Goal: Information Seeking & Learning: Understand process/instructions

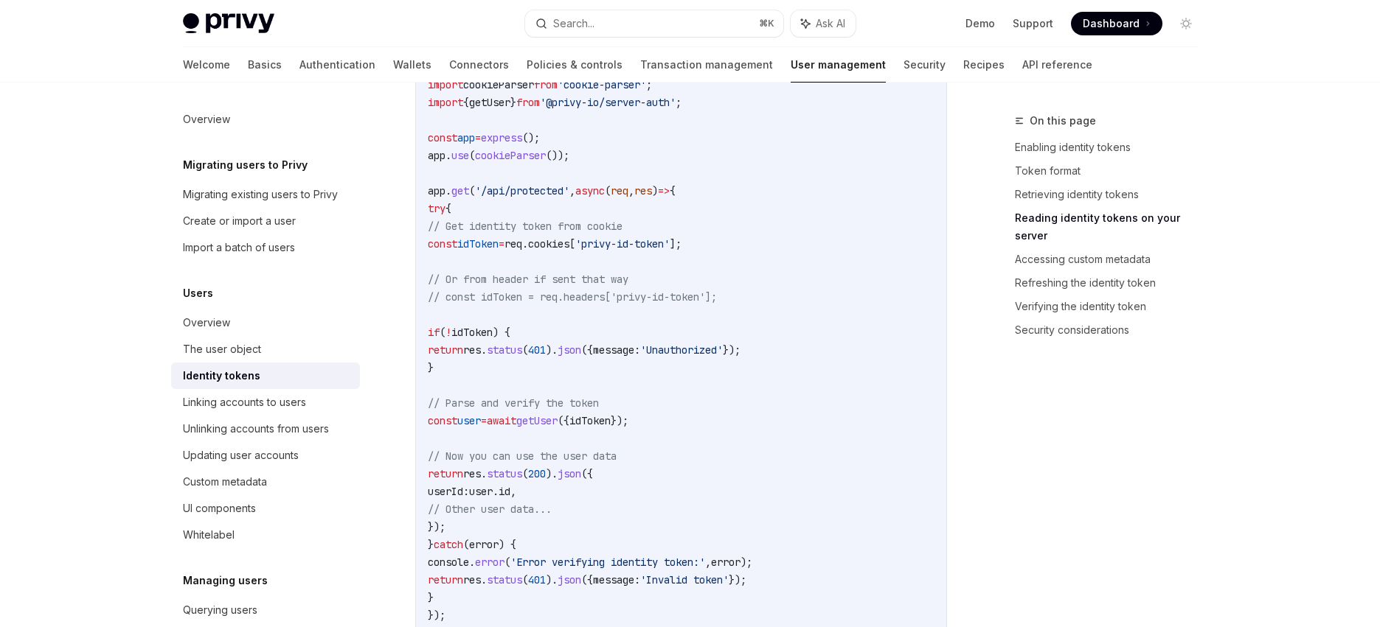
scroll to position [2120, 0]
click at [498, 248] on span "idToken" at bounding box center [477, 246] width 41 height 13
click at [568, 234] on span "// Get identity token from cookie" at bounding box center [525, 229] width 195 height 13
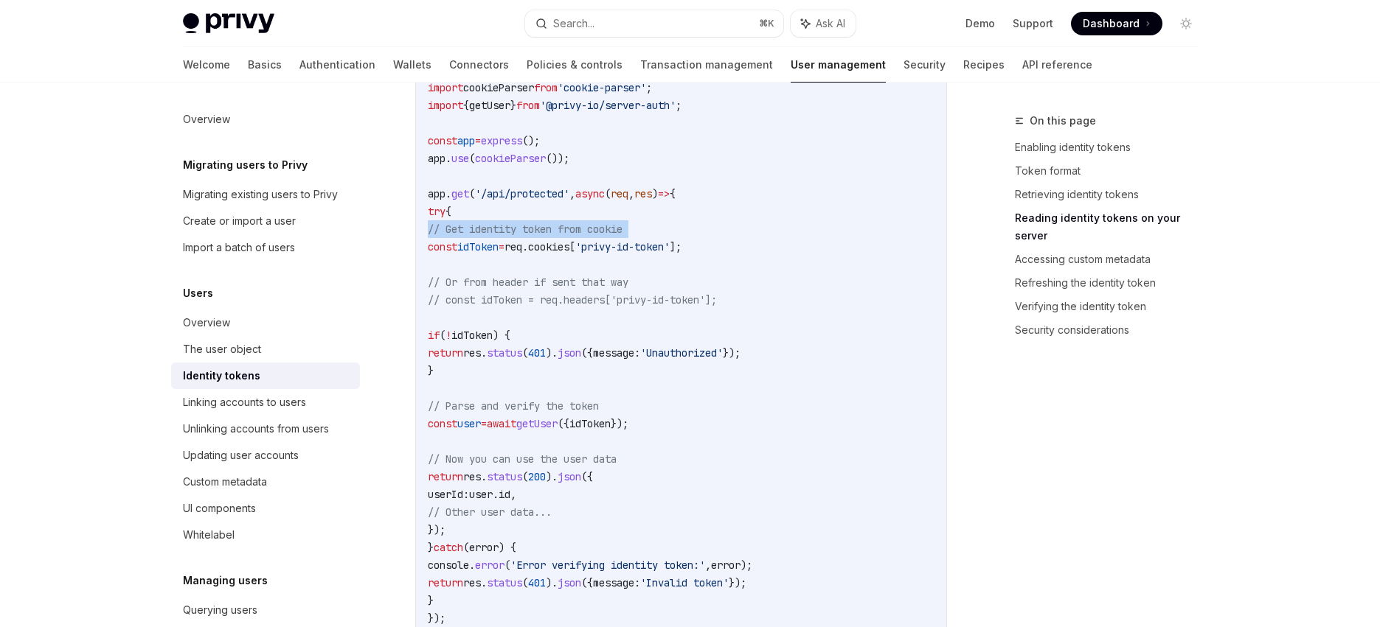
click at [568, 234] on span "// Get identity token from cookie" at bounding box center [525, 229] width 195 height 13
click at [594, 281] on span "// Or from header if sent that way" at bounding box center [528, 282] width 201 height 13
click at [630, 299] on span "// const idToken = req.headers['privy-id-token'];" at bounding box center [572, 299] width 289 height 13
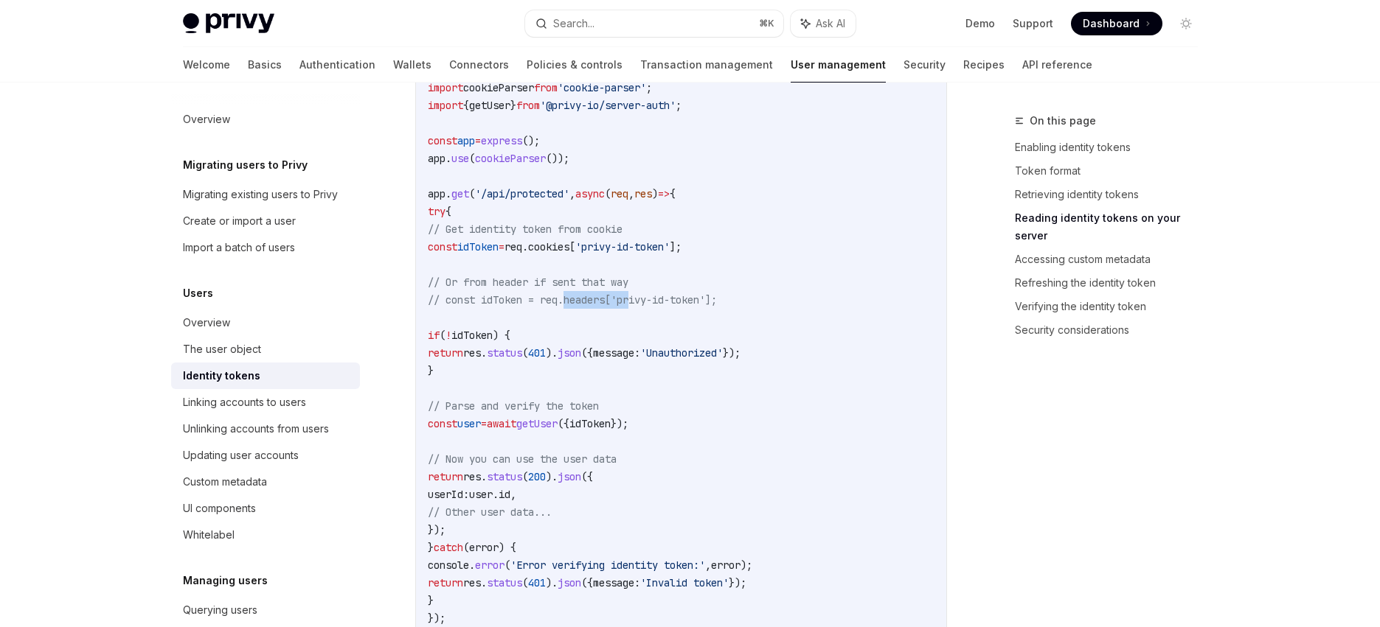
click at [630, 299] on span "// const idToken = req.headers['privy-id-token'];" at bounding box center [572, 299] width 289 height 13
click at [722, 319] on code "import express from 'express' ; import cookieParser from 'cookie-parser' ; impo…" at bounding box center [681, 379] width 507 height 637
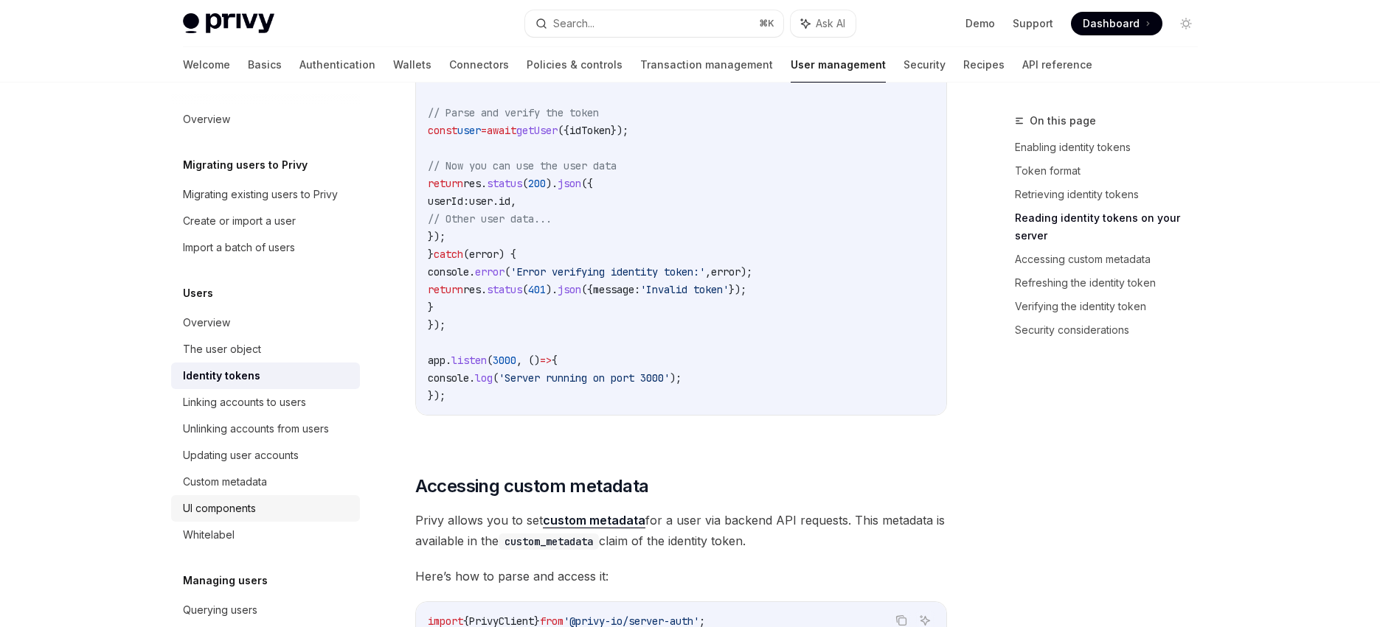
scroll to position [2237, 0]
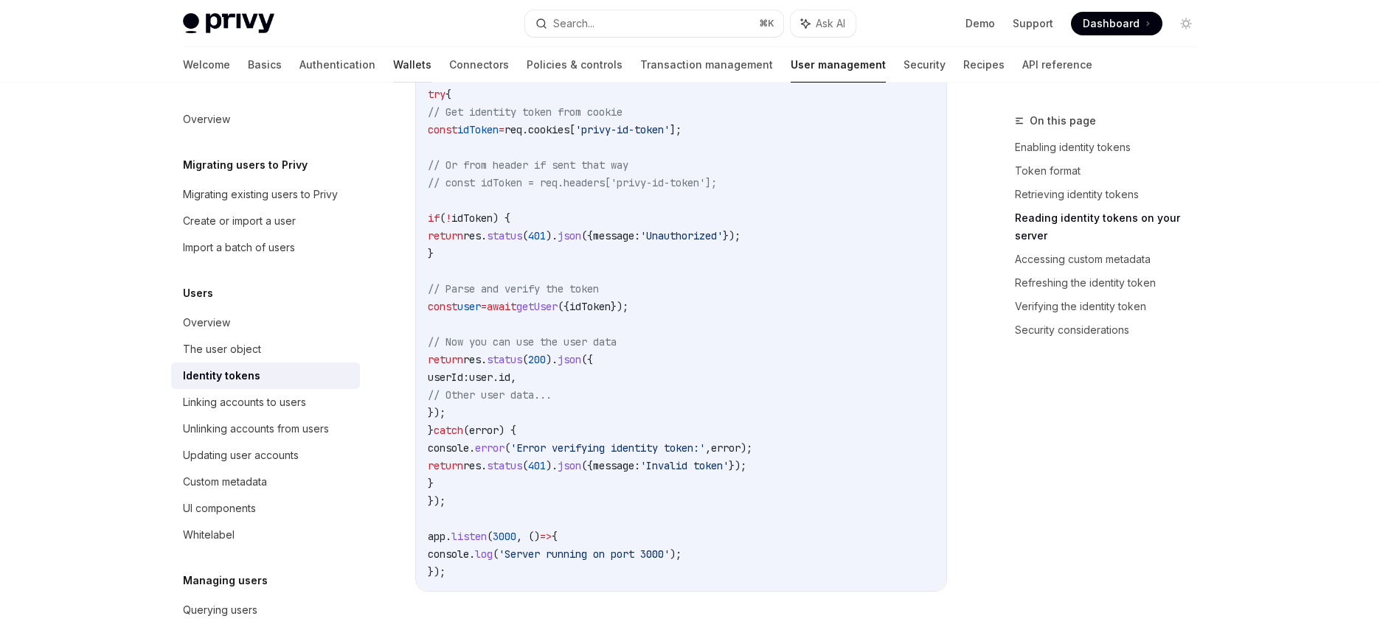
click at [393, 63] on link "Wallets" at bounding box center [412, 64] width 38 height 35
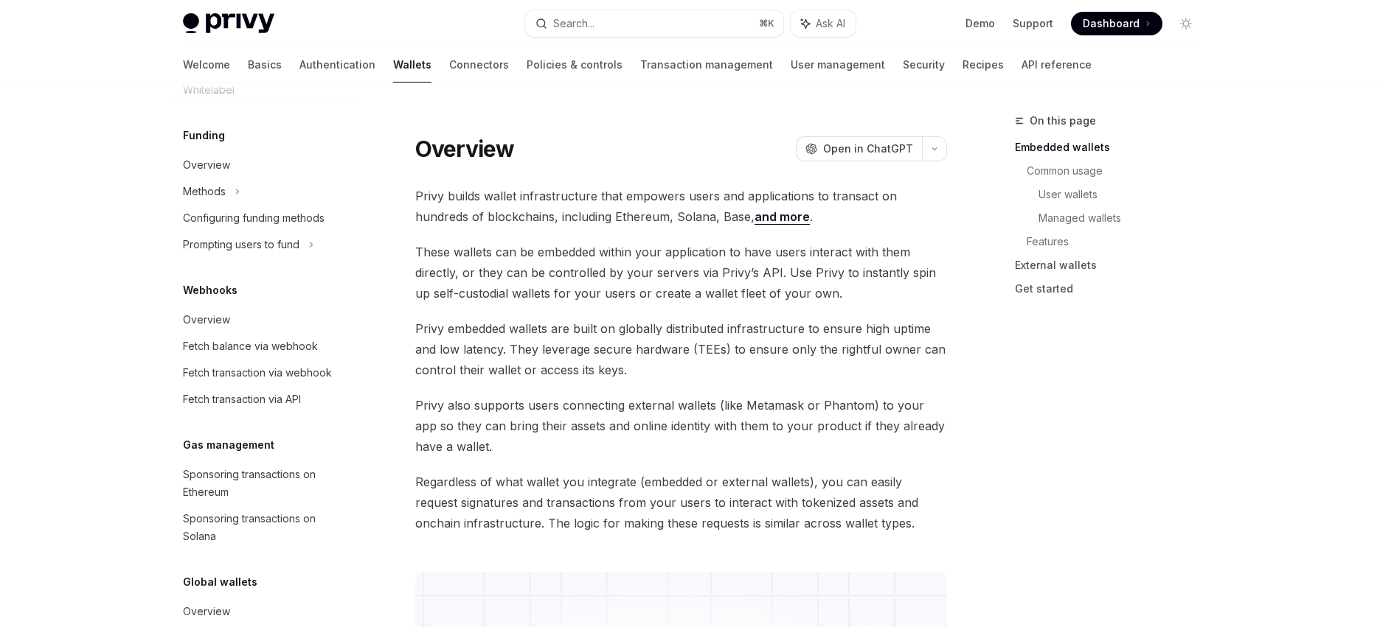
scroll to position [476, 0]
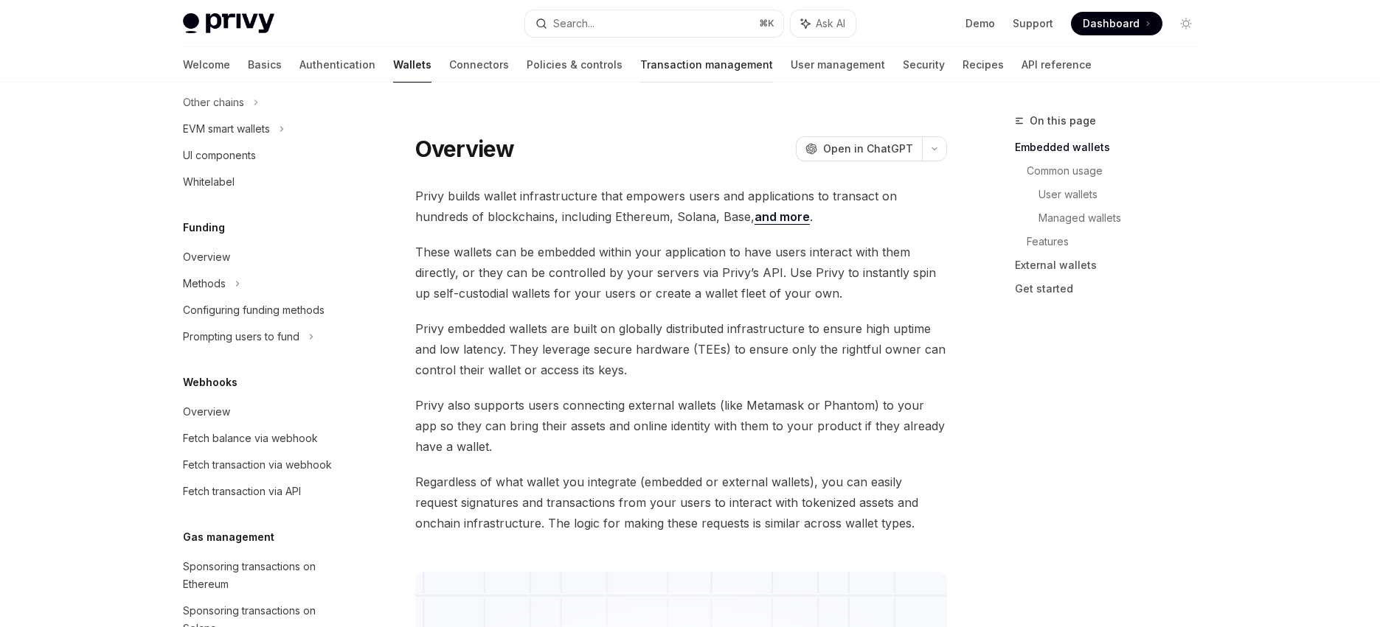
click at [640, 60] on link "Transaction management" at bounding box center [706, 64] width 133 height 35
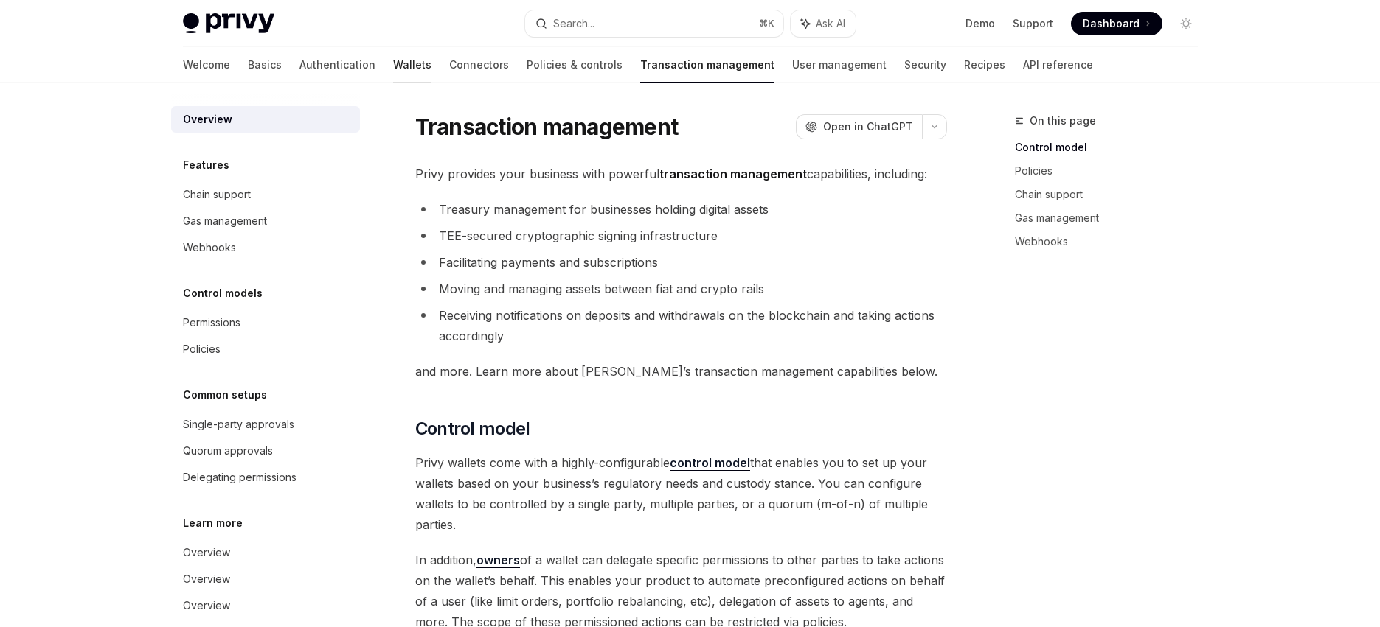
click at [393, 65] on link "Wallets" at bounding box center [412, 64] width 38 height 35
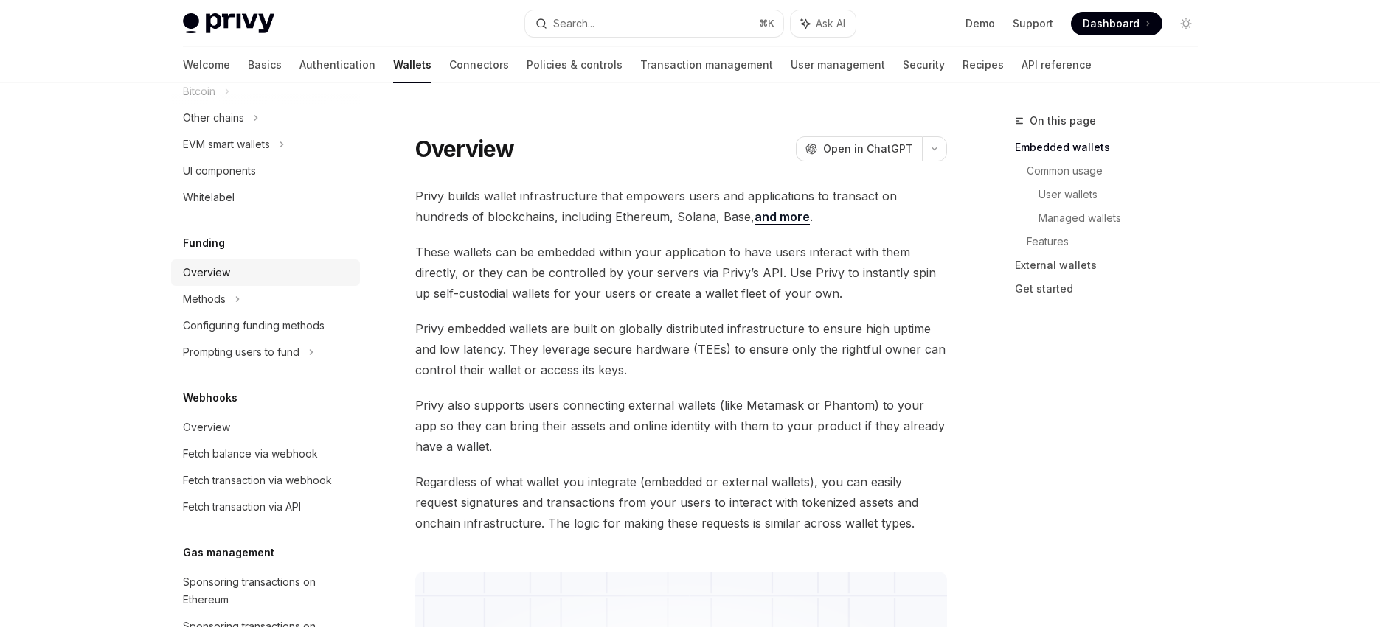
scroll to position [648, 0]
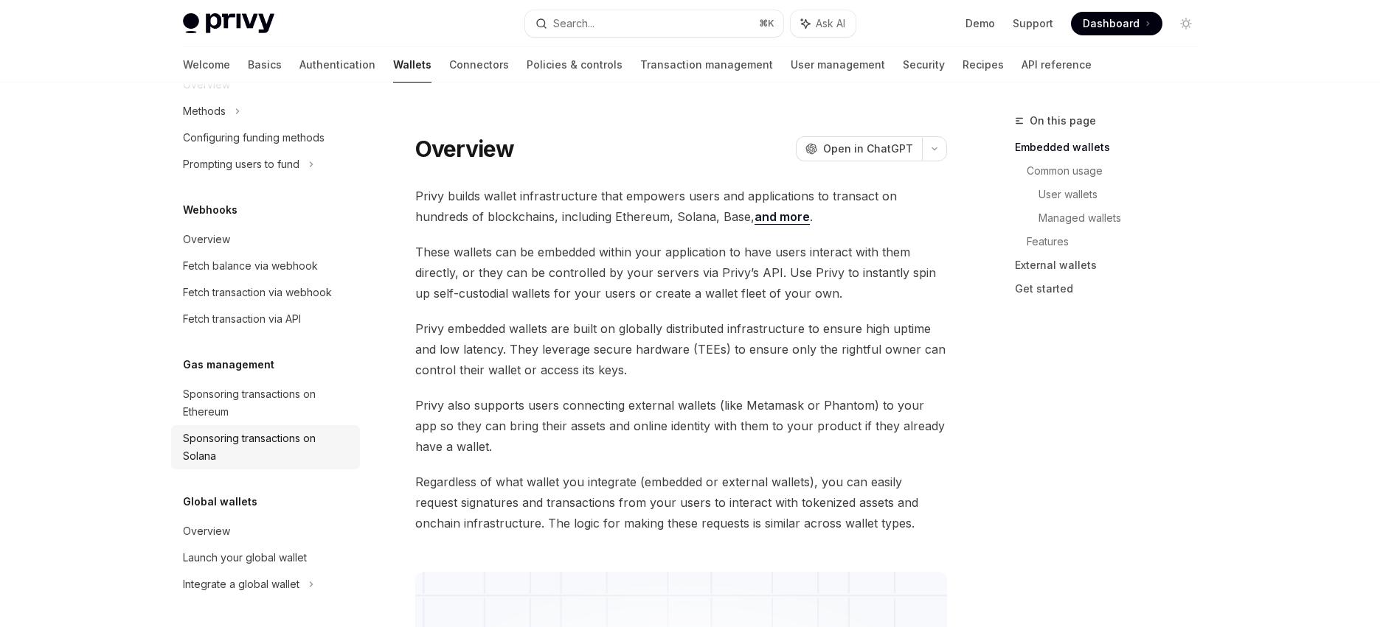
click at [264, 448] on div "Sponsoring transactions on Solana" at bounding box center [267, 447] width 168 height 35
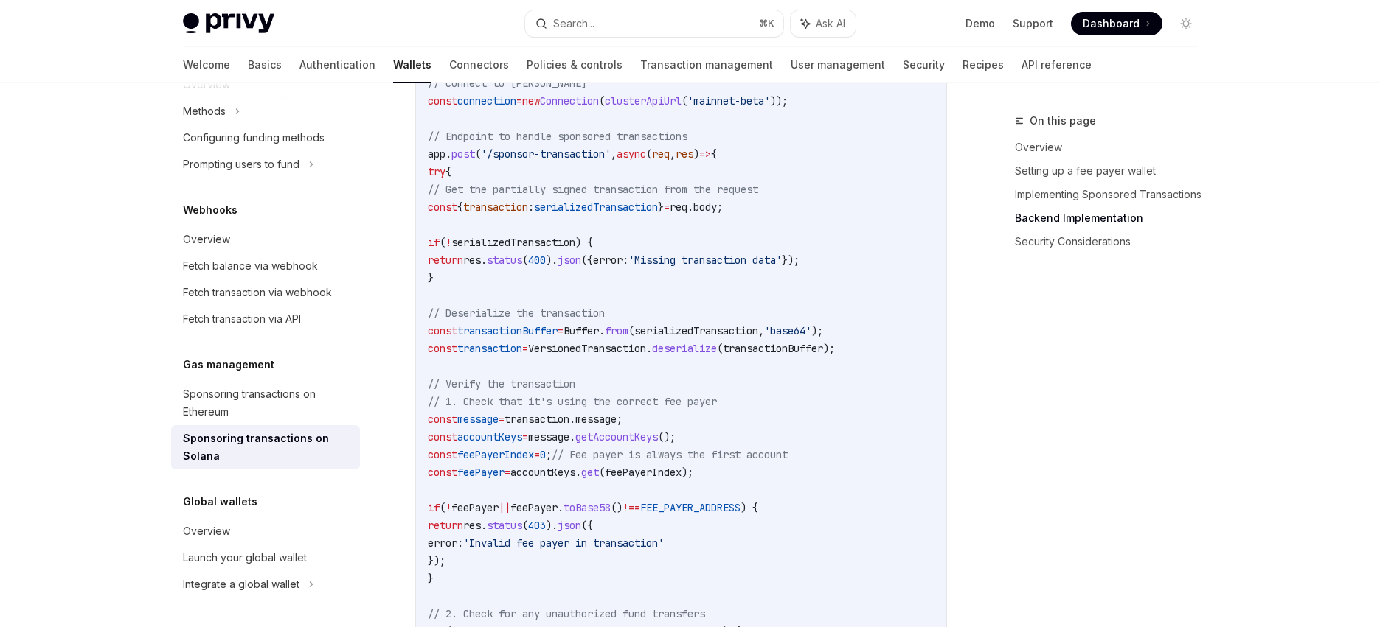
scroll to position [2823, 0]
click at [618, 212] on span "serializedTransaction" at bounding box center [596, 210] width 124 height 13
drag, startPoint x: 618, startPoint y: 212, endPoint x: 671, endPoint y: 243, distance: 61.5
click at [618, 212] on span "serializedTransaction" at bounding box center [596, 210] width 124 height 13
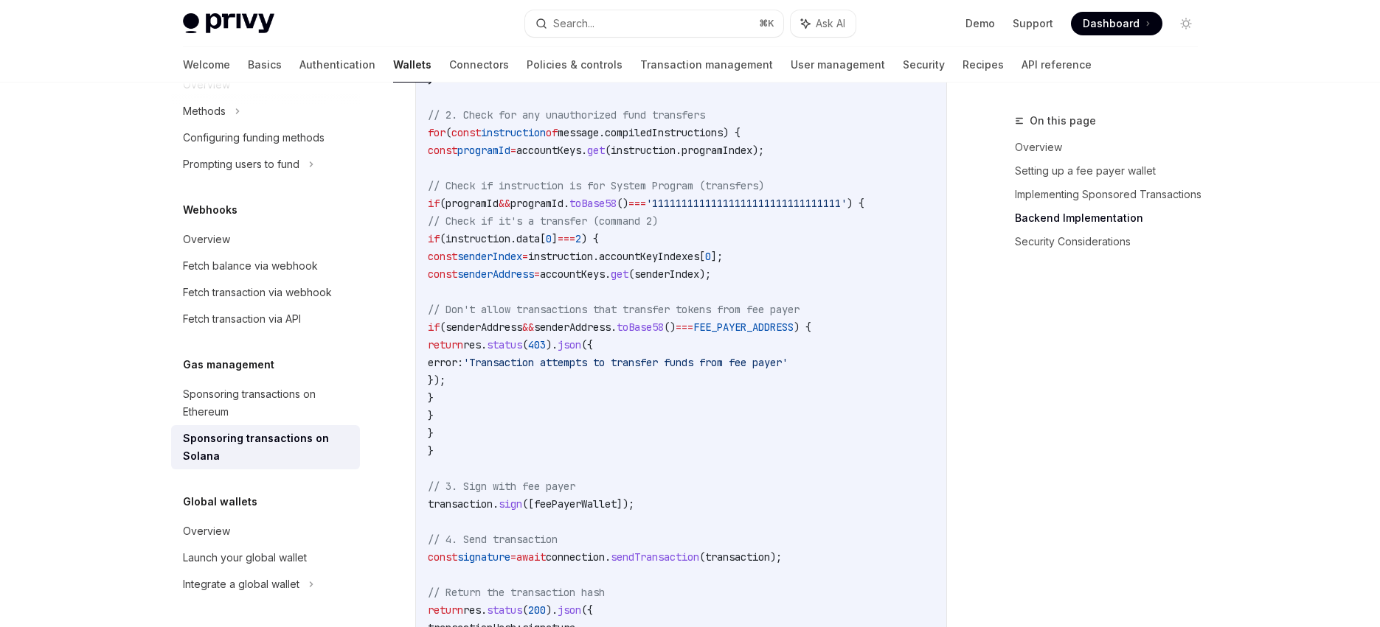
scroll to position [3441, 0]
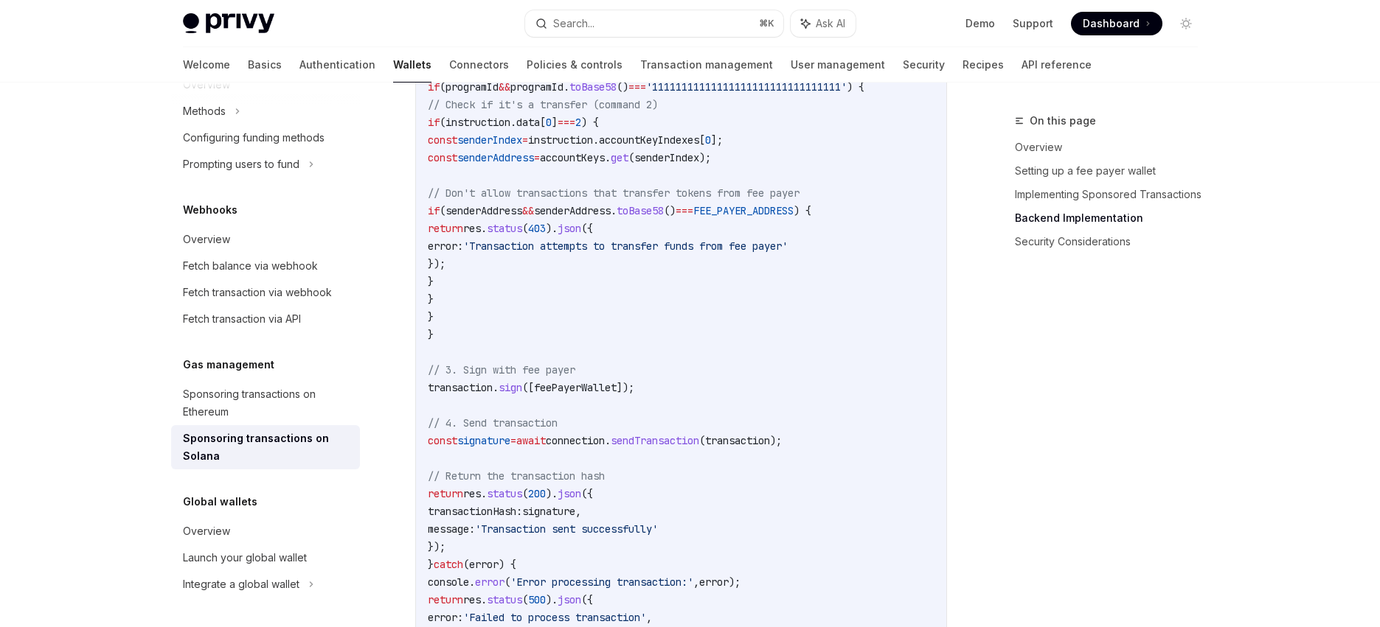
click at [585, 387] on span "feePayerWallet" at bounding box center [575, 387] width 83 height 13
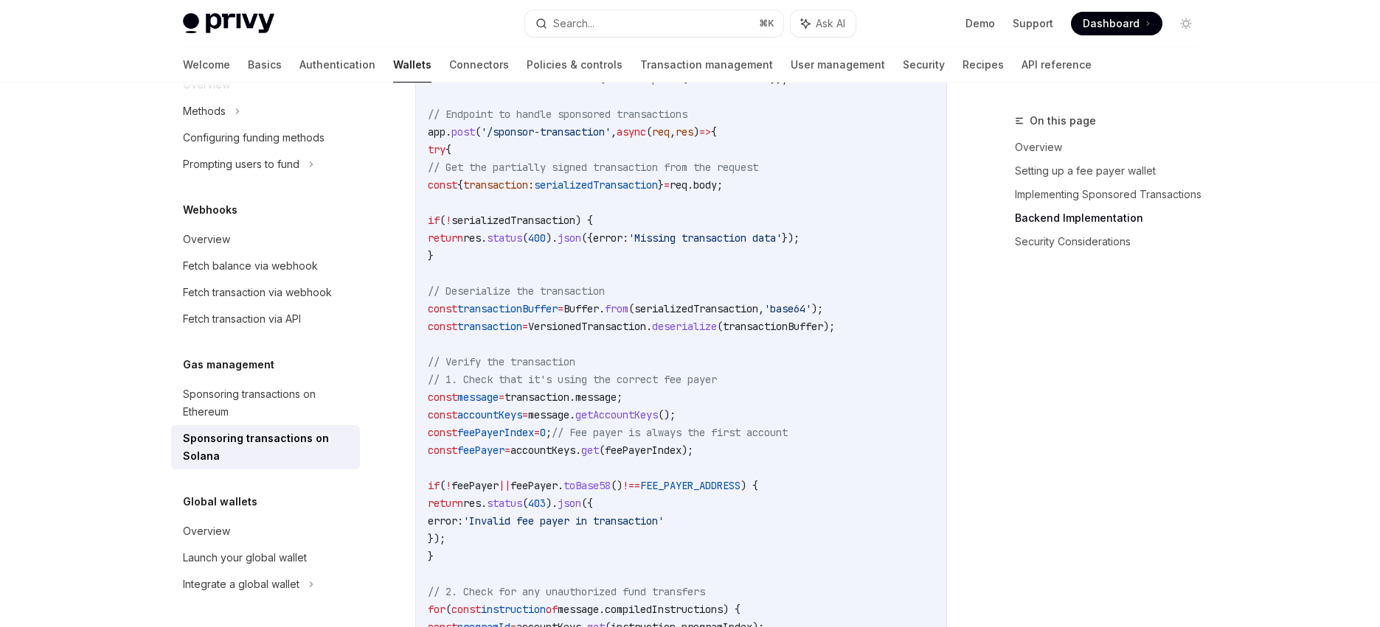
scroll to position [2674, 0]
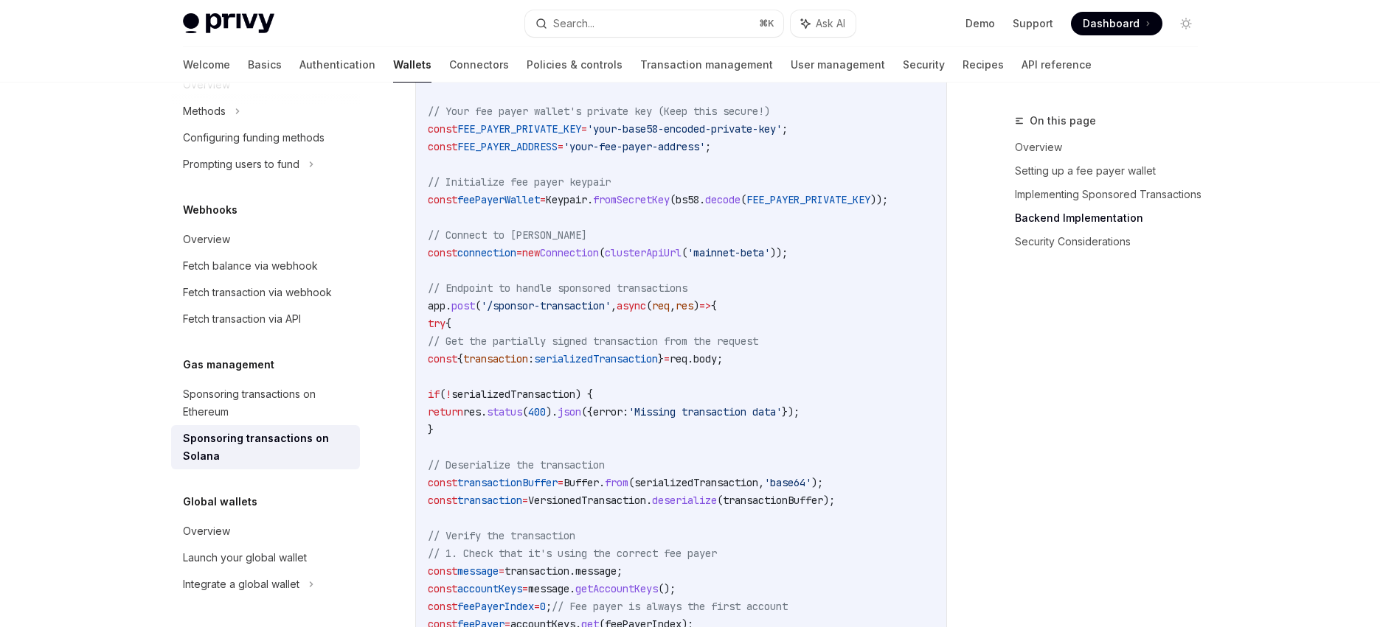
click at [587, 196] on span "Keypair" at bounding box center [566, 199] width 41 height 13
click at [662, 198] on span "fromSecretKey" at bounding box center [631, 199] width 77 height 13
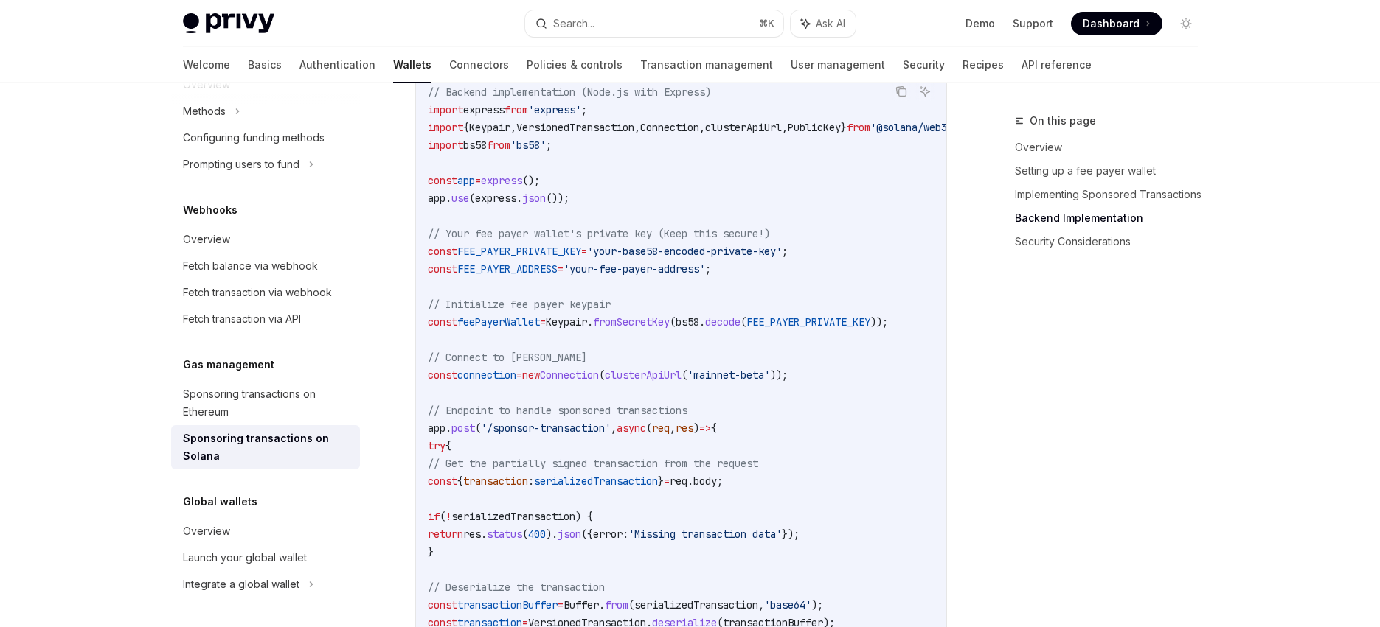
scroll to position [2548, 0]
click at [525, 325] on span "feePayerWallet" at bounding box center [498, 325] width 83 height 13
drag, startPoint x: 526, startPoint y: 326, endPoint x: 544, endPoint y: 329, distance: 18.7
click at [526, 327] on span "feePayerWallet" at bounding box center [498, 325] width 83 height 13
click at [587, 324] on span "Keypair" at bounding box center [566, 325] width 41 height 13
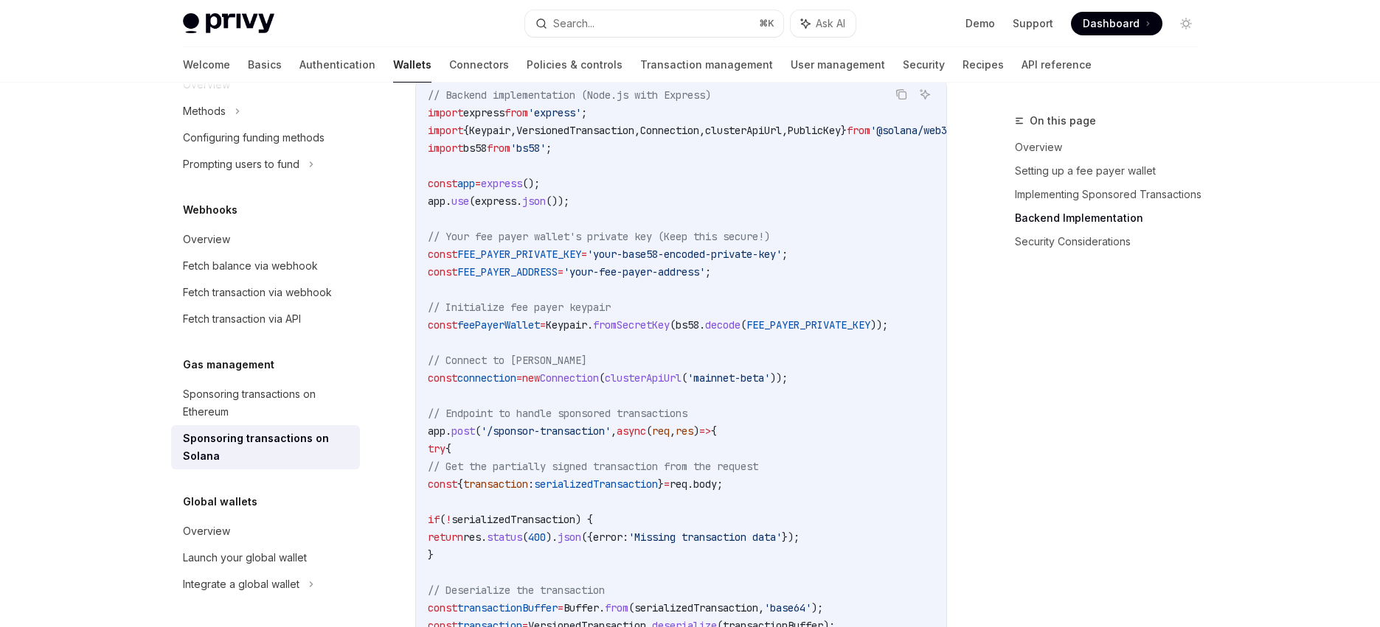
drag, startPoint x: 600, startPoint y: 324, endPoint x: 635, endPoint y: 327, distance: 34.8
click at [587, 324] on span "Keypair" at bounding box center [566, 325] width 41 height 13
click at [670, 327] on span "fromSecretKey" at bounding box center [631, 325] width 77 height 13
click at [681, 380] on span "clusterApiUrl" at bounding box center [643, 378] width 77 height 13
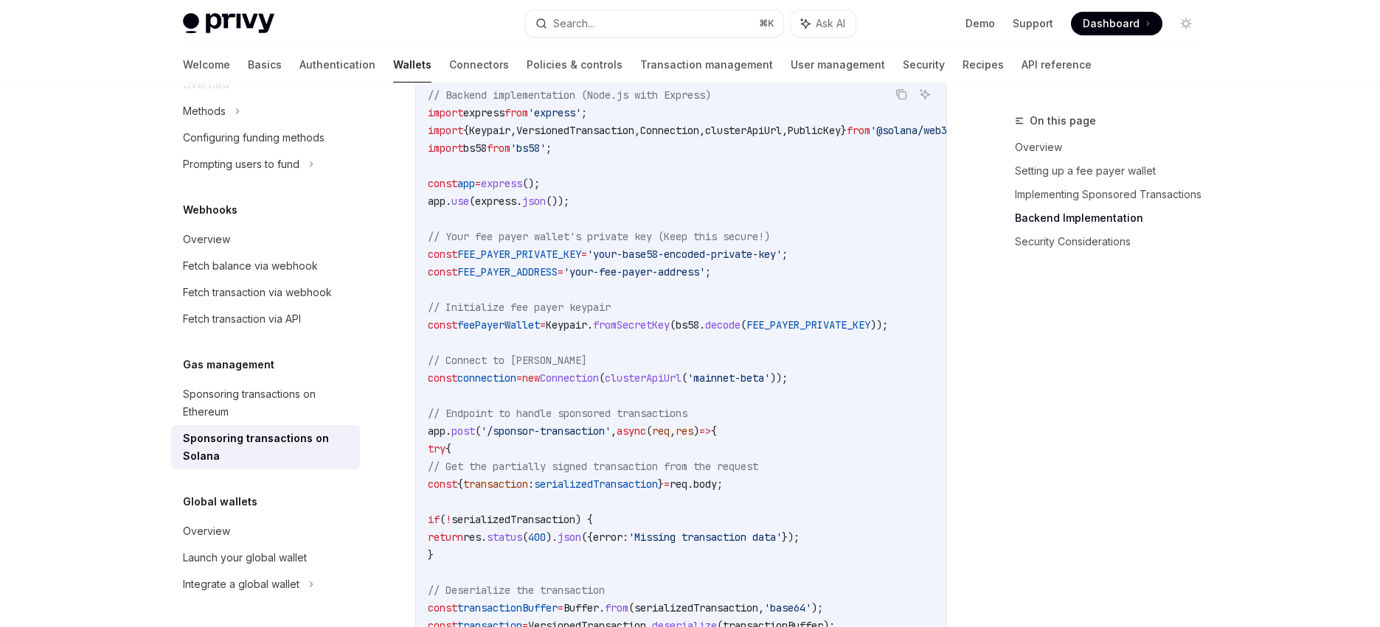
click at [587, 325] on span "Keypair" at bounding box center [566, 325] width 41 height 13
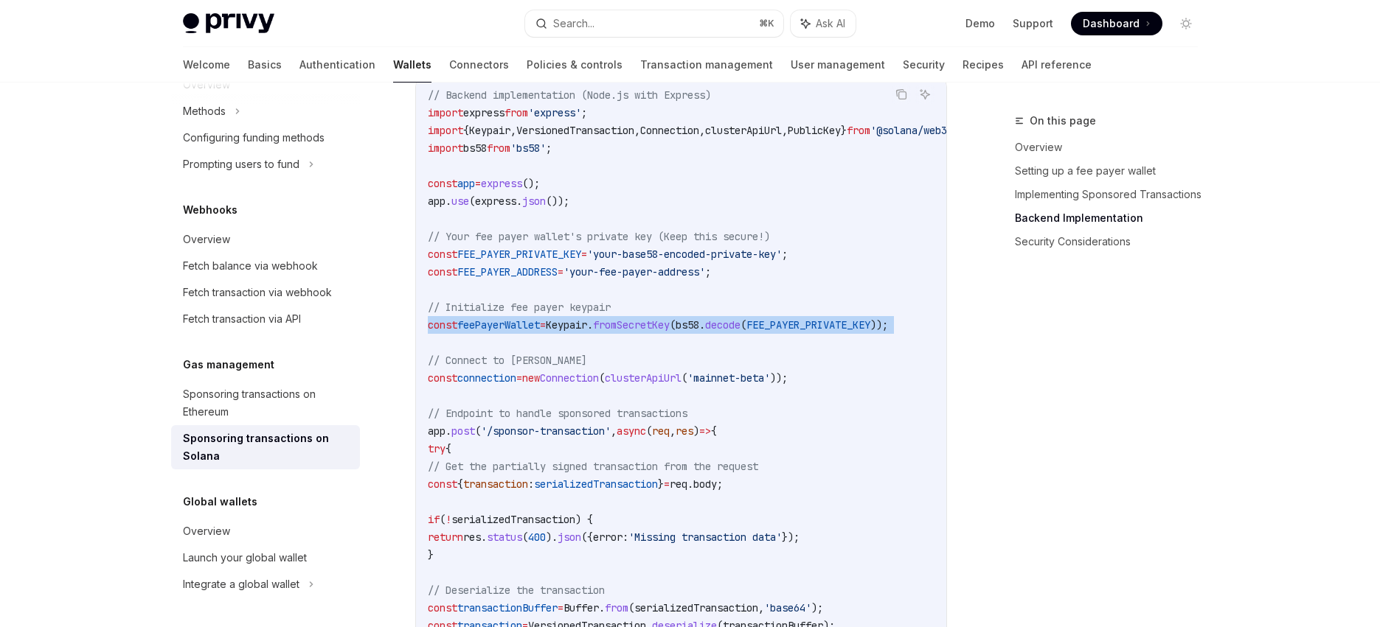
click at [587, 325] on span "Keypair" at bounding box center [566, 325] width 41 height 13
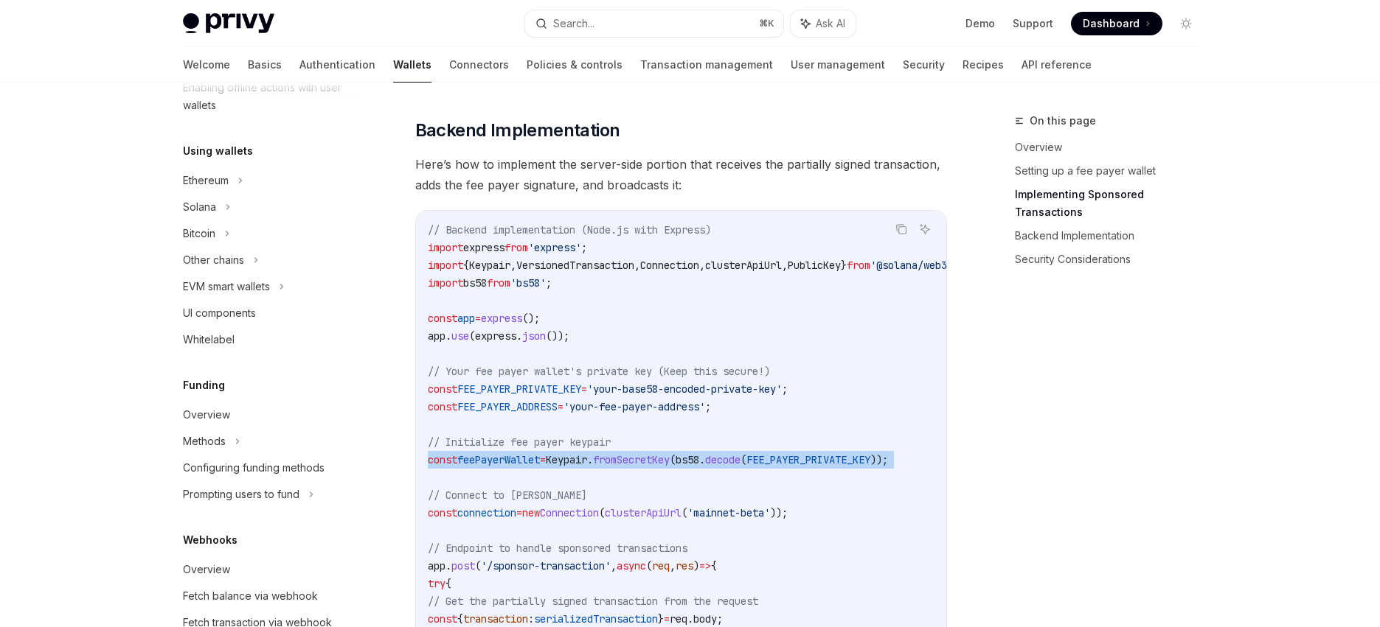
scroll to position [189, 0]
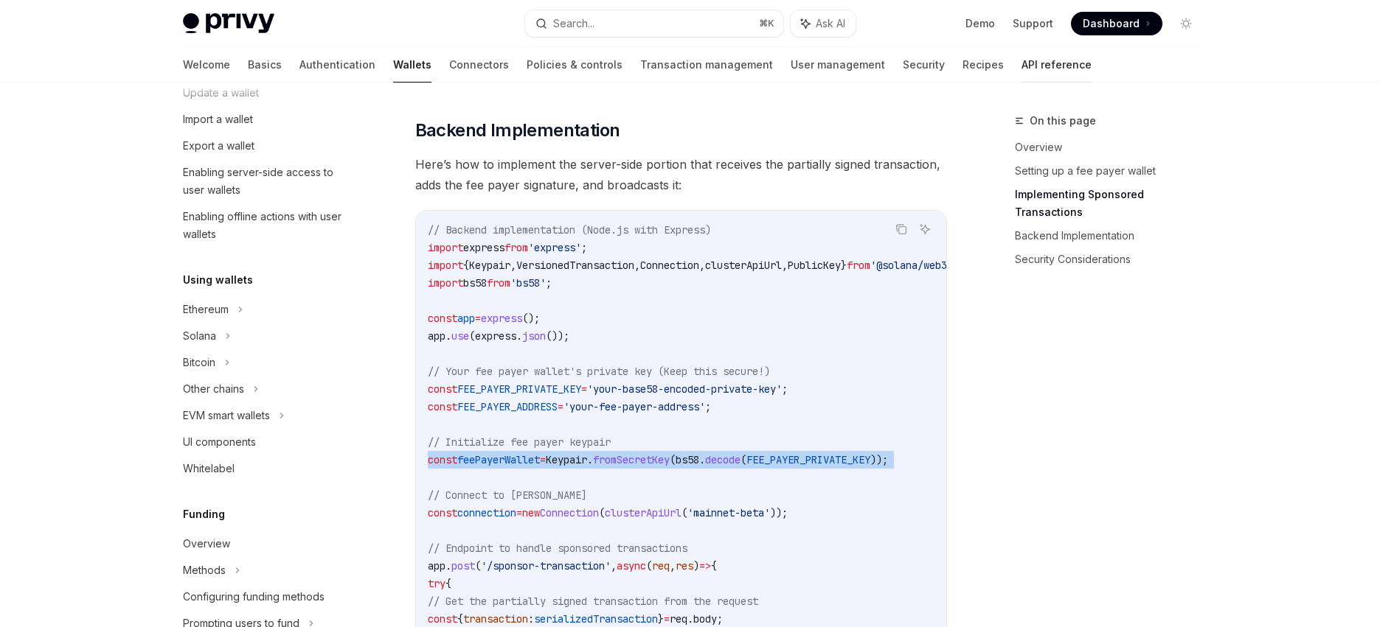
click at [1021, 66] on link "API reference" at bounding box center [1056, 64] width 70 height 35
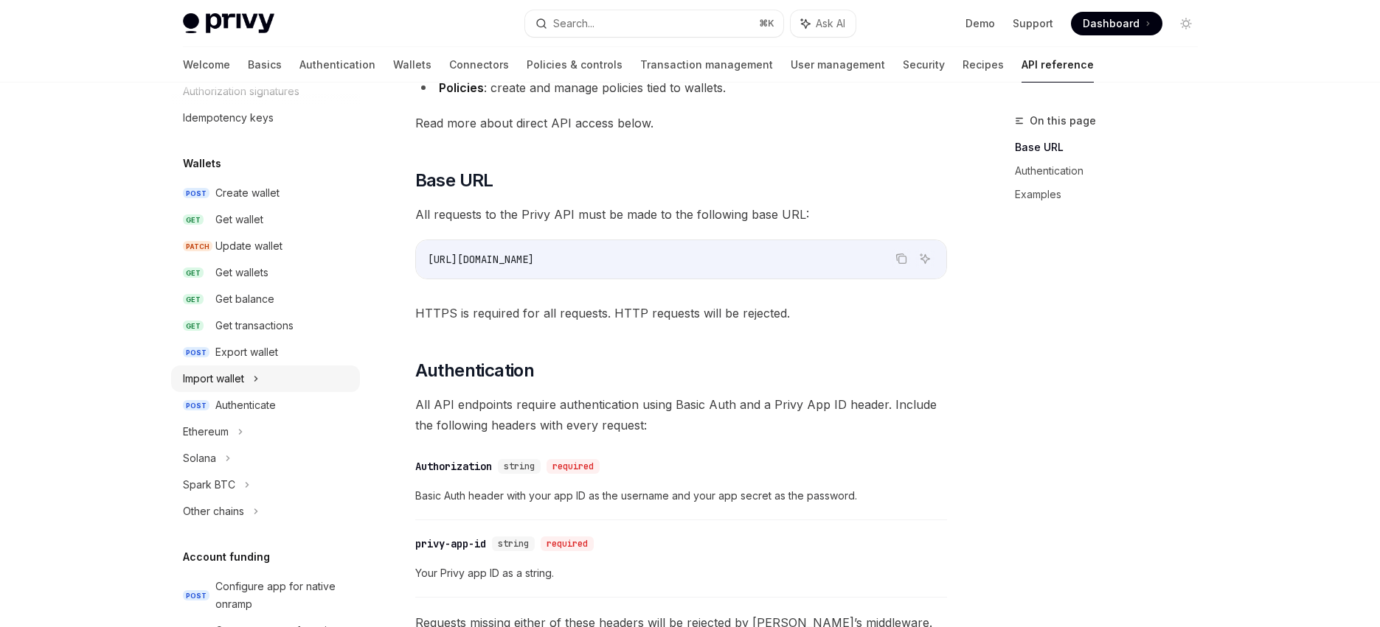
scroll to position [133, 0]
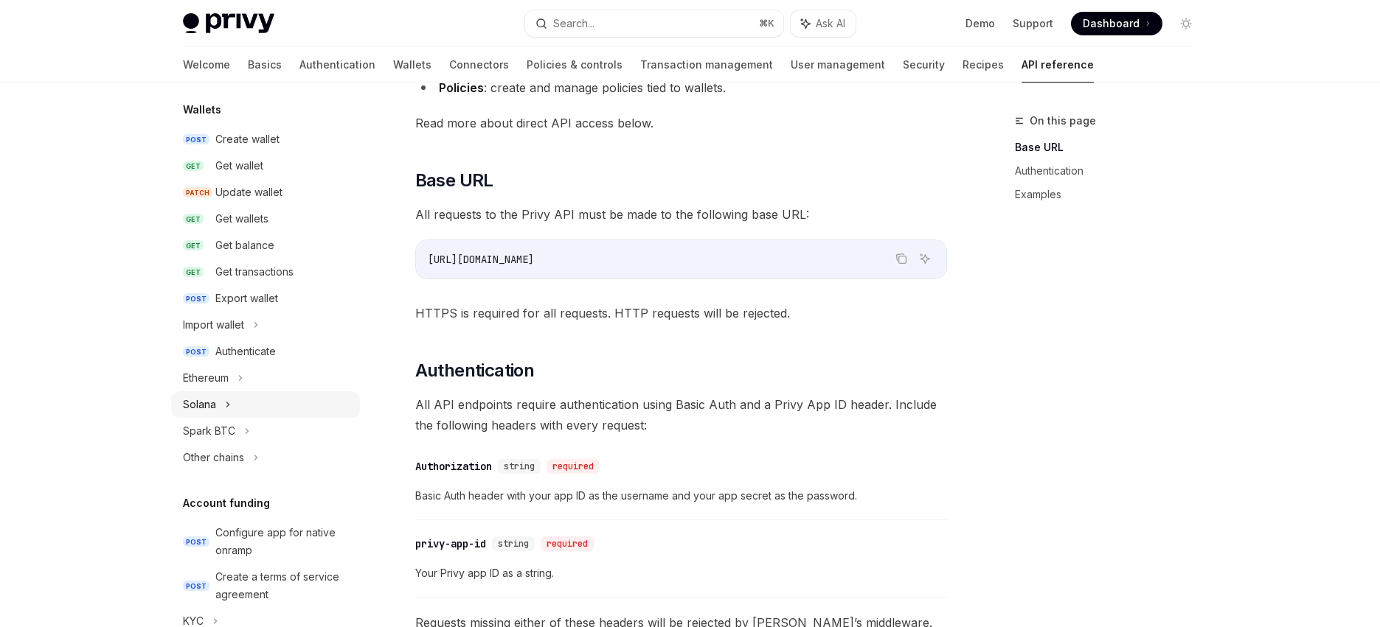
click at [230, 408] on icon at bounding box center [228, 405] width 6 height 18
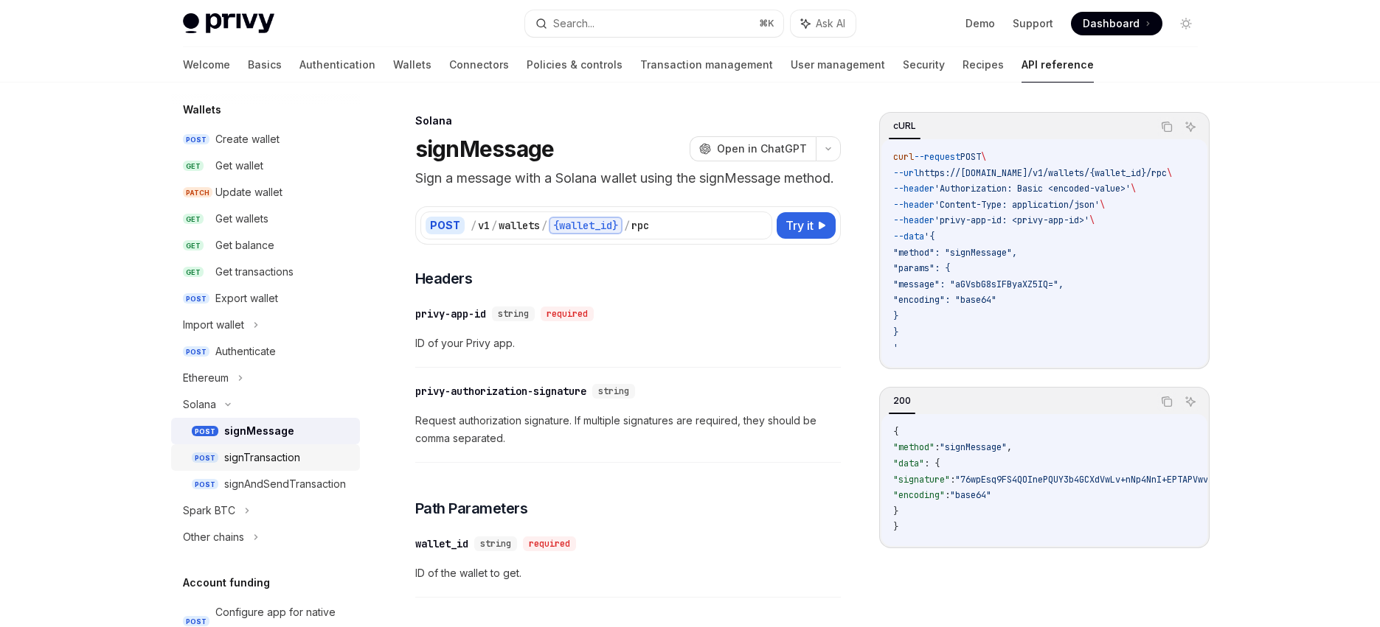
click at [274, 462] on div "signTransaction" at bounding box center [262, 458] width 76 height 18
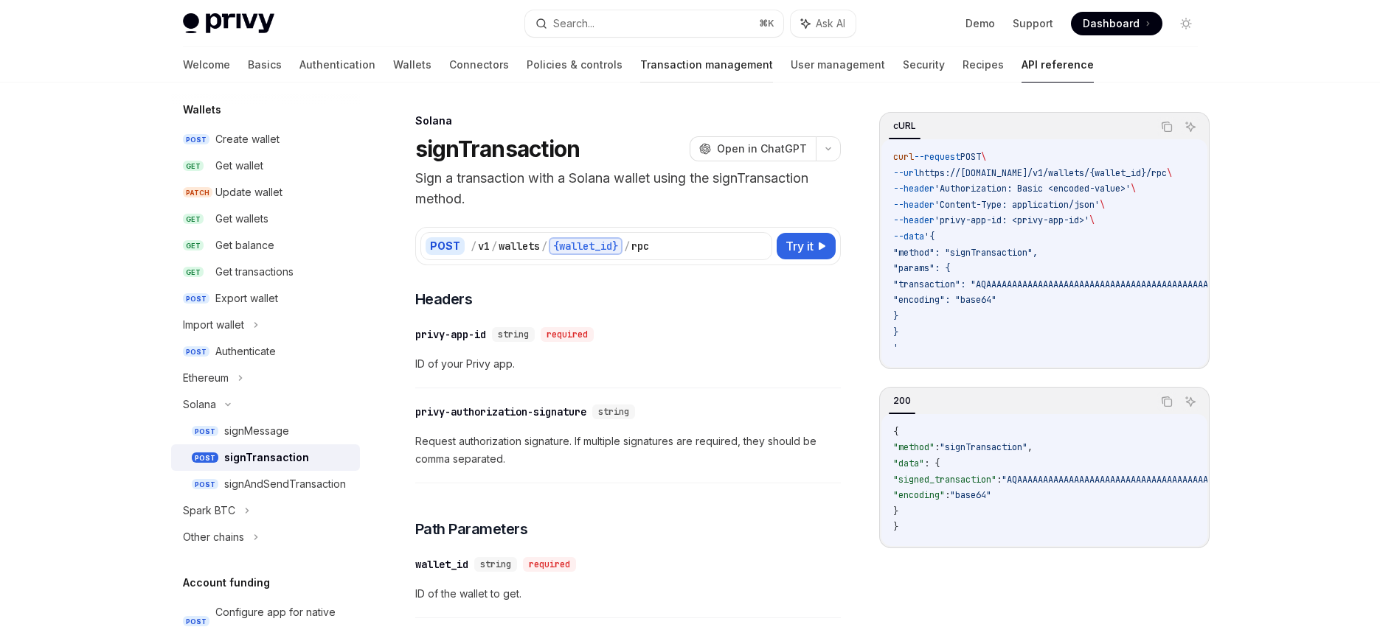
click at [640, 60] on link "Transaction management" at bounding box center [706, 64] width 133 height 35
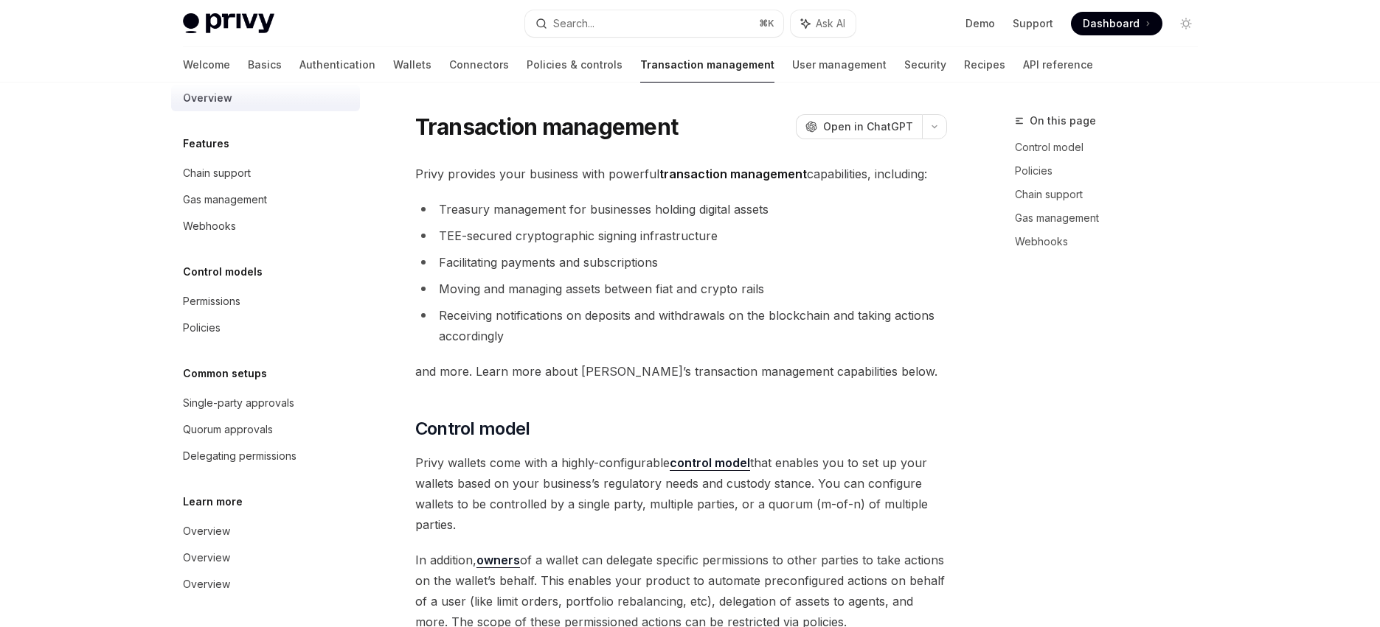
scroll to position [21, 0]
click at [254, 203] on div "Gas management" at bounding box center [225, 200] width 84 height 18
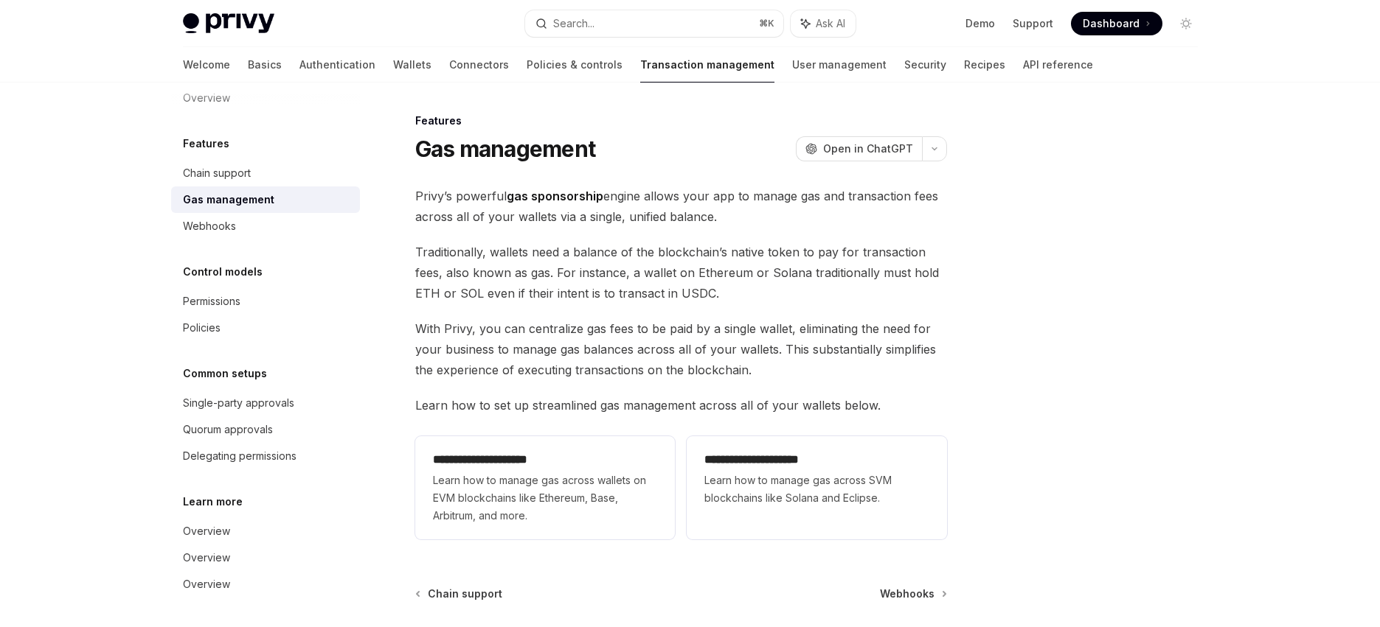
scroll to position [137, 0]
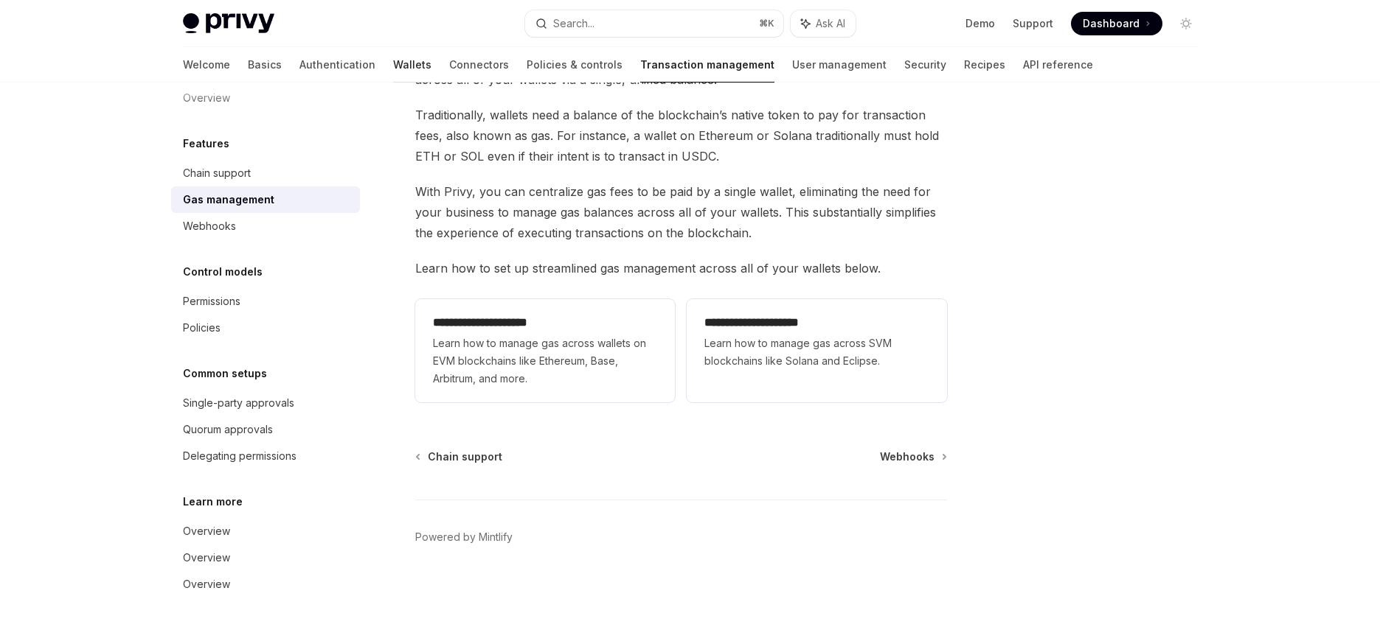
click at [393, 66] on link "Wallets" at bounding box center [412, 64] width 38 height 35
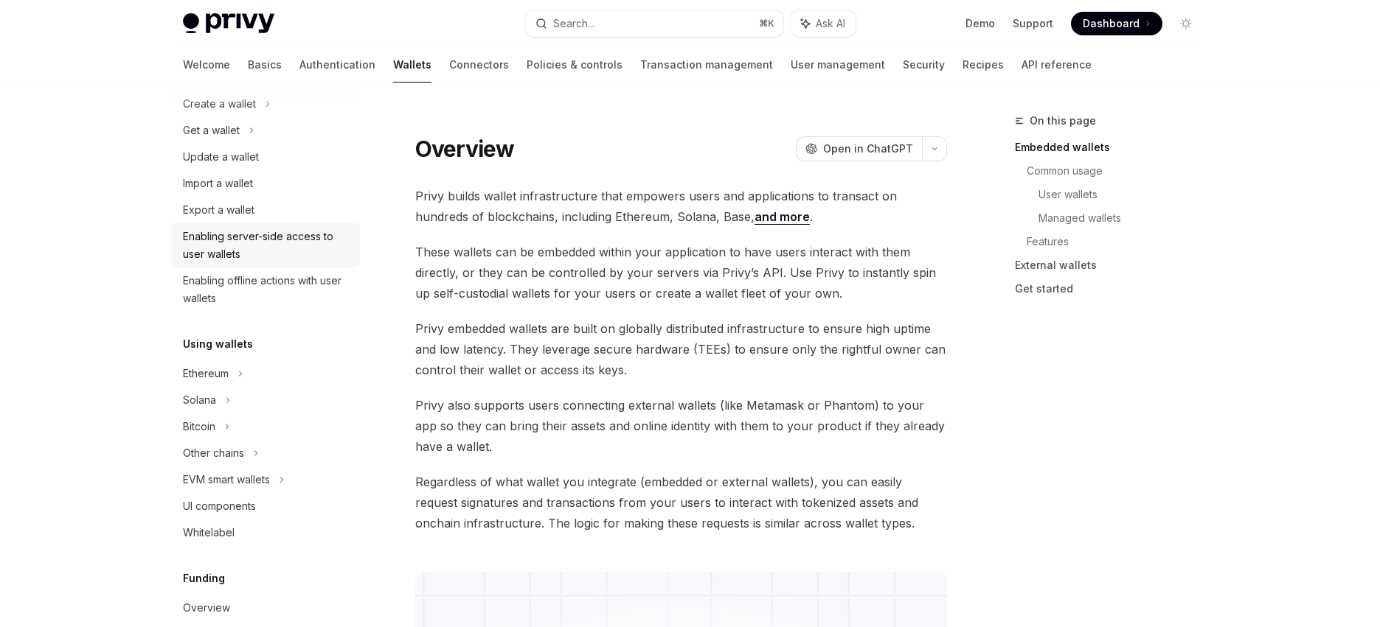
scroll to position [212, 0]
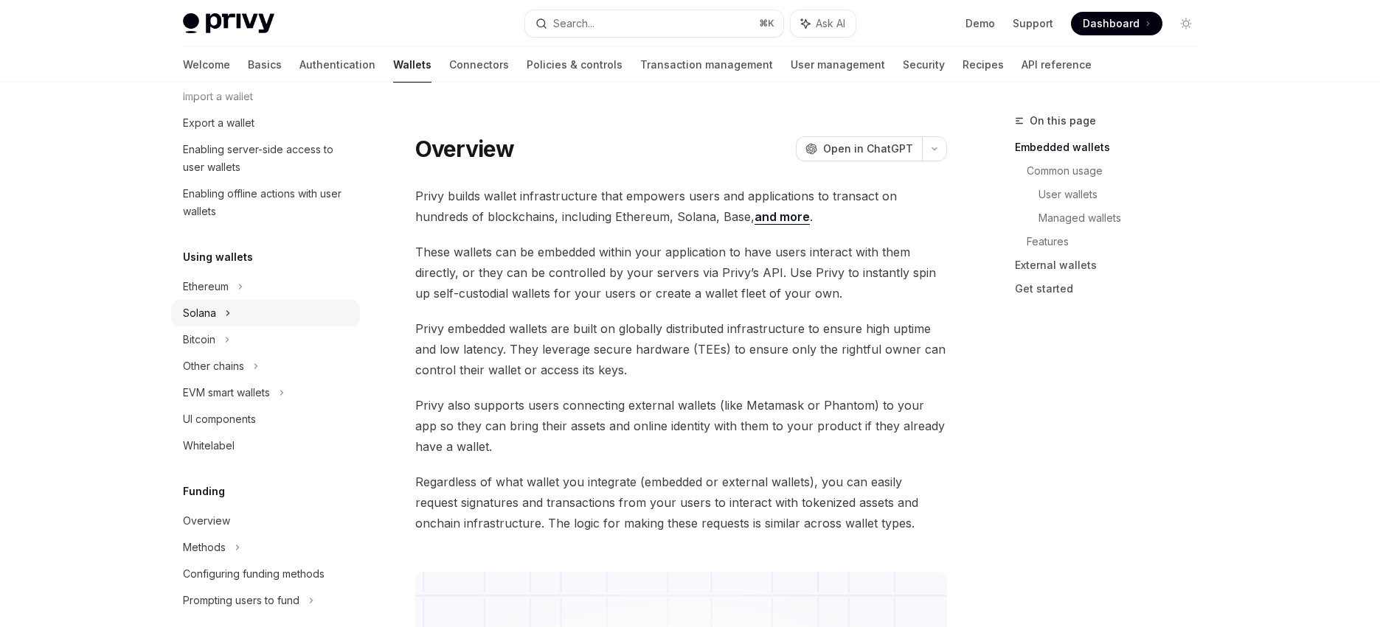
click at [232, 57] on div "Solana" at bounding box center [265, 43] width 189 height 27
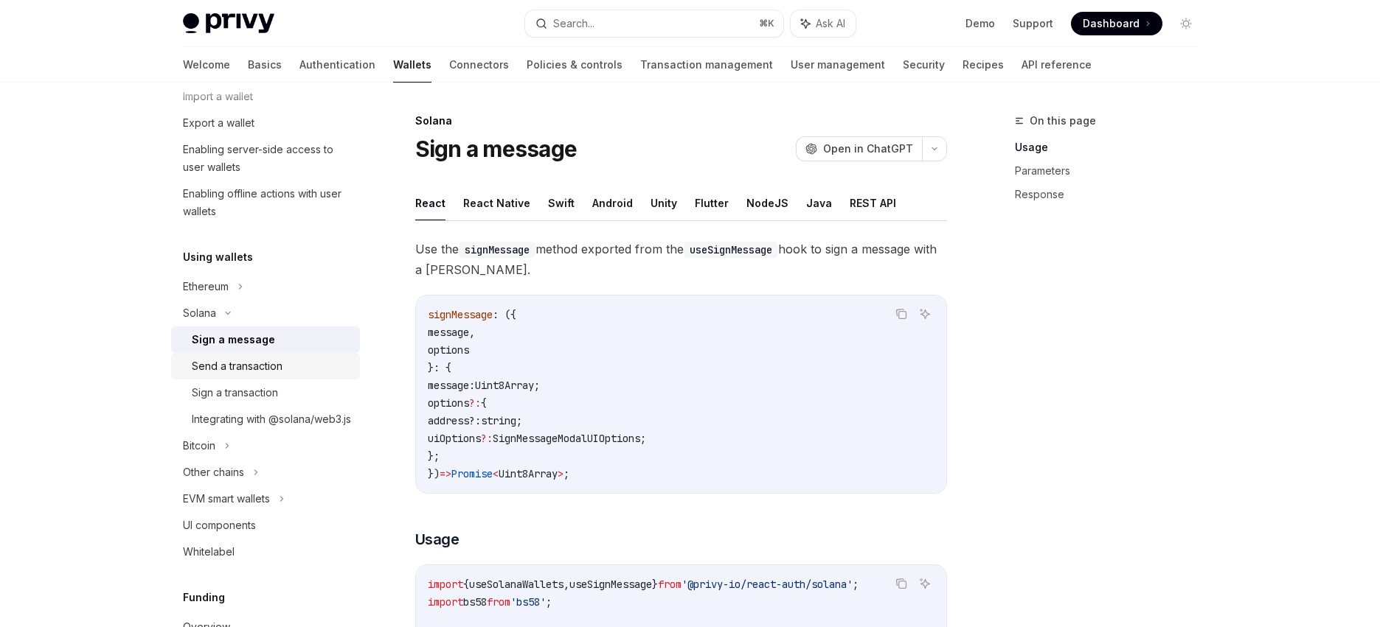
click at [288, 371] on div "Send a transaction" at bounding box center [271, 367] width 159 height 18
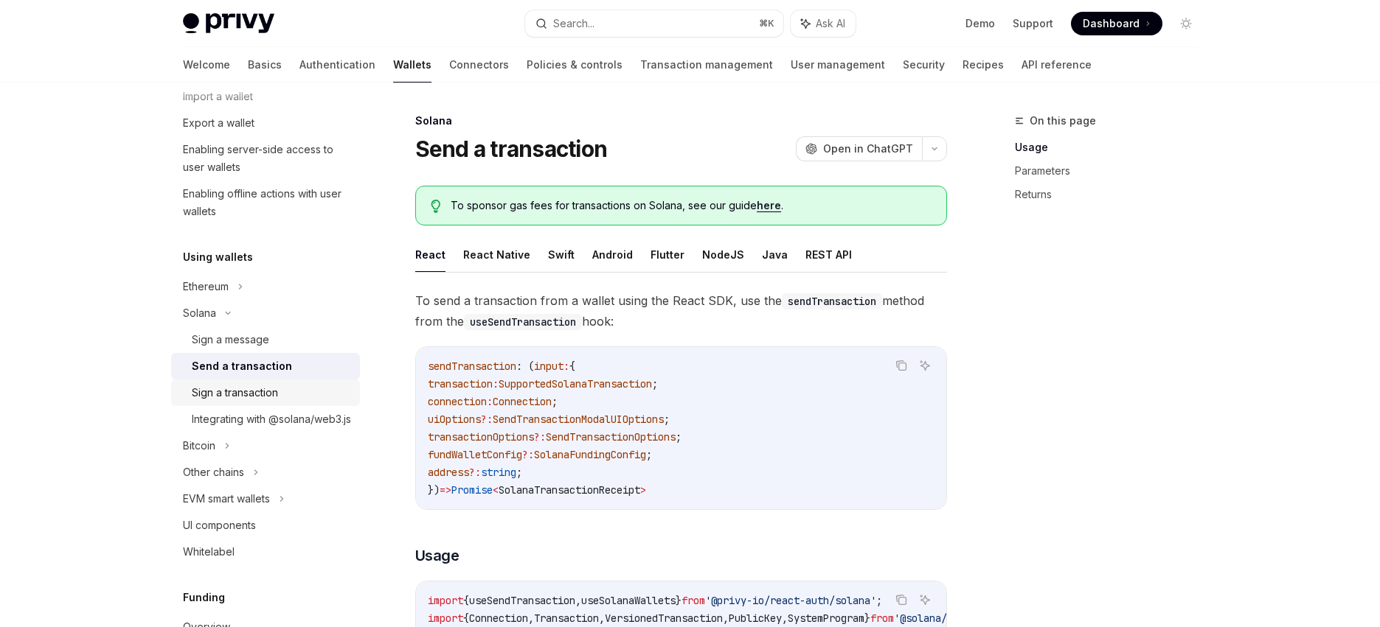
click at [271, 393] on div "Sign a transaction" at bounding box center [235, 393] width 86 height 18
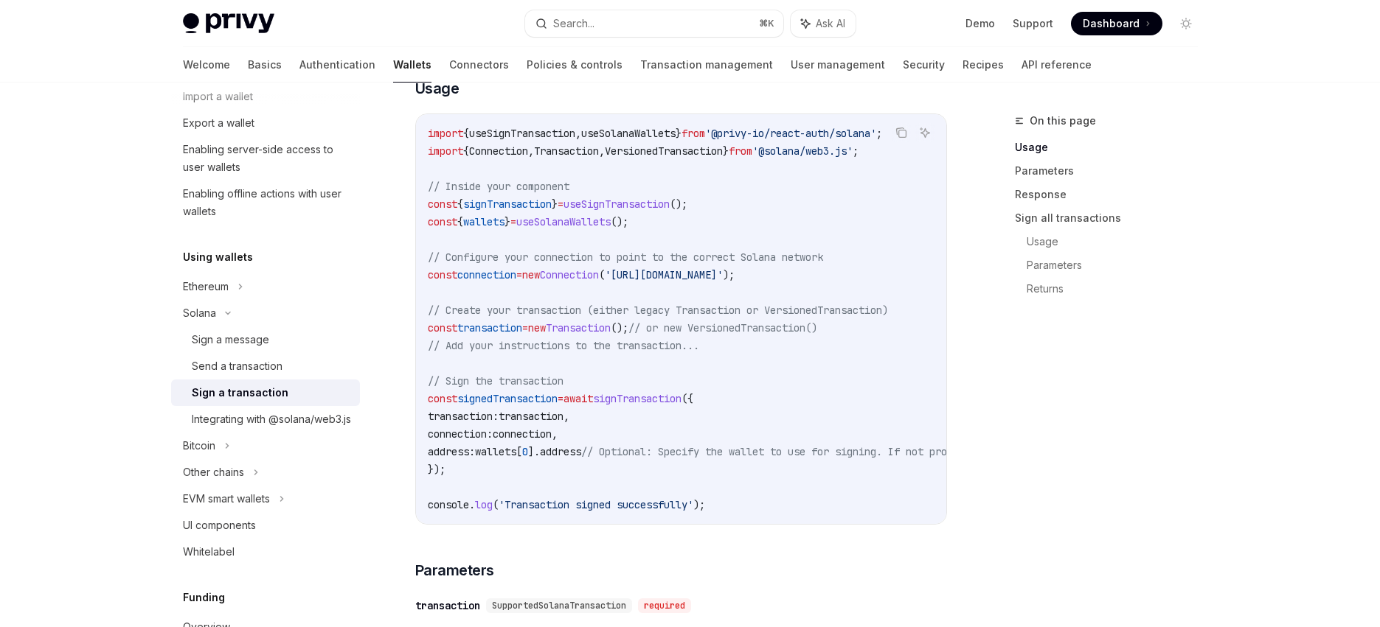
scroll to position [129, 0]
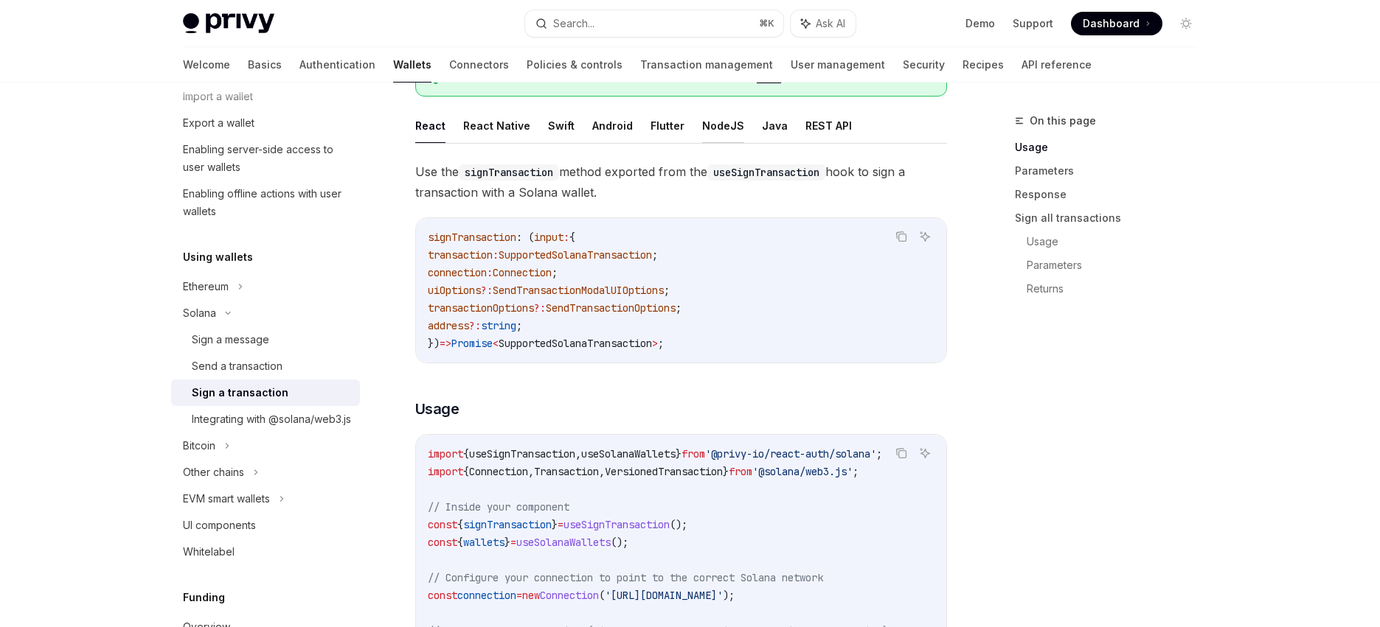
click at [720, 131] on button "NodeJS" at bounding box center [723, 125] width 42 height 35
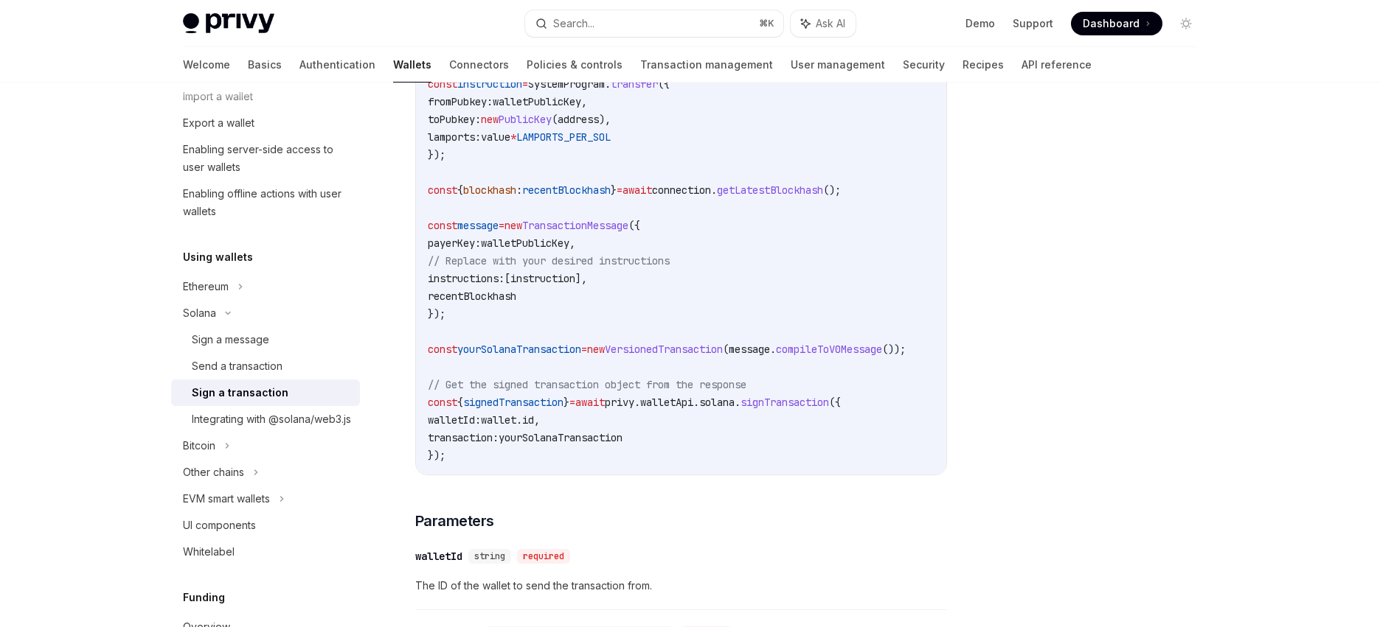
scroll to position [650, 0]
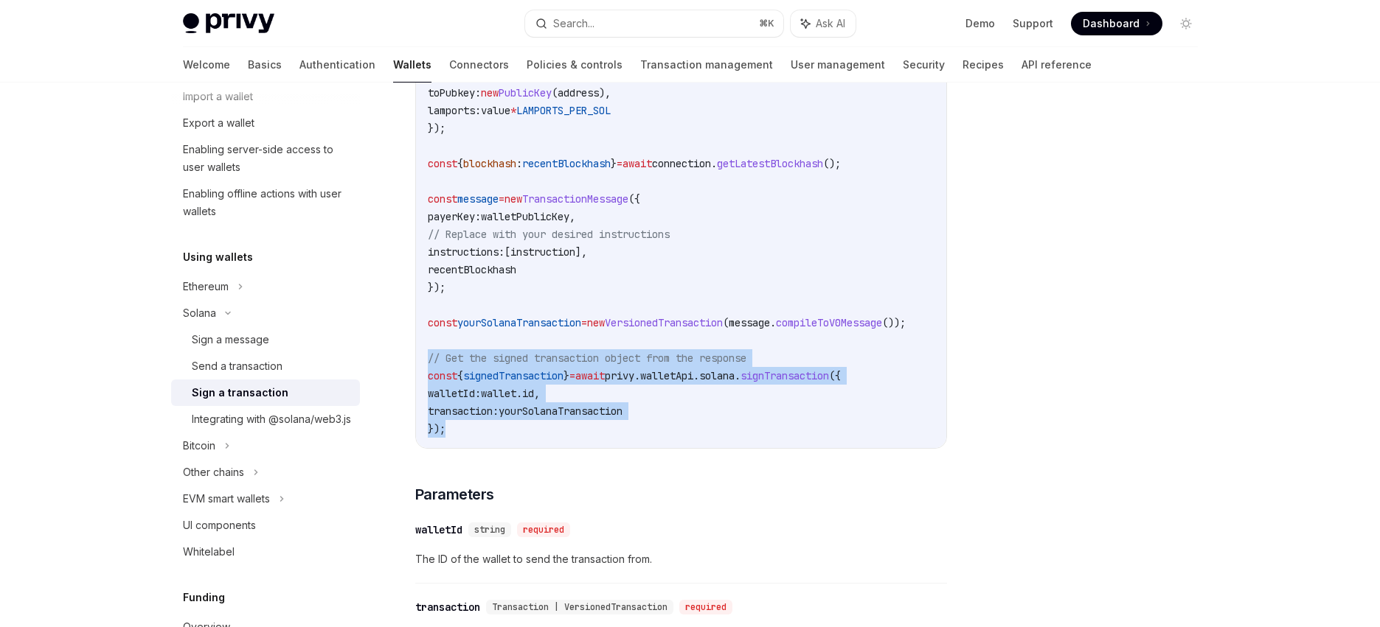
drag, startPoint x: 426, startPoint y: 359, endPoint x: 467, endPoint y: 434, distance: 85.2
click at [467, 434] on div "import { clusterApiUrl , Connection , LAMPORTS_PER_SOL , PublicKey , SystemProg…" at bounding box center [681, 128] width 530 height 640
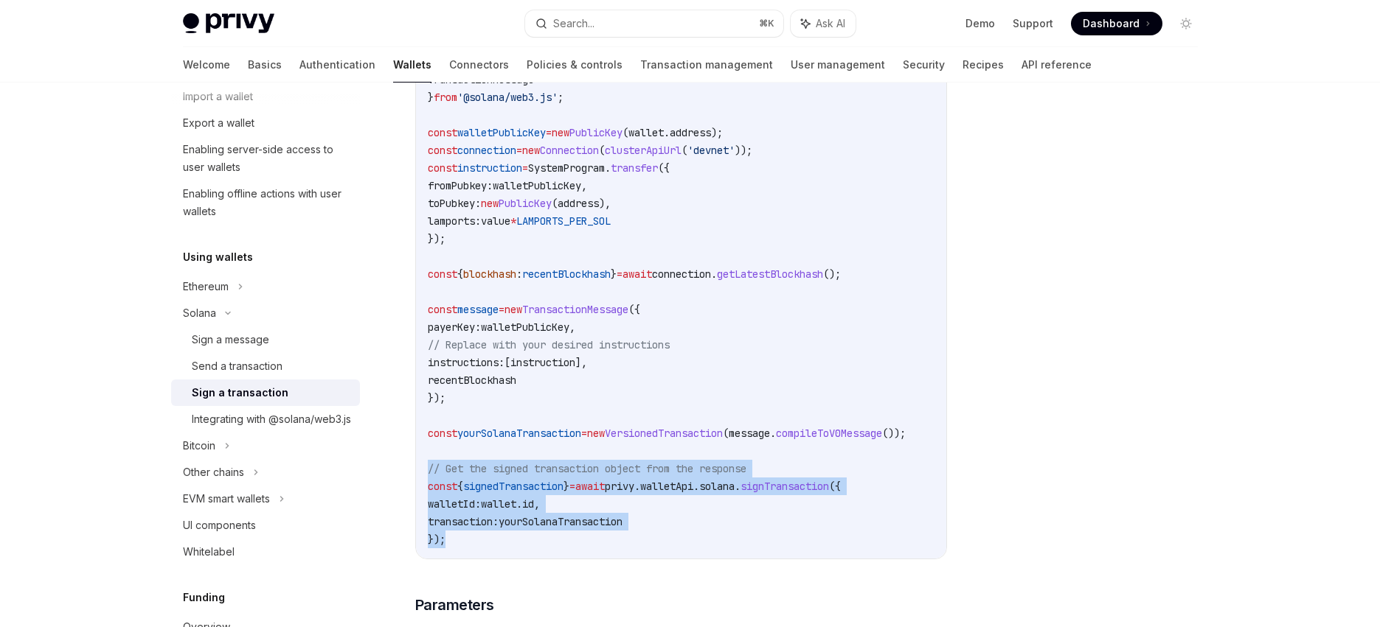
scroll to position [632, 0]
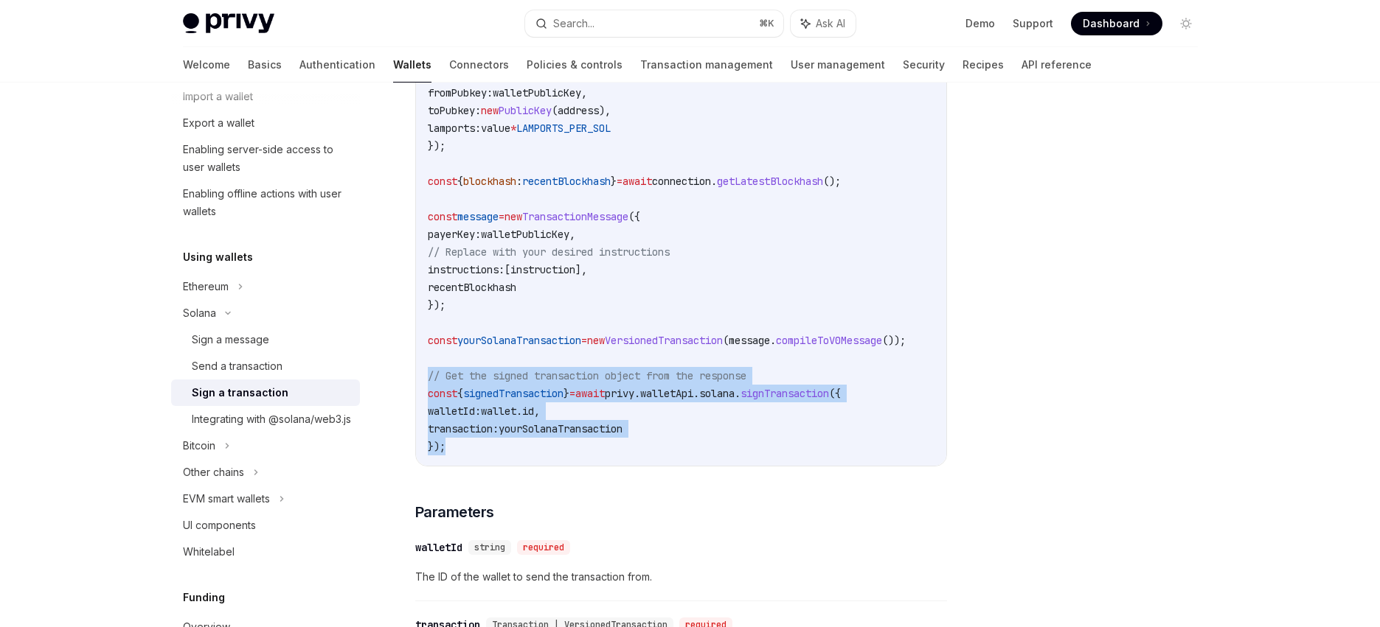
click at [658, 391] on code "import { clusterApiUrl , Connection , LAMPORTS_PER_SOL , PublicKey , SystemProg…" at bounding box center [684, 145] width 513 height 619
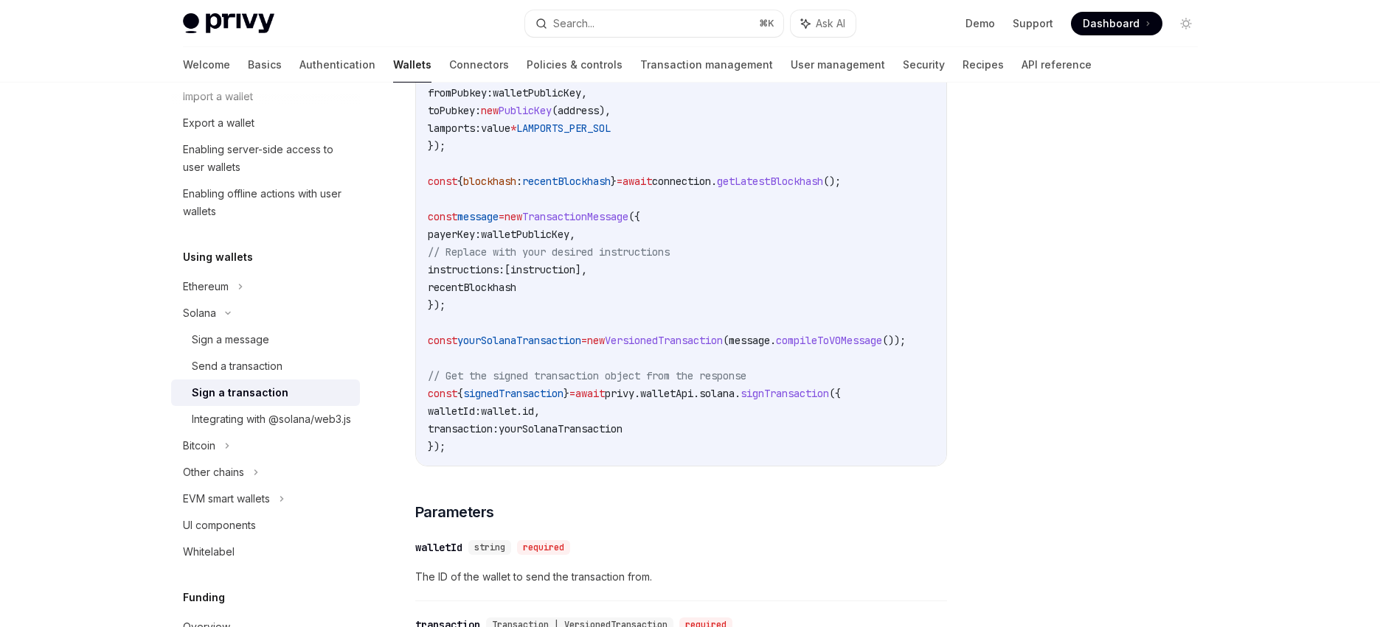
click at [634, 400] on span "privy" at bounding box center [619, 393] width 29 height 13
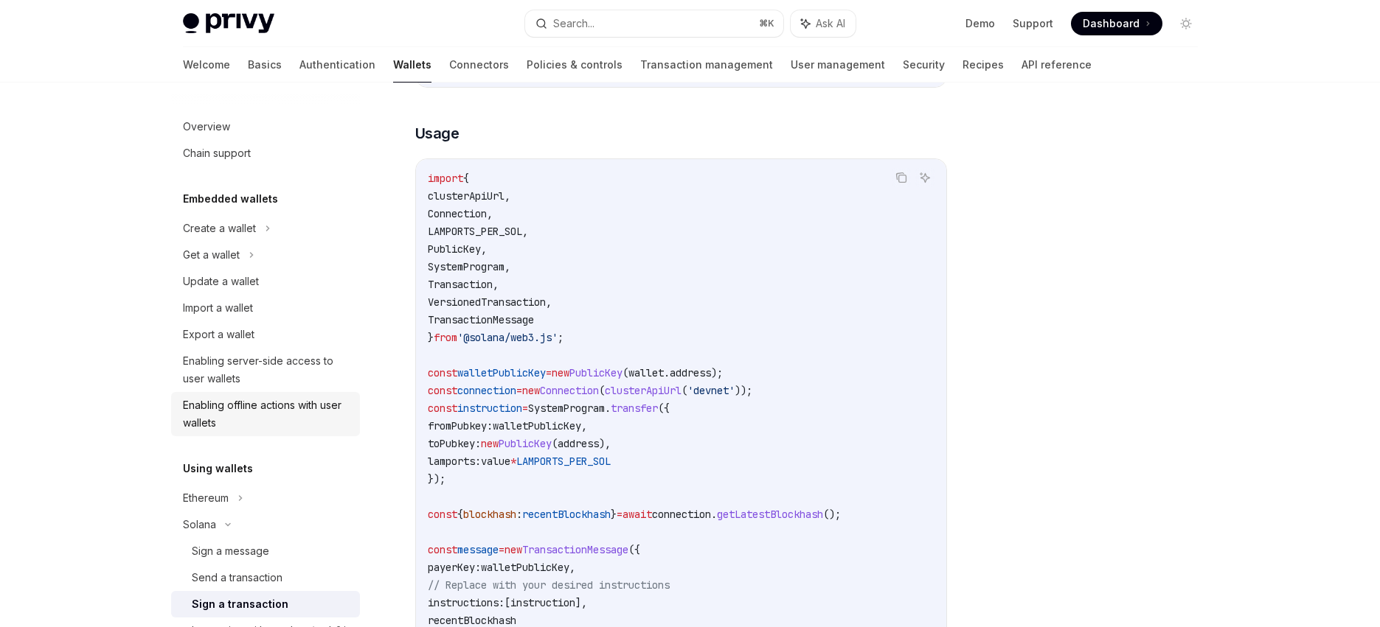
scroll to position [232, 0]
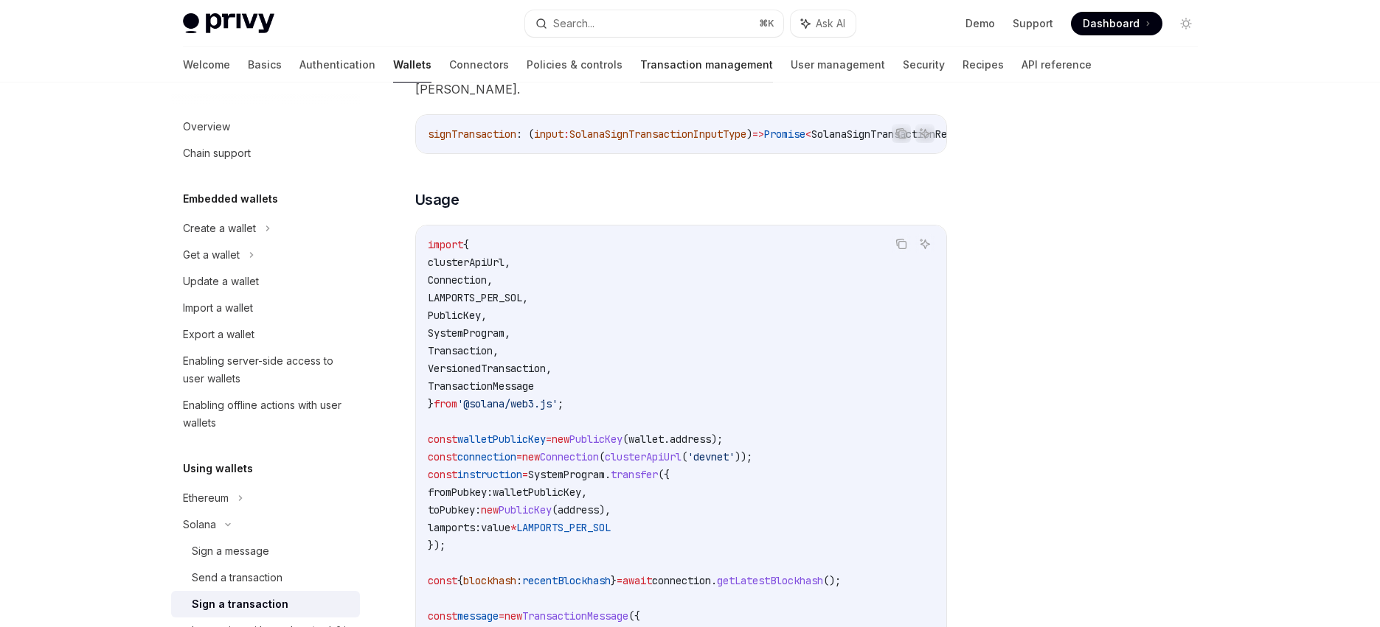
click at [640, 67] on link "Transaction management" at bounding box center [706, 64] width 133 height 35
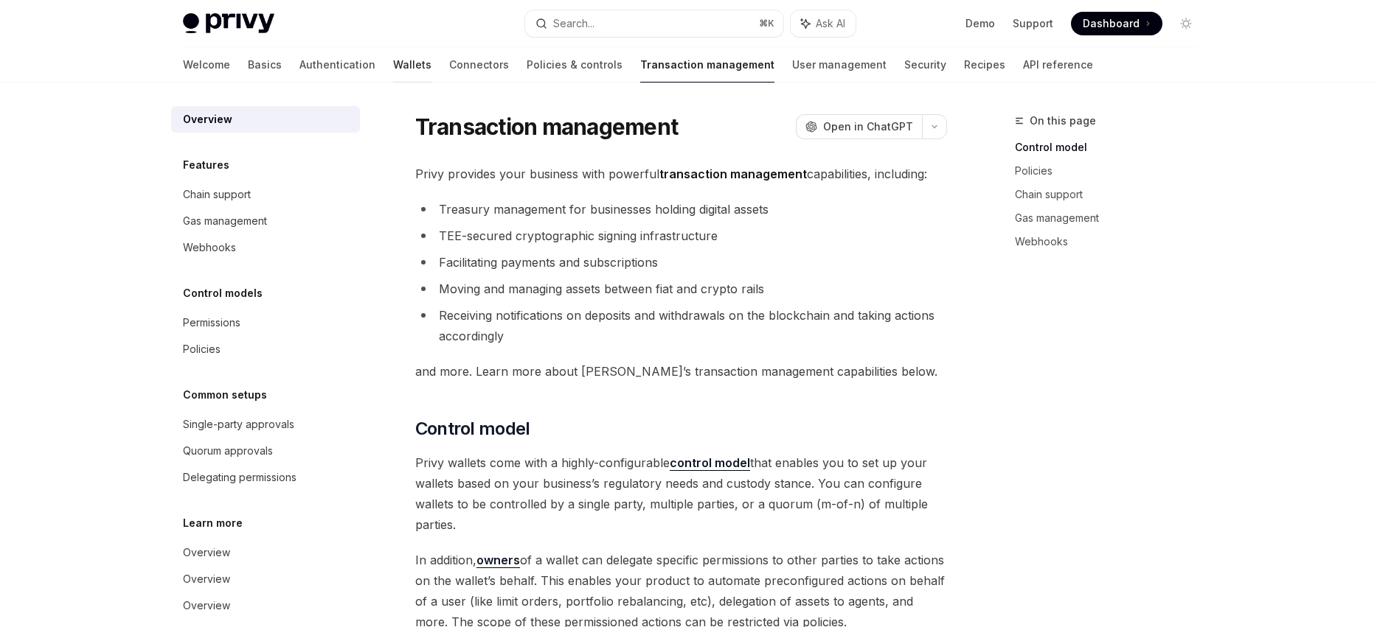
click at [393, 66] on link "Wallets" at bounding box center [412, 64] width 38 height 35
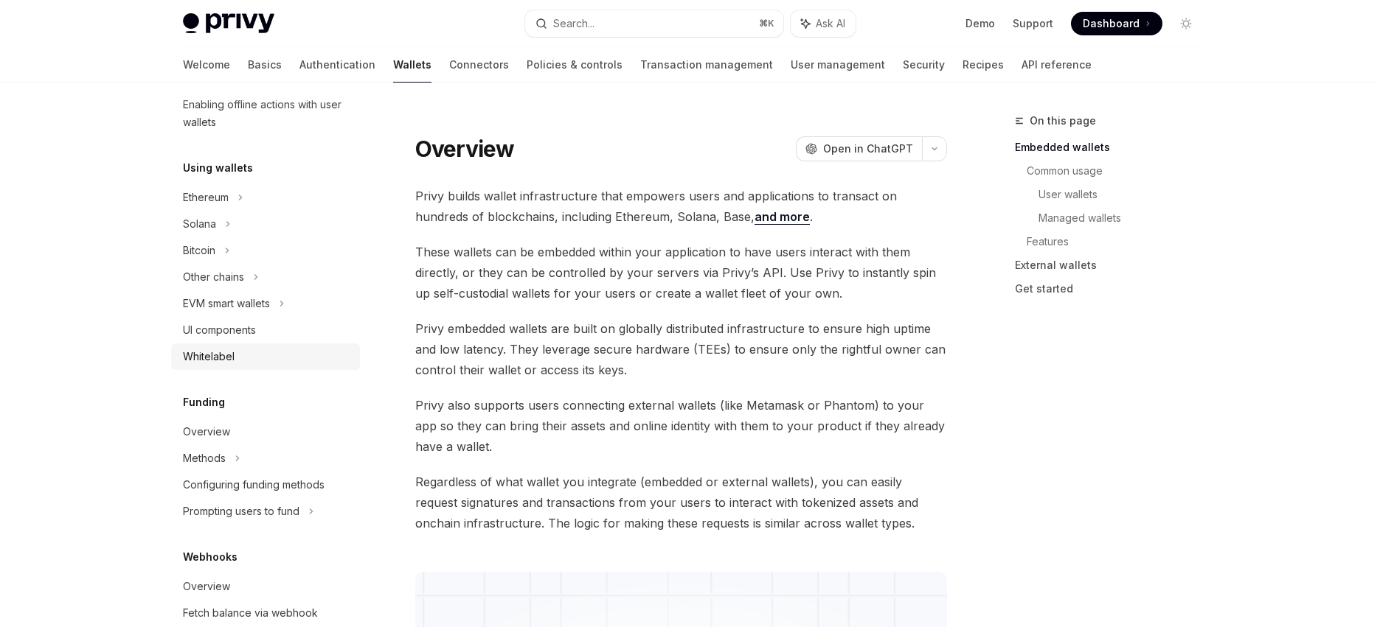
scroll to position [590, 0]
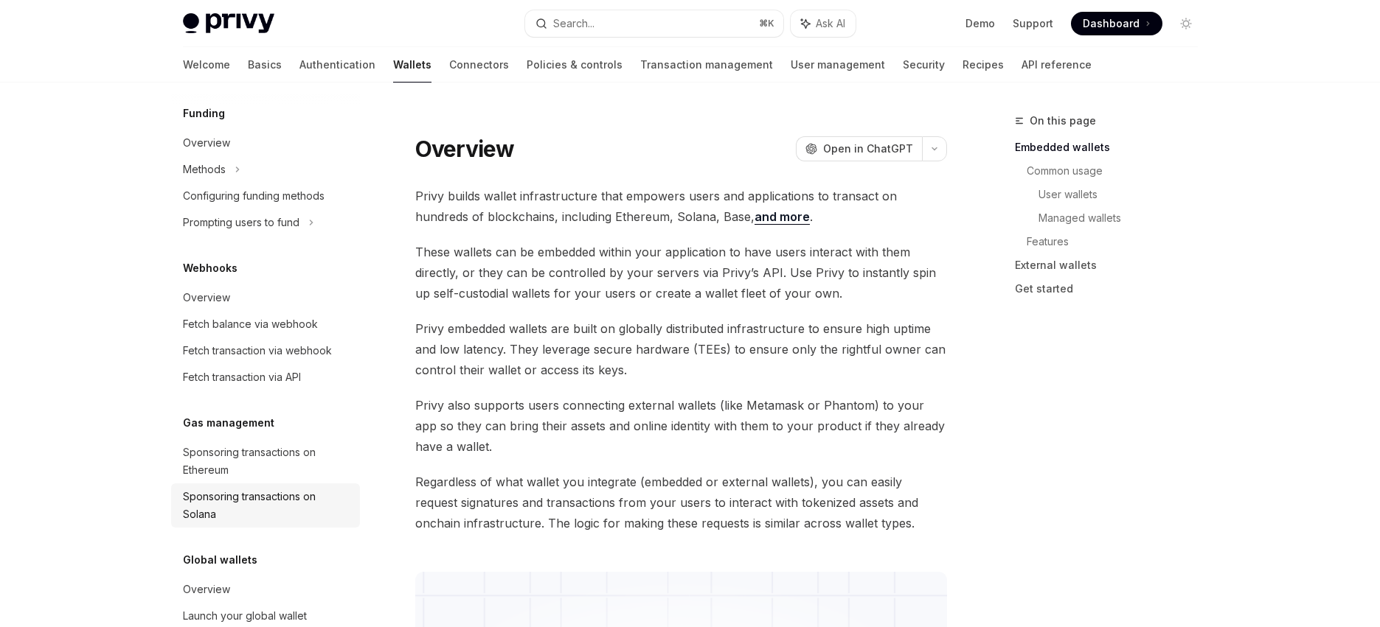
click at [286, 501] on div "Sponsoring transactions on Solana" at bounding box center [267, 505] width 168 height 35
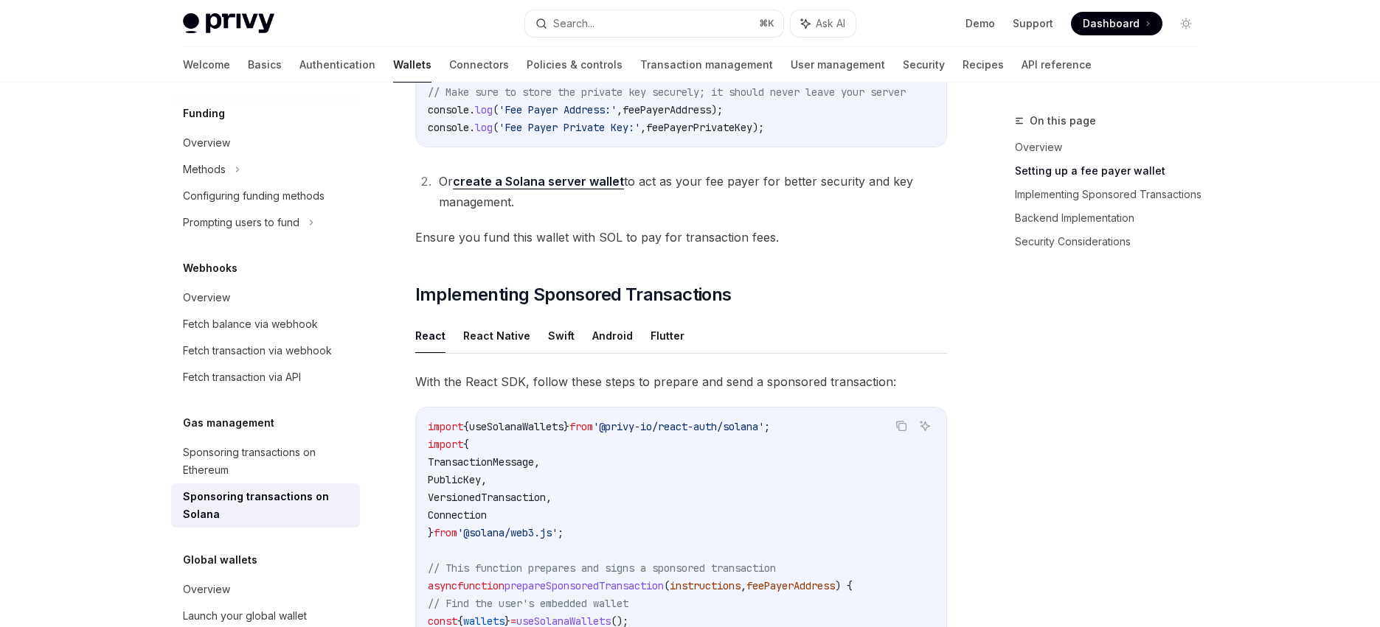
scroll to position [1046, 0]
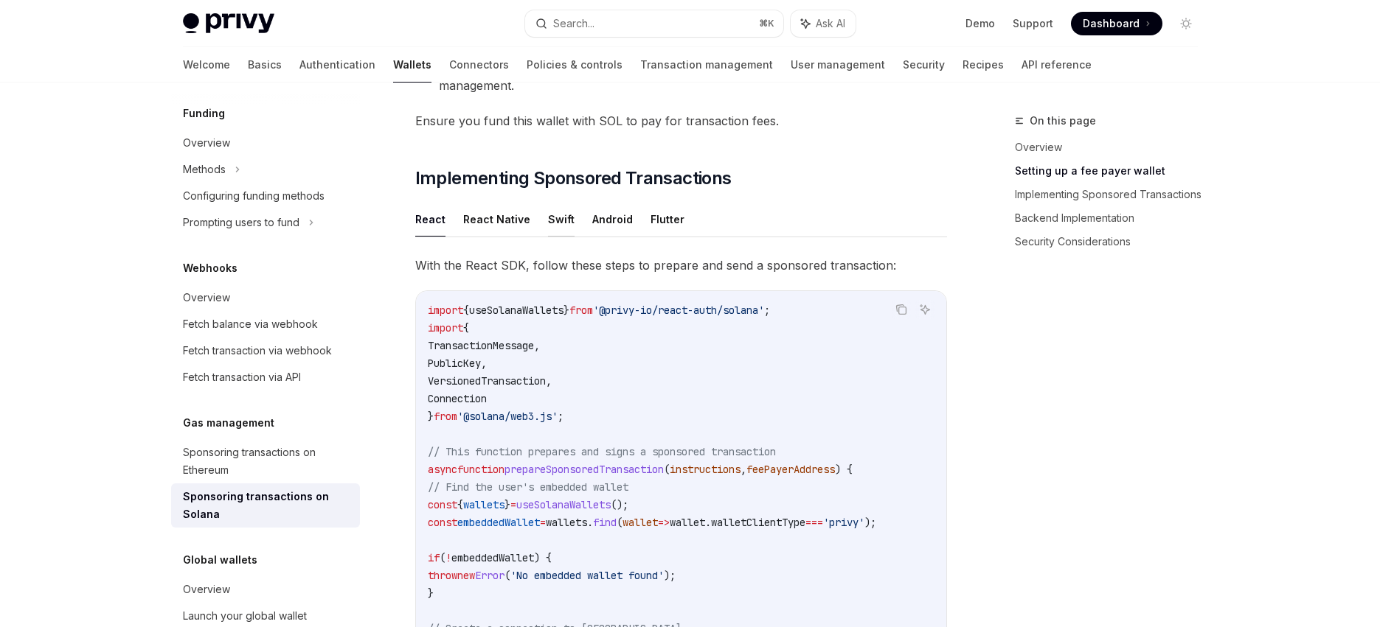
click at [552, 220] on button "Swift" at bounding box center [561, 219] width 27 height 35
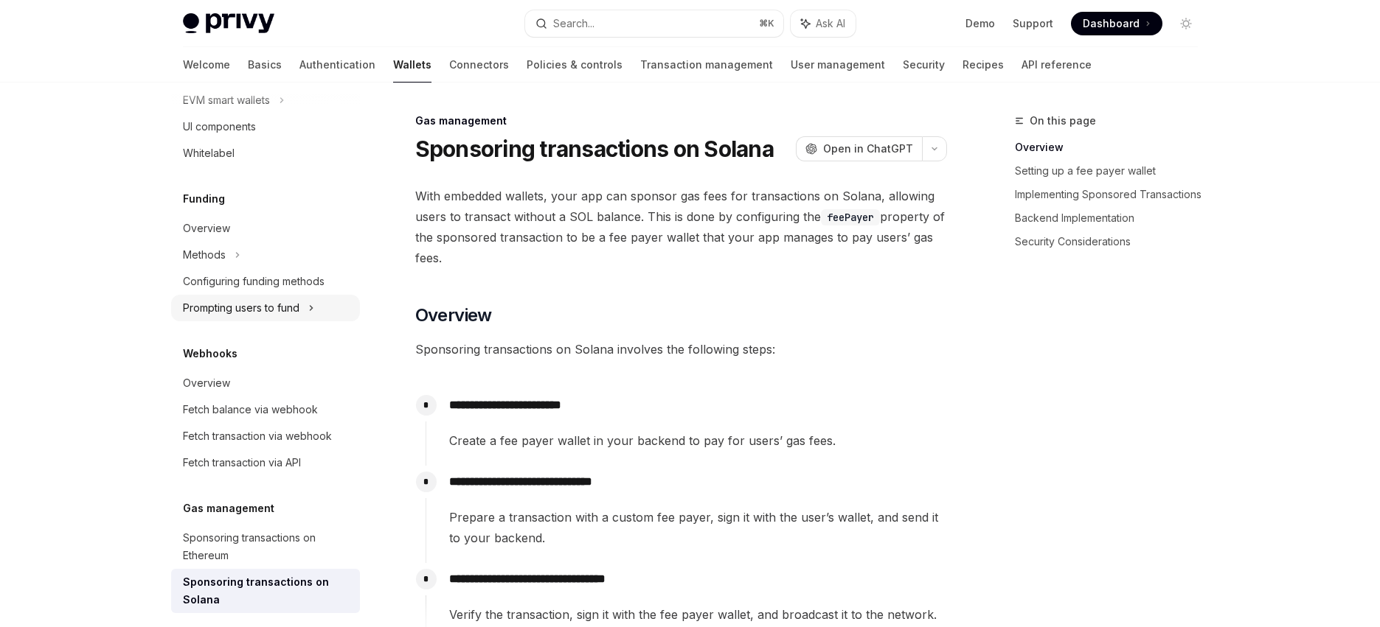
scroll to position [648, 0]
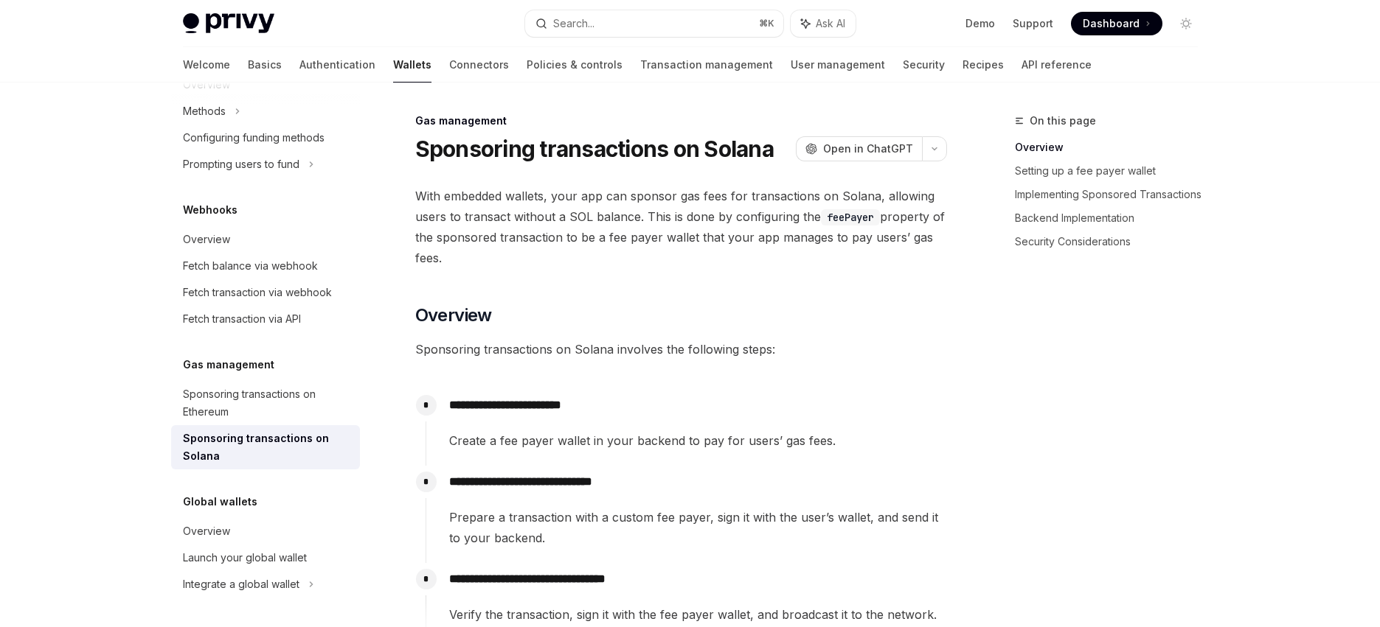
click at [275, 453] on div "Sponsoring transactions on Solana" at bounding box center [267, 447] width 168 height 35
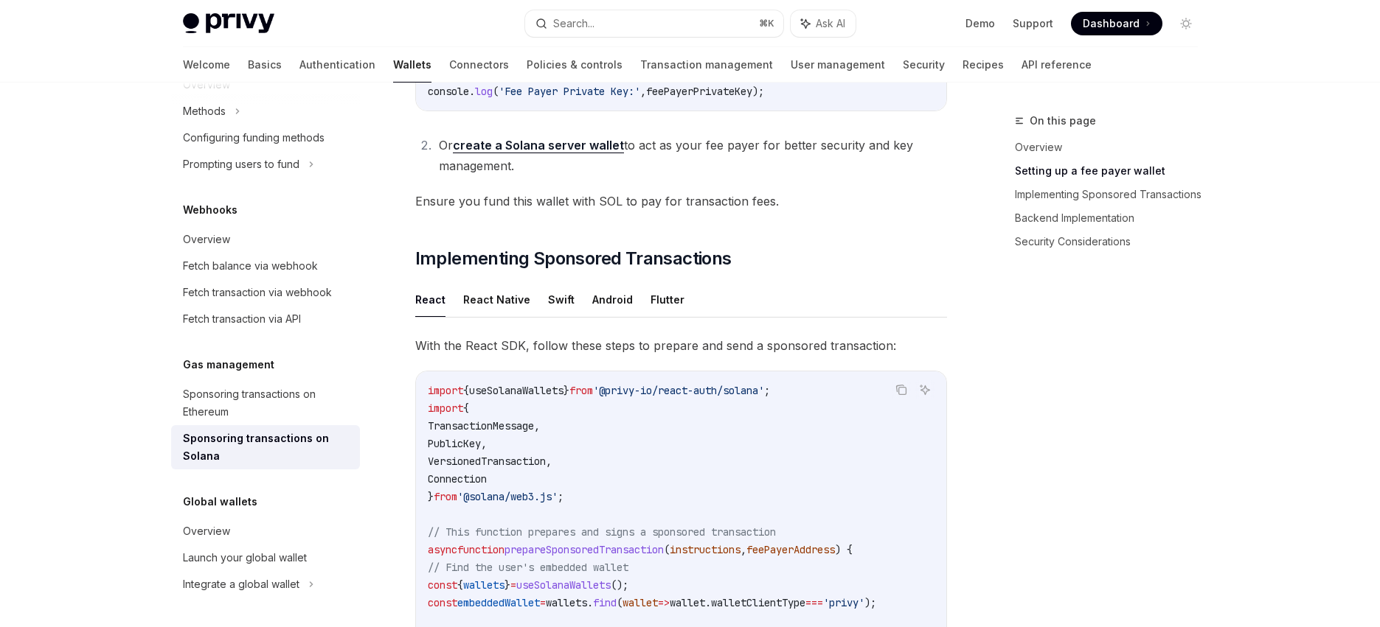
scroll to position [1084, 0]
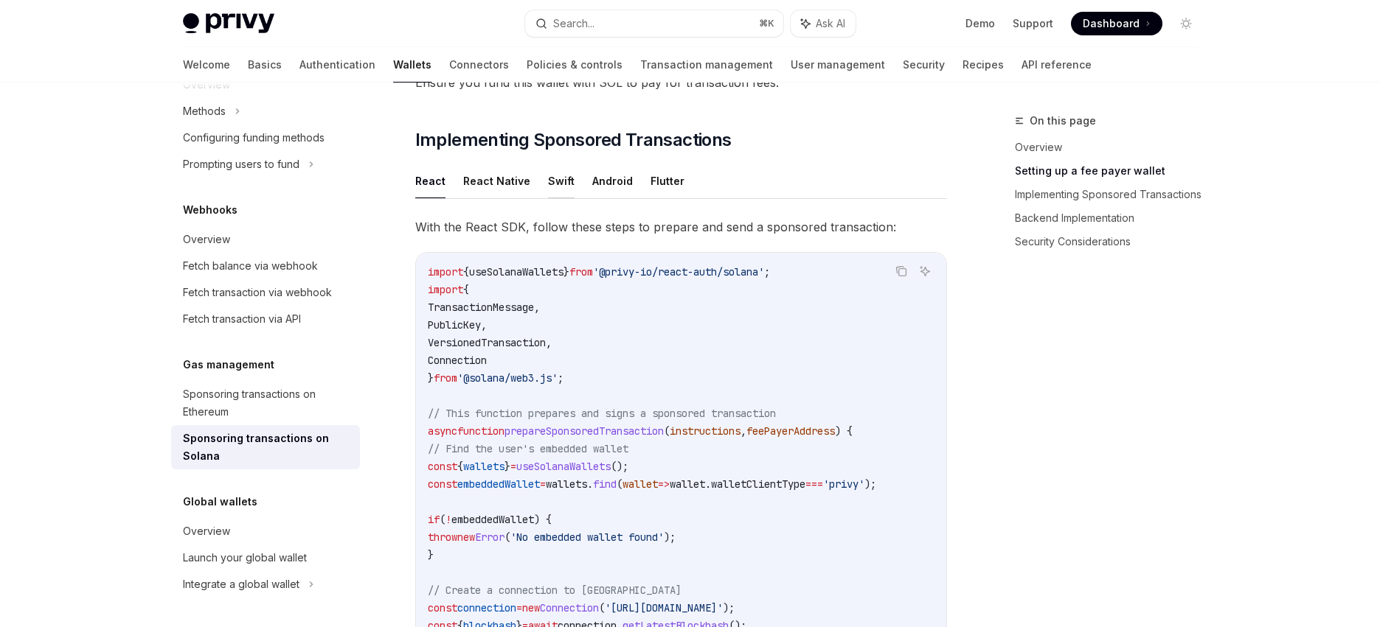
click at [552, 193] on button "Swift" at bounding box center [561, 181] width 27 height 35
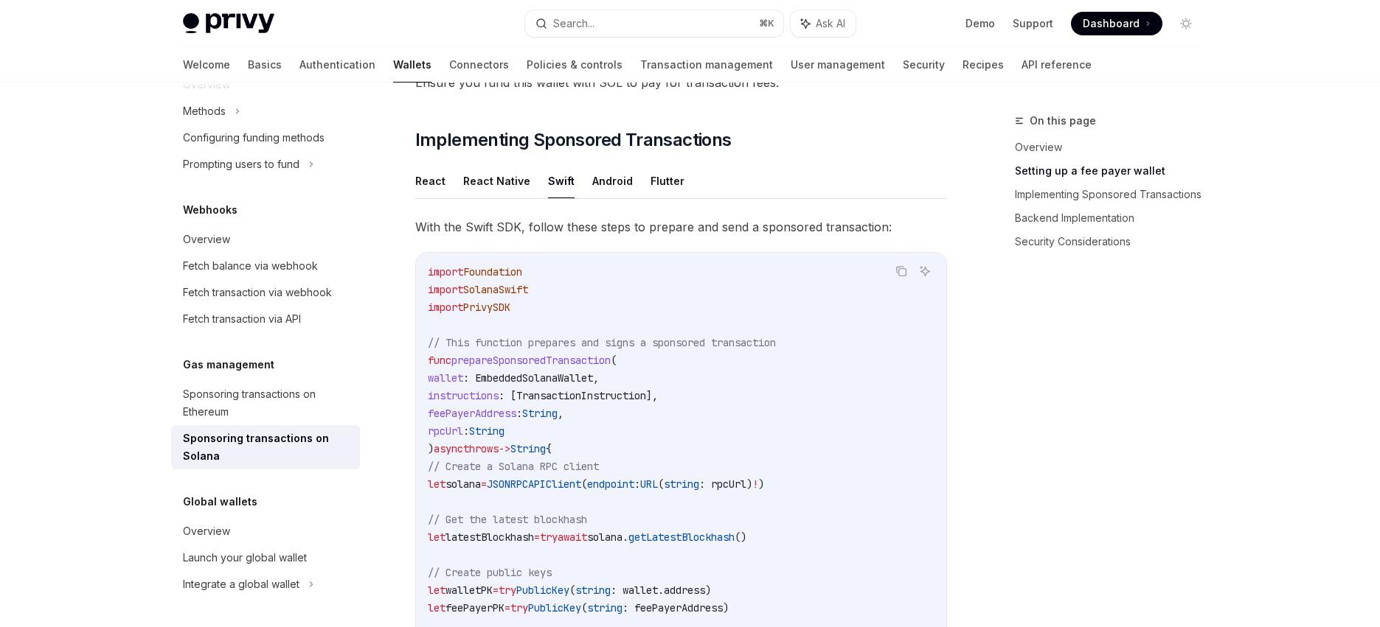
click at [557, 181] on button "Swift" at bounding box center [561, 181] width 27 height 35
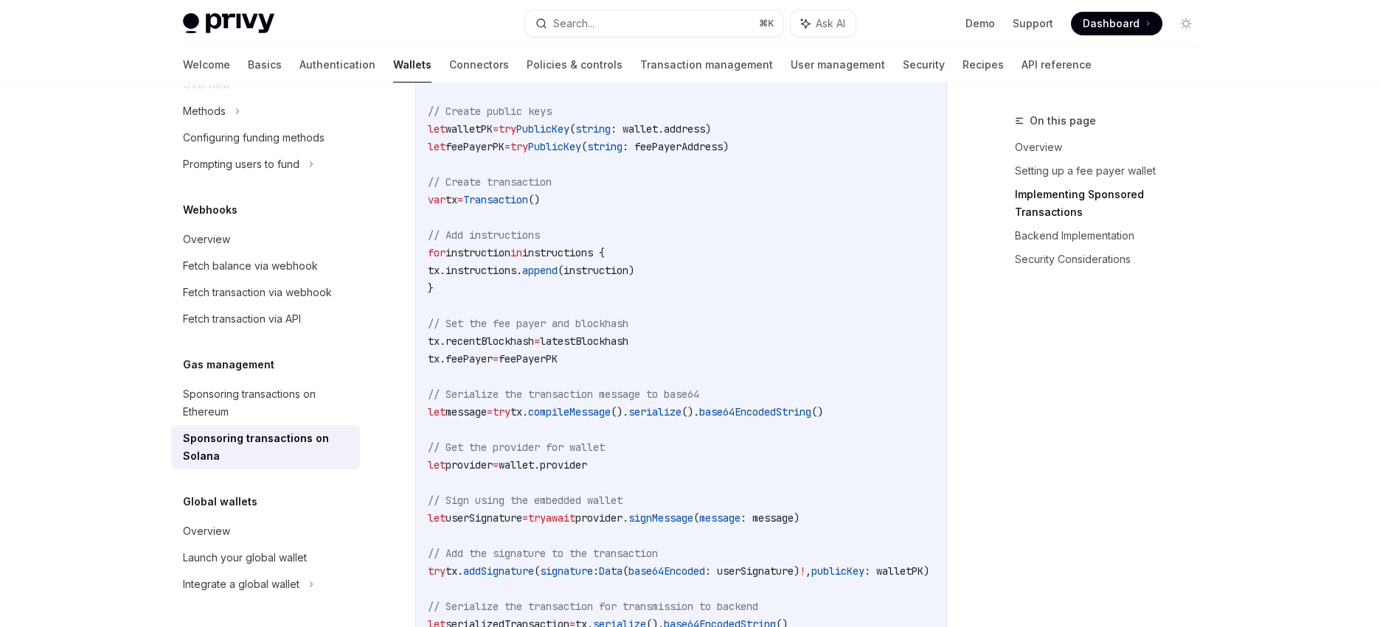
scroll to position [1527, 0]
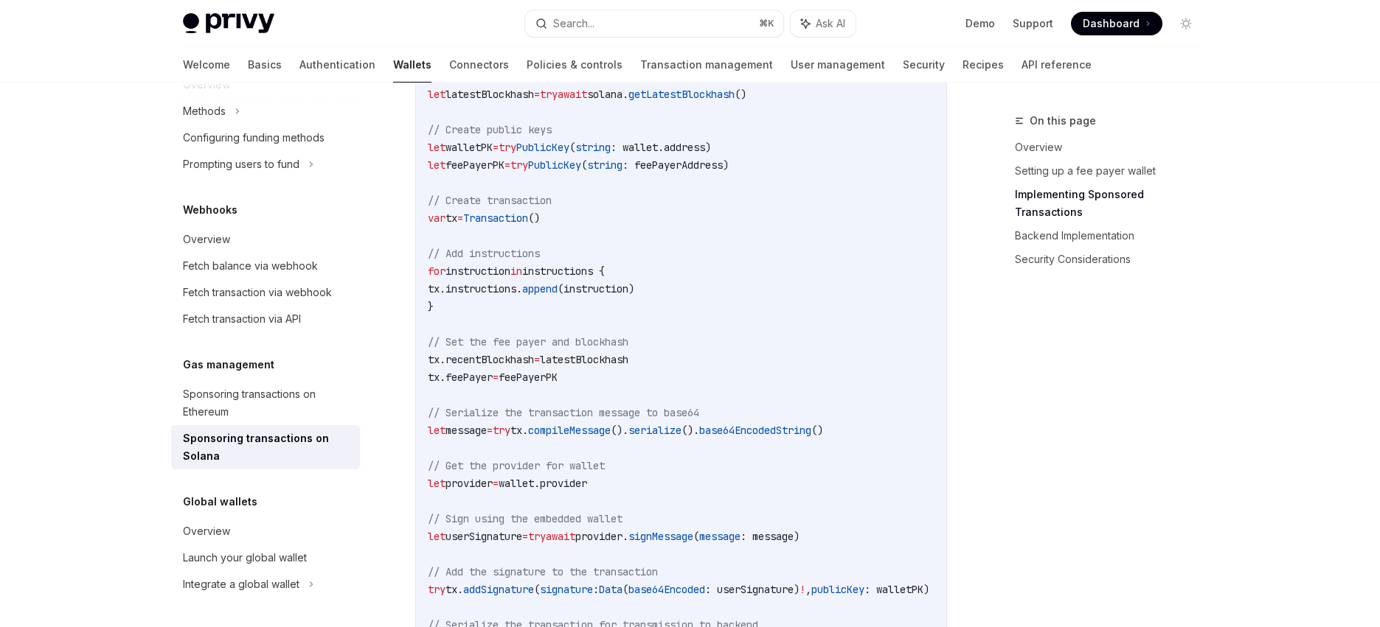
click at [493, 383] on span "feePayer" at bounding box center [468, 377] width 47 height 13
click at [557, 382] on span "feePayerPK" at bounding box center [527, 377] width 59 height 13
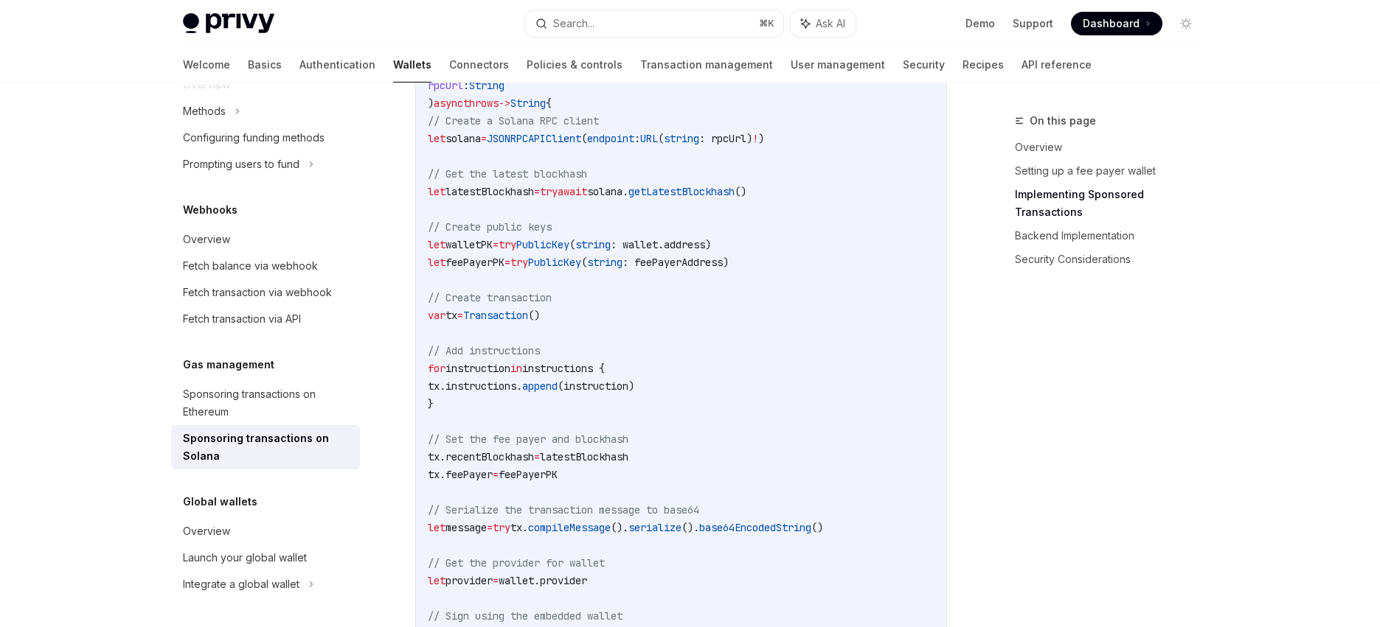
scroll to position [1427, 0]
click at [729, 268] on span ": feePayerAddress)" at bounding box center [675, 265] width 106 height 13
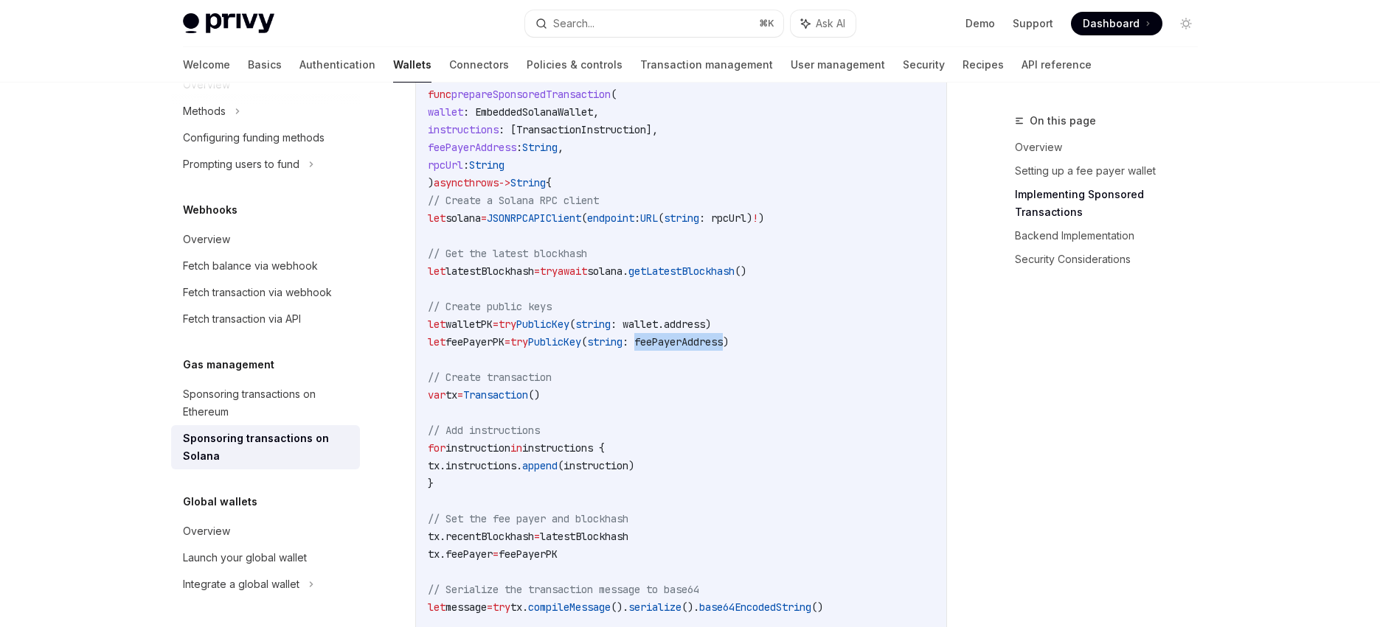
scroll to position [1353, 0]
click at [504, 344] on span "feePayerPK" at bounding box center [474, 339] width 59 height 13
click at [720, 345] on span ": feePayerAddress)" at bounding box center [675, 339] width 106 height 13
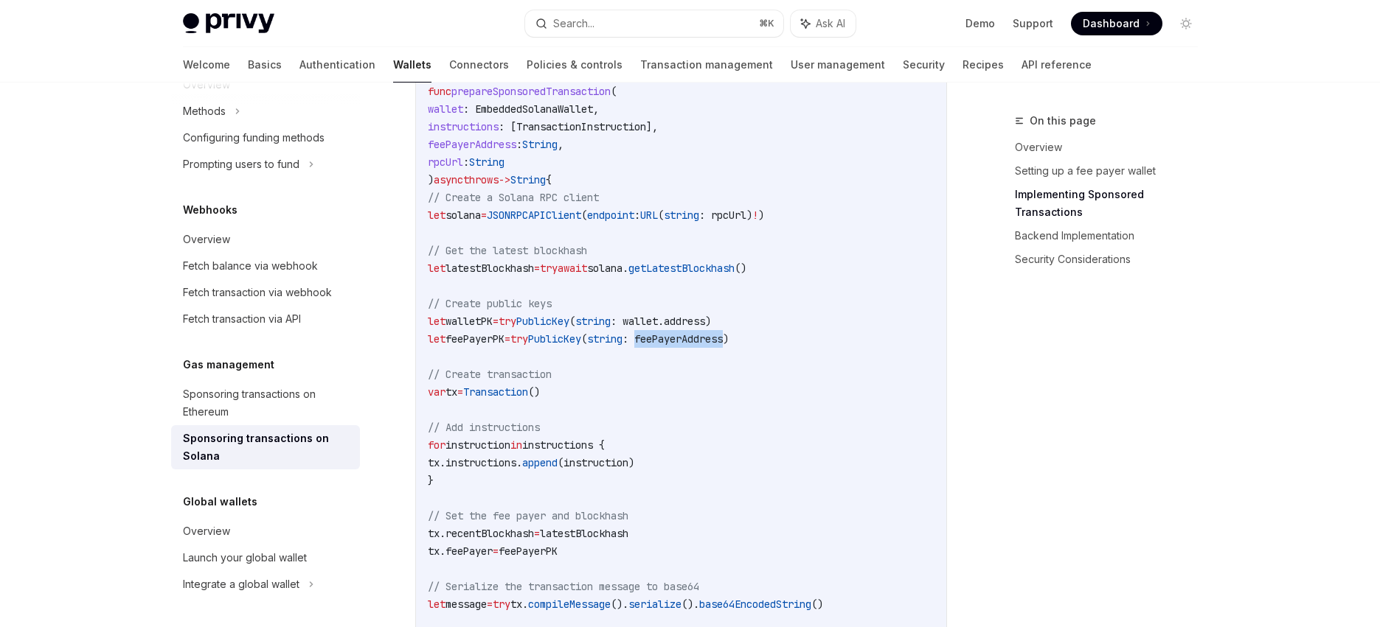
click at [729, 346] on span ": feePayerAddress)" at bounding box center [675, 339] width 106 height 13
click at [796, 389] on code "import Foundation import SolanaSwift import PrivySDK // This function prepares …" at bounding box center [743, 622] width 631 height 1256
click at [729, 343] on span ": feePayerAddress)" at bounding box center [675, 339] width 106 height 13
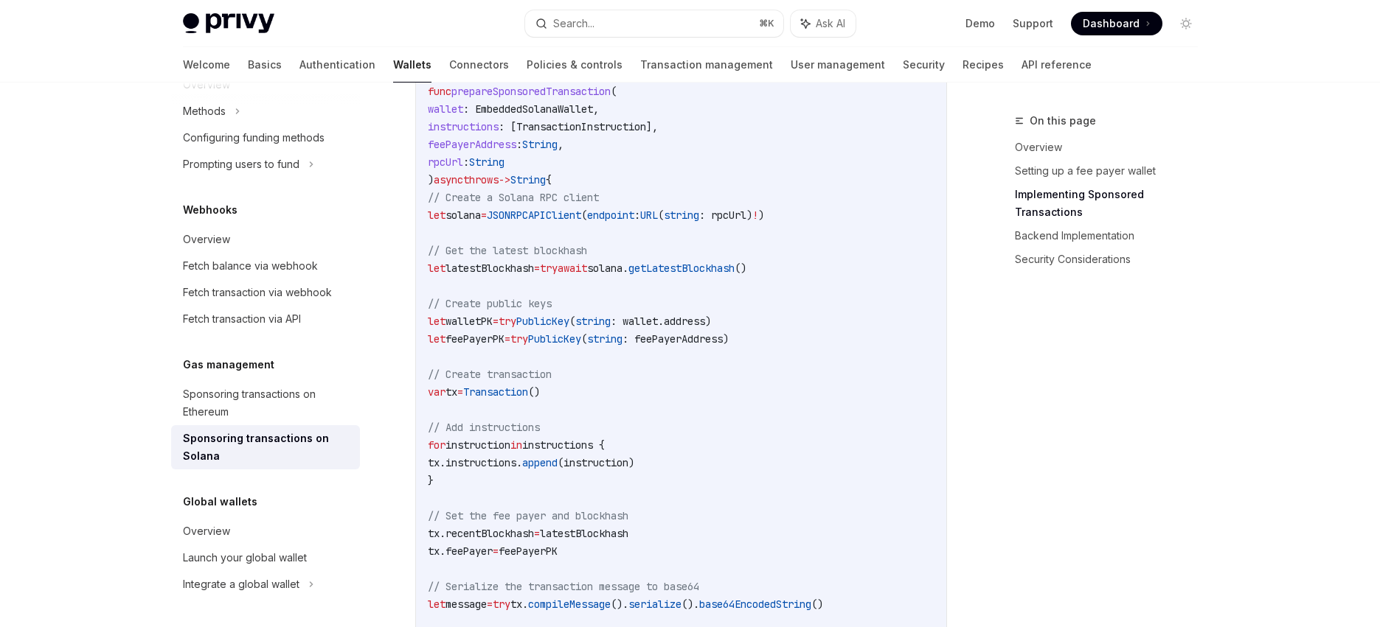
click at [793, 396] on code "import Foundation import SolanaSwift import PrivySDK // This function prepares …" at bounding box center [743, 622] width 631 height 1256
click at [504, 344] on span "feePayerPK" at bounding box center [474, 339] width 59 height 13
click at [504, 345] on span "feePayerPK" at bounding box center [474, 339] width 59 height 13
click at [729, 346] on span ": feePayerAddress)" at bounding box center [675, 339] width 106 height 13
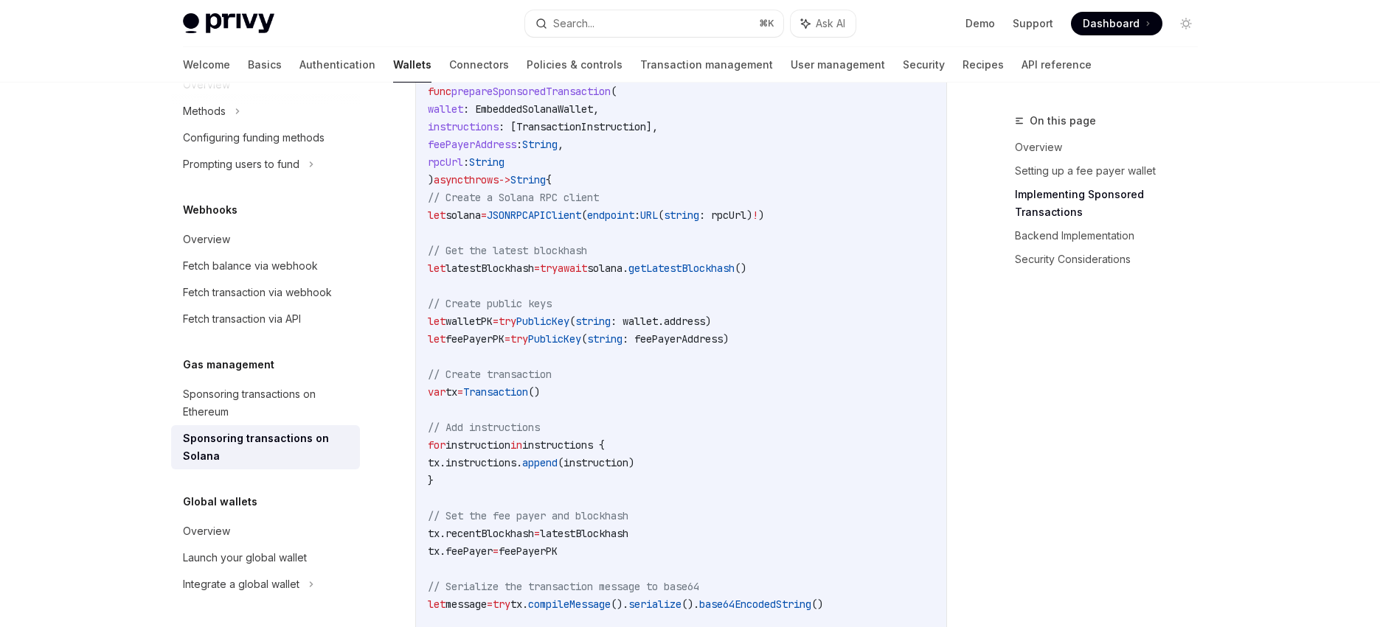
drag, startPoint x: 751, startPoint y: 388, endPoint x: 619, endPoint y: 347, distance: 138.3
click at [751, 388] on code "import Foundation import SolanaSwift import PrivySDK // This function prepares …" at bounding box center [743, 622] width 631 height 1256
click at [504, 346] on span "feePayerPK" at bounding box center [474, 339] width 59 height 13
click at [726, 346] on span ": feePayerAddress)" at bounding box center [675, 339] width 106 height 13
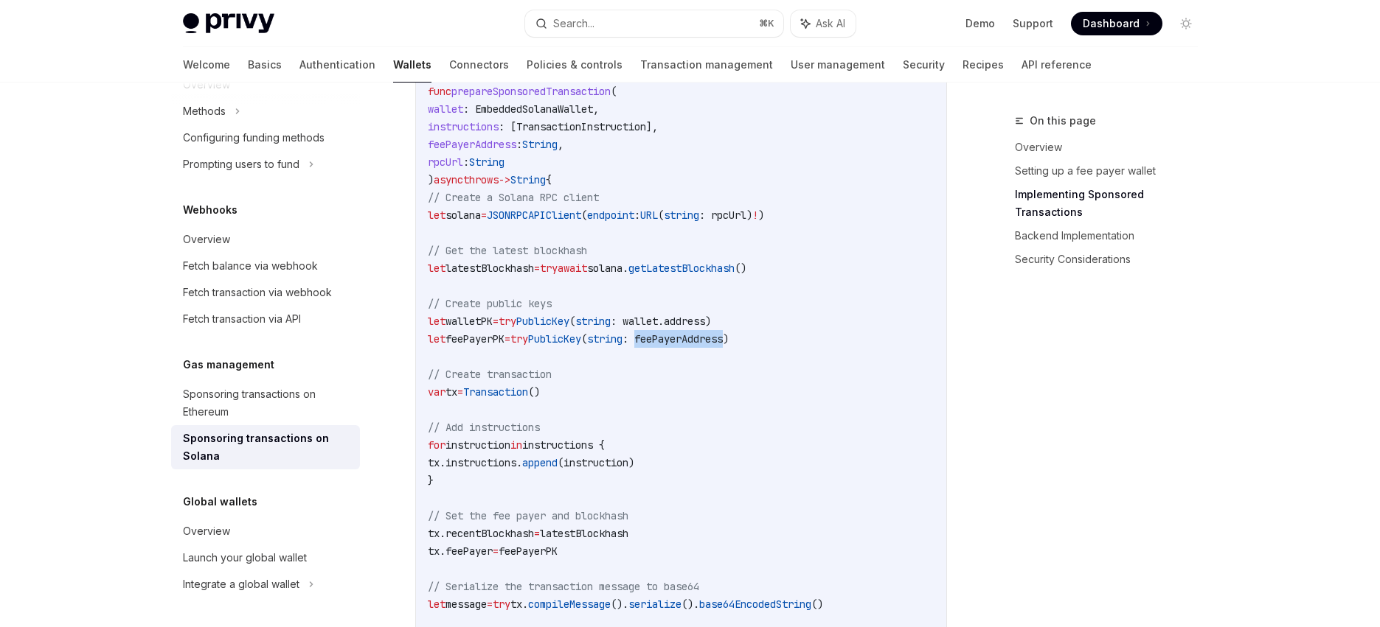
click at [726, 346] on span ": feePayerAddress)" at bounding box center [675, 339] width 106 height 13
drag, startPoint x: 743, startPoint y: 391, endPoint x: 735, endPoint y: 384, distance: 10.5
click at [743, 391] on code "import Foundation import SolanaSwift import PrivySDK // This function prepares …" at bounding box center [743, 622] width 631 height 1256
click at [513, 336] on code "import Foundation import SolanaSwift import PrivySDK // This function prepares …" at bounding box center [743, 622] width 631 height 1256
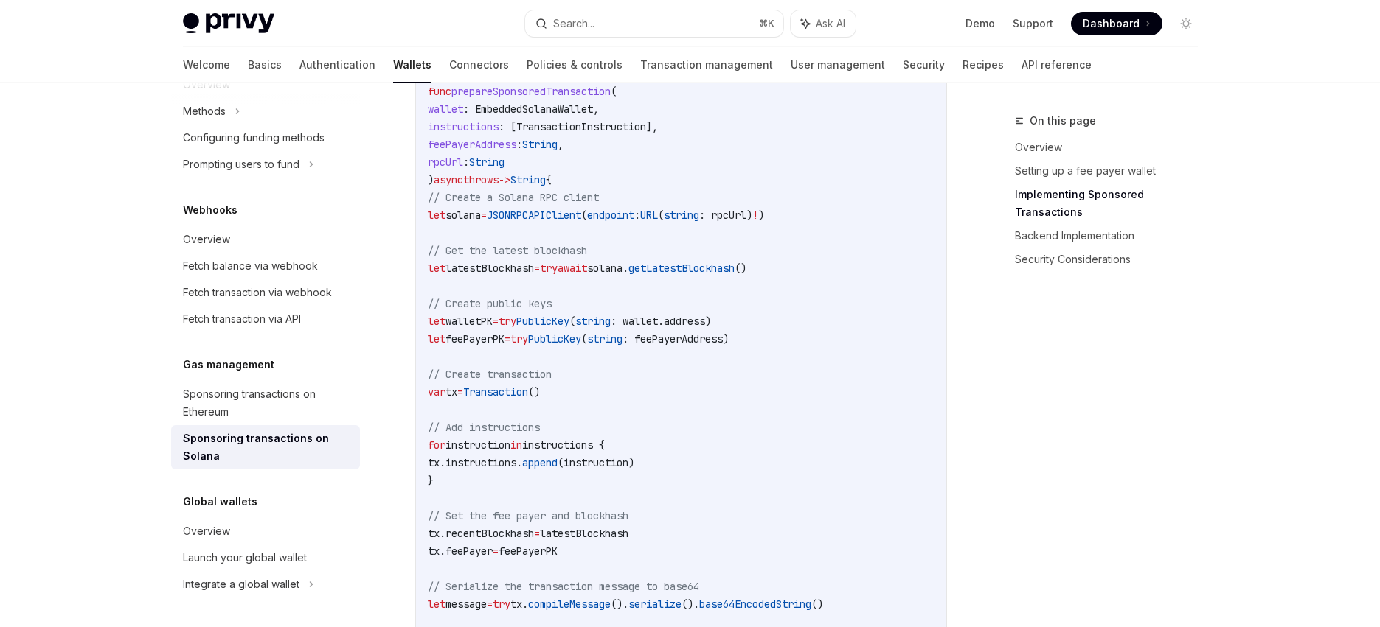
click at [729, 341] on span ": feePayerAddress)" at bounding box center [675, 339] width 106 height 13
click at [735, 402] on code "import Foundation import SolanaSwift import PrivySDK // This function prepares …" at bounding box center [743, 622] width 631 height 1256
click at [787, 428] on code "import Foundation import SolanaSwift import PrivySDK // This function prepares …" at bounding box center [743, 622] width 631 height 1256
click at [504, 344] on span "feePayerPK" at bounding box center [474, 339] width 59 height 13
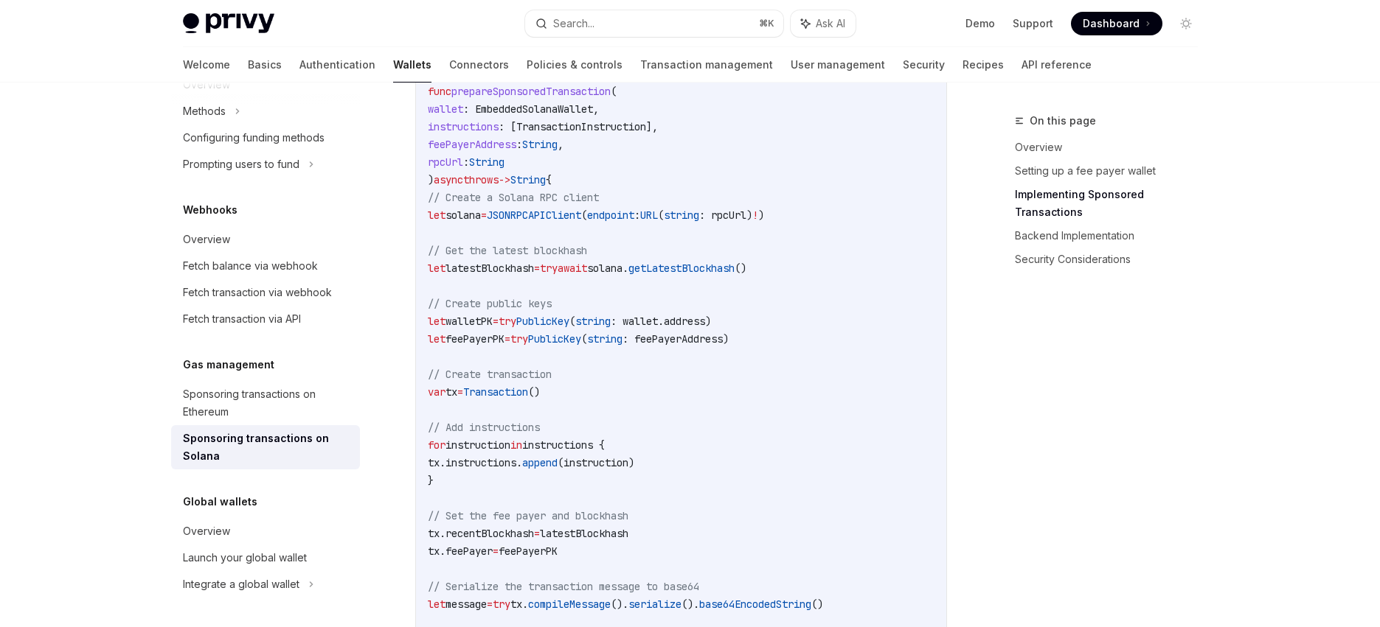
click at [504, 344] on span "feePayerPK" at bounding box center [474, 339] width 59 height 13
click at [711, 343] on span ": feePayerAddress)" at bounding box center [675, 339] width 106 height 13
click at [743, 405] on code "import Foundation import SolanaSwift import PrivySDK // This function prepares …" at bounding box center [743, 622] width 631 height 1256
click at [504, 340] on span "feePayerPK" at bounding box center [474, 339] width 59 height 13
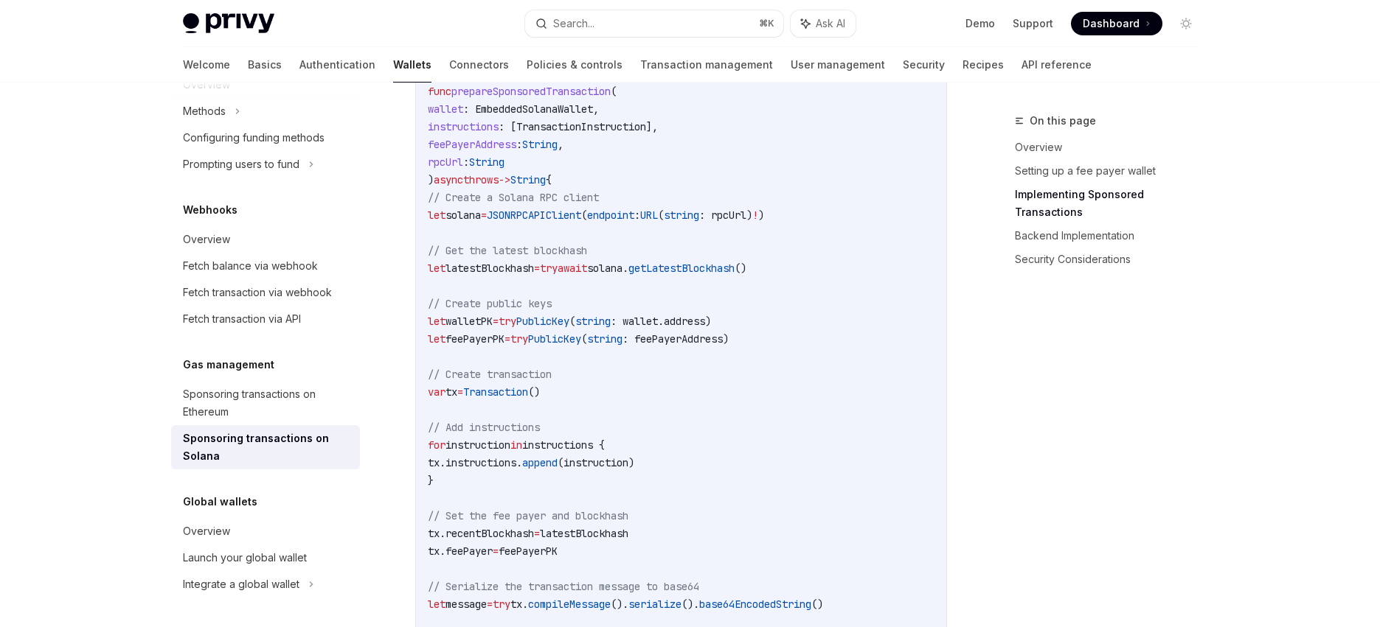
click at [504, 340] on span "feePayerPK" at bounding box center [474, 339] width 59 height 13
click at [723, 346] on span ": feePayerAddress)" at bounding box center [675, 339] width 106 height 13
click at [755, 417] on code "import Foundation import SolanaSwift import PrivySDK // This function prepares …" at bounding box center [743, 622] width 631 height 1256
click at [504, 344] on span "feePayerPK" at bounding box center [474, 339] width 59 height 13
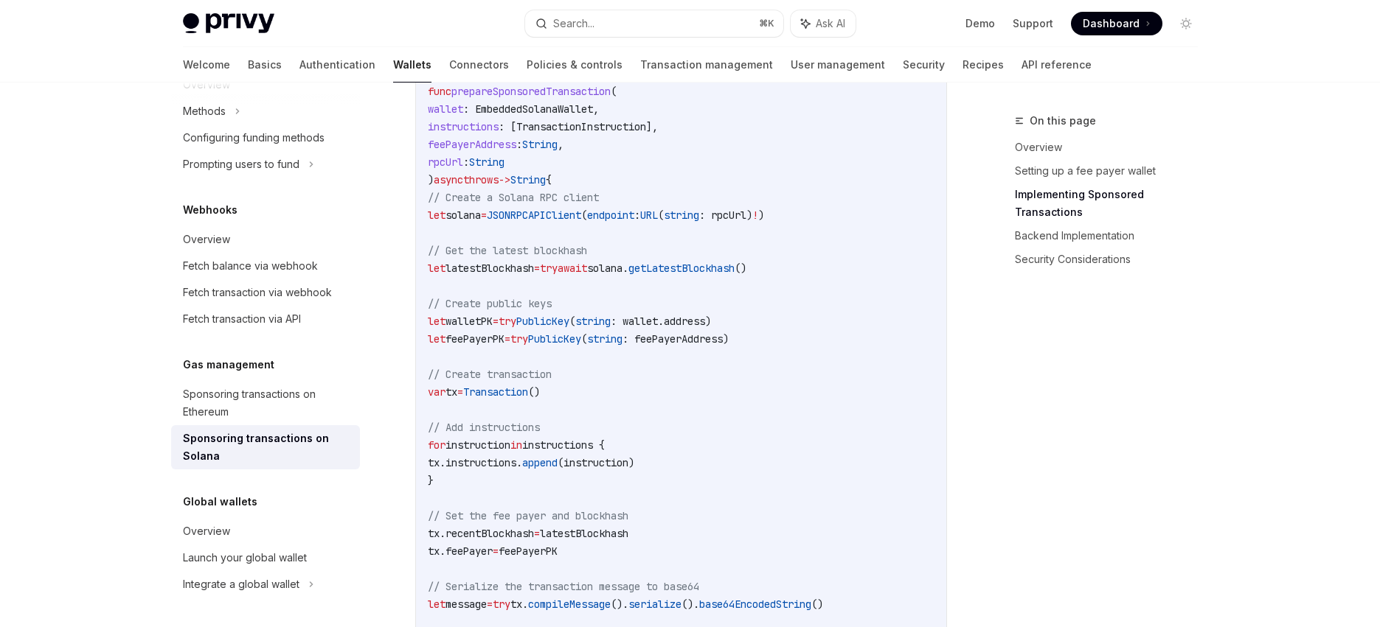
click at [504, 344] on span "feePayerPK" at bounding box center [474, 339] width 59 height 13
click at [706, 346] on span ": feePayerAddress)" at bounding box center [675, 339] width 106 height 13
click at [753, 414] on code "import Foundation import SolanaSwift import PrivySDK // This function prepares …" at bounding box center [743, 622] width 631 height 1256
click at [504, 346] on span "feePayerPK" at bounding box center [474, 339] width 59 height 13
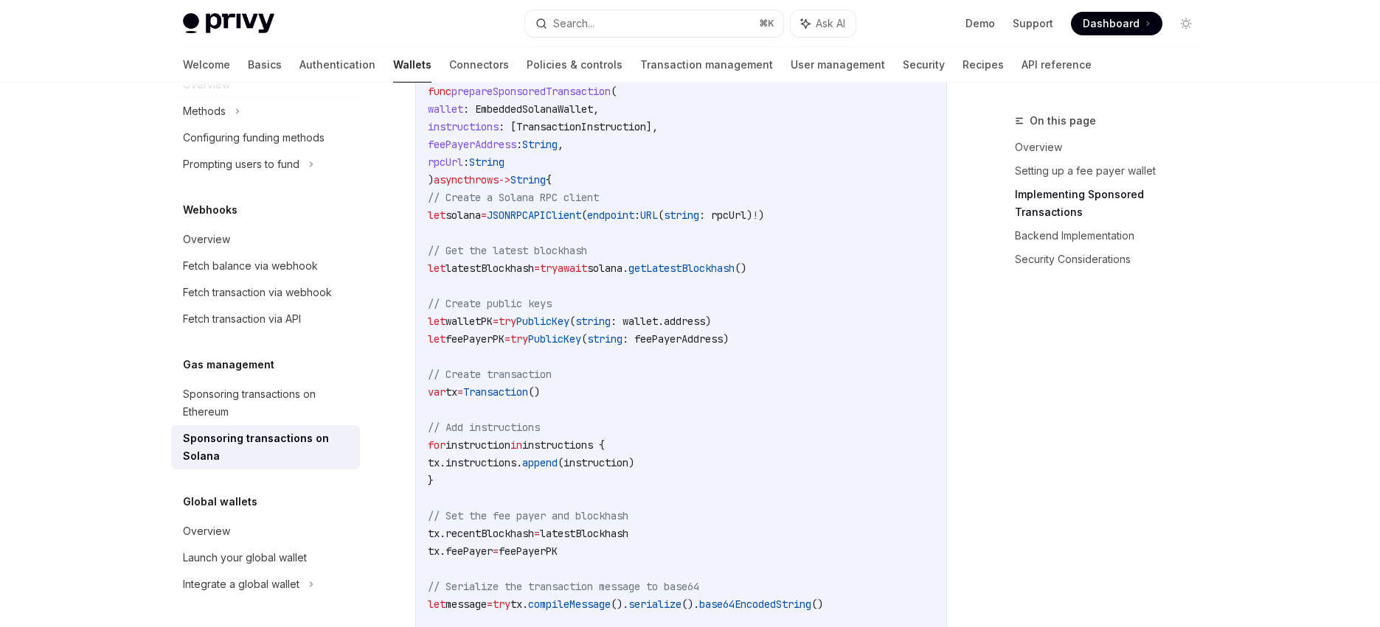
click at [504, 346] on span "feePayerPK" at bounding box center [474, 339] width 59 height 13
click at [729, 346] on span ": feePayerAddress)" at bounding box center [675, 339] width 106 height 13
click at [729, 387] on code "import Foundation import SolanaSwift import PrivySDK // This function prepares …" at bounding box center [743, 622] width 631 height 1256
click at [760, 405] on code "import Foundation import SolanaSwift import PrivySDK // This function prepares …" at bounding box center [743, 622] width 631 height 1256
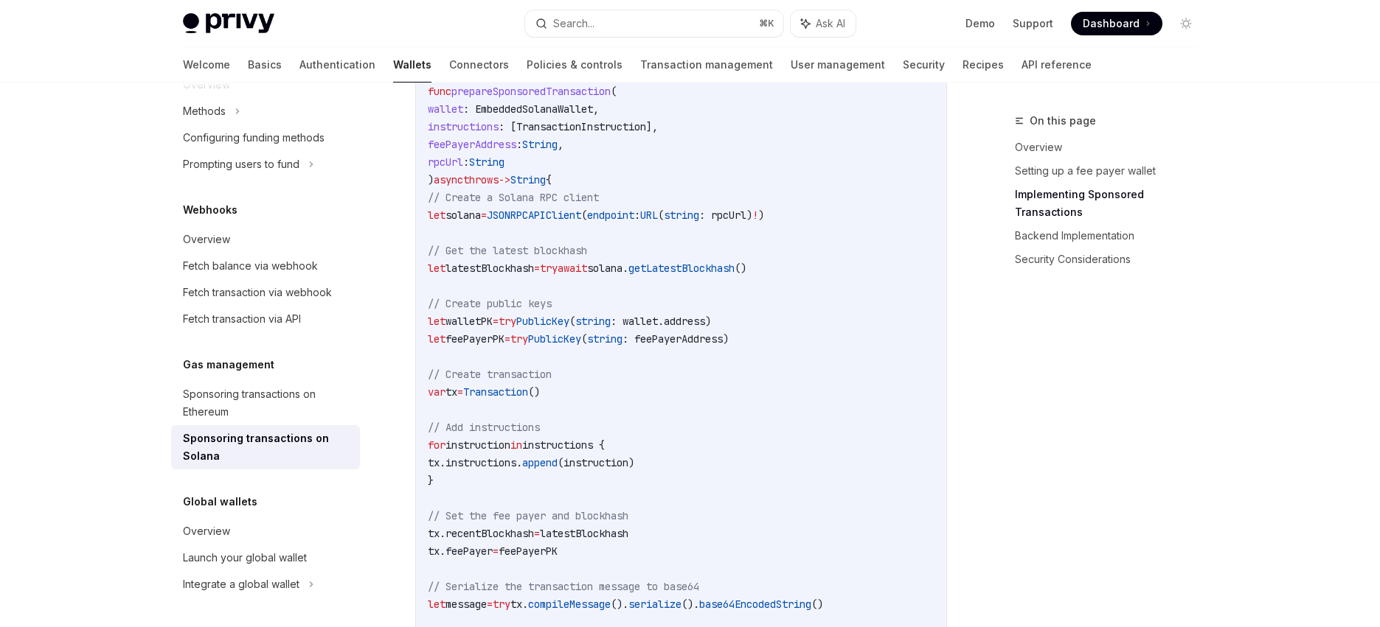
drag, startPoint x: 451, startPoint y: 341, endPoint x: 805, endPoint y: 354, distance: 354.9
click at [784, 353] on code "import Foundation import SolanaSwift import PrivySDK // This function prepares …" at bounding box center [743, 622] width 631 height 1256
click at [822, 350] on code "import Foundation import SolanaSwift import PrivySDK // This function prepares …" at bounding box center [743, 622] width 631 height 1256
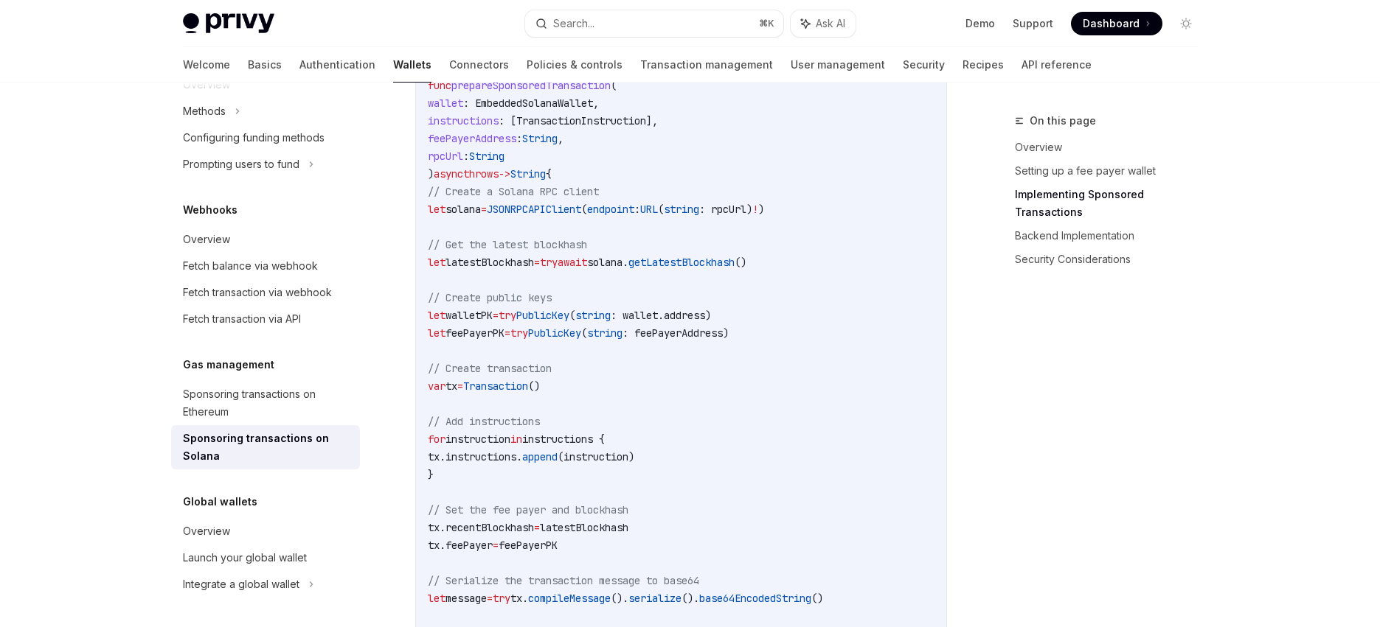
scroll to position [1383, 0]
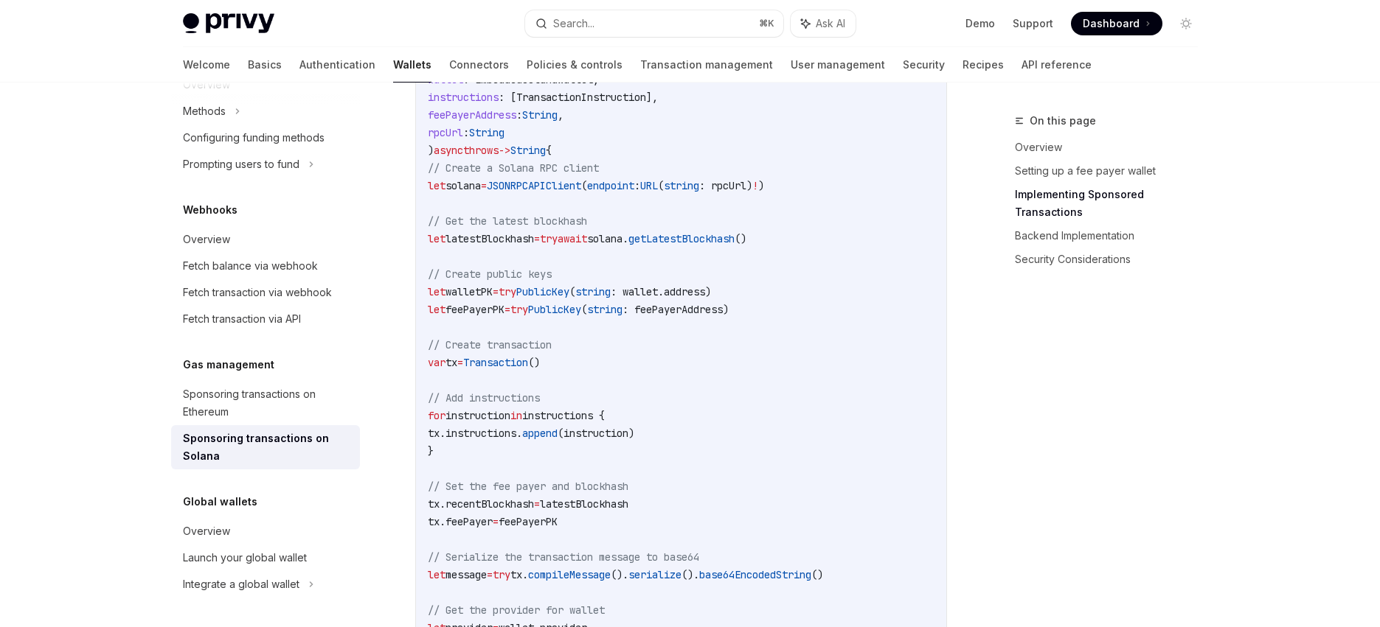
click at [729, 310] on span ": feePayerAddress)" at bounding box center [675, 309] width 106 height 13
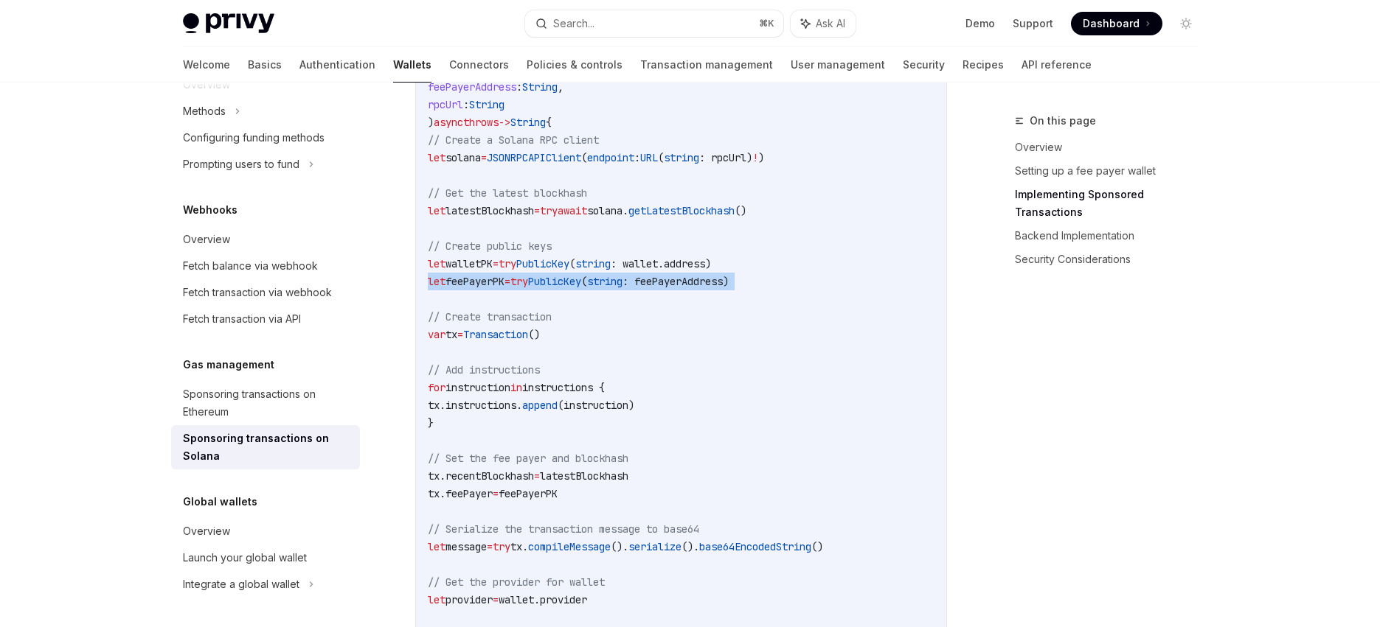
scroll to position [1414, 0]
click at [707, 285] on span ": feePayerAddress)" at bounding box center [675, 278] width 106 height 13
click at [694, 276] on code "import Foundation import SolanaSwift import PrivySDK // This function prepares …" at bounding box center [743, 562] width 631 height 1256
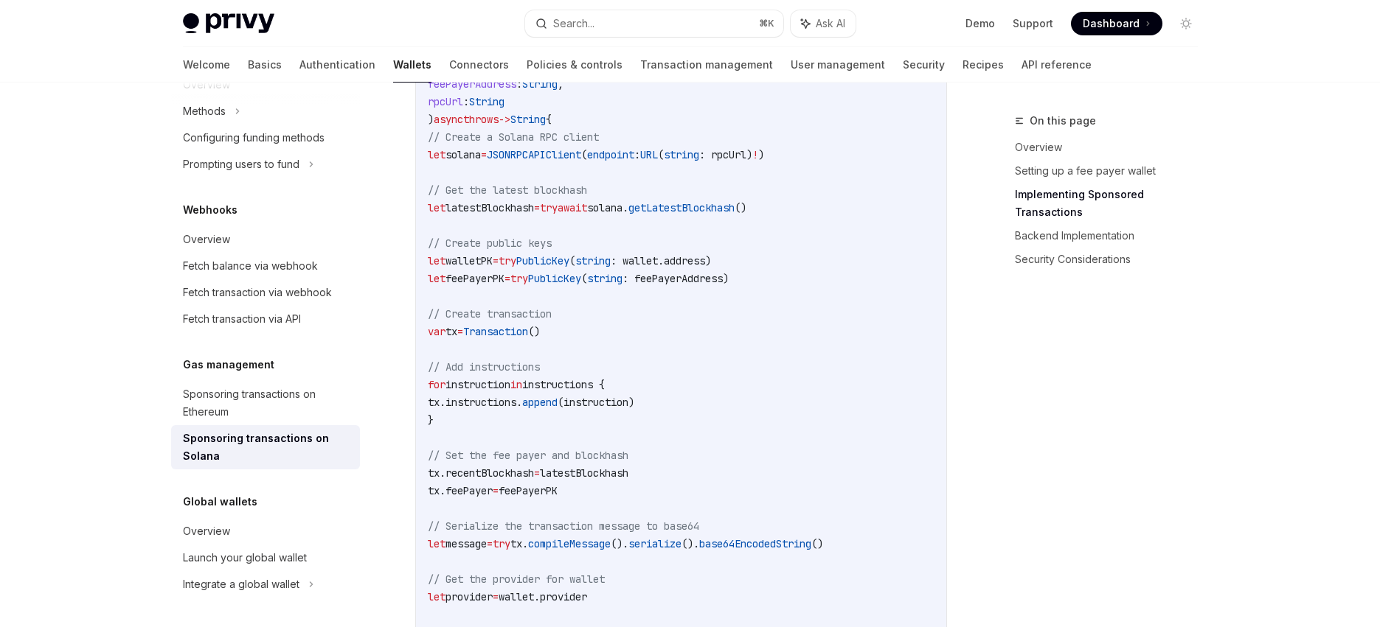
click at [575, 265] on span "(" at bounding box center [572, 260] width 6 height 13
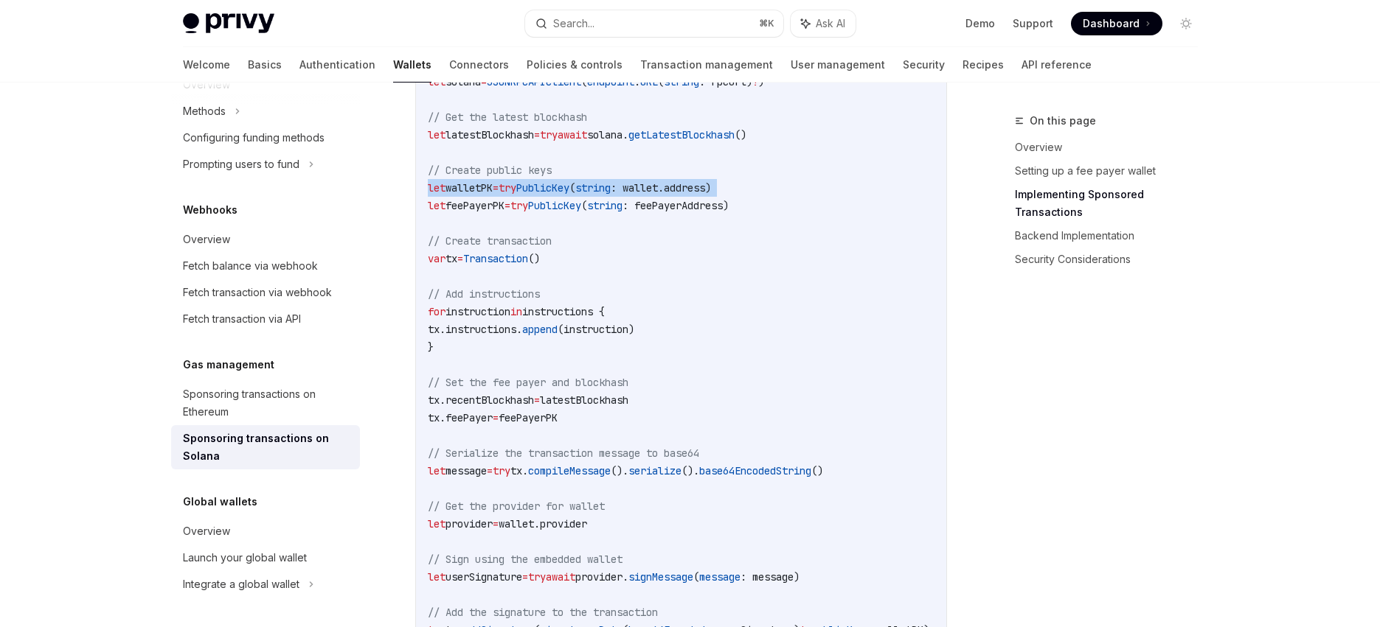
scroll to position [1458, 0]
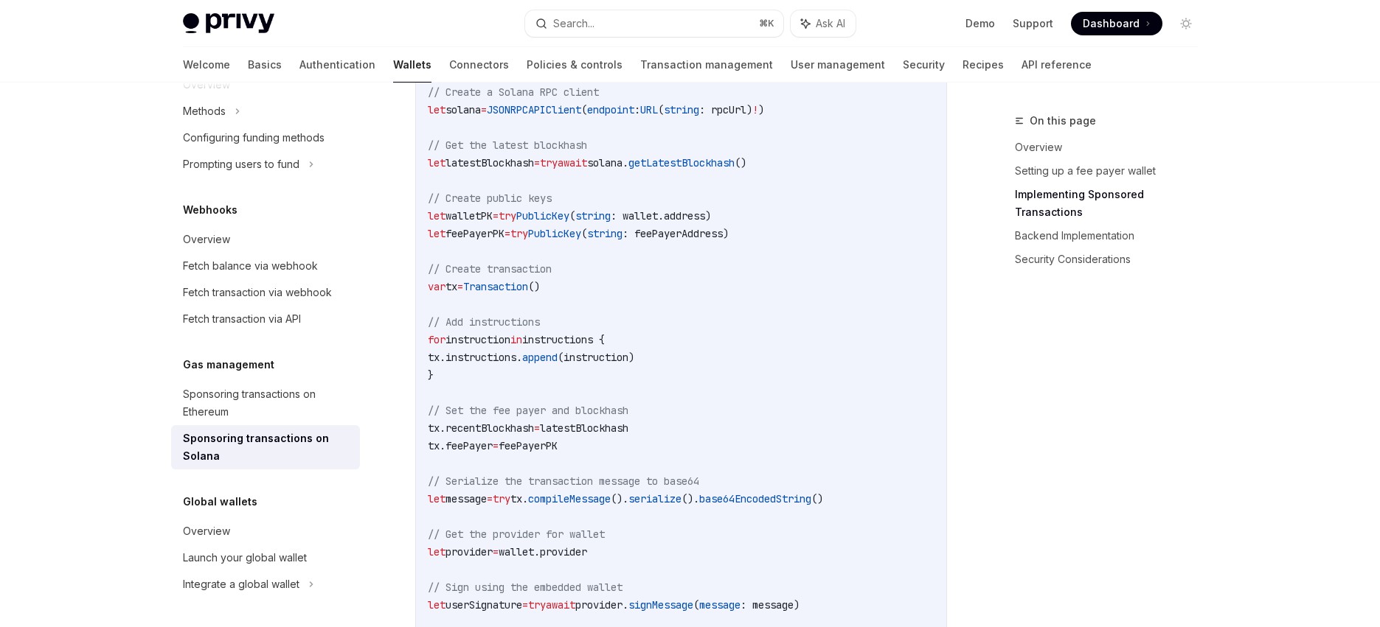
click at [605, 347] on span "instructions {" at bounding box center [563, 339] width 83 height 13
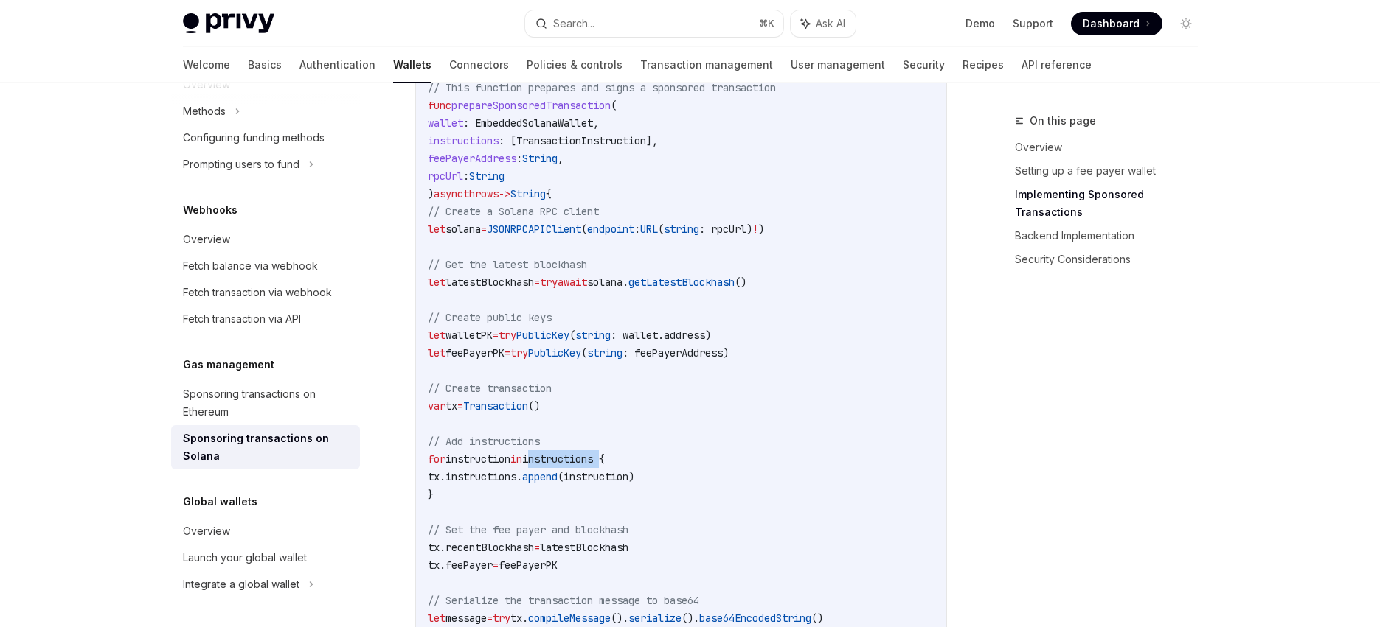
scroll to position [1330, 0]
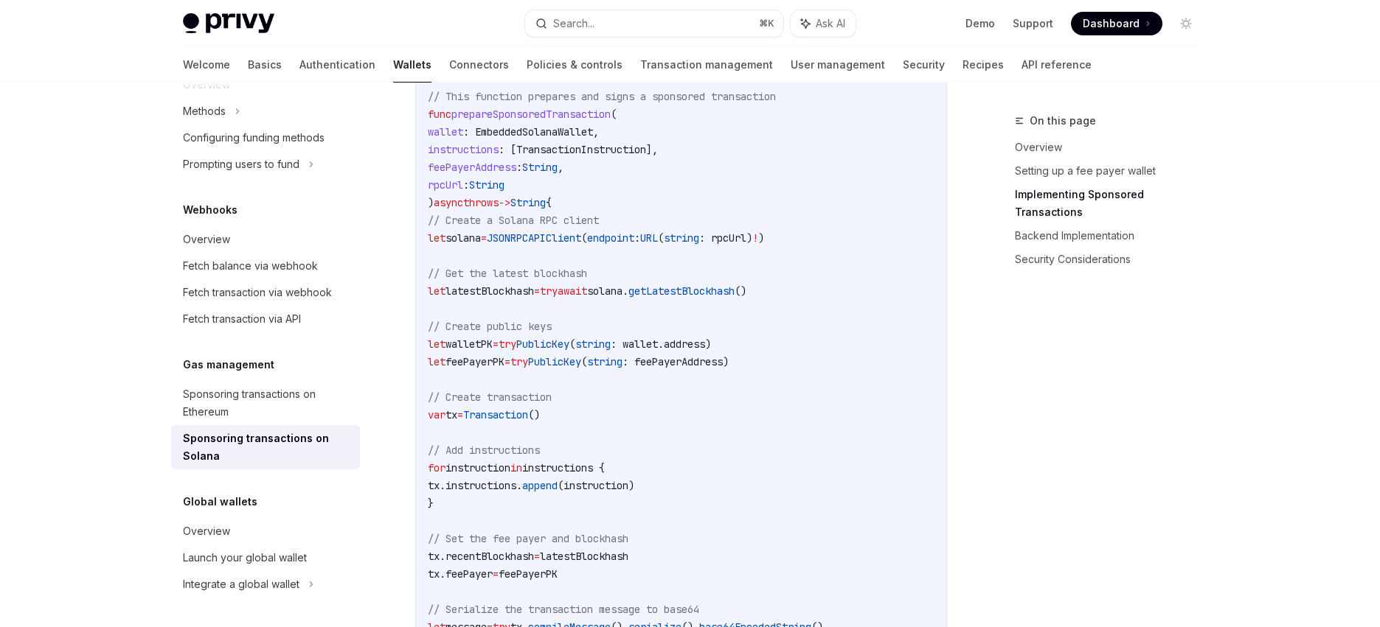
click at [487, 150] on span "instructions" at bounding box center [463, 149] width 71 height 13
click at [487, 151] on span "instructions" at bounding box center [463, 149] width 71 height 13
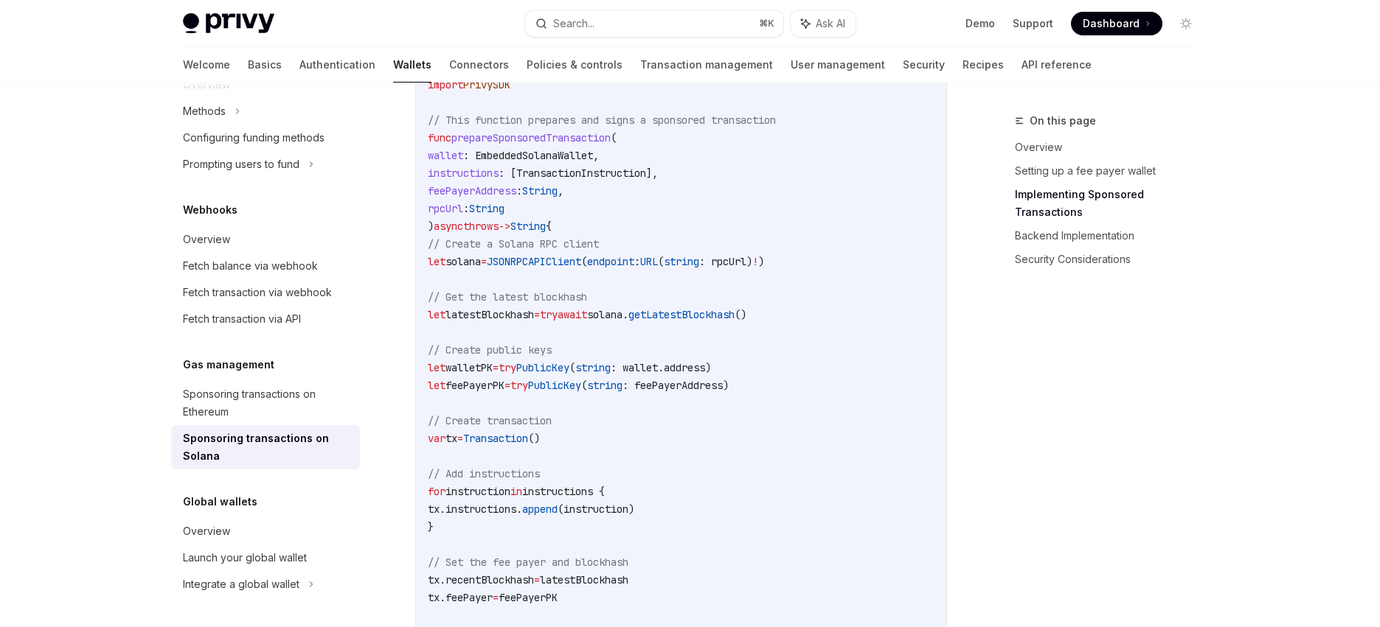
click at [526, 142] on span "prepareSponsoredTransaction" at bounding box center [530, 137] width 159 height 13
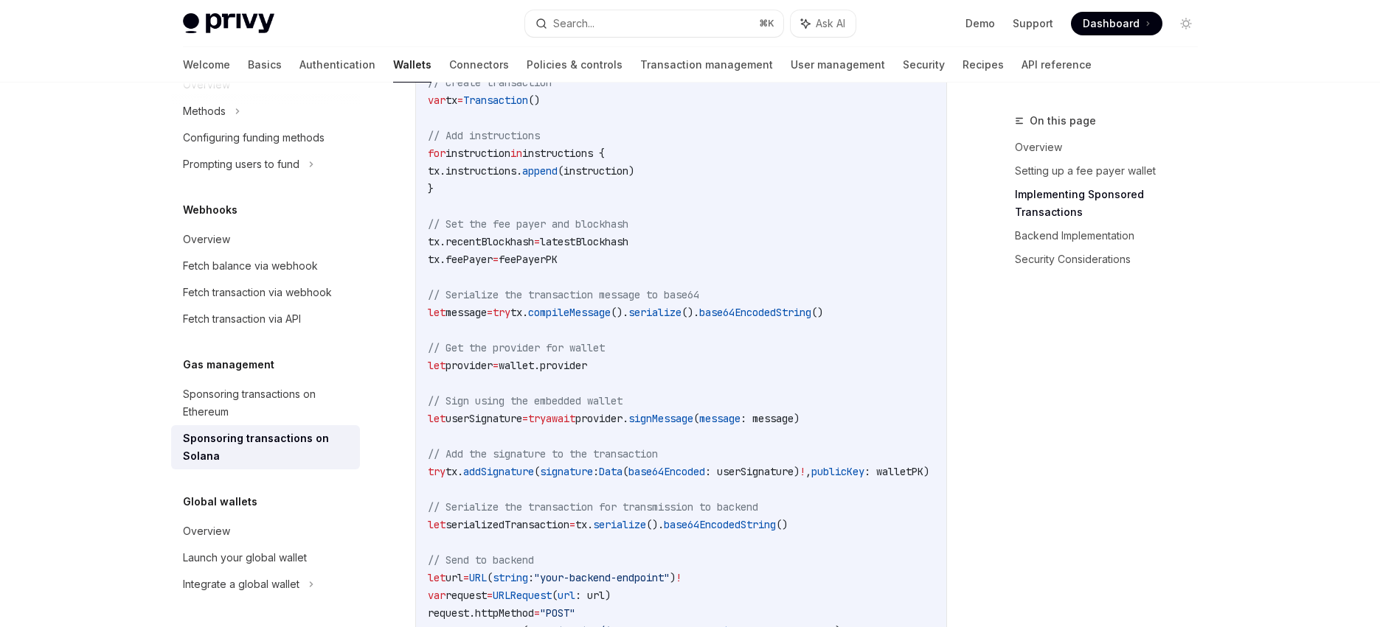
scroll to position [1665, 0]
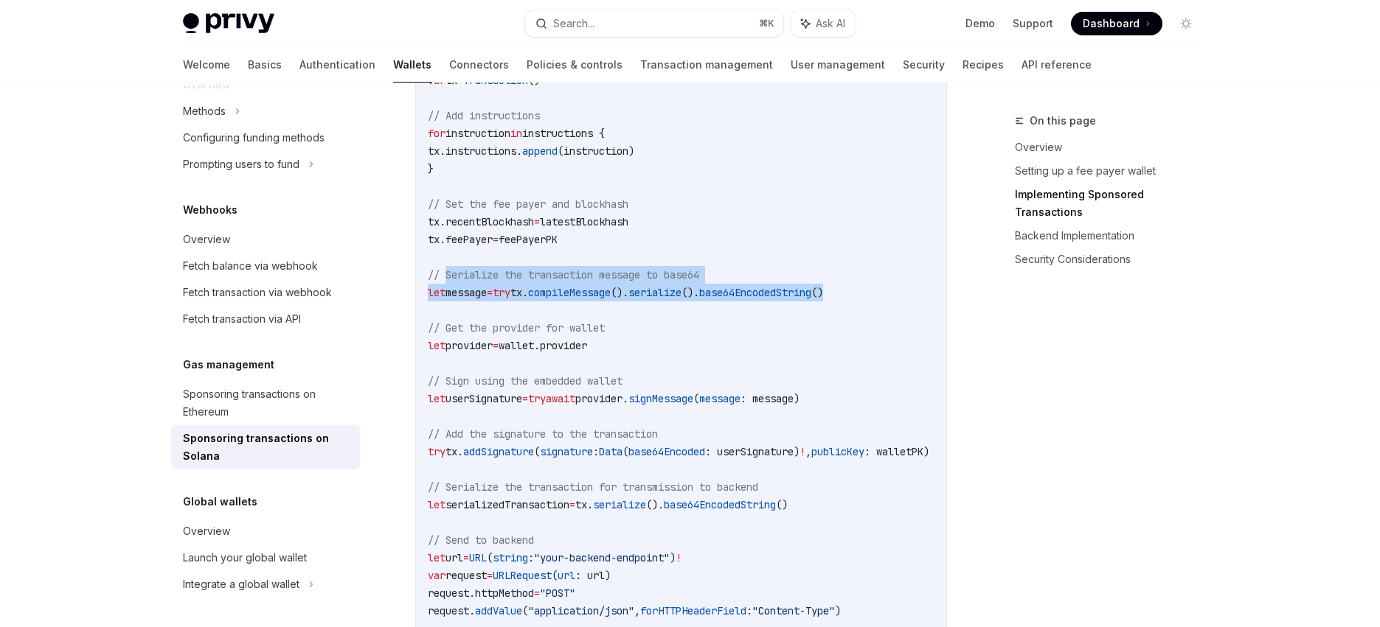
drag, startPoint x: 449, startPoint y: 281, endPoint x: 907, endPoint y: 301, distance: 458.3
click at [907, 301] on code "import Foundation import SolanaSwift import PrivySDK // This function prepares …" at bounding box center [743, 310] width 631 height 1256
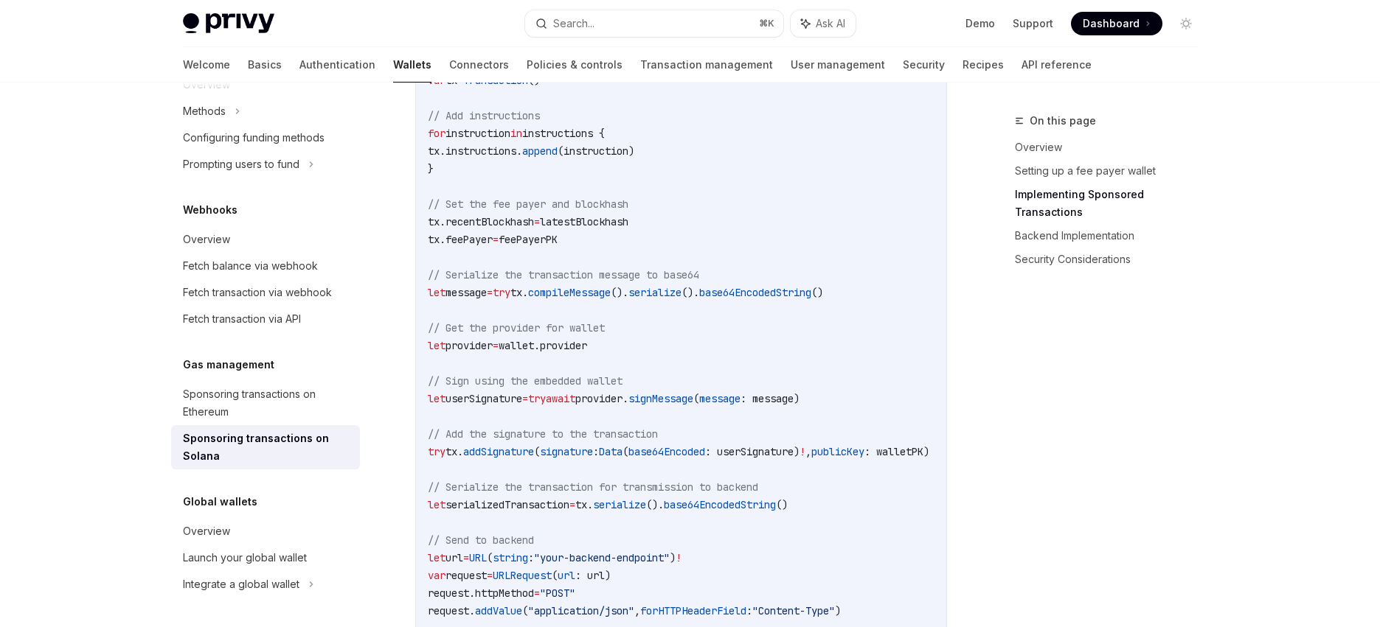
click at [445, 245] on span "tx." at bounding box center [437, 239] width 18 height 13
click at [445, 246] on span "tx." at bounding box center [437, 239] width 18 height 13
click at [507, 158] on span "instructions" at bounding box center [480, 151] width 71 height 13
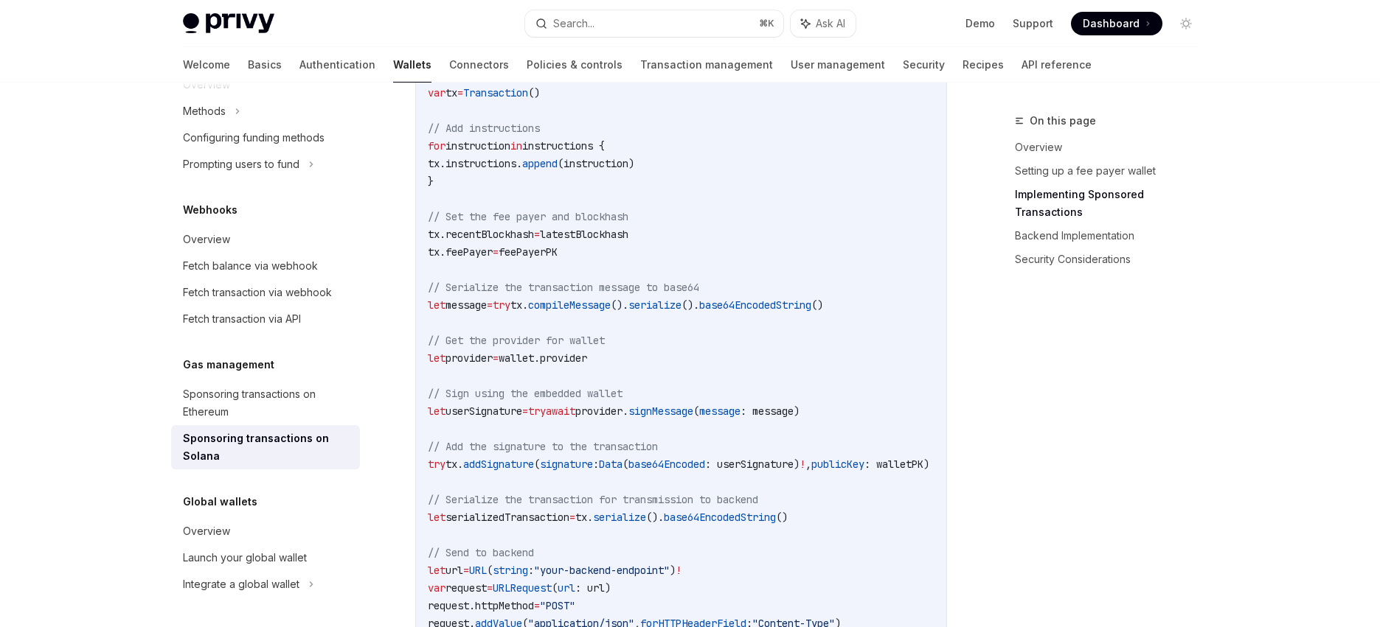
scroll to position [1632, 0]
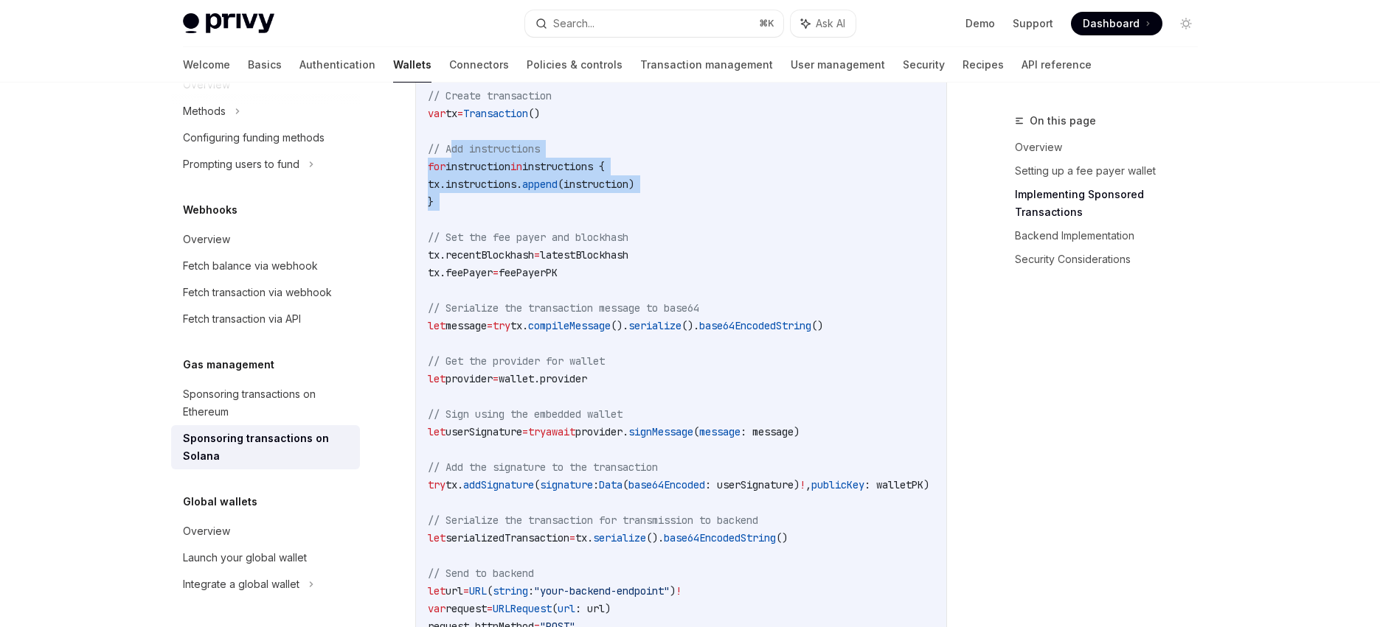
drag, startPoint x: 453, startPoint y: 151, endPoint x: 495, endPoint y: 219, distance: 79.4
click at [495, 219] on code "import Foundation import SolanaSwift import PrivySDK // This function prepares …" at bounding box center [743, 343] width 631 height 1256
click at [557, 272] on span "feePayerPK" at bounding box center [527, 272] width 59 height 13
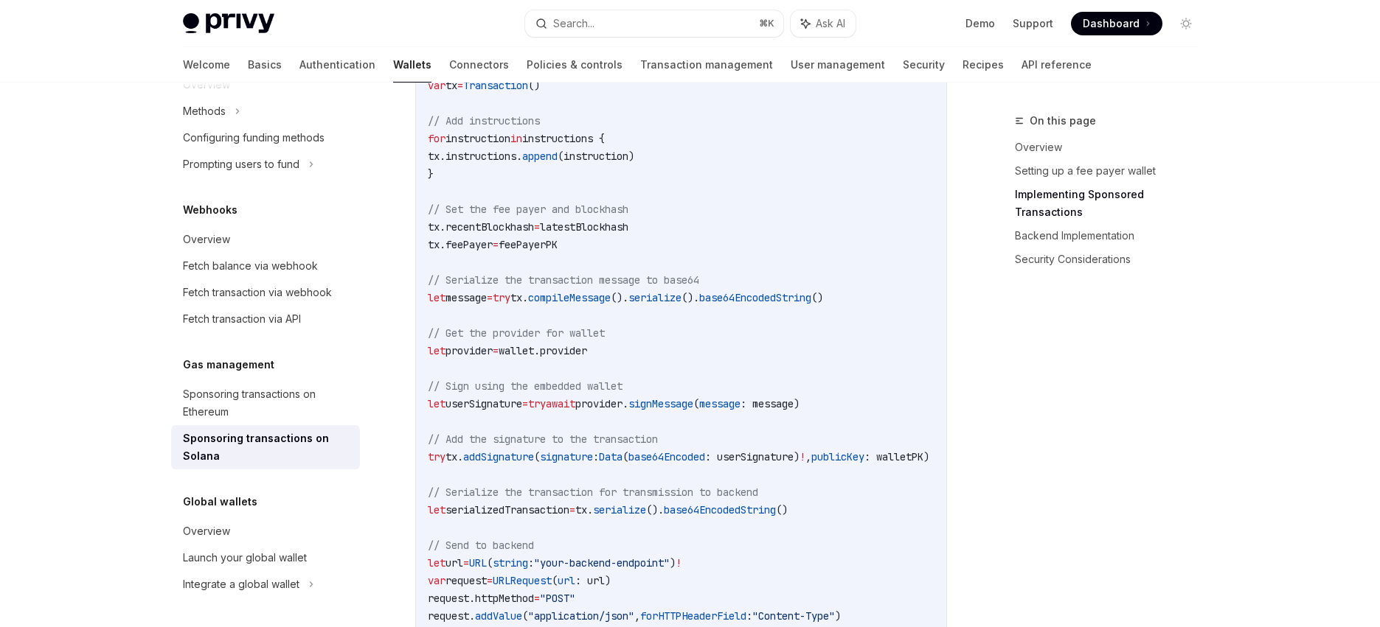
scroll to position [1726, 0]
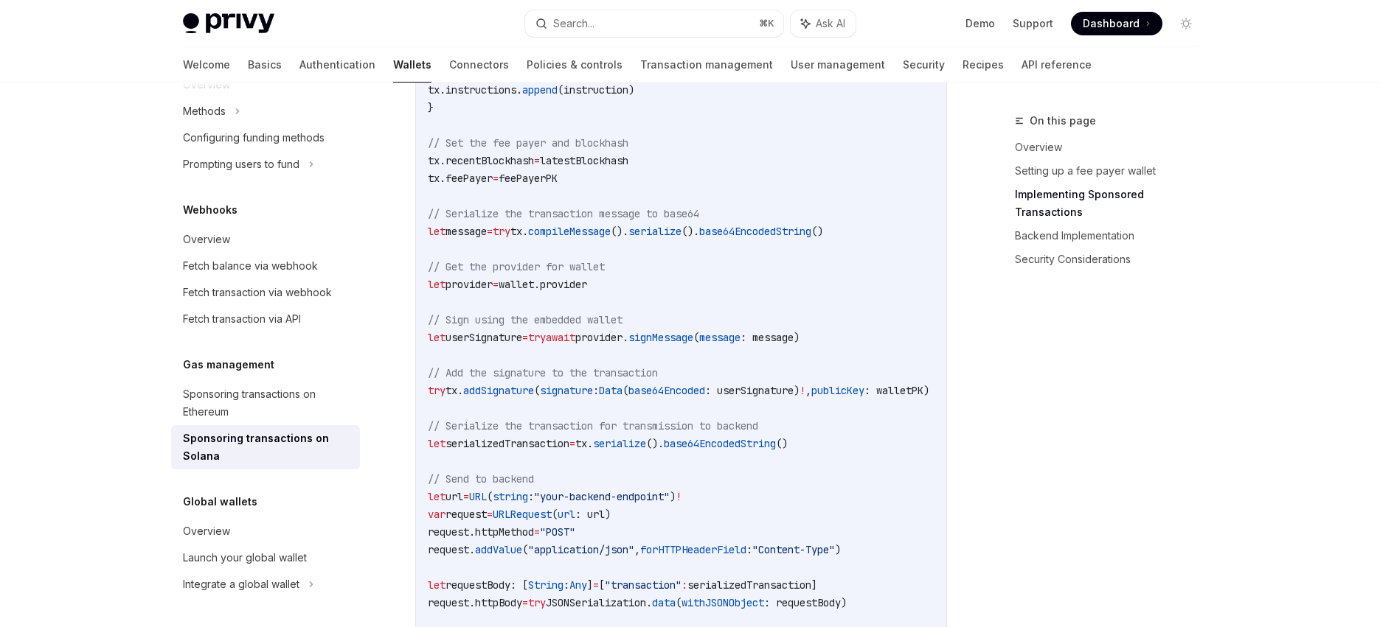
click at [493, 291] on span "provider" at bounding box center [468, 284] width 47 height 13
click at [540, 290] on span "wallet." at bounding box center [518, 284] width 41 height 13
click at [613, 299] on code "import Foundation import SolanaSwift import PrivySDK // This function prepares …" at bounding box center [743, 249] width 631 height 1256
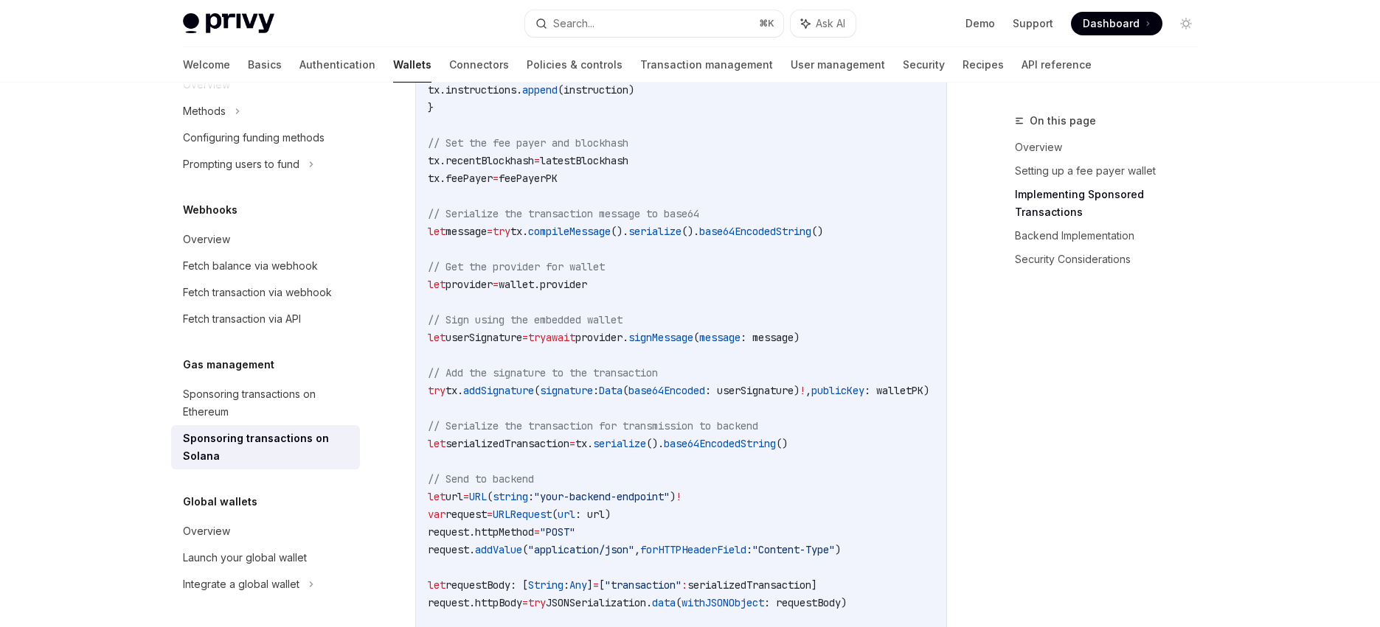
drag, startPoint x: 454, startPoint y: 344, endPoint x: 917, endPoint y: 348, distance: 462.3
click at [917, 348] on code "import Foundation import SolanaSwift import PrivySDK // This function prepares …" at bounding box center [743, 249] width 631 height 1256
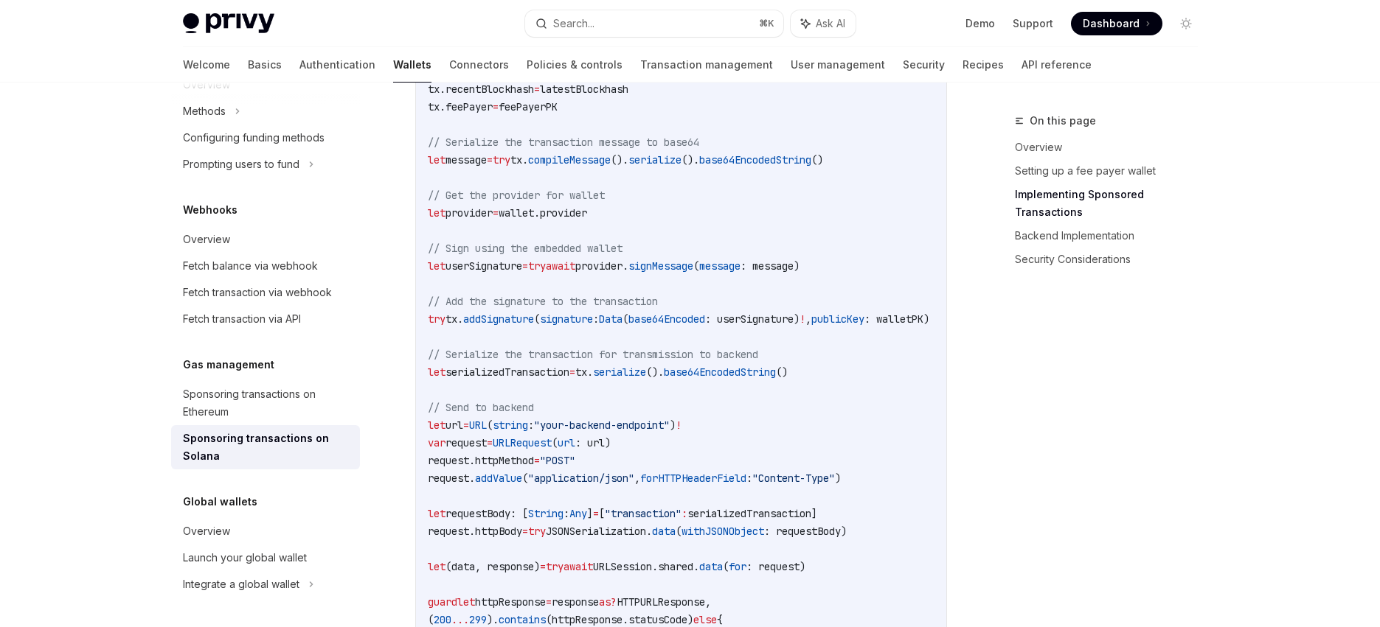
scroll to position [1831, 0]
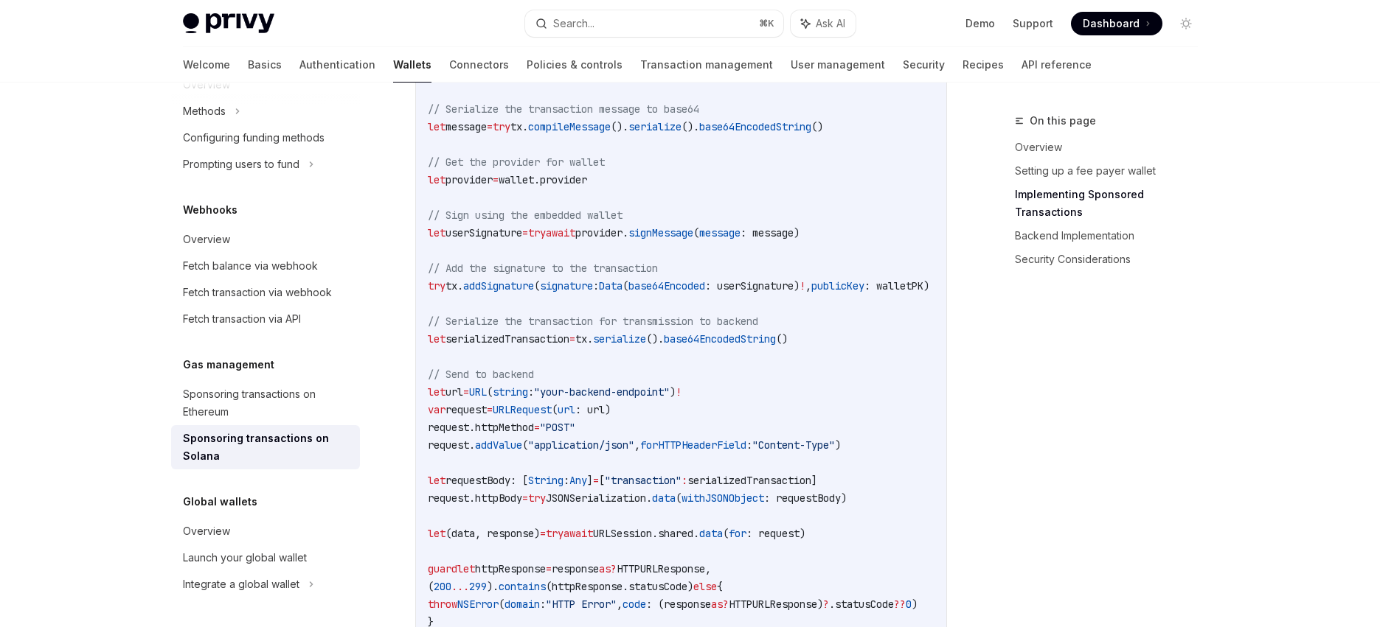
click at [552, 341] on span "serializedTransaction" at bounding box center [507, 339] width 124 height 13
click at [566, 346] on span "serializedTransaction" at bounding box center [507, 339] width 124 height 13
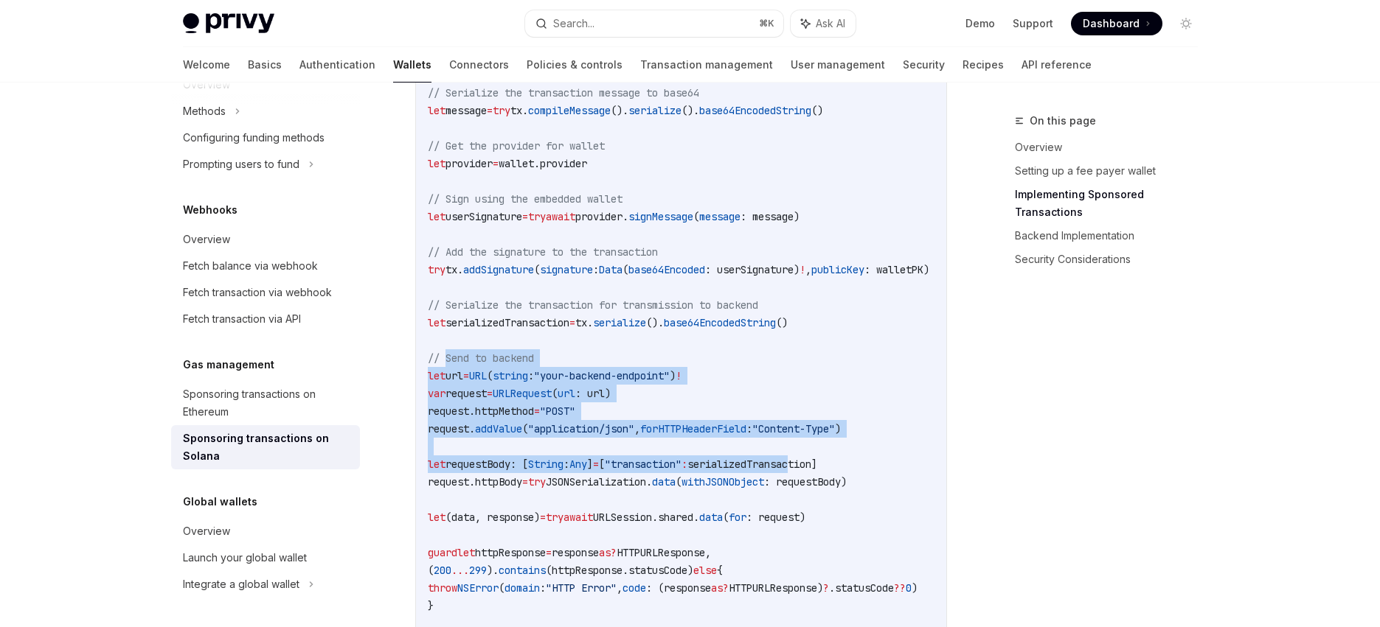
drag, startPoint x: 451, startPoint y: 364, endPoint x: 855, endPoint y: 473, distance: 417.8
click at [855, 473] on code "import Foundation import SolanaSwift import PrivySDK // This function prepares …" at bounding box center [743, 128] width 631 height 1256
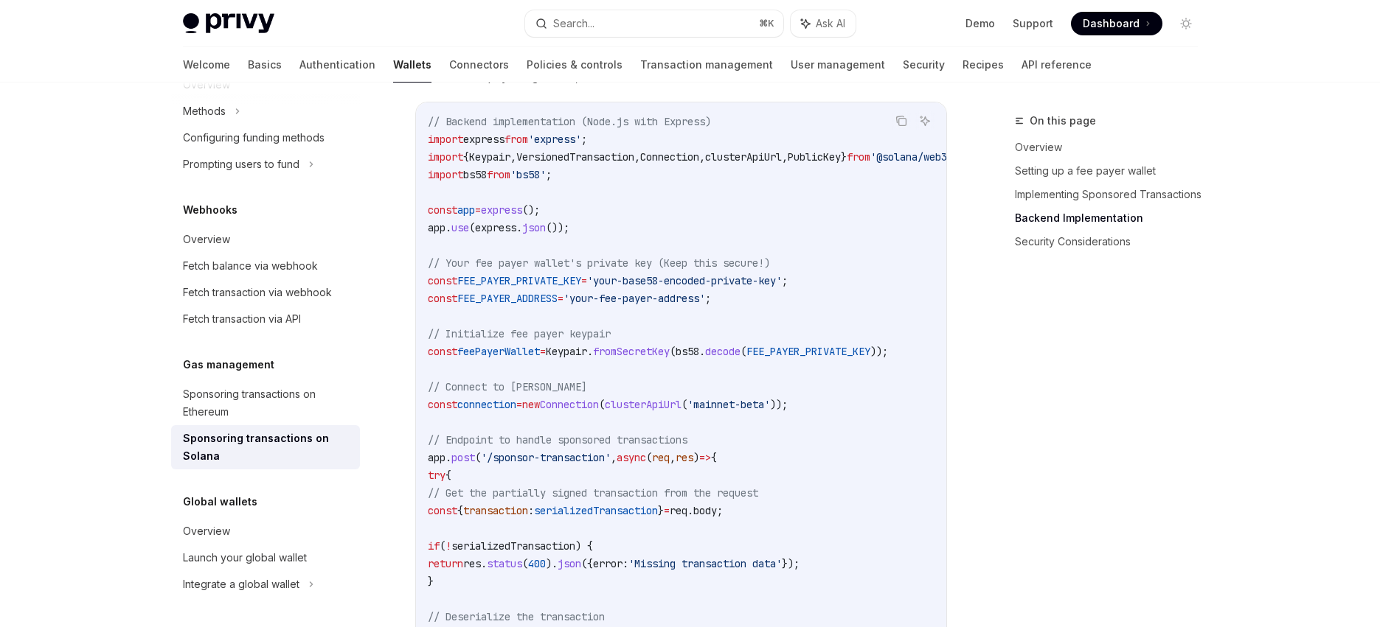
scroll to position [2741, 0]
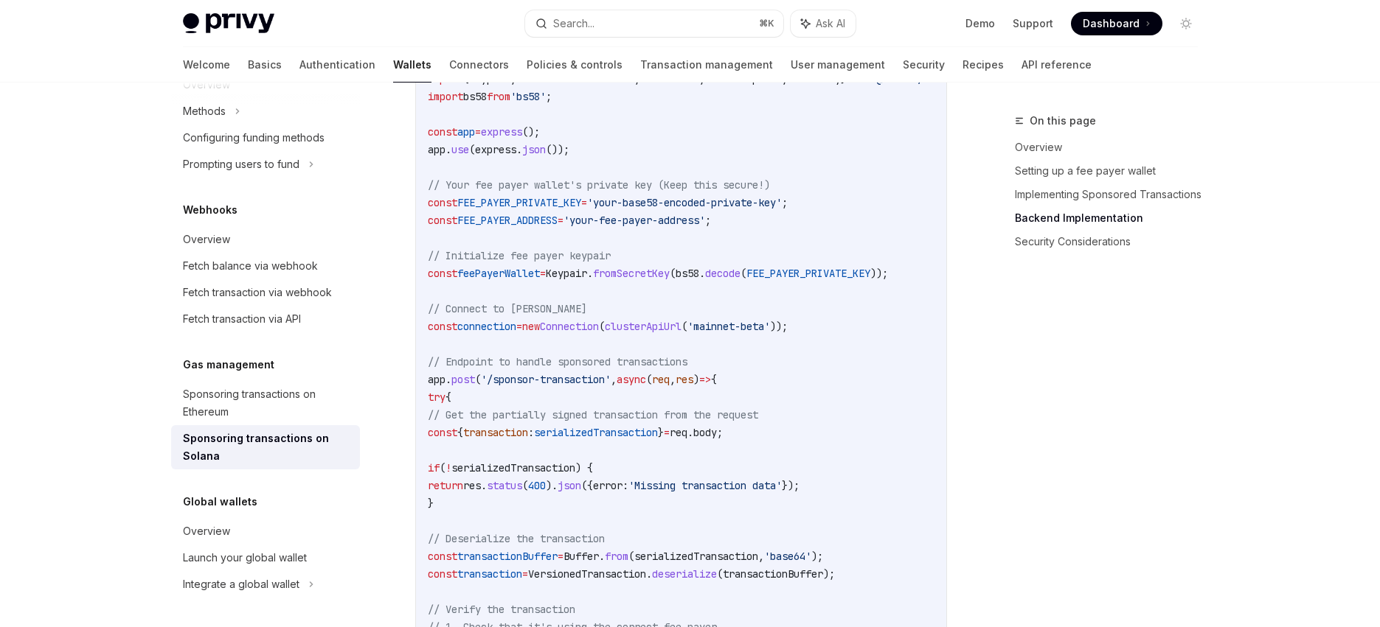
click at [545, 386] on span "'/sponsor-transaction'" at bounding box center [546, 379] width 130 height 13
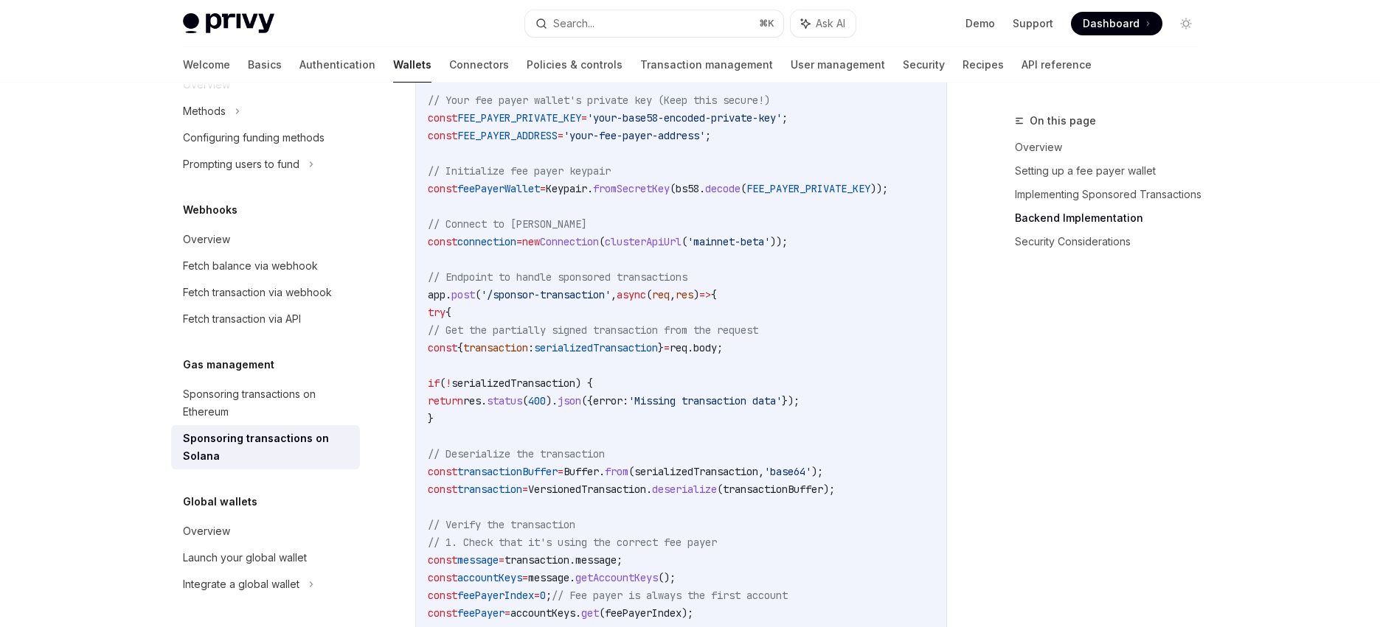
click at [617, 355] on span "serializedTransaction" at bounding box center [596, 347] width 124 height 13
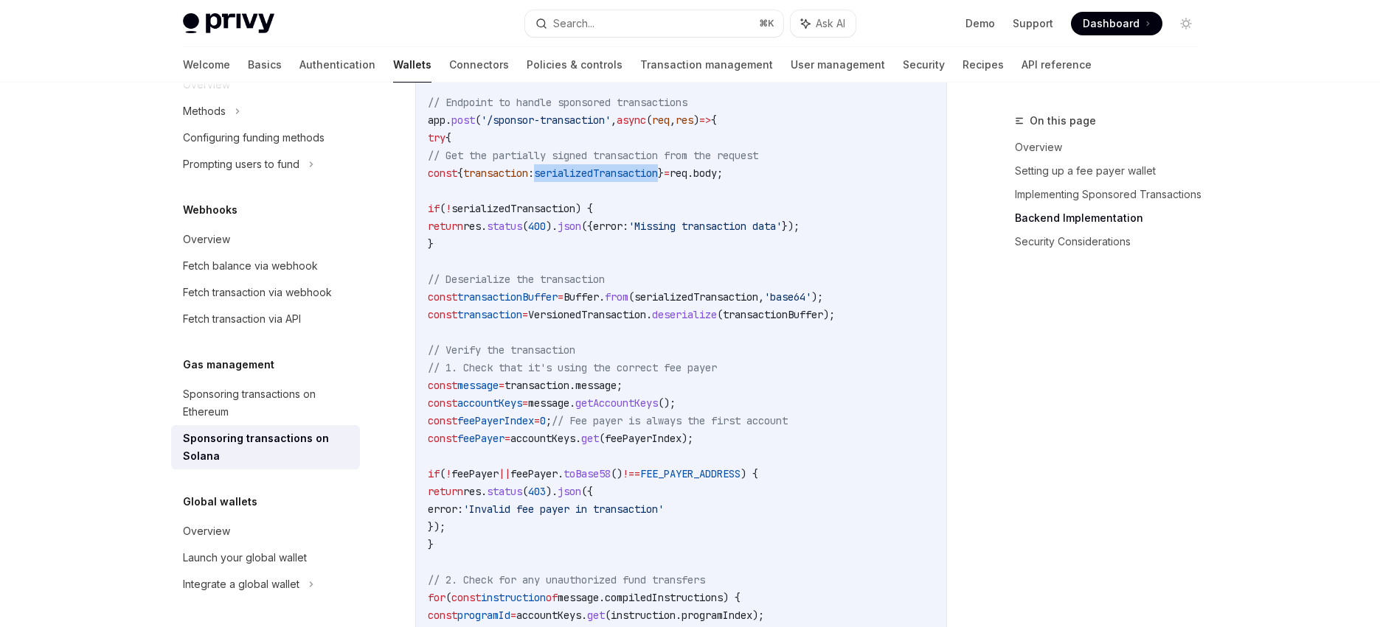
drag, startPoint x: 445, startPoint y: 292, endPoint x: 835, endPoint y: 370, distance: 397.8
click at [835, 370] on code "// Backend implementation (Node.js with Express) import express from 'express' …" at bounding box center [720, 571] width 584 height 1593
click at [522, 321] on span "transaction" at bounding box center [489, 314] width 65 height 13
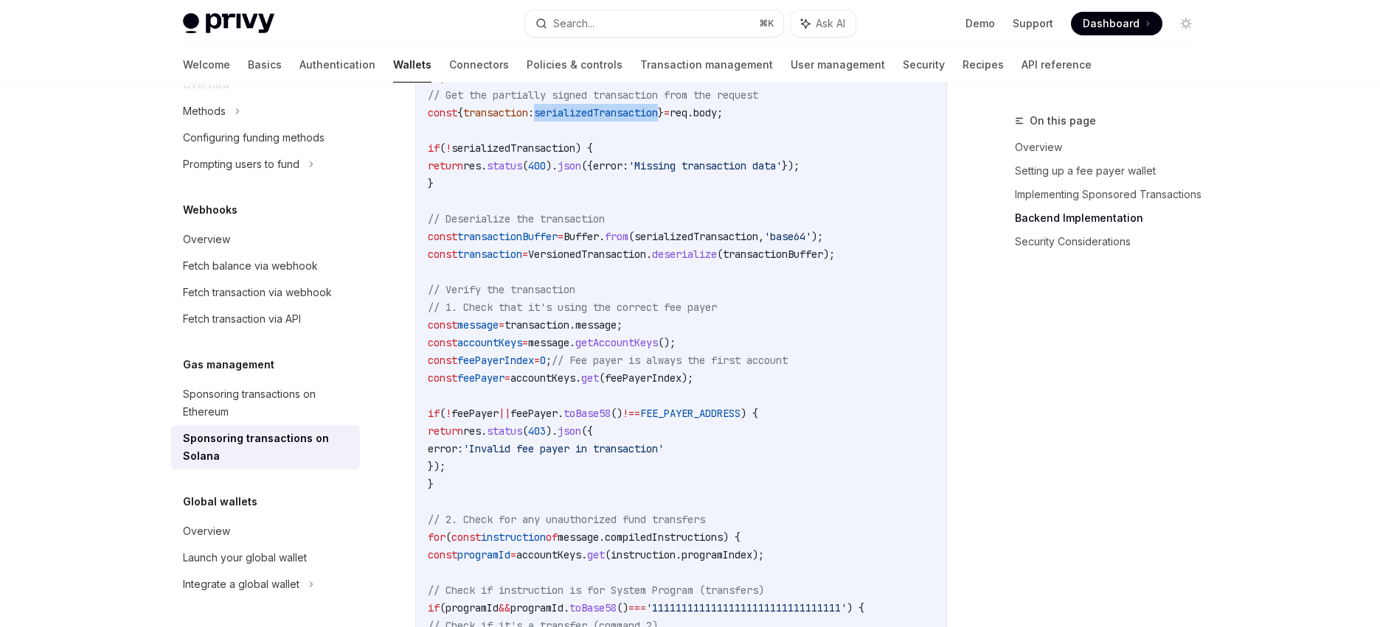
scroll to position [3064, 0]
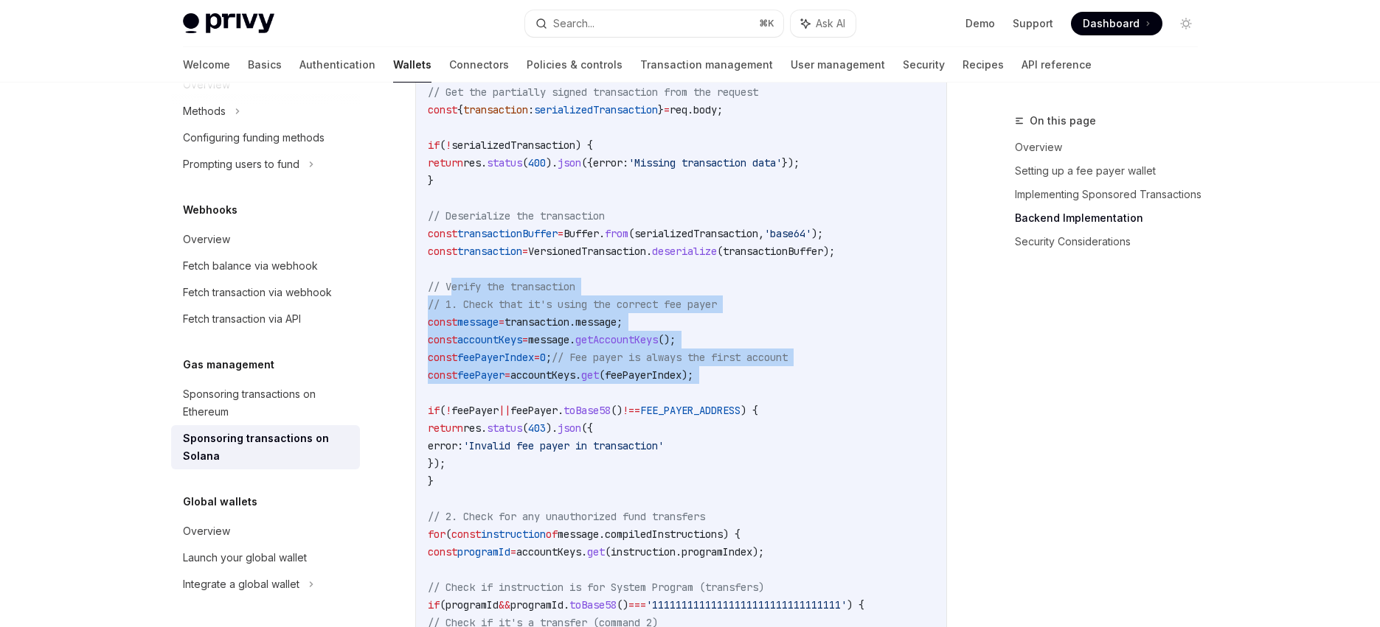
drag, startPoint x: 479, startPoint y: 311, endPoint x: 723, endPoint y: 398, distance: 259.1
click at [723, 398] on code "// Backend implementation (Node.js with Express) import express from 'express' …" at bounding box center [720, 508] width 584 height 1593
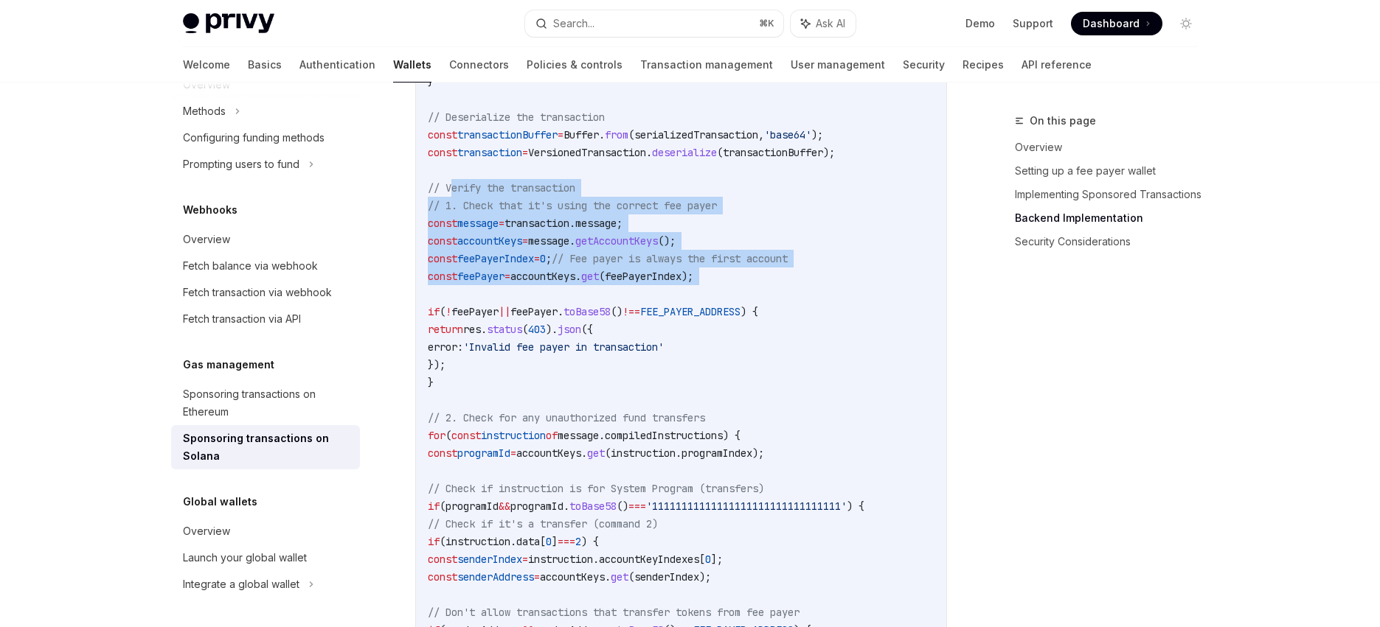
scroll to position [3169, 0]
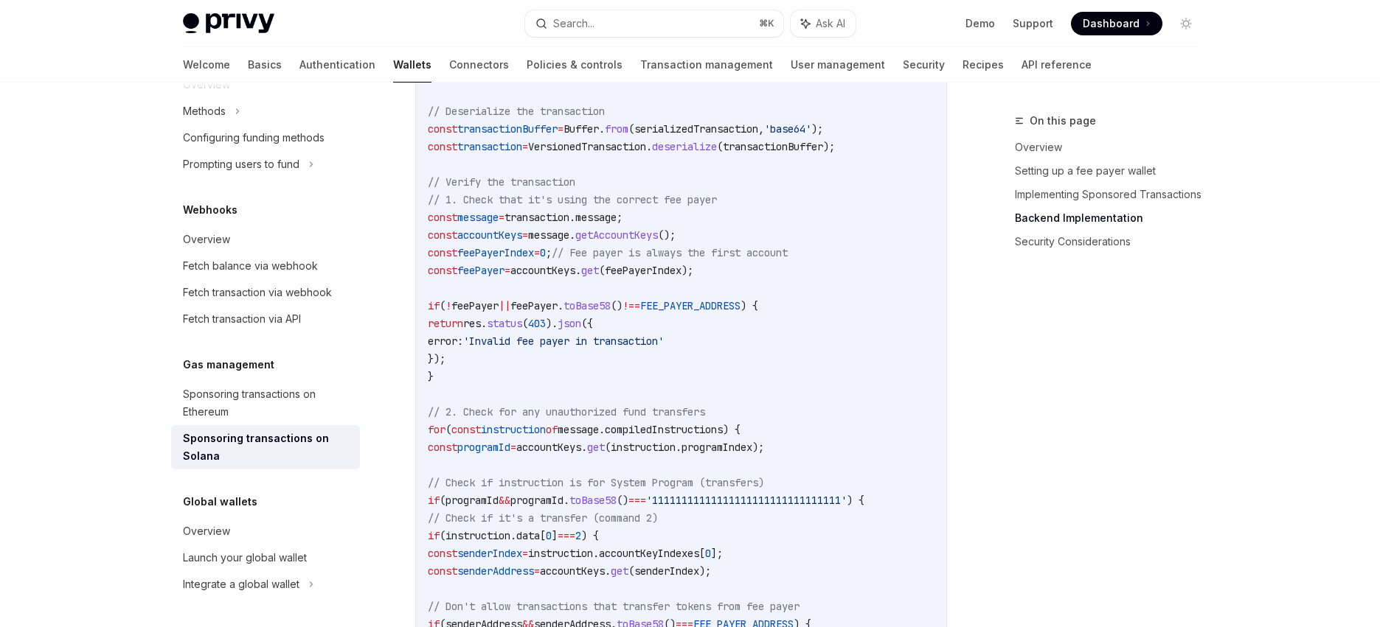
click at [557, 313] on span "feePayer" at bounding box center [533, 305] width 47 height 13
click at [740, 313] on span "FEE_PAYER_ADDRESS" at bounding box center [690, 305] width 100 height 13
click at [754, 355] on code "// Backend implementation (Node.js with Express) import express from 'express' …" at bounding box center [720, 403] width 584 height 1593
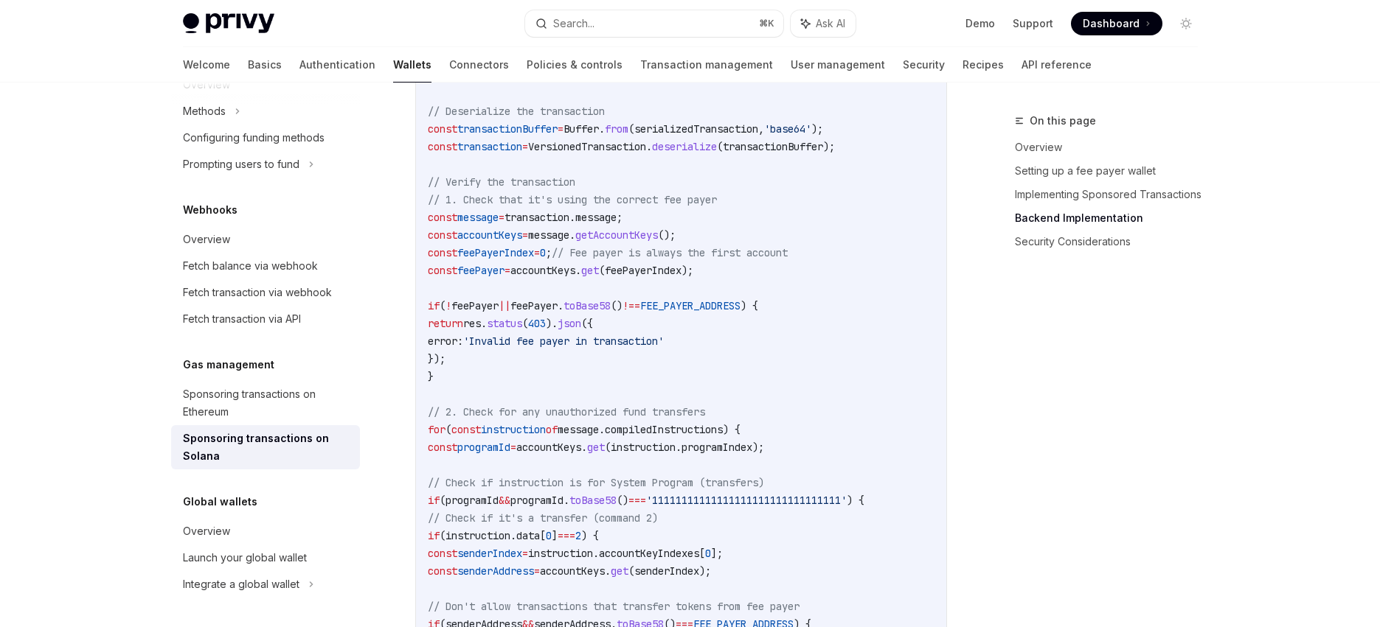
click at [557, 313] on span "feePayer" at bounding box center [533, 305] width 47 height 13
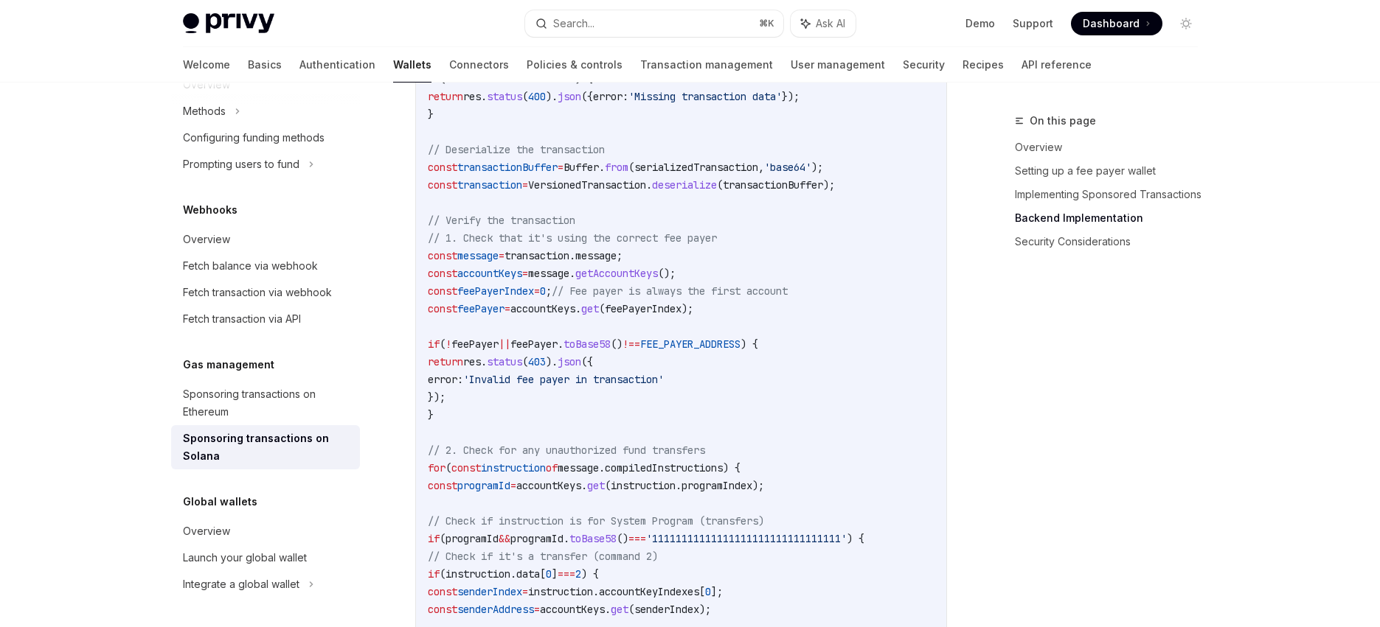
scroll to position [3128, 0]
click at [675, 248] on span "// 1. Check that it's using the correct fee payer" at bounding box center [572, 240] width 289 height 13
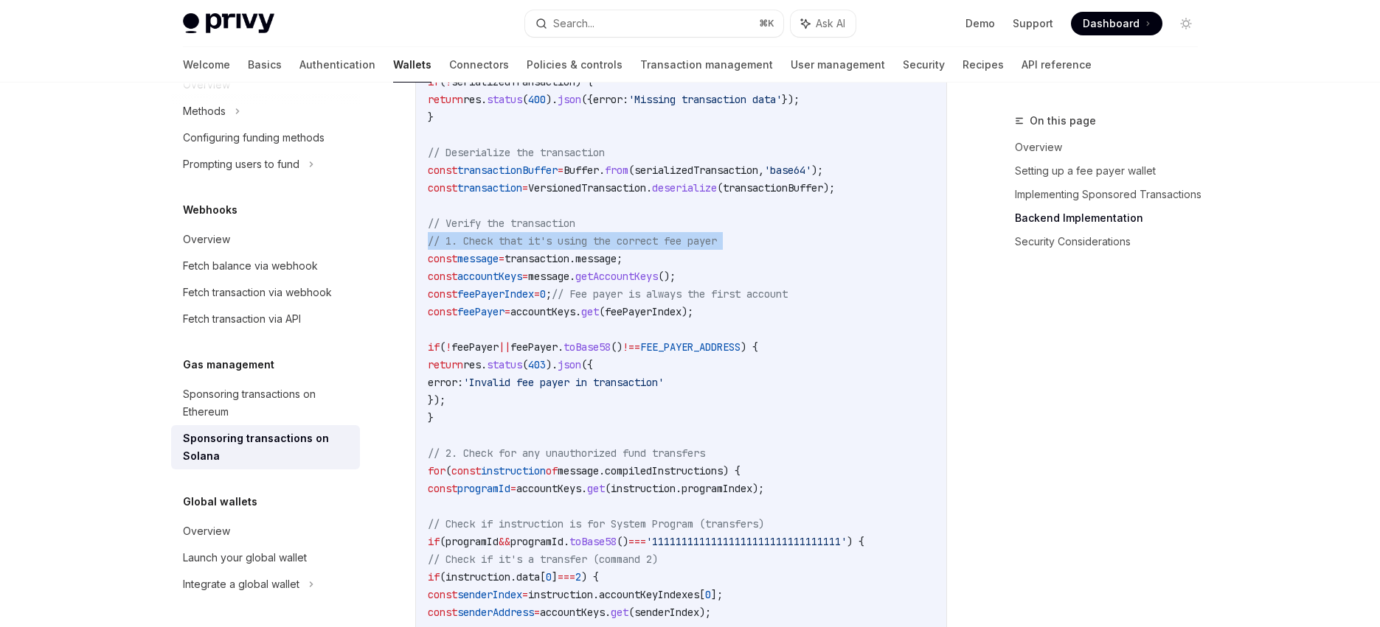
click at [675, 248] on span "// 1. Check that it's using the correct fee payer" at bounding box center [572, 240] width 289 height 13
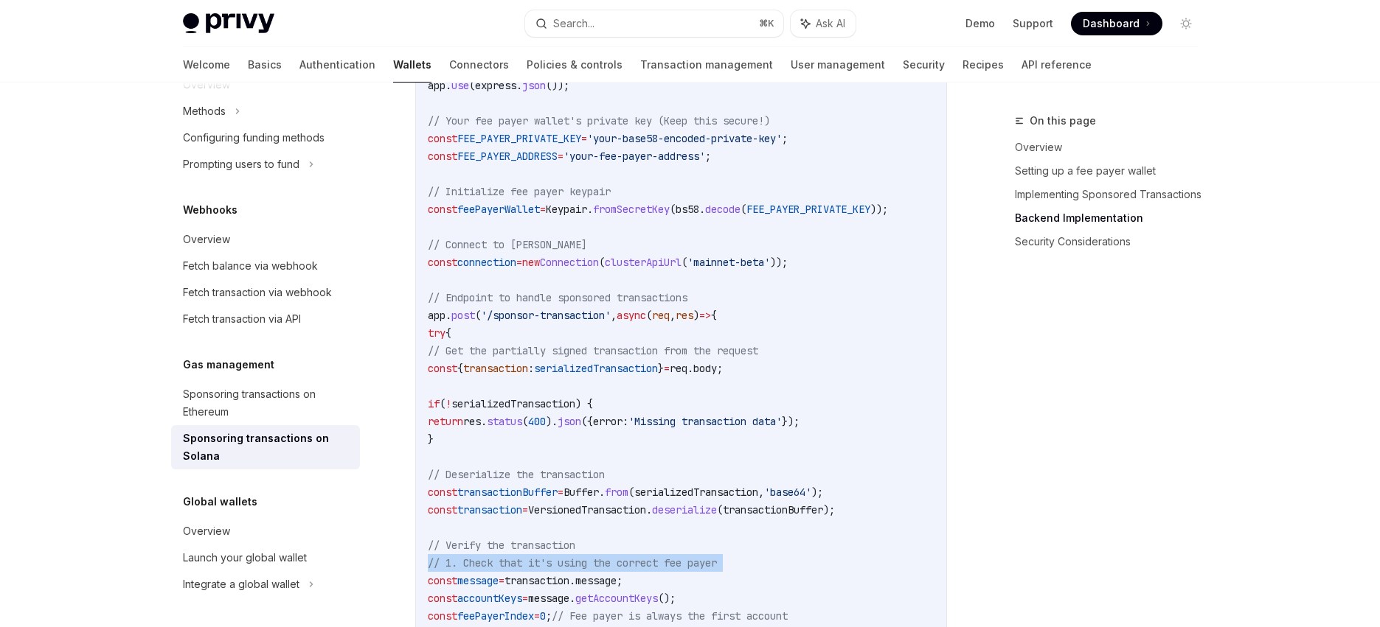
scroll to position [2778, 0]
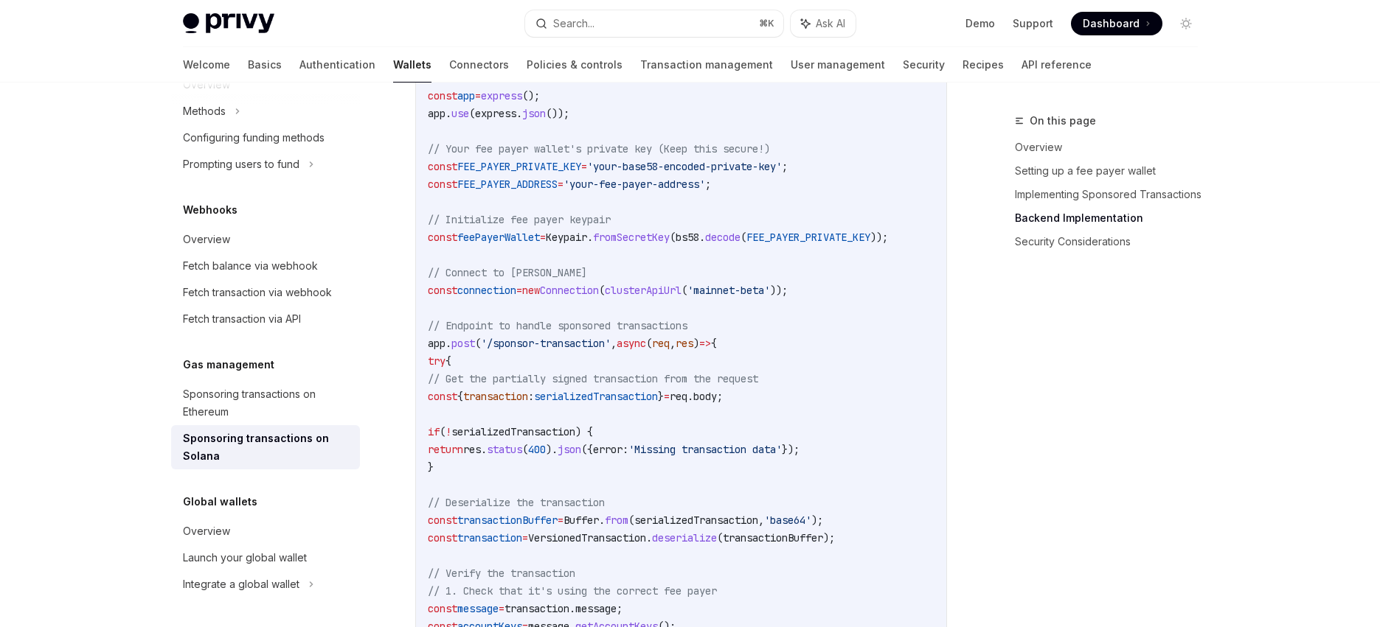
click at [546, 191] on span "FEE_PAYER_ADDRESS" at bounding box center [507, 184] width 100 height 13
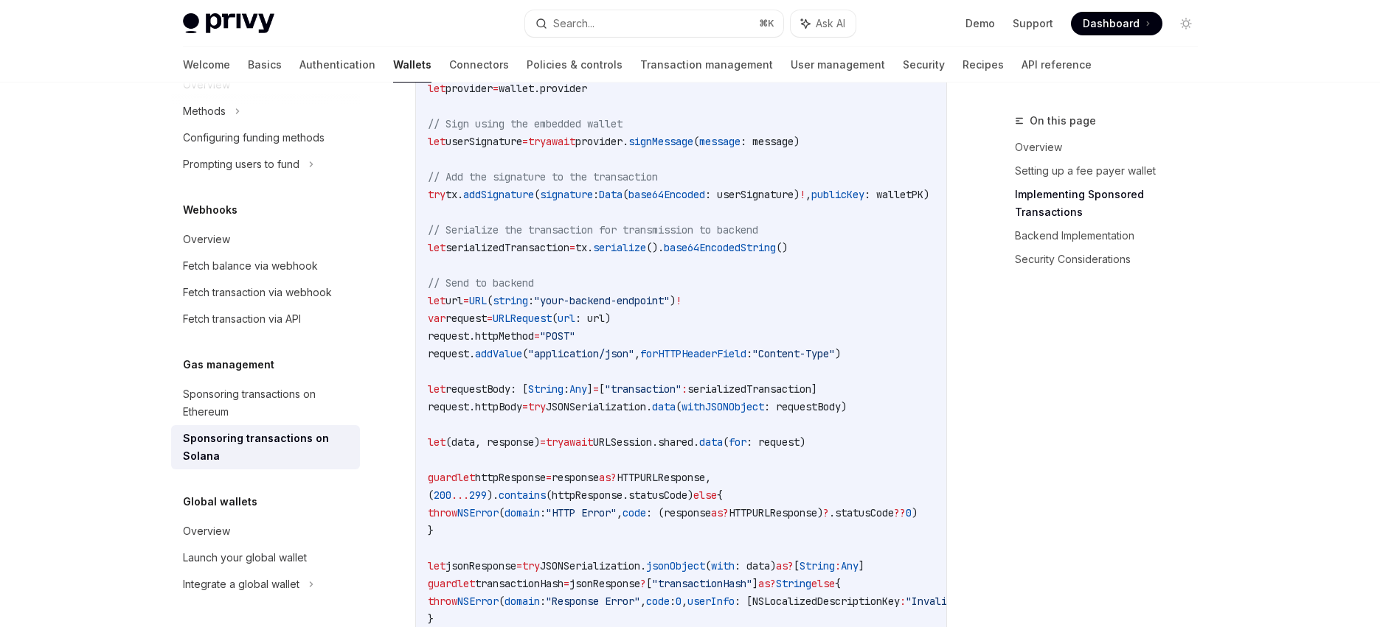
scroll to position [1919, 0]
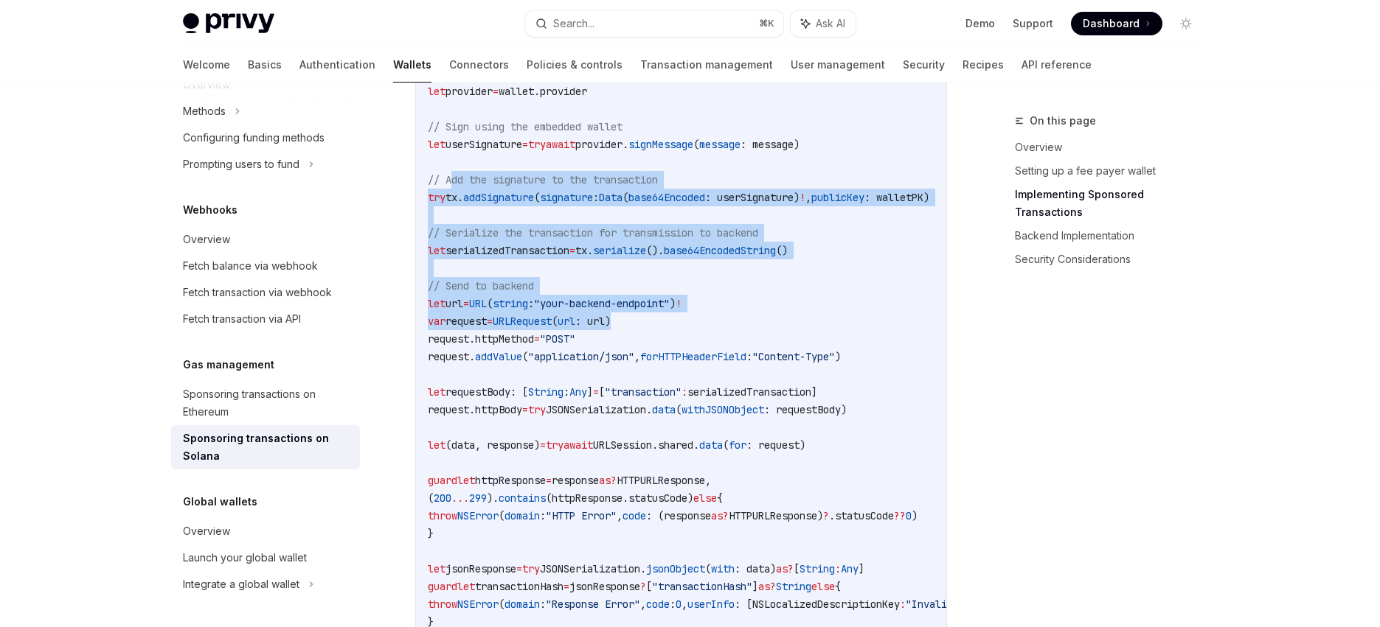
drag, startPoint x: 461, startPoint y: 191, endPoint x: 668, endPoint y: 330, distance: 249.3
click at [668, 330] on code "import Foundation import SolanaSwift import PrivySDK // This function prepares …" at bounding box center [743, 56] width 631 height 1256
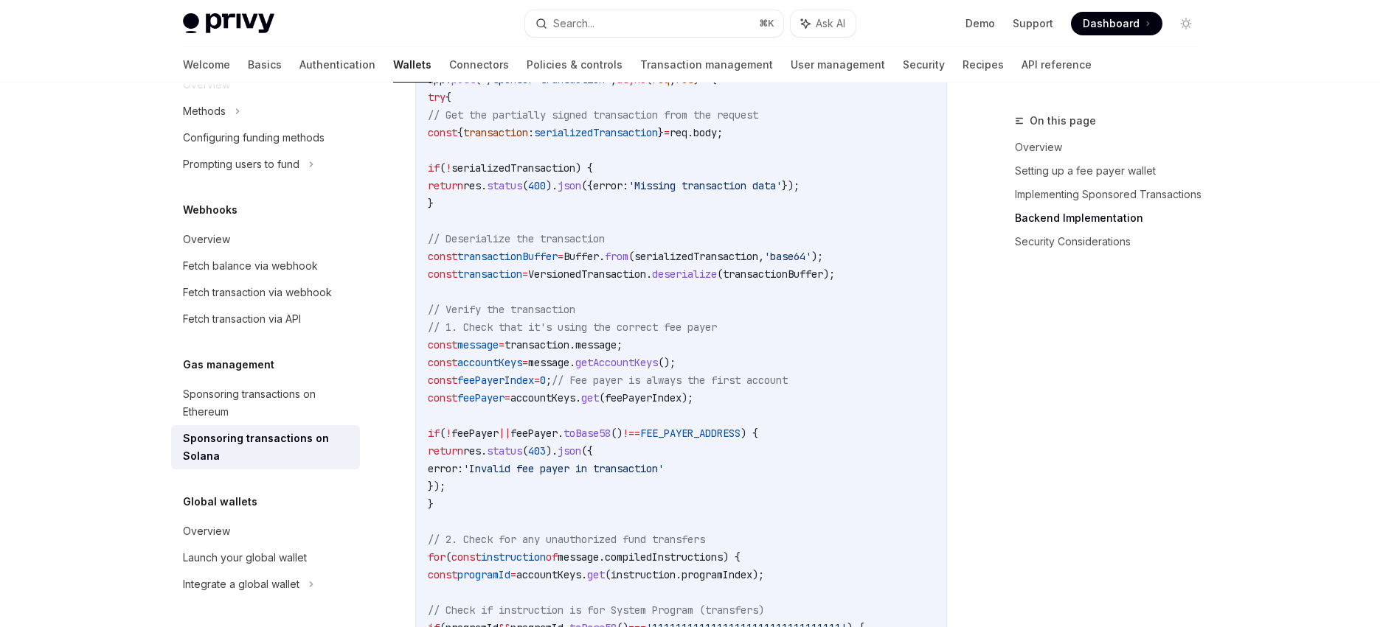
scroll to position [3280, 0]
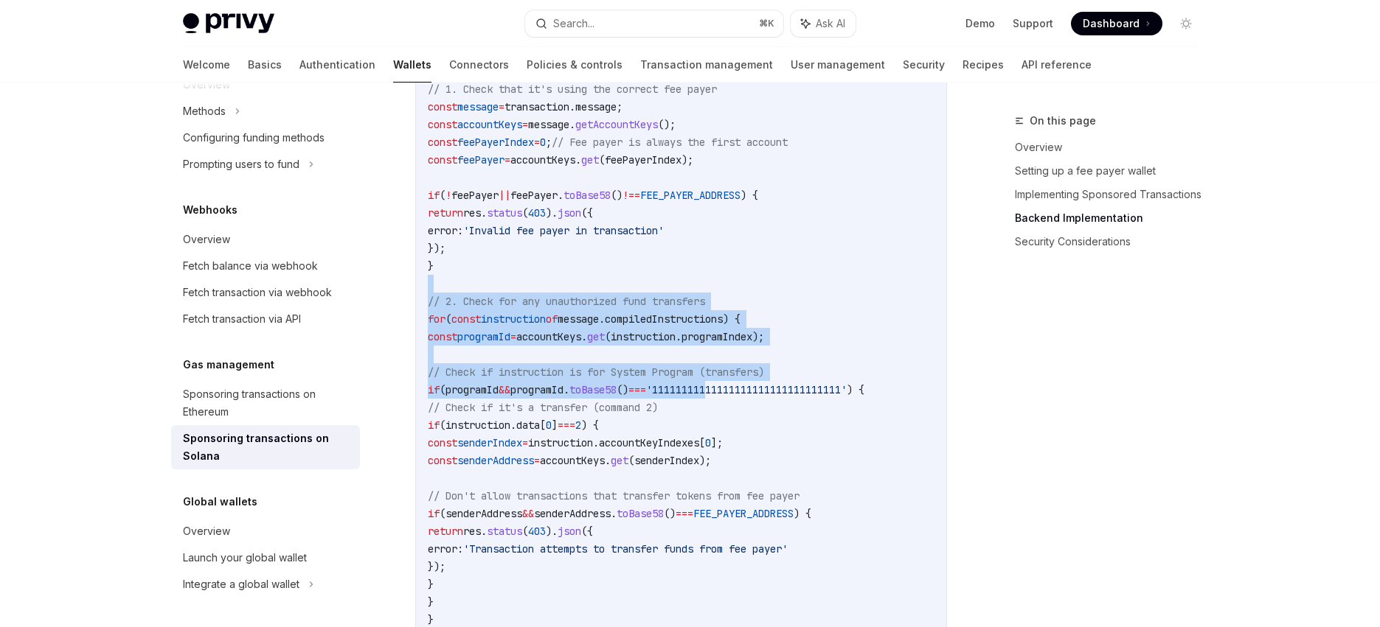
drag, startPoint x: 467, startPoint y: 306, endPoint x: 779, endPoint y: 404, distance: 327.0
click at [779, 404] on div "// Backend implementation (Node.js with Express) import express from 'express' …" at bounding box center [681, 292] width 530 height 1613
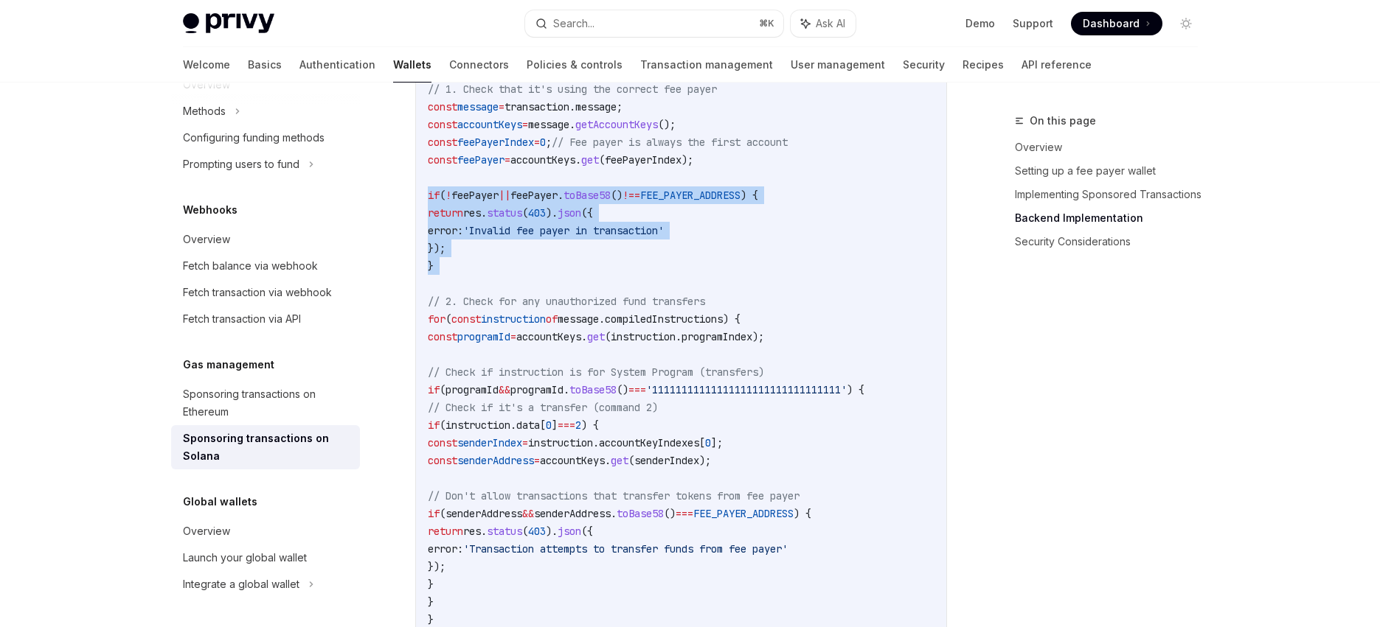
drag, startPoint x: 416, startPoint y: 211, endPoint x: 559, endPoint y: 285, distance: 161.3
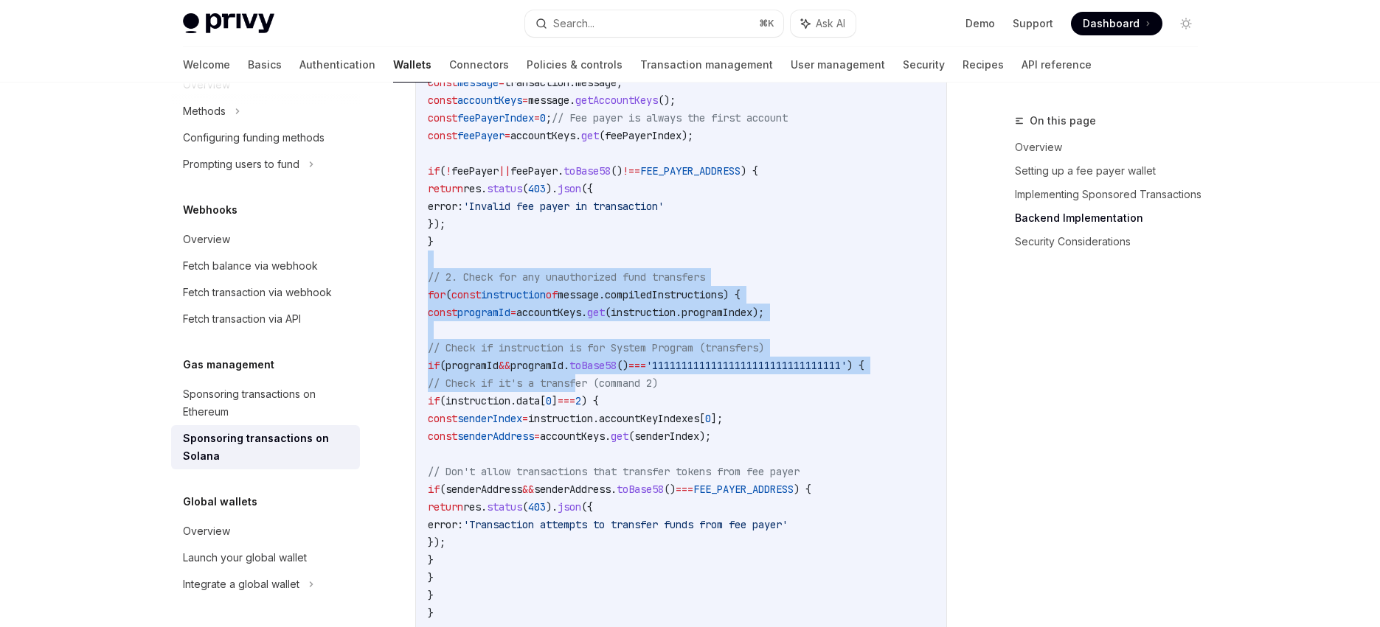
drag, startPoint x: 447, startPoint y: 277, endPoint x: 582, endPoint y: 395, distance: 179.7
click at [581, 395] on code "// Backend implementation (Node.js with Express) import express from 'express' …" at bounding box center [720, 268] width 584 height 1593
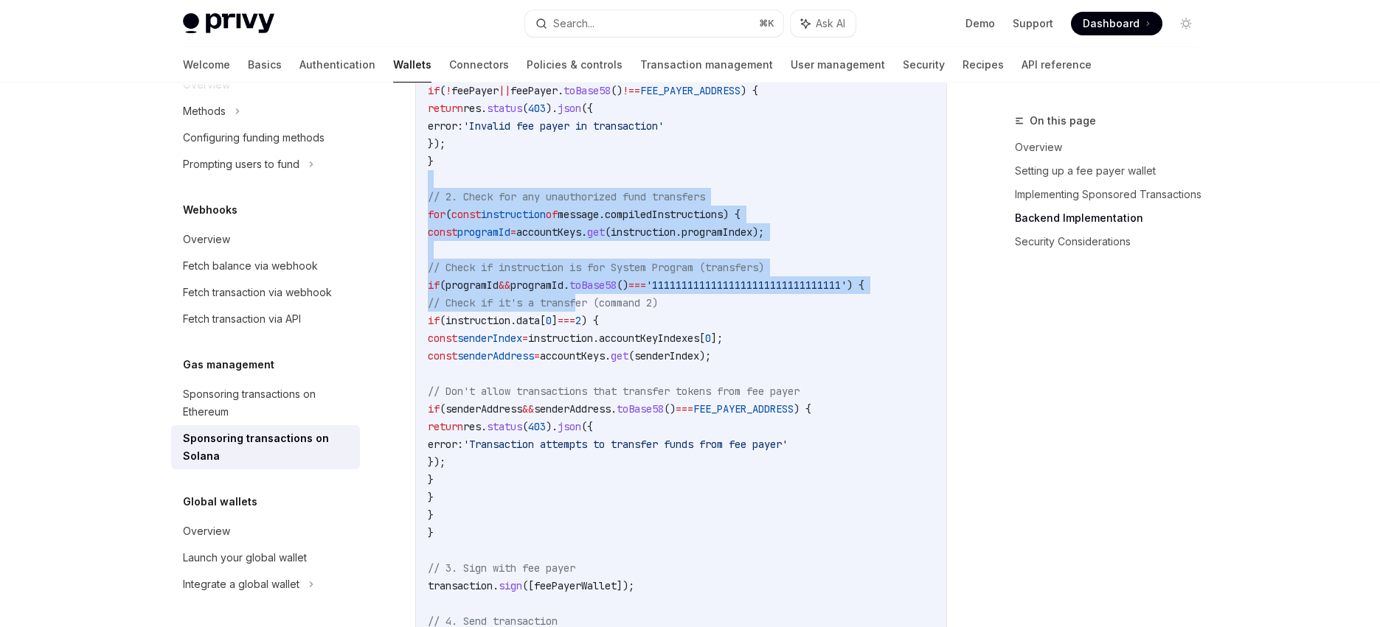
scroll to position [3390, 0]
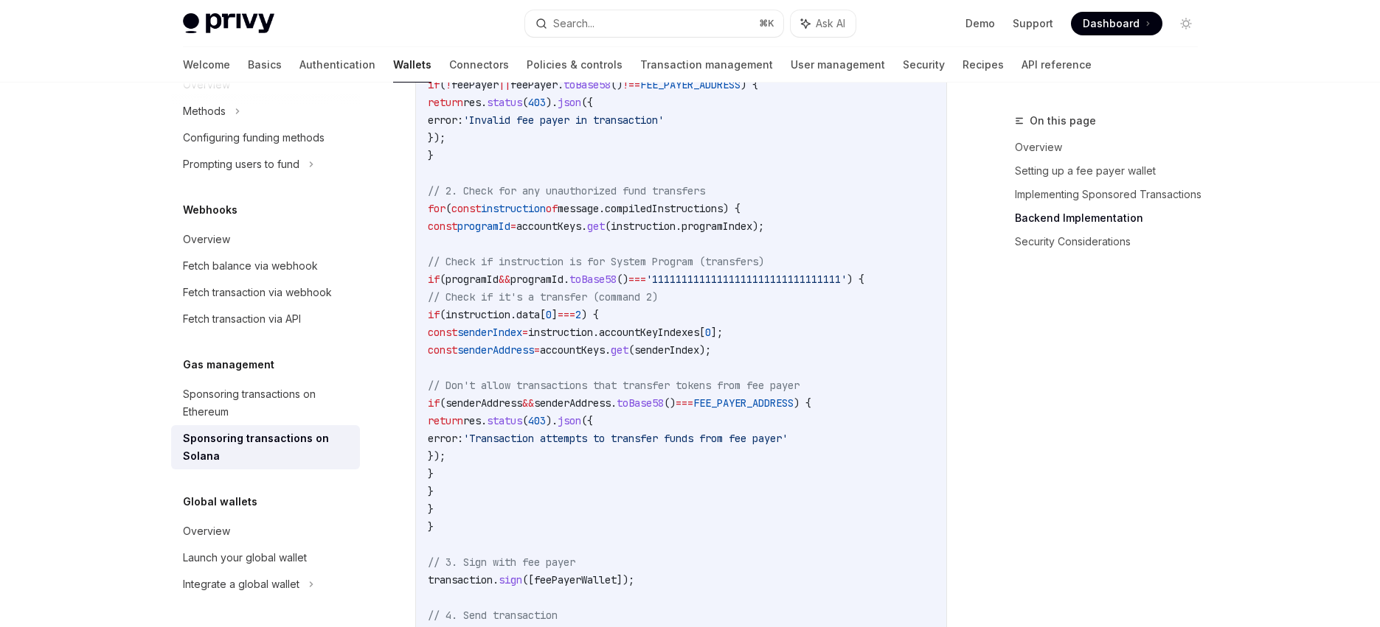
click at [733, 433] on code "// Backend implementation (Node.js with Express) import express from 'express' …" at bounding box center [720, 182] width 584 height 1593
click at [840, 286] on span "'11111111111111111111111111111111'" at bounding box center [746, 279] width 201 height 13
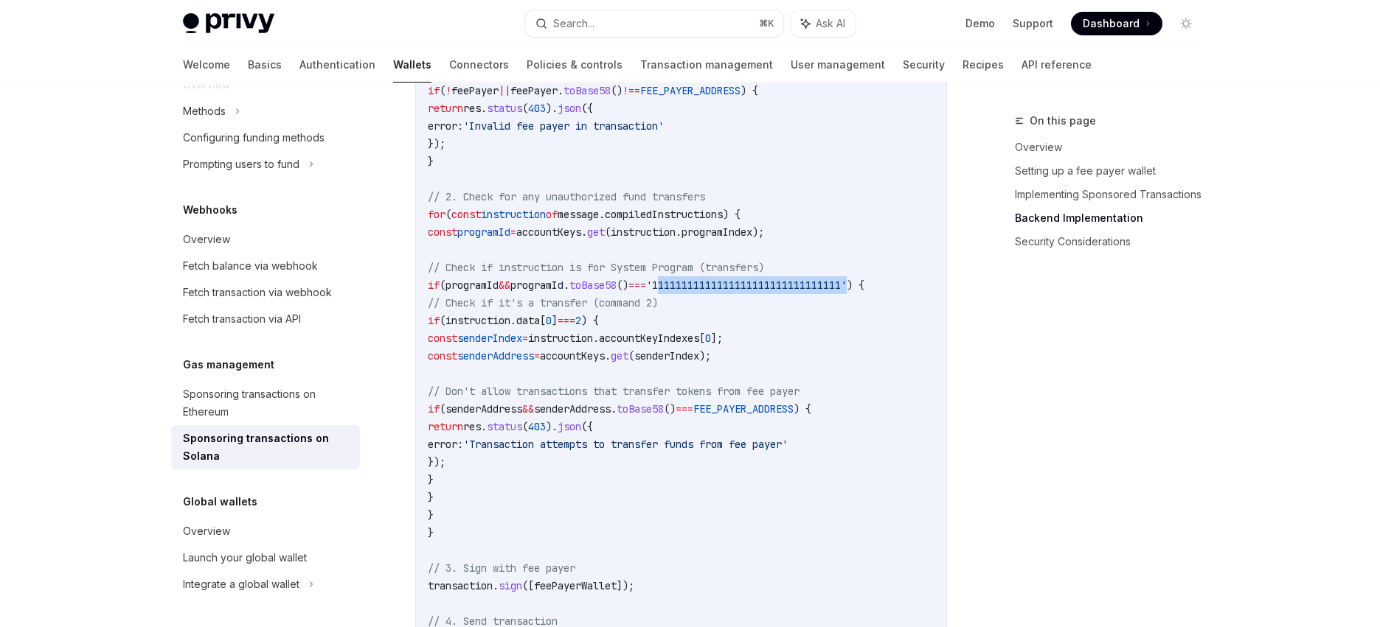
drag, startPoint x: 447, startPoint y: 102, endPoint x: 573, endPoint y: 557, distance: 472.8
click at [573, 558] on code "// Backend implementation (Node.js with Express) import express from 'express' …" at bounding box center [720, 188] width 584 height 1593
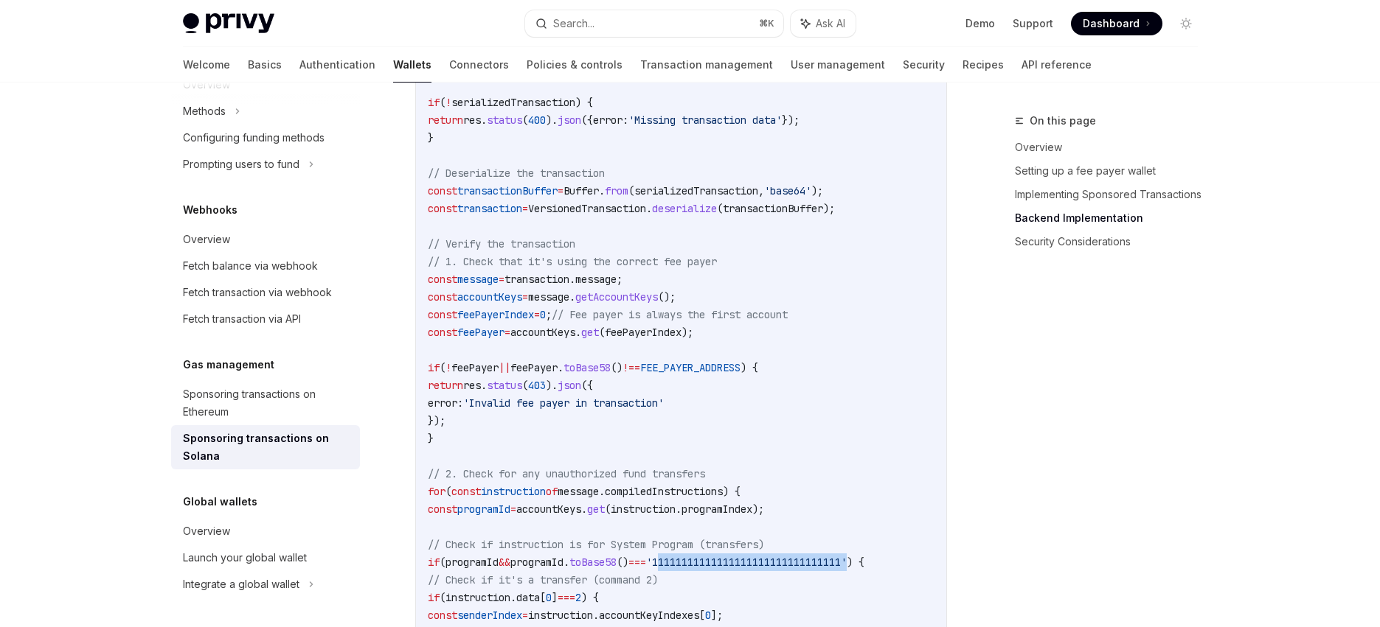
click at [740, 375] on span "FEE_PAYER_ADDRESS" at bounding box center [690, 367] width 100 height 13
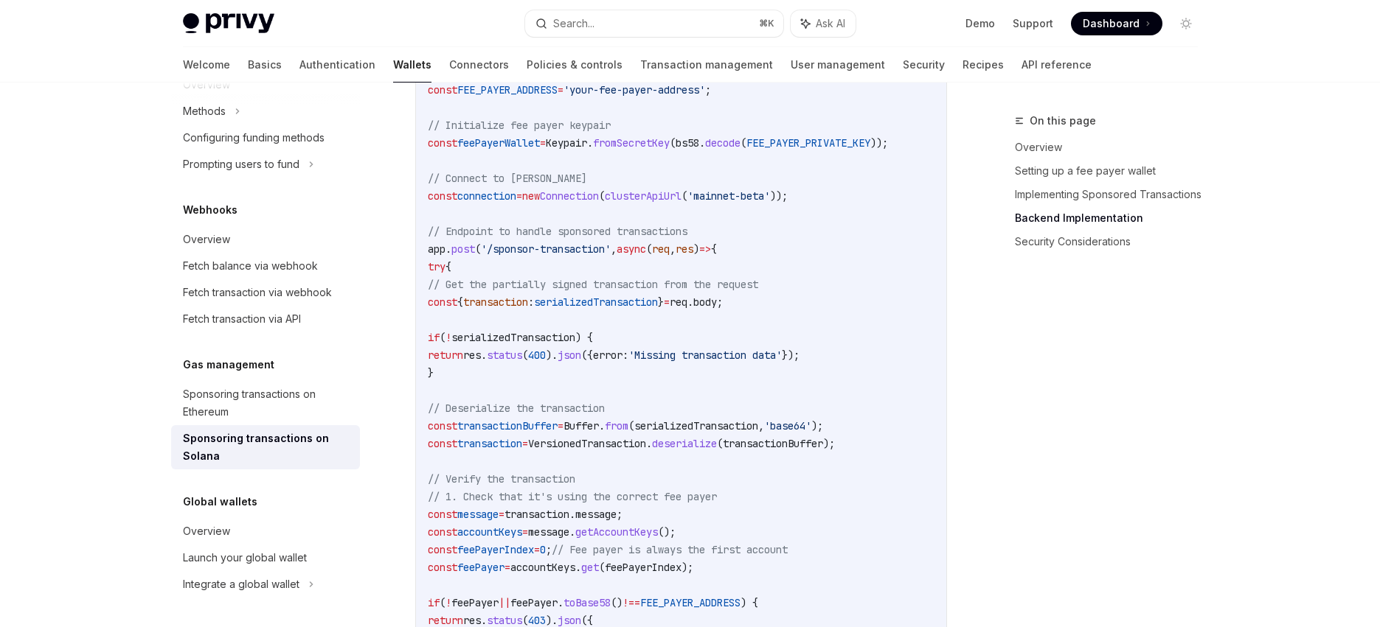
scroll to position [2844, 0]
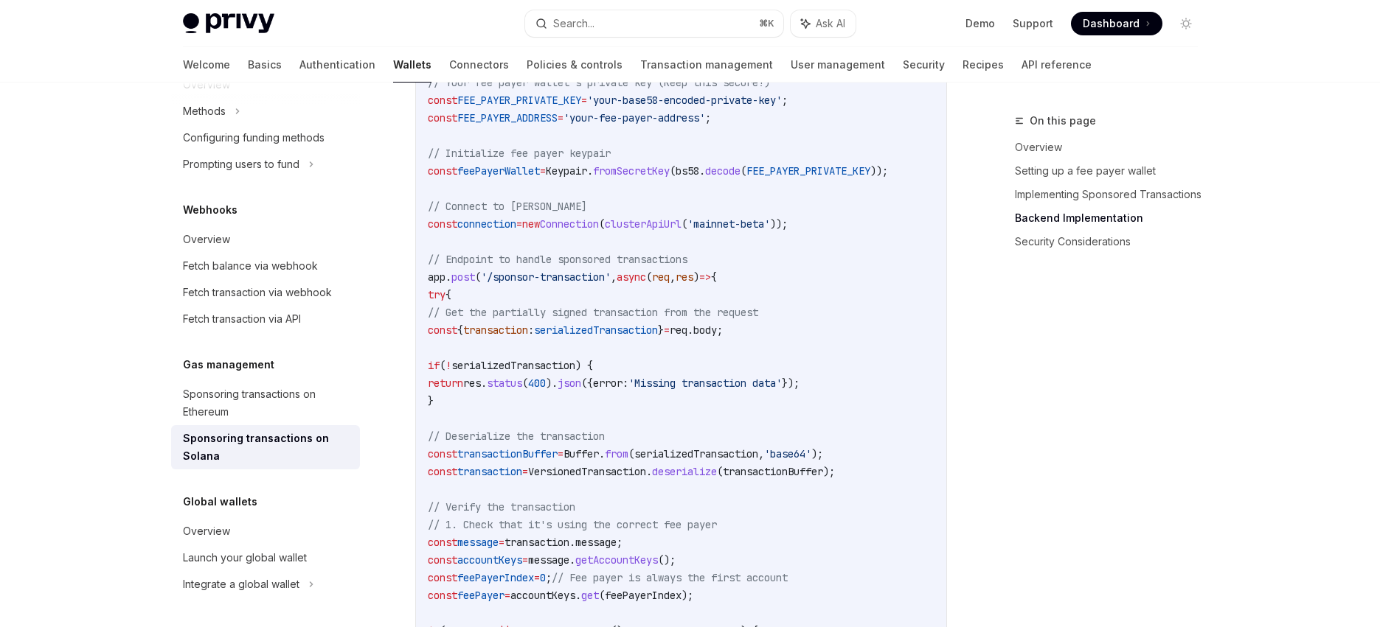
click at [505, 125] on span "FEE_PAYER_ADDRESS" at bounding box center [507, 117] width 100 height 13
click at [629, 125] on span "'your-fee-payer-address'" at bounding box center [634, 117] width 142 height 13
click at [522, 107] on span "FEE_PAYER_PRIVATE_KEY" at bounding box center [519, 100] width 124 height 13
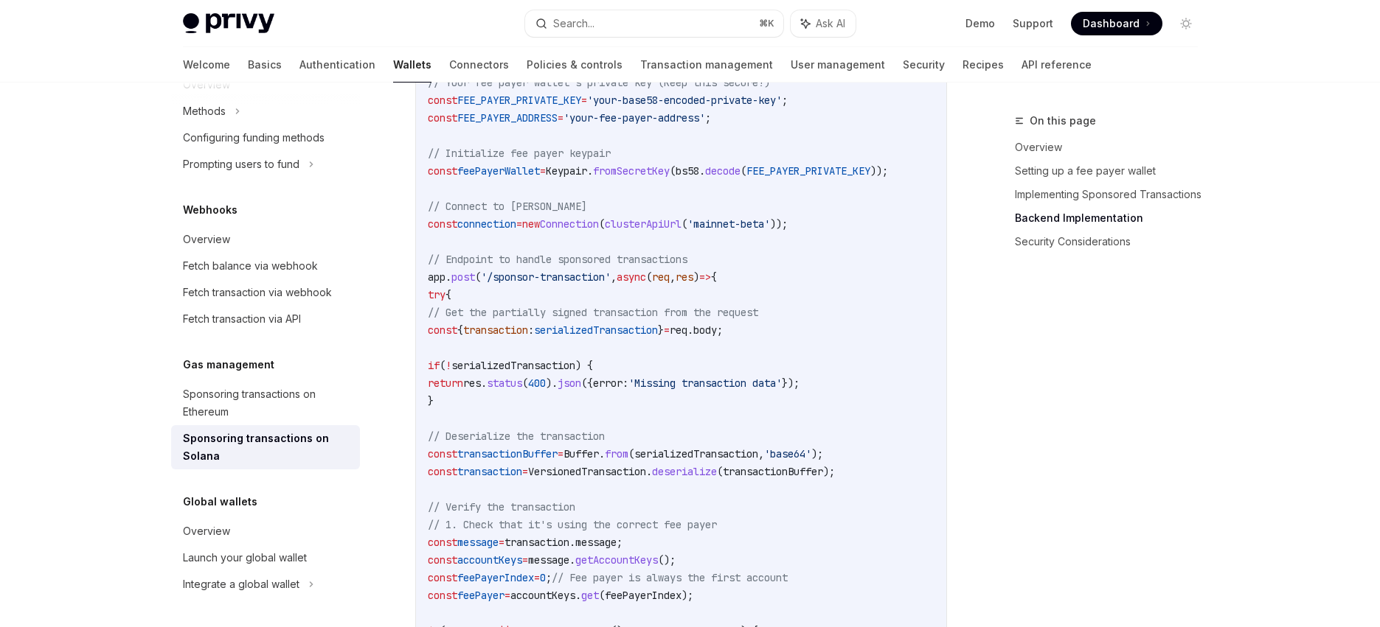
click at [522, 107] on span "FEE_PAYER_PRIVATE_KEY" at bounding box center [519, 100] width 124 height 13
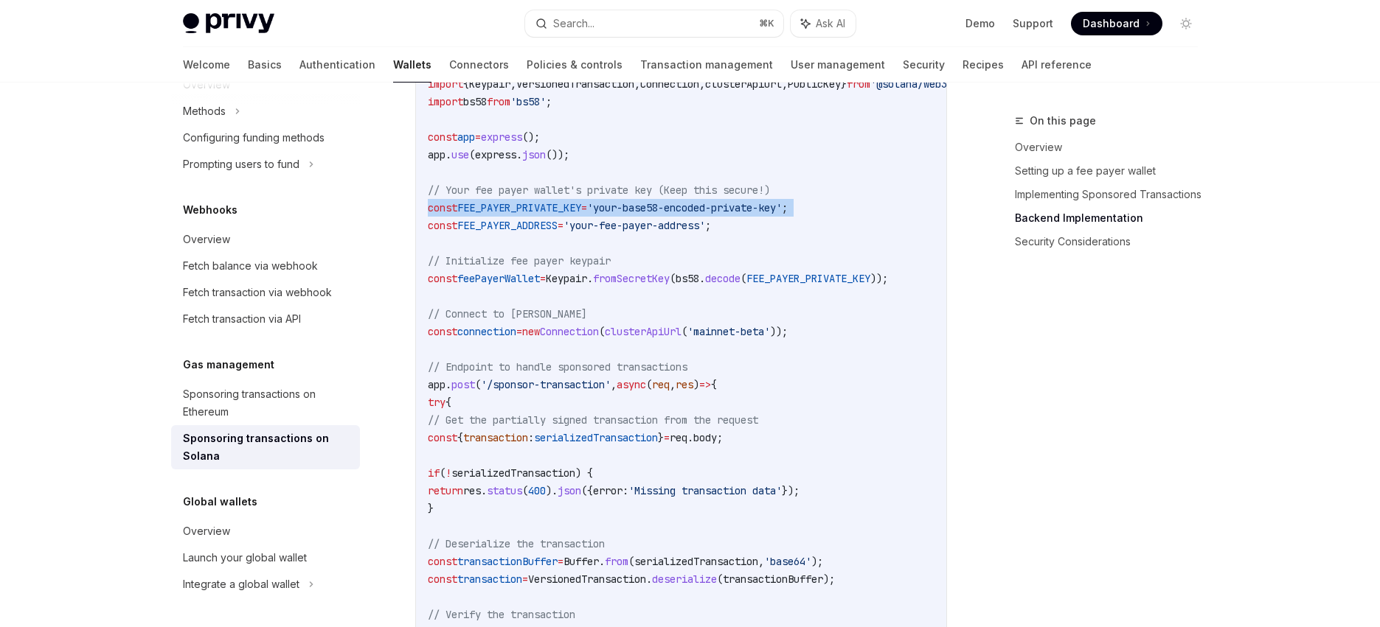
scroll to position [2708, 0]
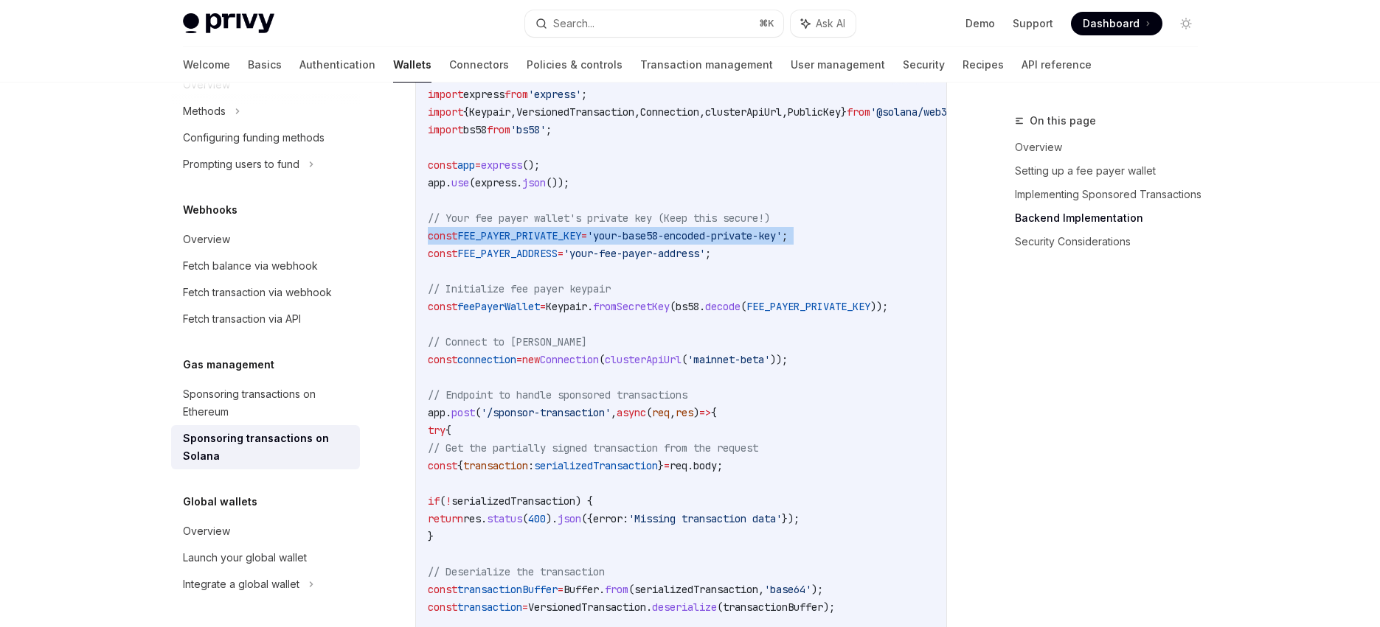
click at [560, 243] on span "FEE_PAYER_PRIVATE_KEY" at bounding box center [519, 235] width 124 height 13
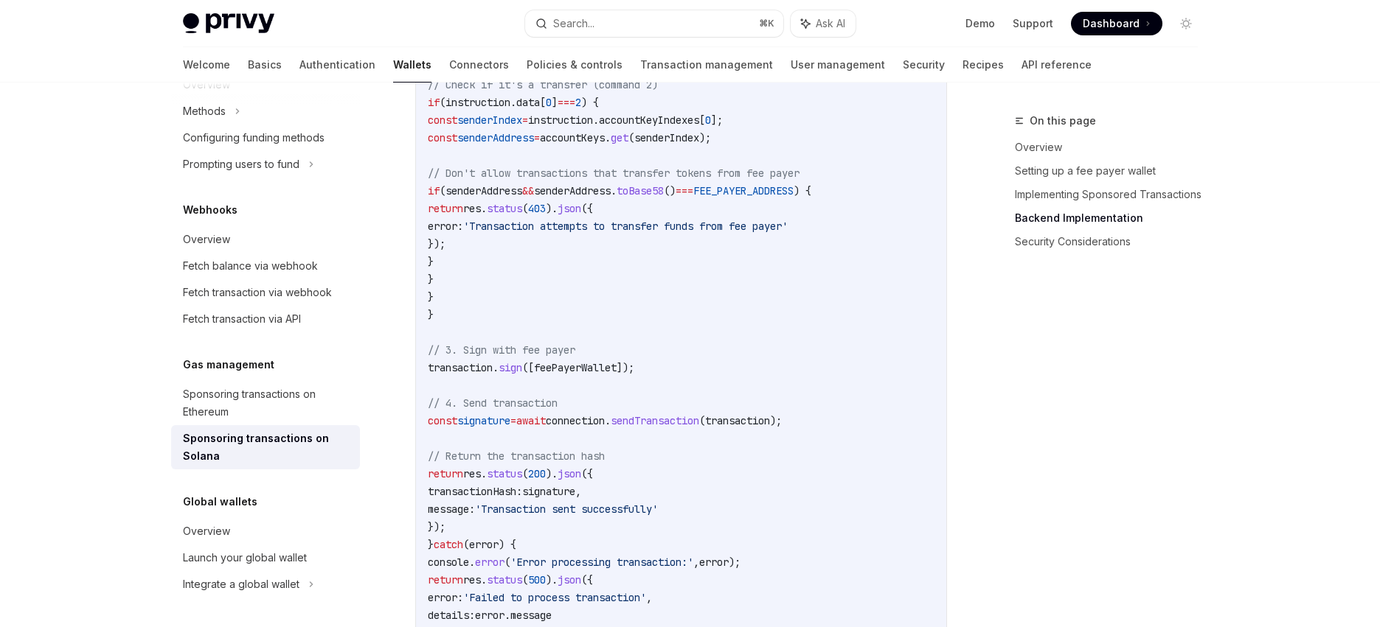
scroll to position [3750, 0]
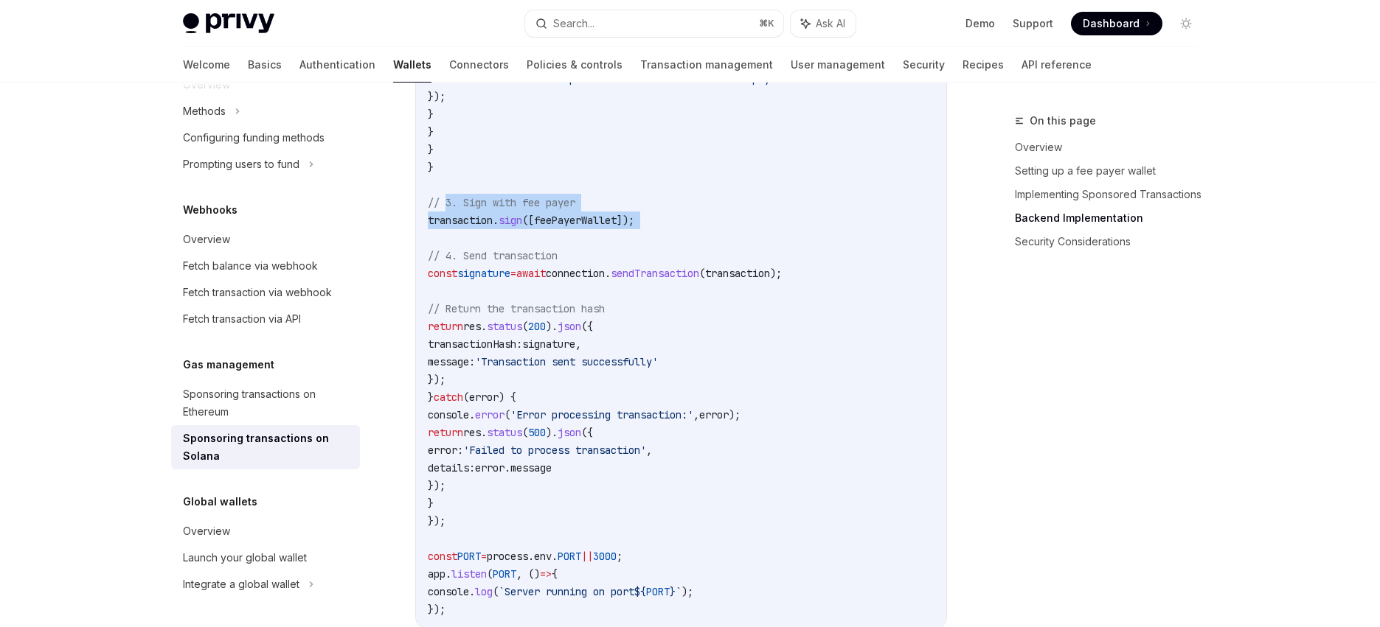
drag, startPoint x: 448, startPoint y: 211, endPoint x: 673, endPoint y: 239, distance: 227.4
click at [610, 227] on span "feePayerWallet" at bounding box center [575, 220] width 83 height 13
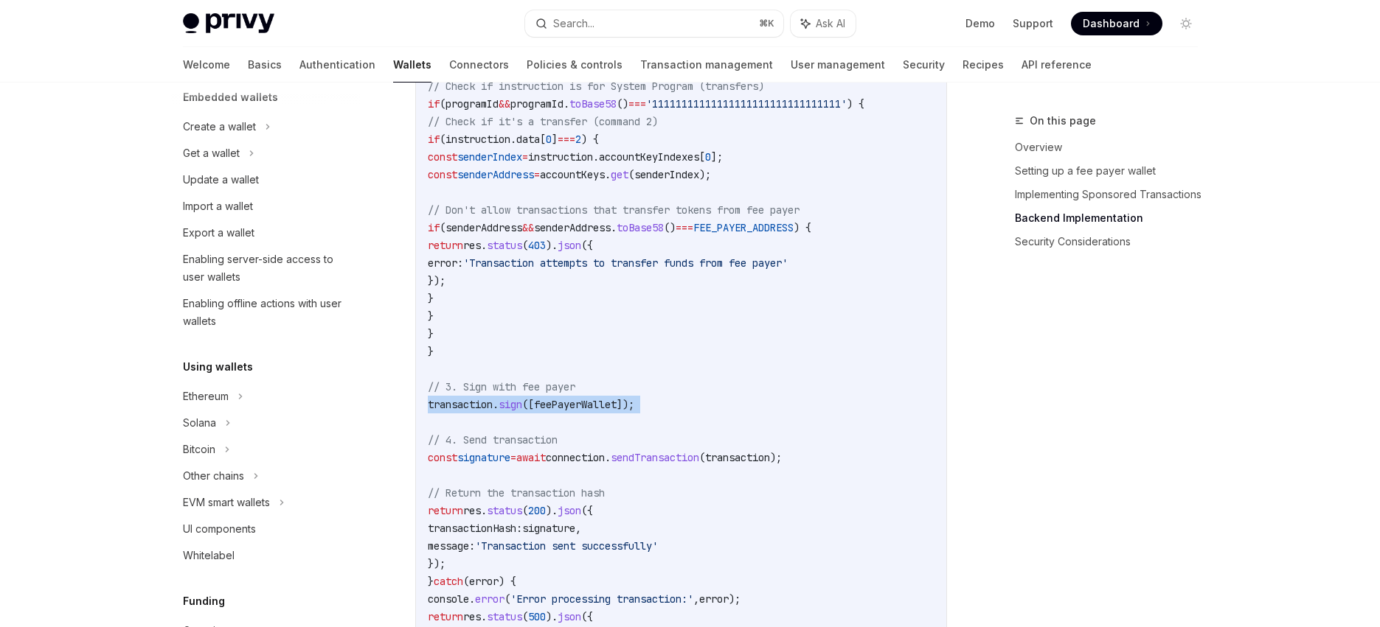
scroll to position [3075, 0]
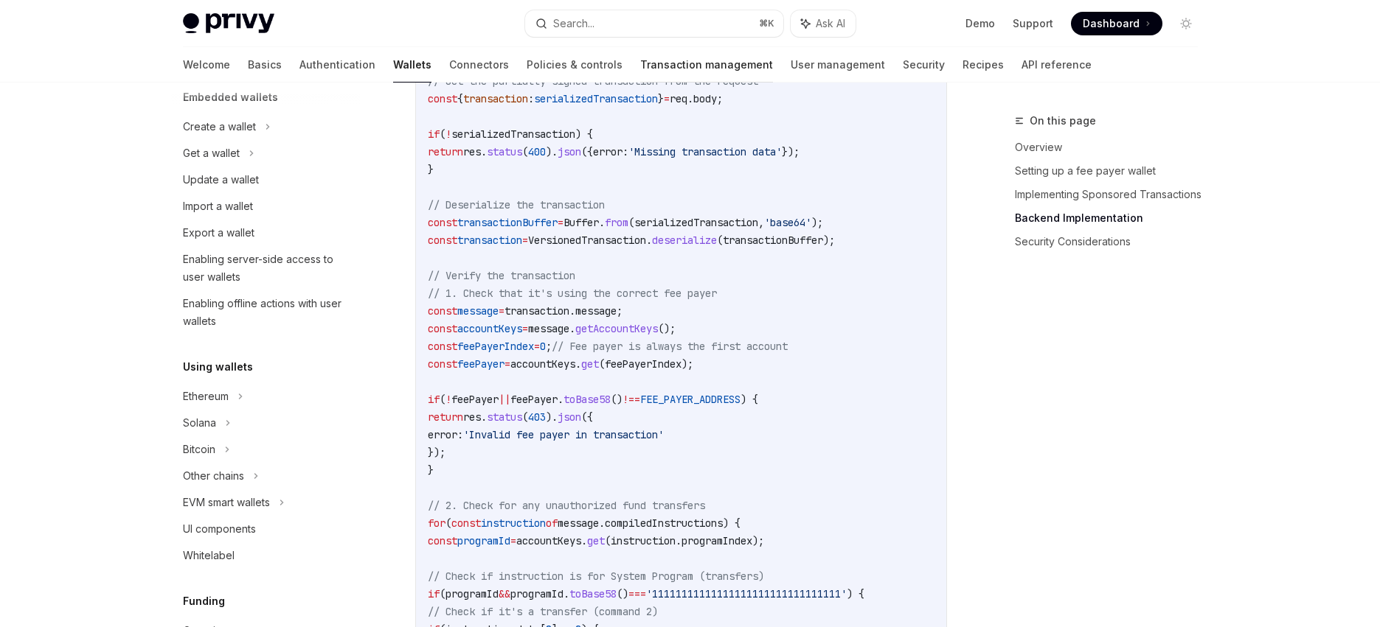
click at [640, 59] on link "Transaction management" at bounding box center [706, 64] width 133 height 35
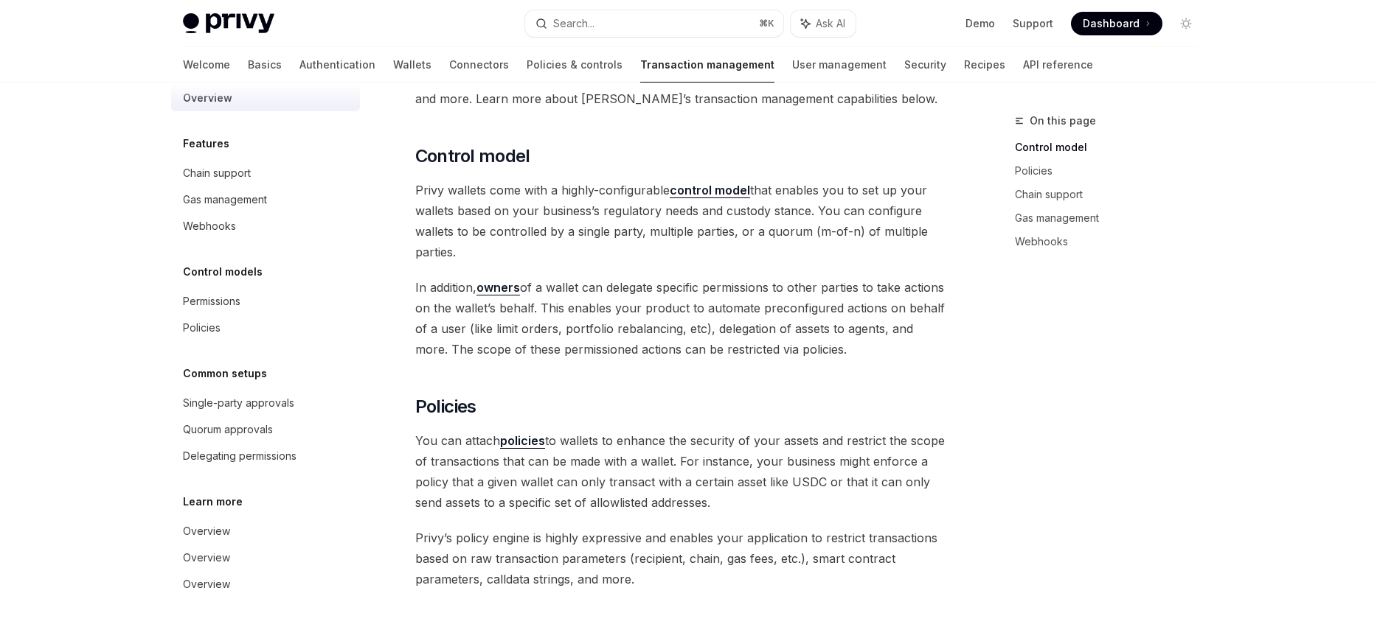
scroll to position [406, 0]
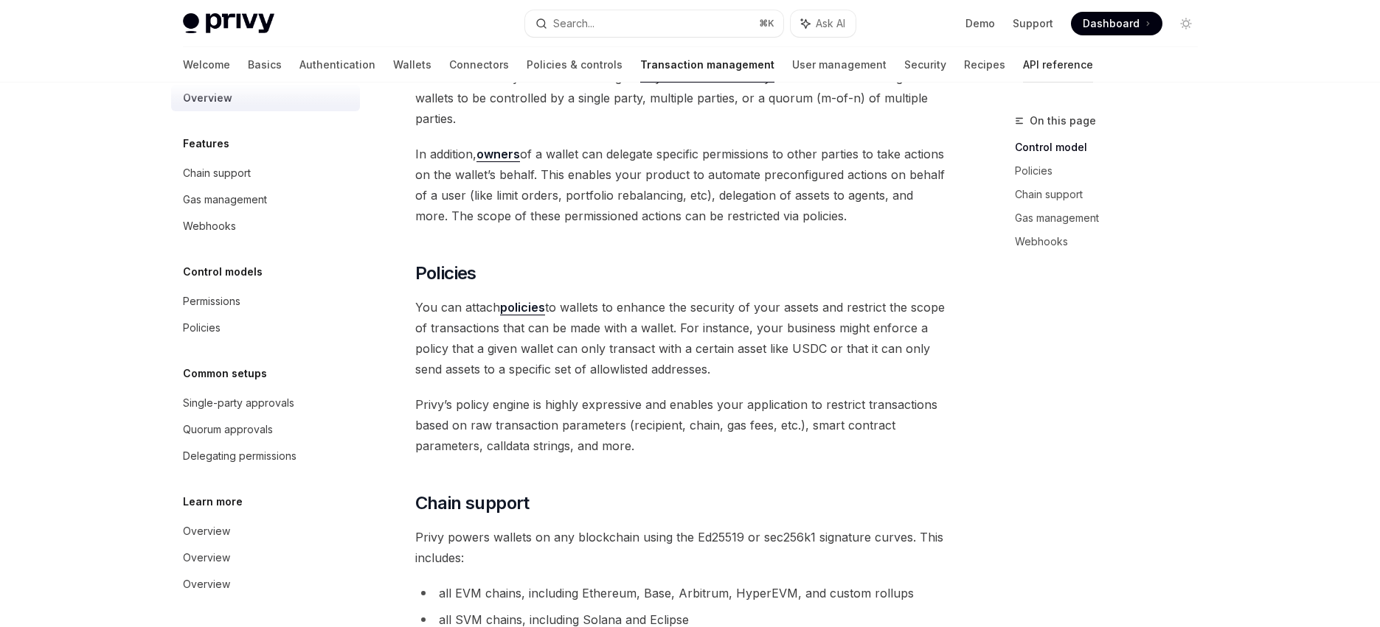
click at [1023, 62] on link "API reference" at bounding box center [1058, 64] width 70 height 35
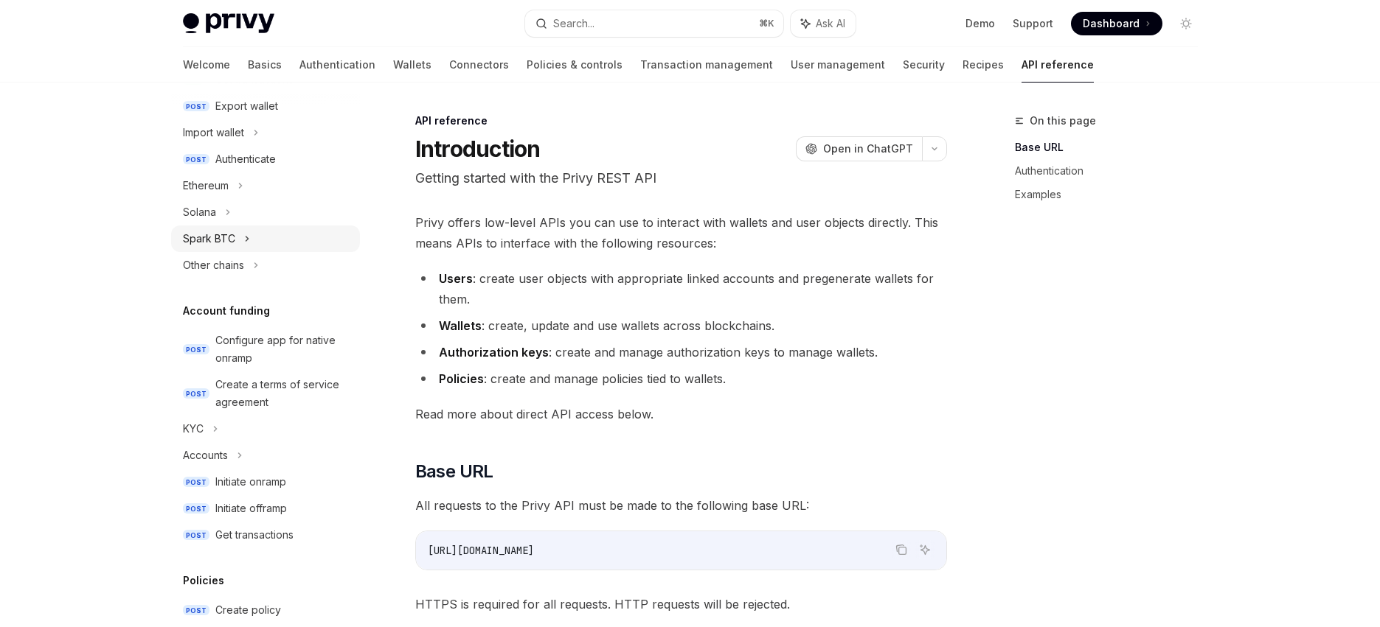
scroll to position [323, 0]
click at [236, 215] on div "Solana" at bounding box center [265, 215] width 189 height 27
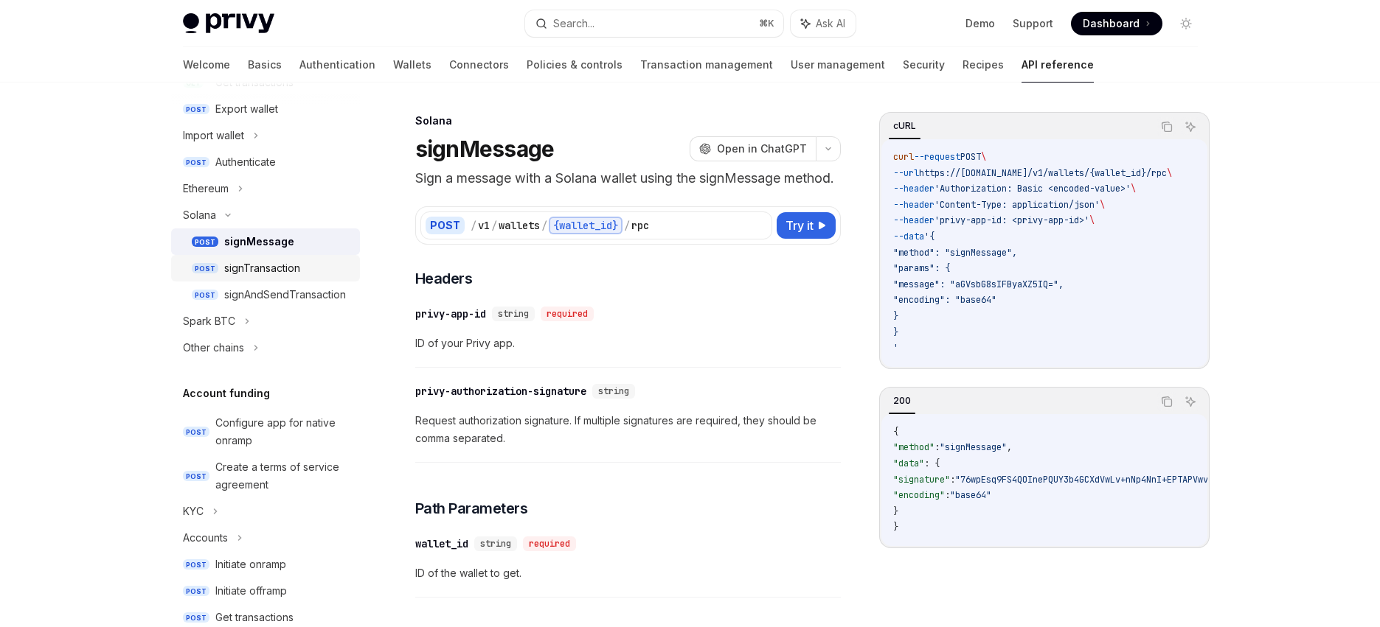
drag, startPoint x: 262, startPoint y: 274, endPoint x: 280, endPoint y: 272, distance: 17.8
click at [262, 274] on div "signTransaction" at bounding box center [262, 269] width 76 height 18
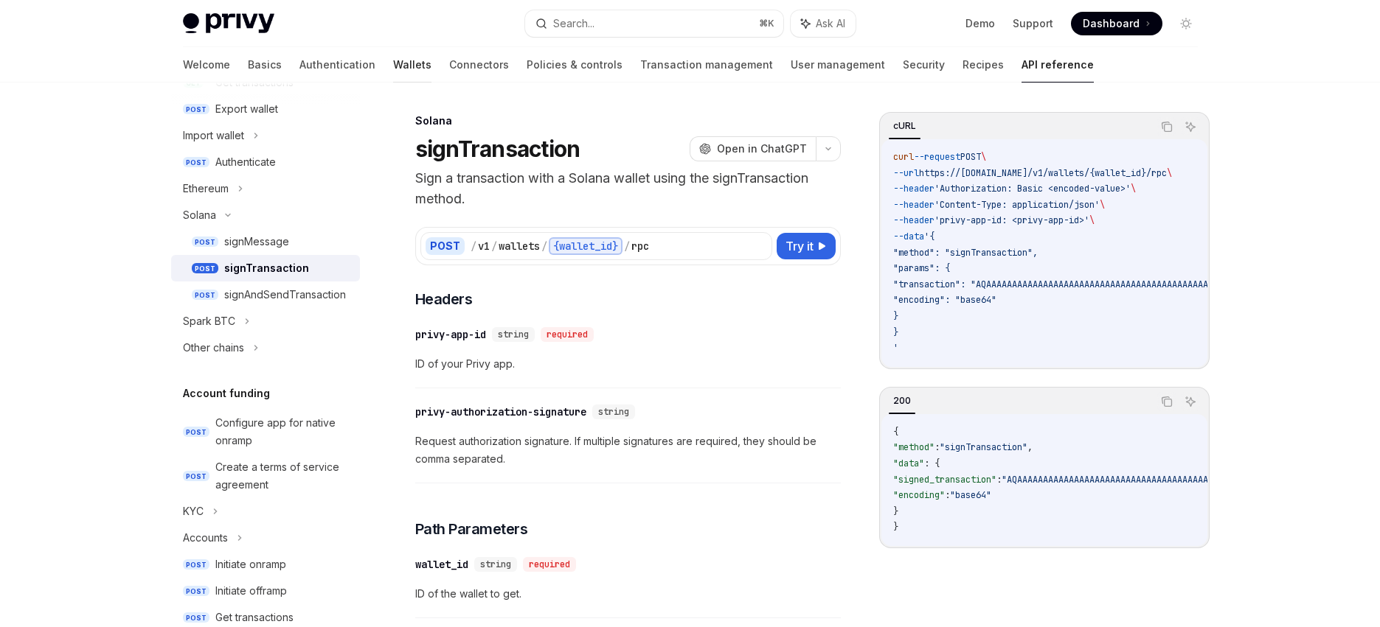
click at [393, 69] on link "Wallets" at bounding box center [412, 64] width 38 height 35
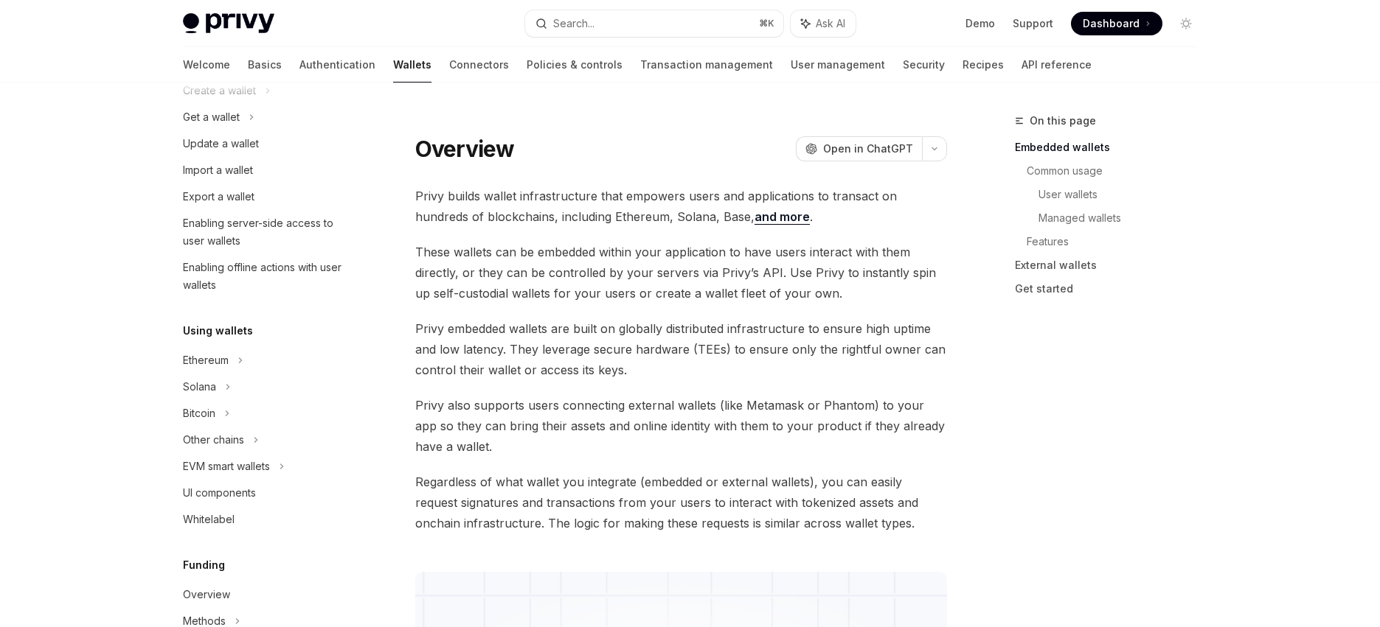
scroll to position [293, 0]
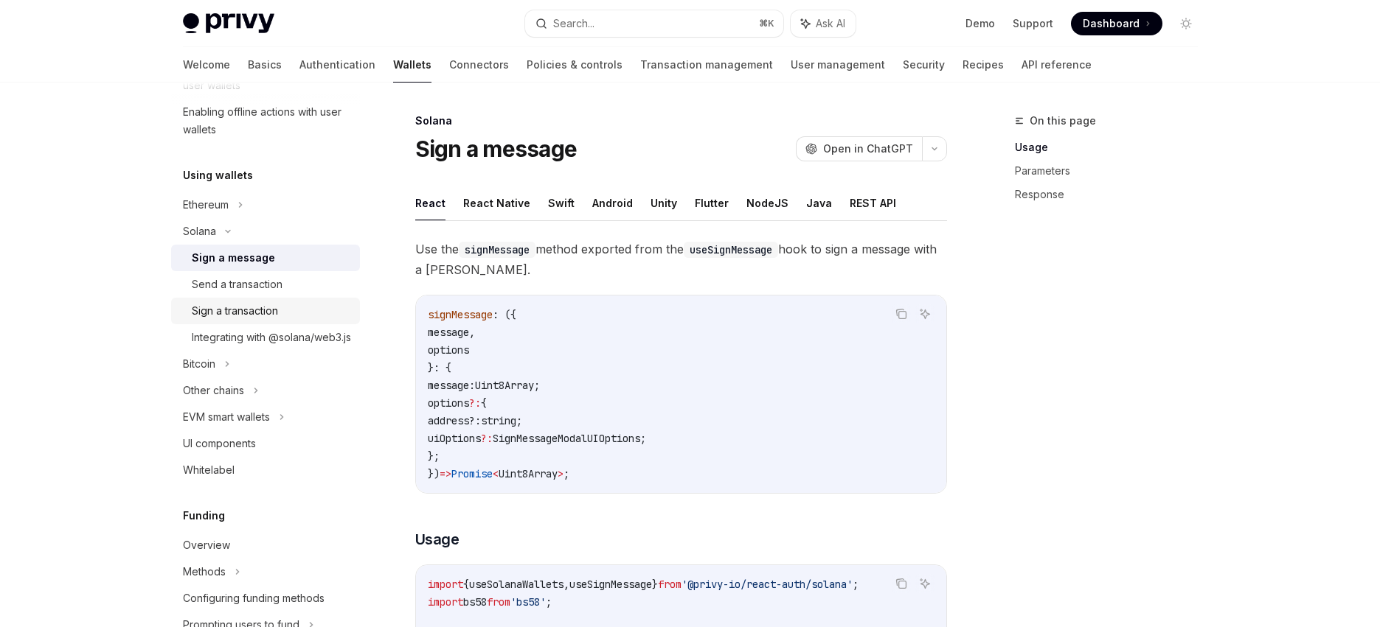
click at [250, 310] on div "Sign a transaction" at bounding box center [235, 311] width 86 height 18
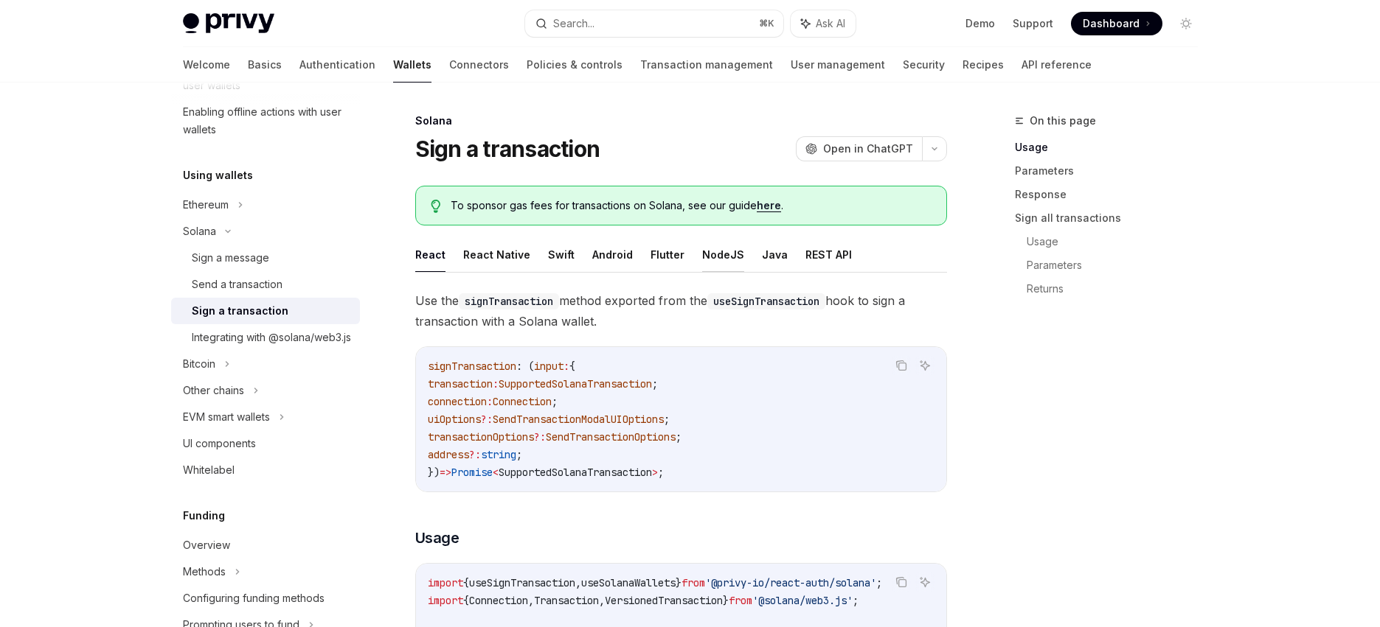
click at [702, 259] on button "NodeJS" at bounding box center [723, 254] width 42 height 35
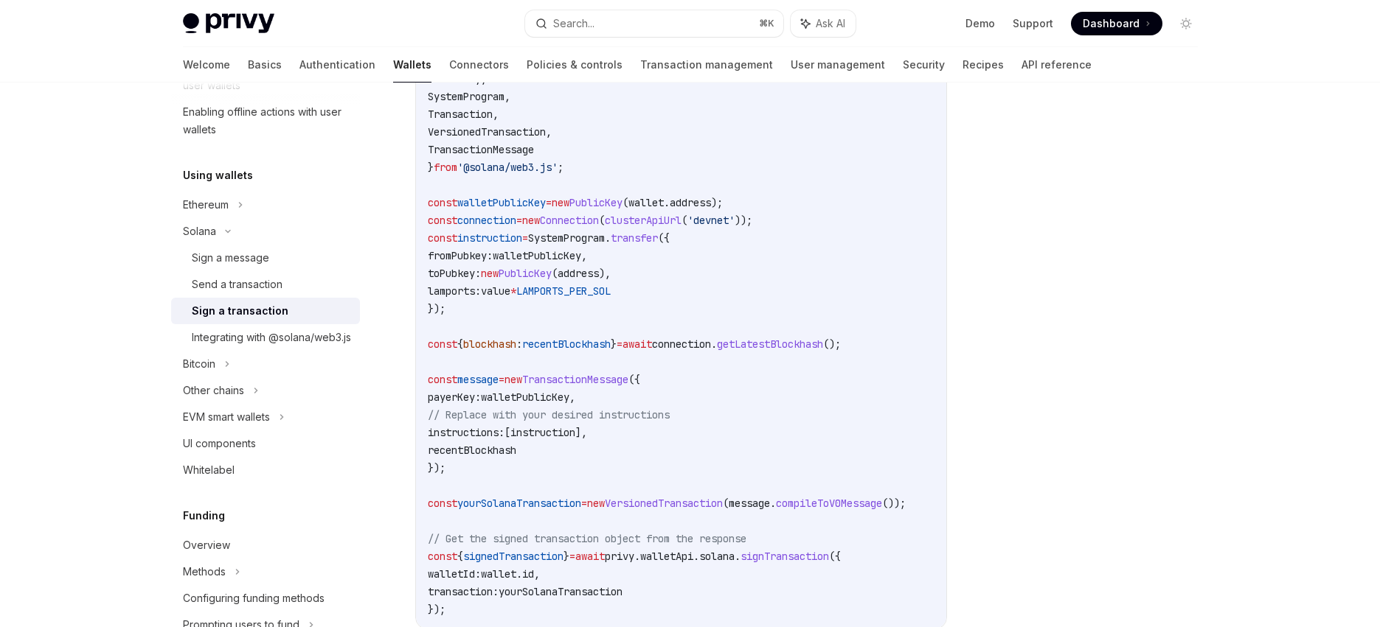
scroll to position [605, 0]
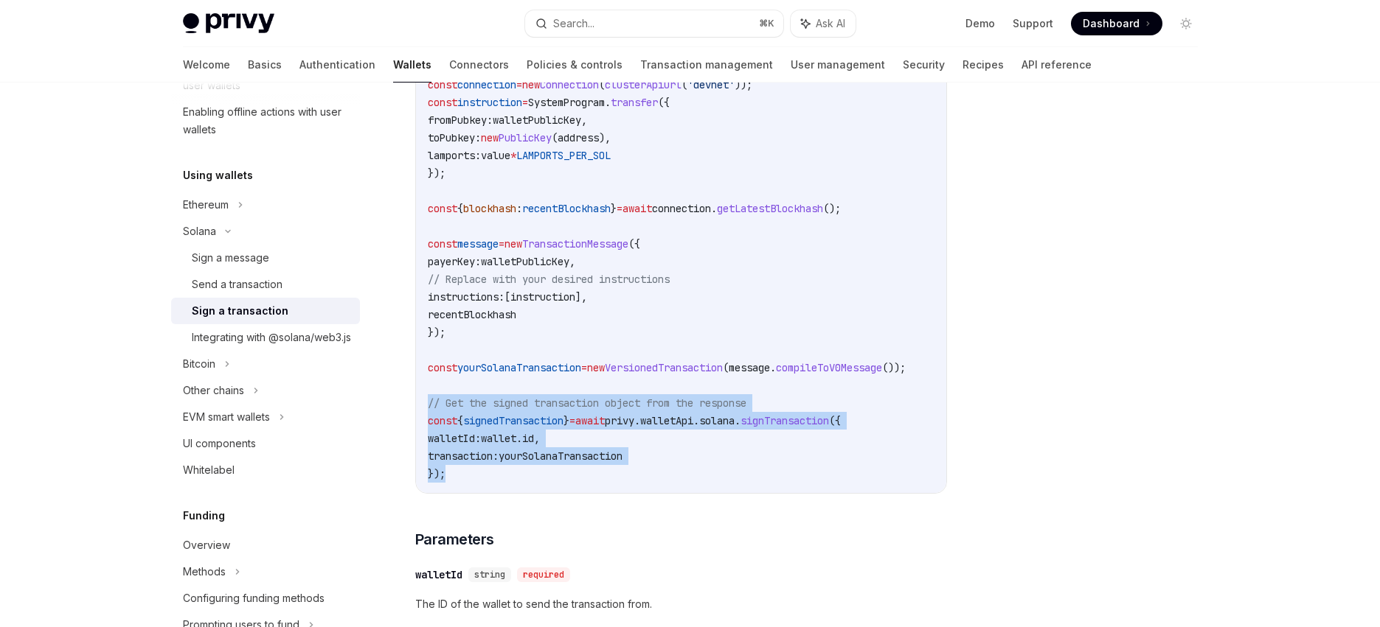
drag, startPoint x: 463, startPoint y: 420, endPoint x: 501, endPoint y: 486, distance: 76.3
click at [501, 486] on div "import { clusterApiUrl , Connection , LAMPORTS_PER_SOL , PublicKey , SystemProg…" at bounding box center [681, 173] width 530 height 640
click at [634, 428] on span "privy" at bounding box center [619, 420] width 29 height 13
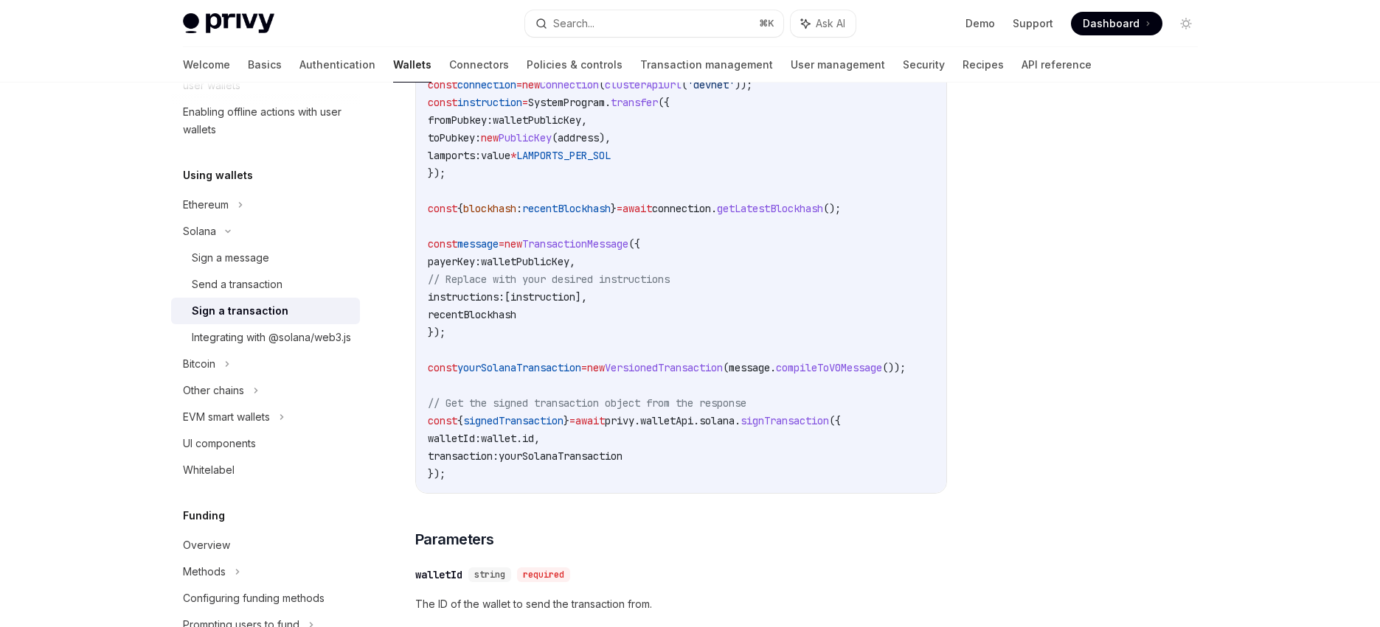
click at [605, 428] on span "await" at bounding box center [589, 420] width 29 height 13
click at [634, 427] on span "privy" at bounding box center [619, 420] width 29 height 13
click at [693, 428] on span "walletApi" at bounding box center [666, 420] width 53 height 13
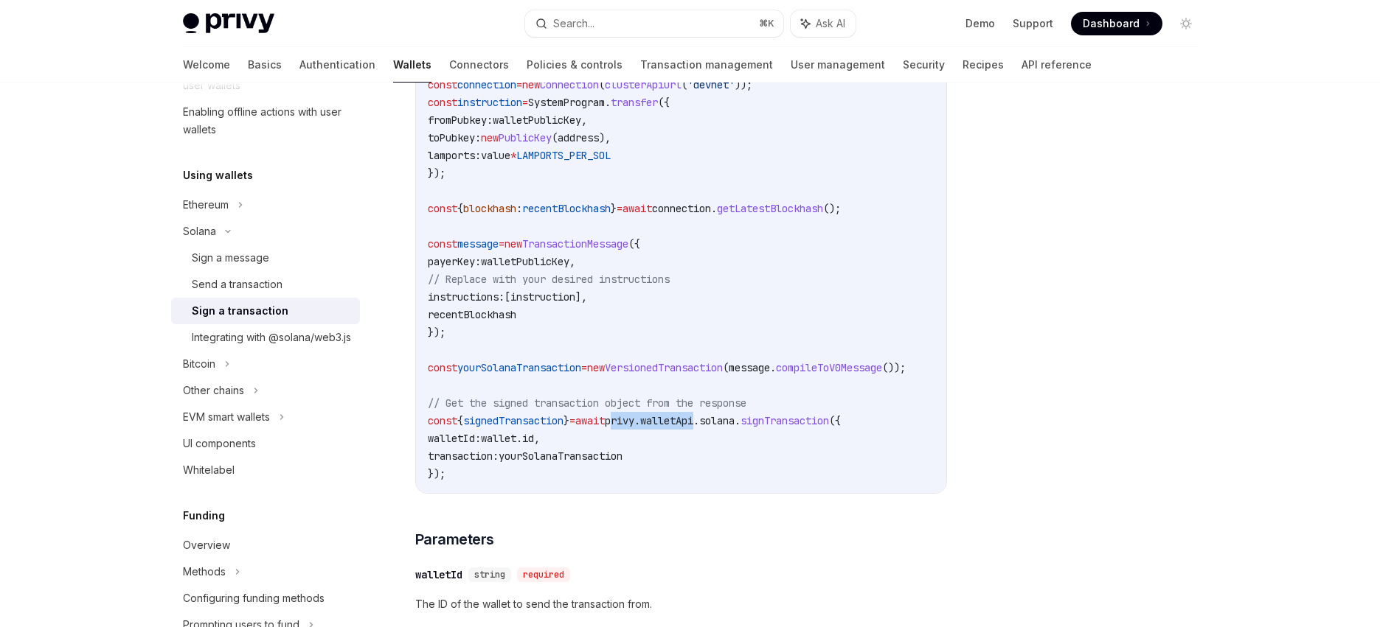
click at [693, 428] on span "walletApi" at bounding box center [666, 420] width 53 height 13
click at [735, 437] on code "import { clusterApiUrl , Connection , LAMPORTS_PER_SOL , PublicKey , SystemProg…" at bounding box center [684, 173] width 513 height 619
click at [734, 426] on span "solana" at bounding box center [716, 420] width 35 height 13
drag, startPoint x: 786, startPoint y: 422, endPoint x: 796, endPoint y: 464, distance: 43.1
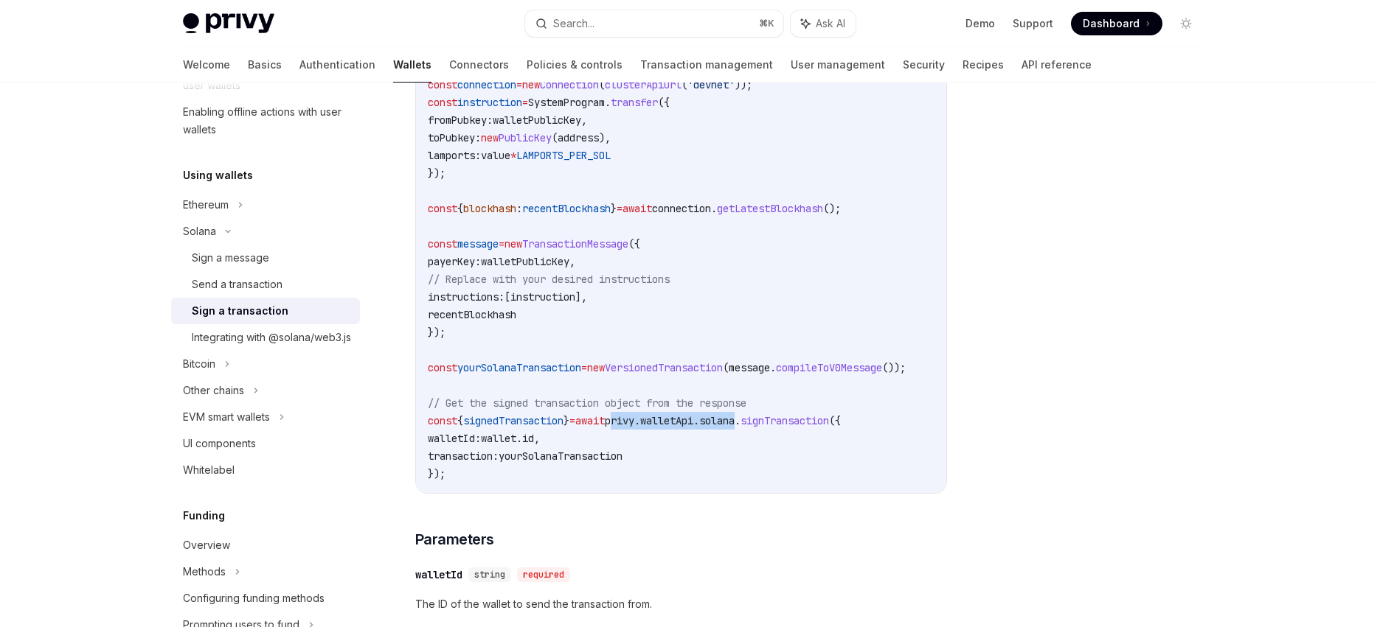
click at [796, 464] on code "import { clusterApiUrl , Connection , LAMPORTS_PER_SOL , PublicKey , SystemProg…" at bounding box center [684, 173] width 513 height 619
click at [797, 468] on code "import { clusterApiUrl , Connection , LAMPORTS_PER_SOL , PublicKey , SystemProg…" at bounding box center [684, 173] width 513 height 619
click at [486, 428] on span "signedTransaction" at bounding box center [513, 420] width 100 height 13
click at [652, 63] on link "Transaction management" at bounding box center [706, 64] width 133 height 35
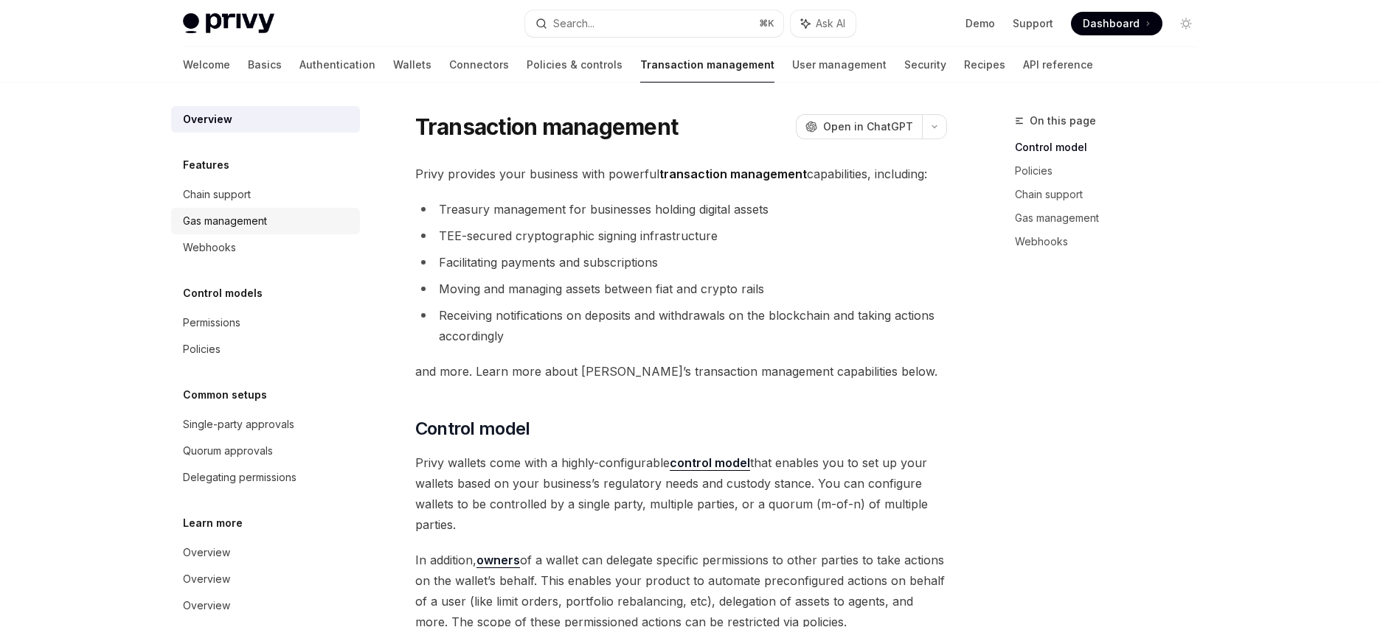
click at [237, 215] on div "Gas management" at bounding box center [225, 221] width 84 height 18
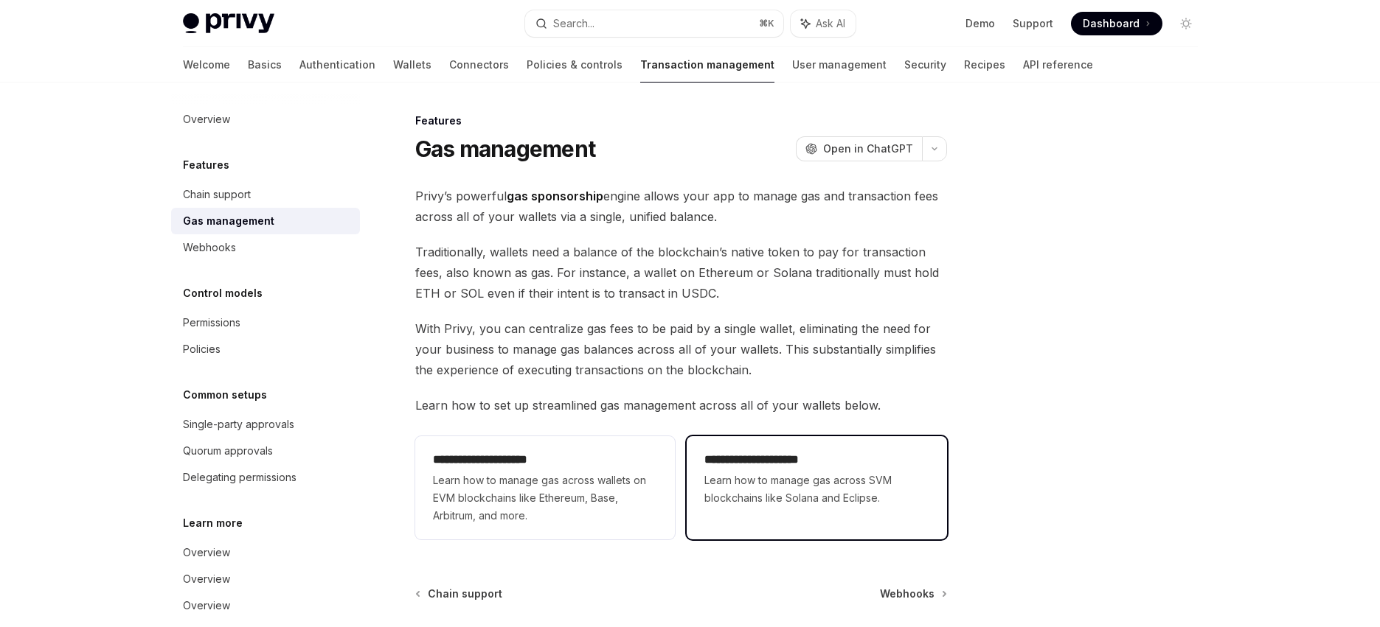
click at [800, 481] on span "Learn how to manage gas across SVM blockchains like Solana and Eclipse." at bounding box center [816, 489] width 224 height 35
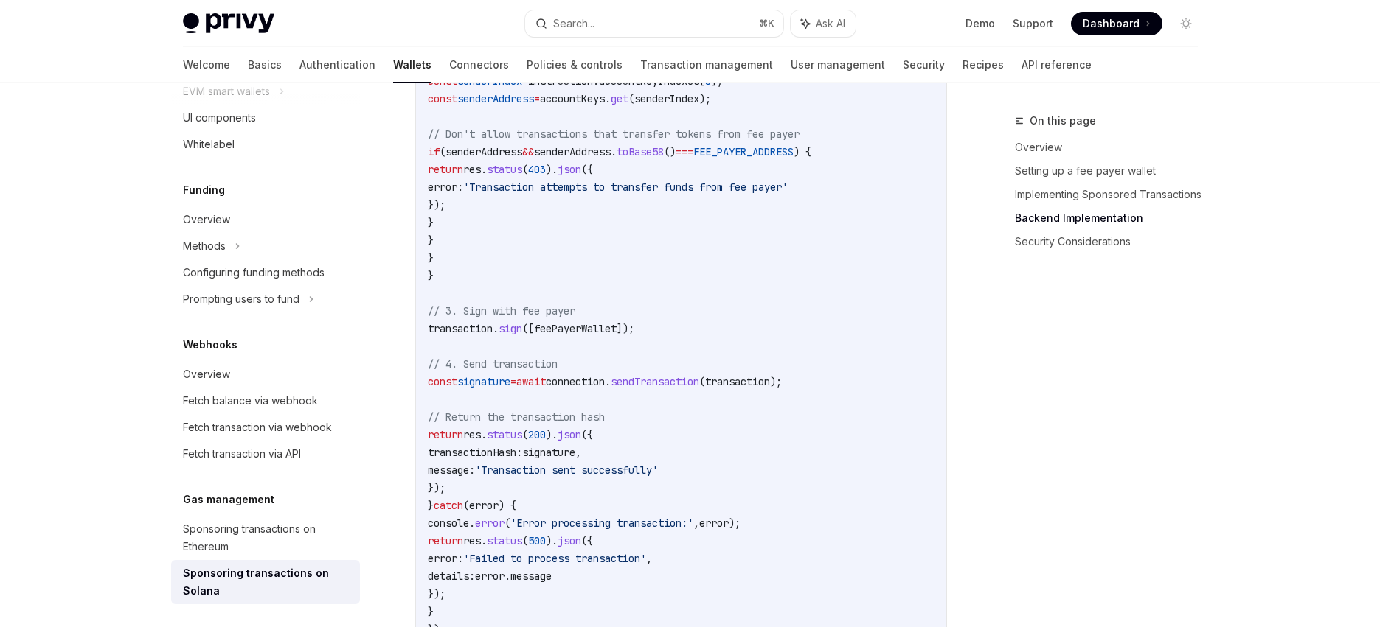
scroll to position [3503, 0]
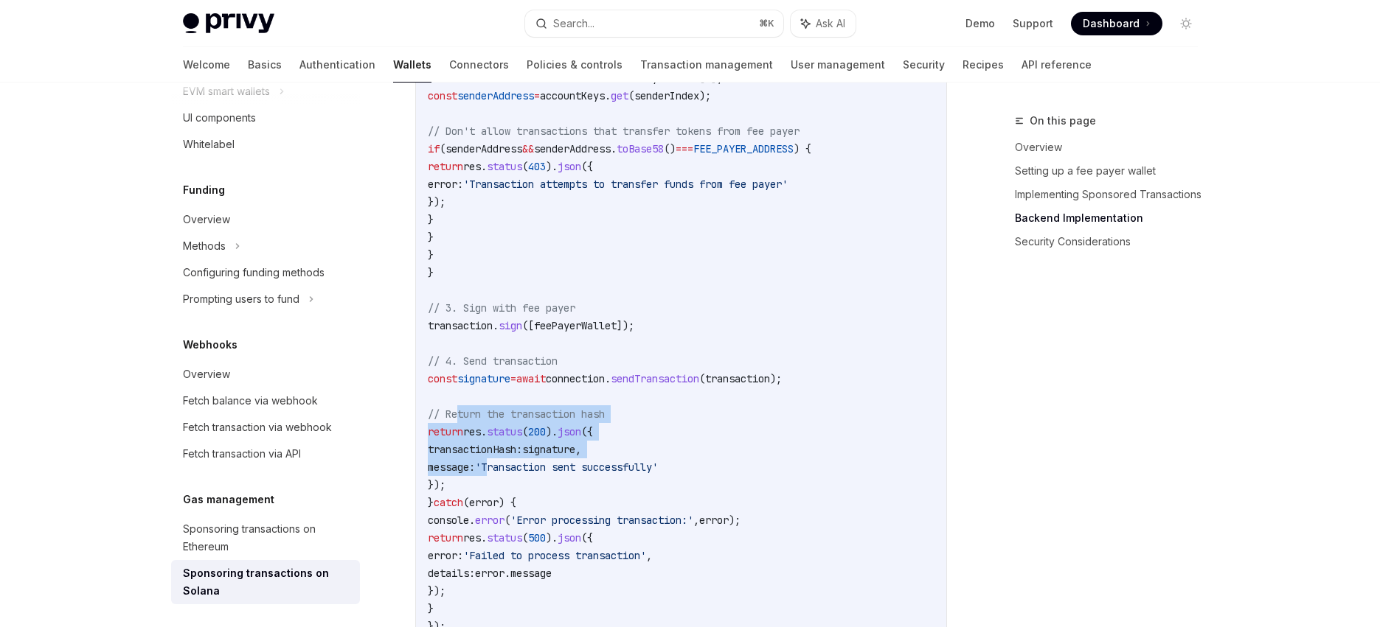
drag, startPoint x: 459, startPoint y: 410, endPoint x: 528, endPoint y: 473, distance: 93.9
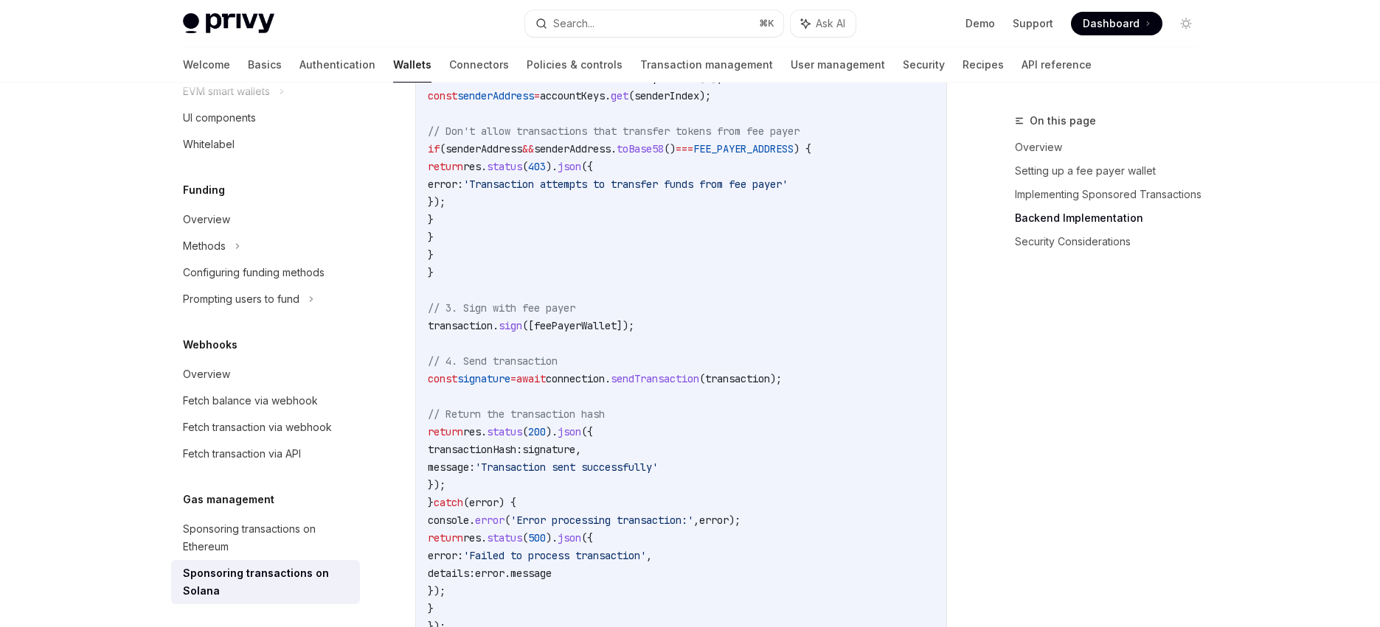
click at [697, 379] on span "sendTransaction" at bounding box center [655, 378] width 88 height 13
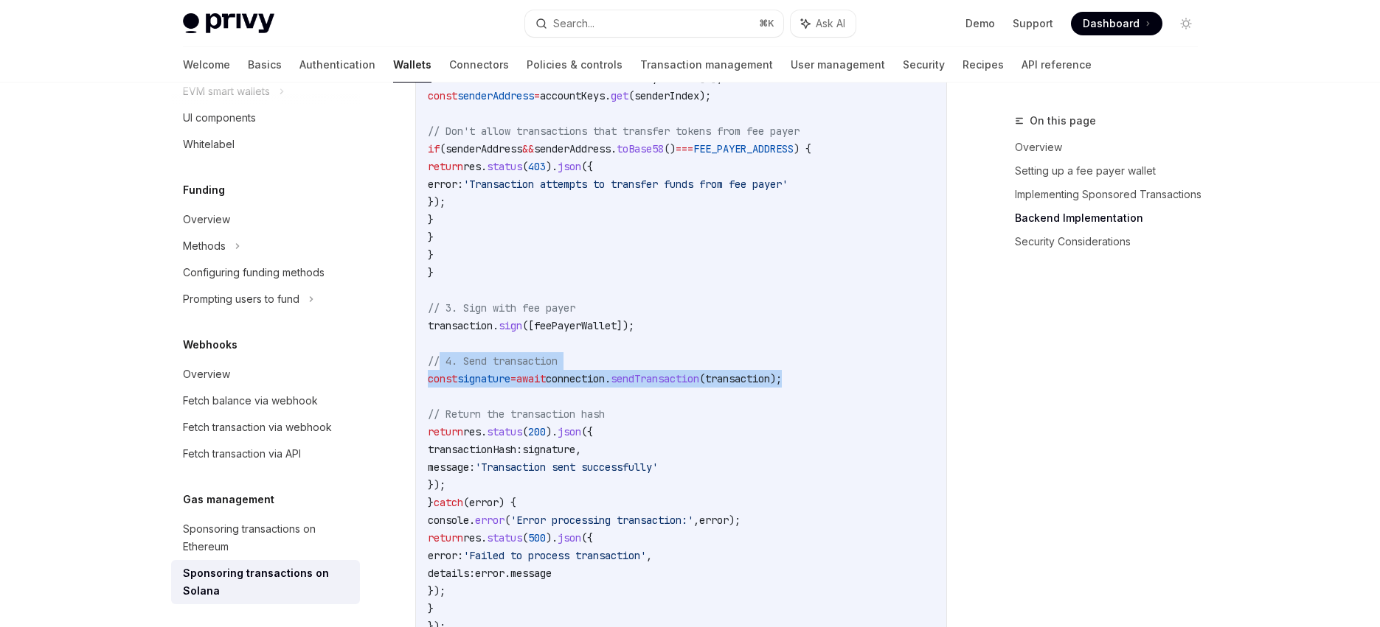
drag, startPoint x: 442, startPoint y: 355, endPoint x: 859, endPoint y: 372, distance: 416.9
click at [605, 375] on span "connection" at bounding box center [575, 378] width 59 height 13
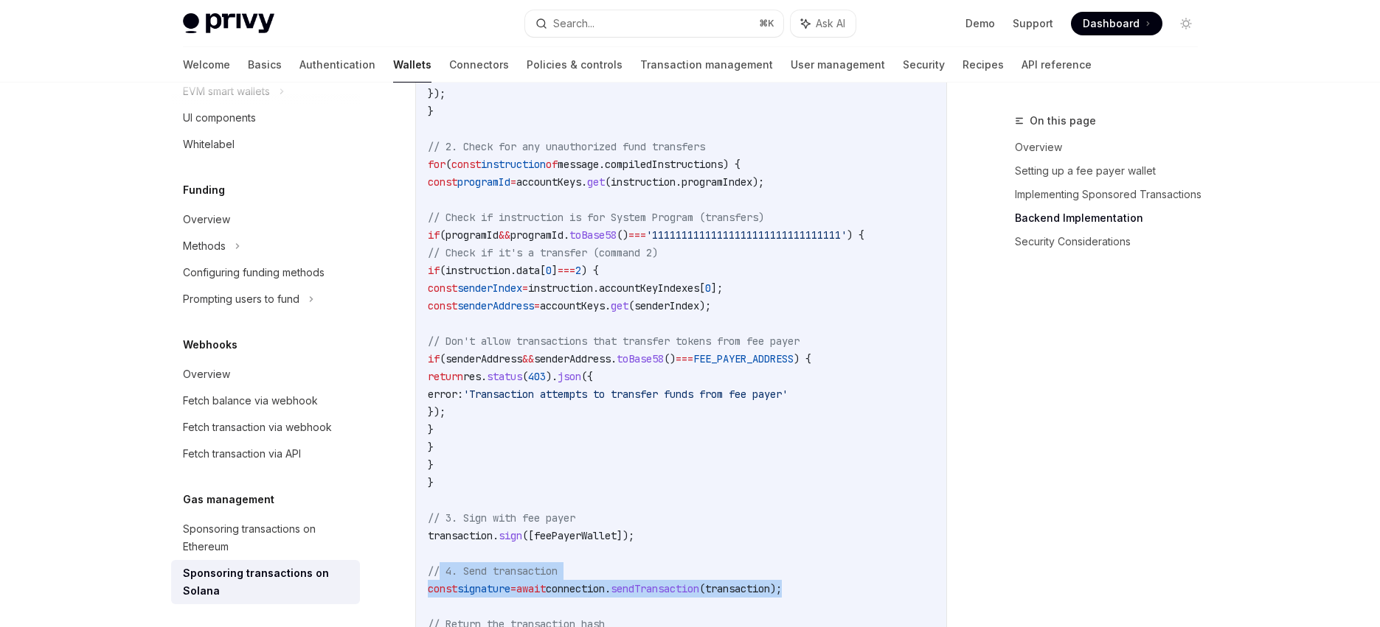
scroll to position [3547, 0]
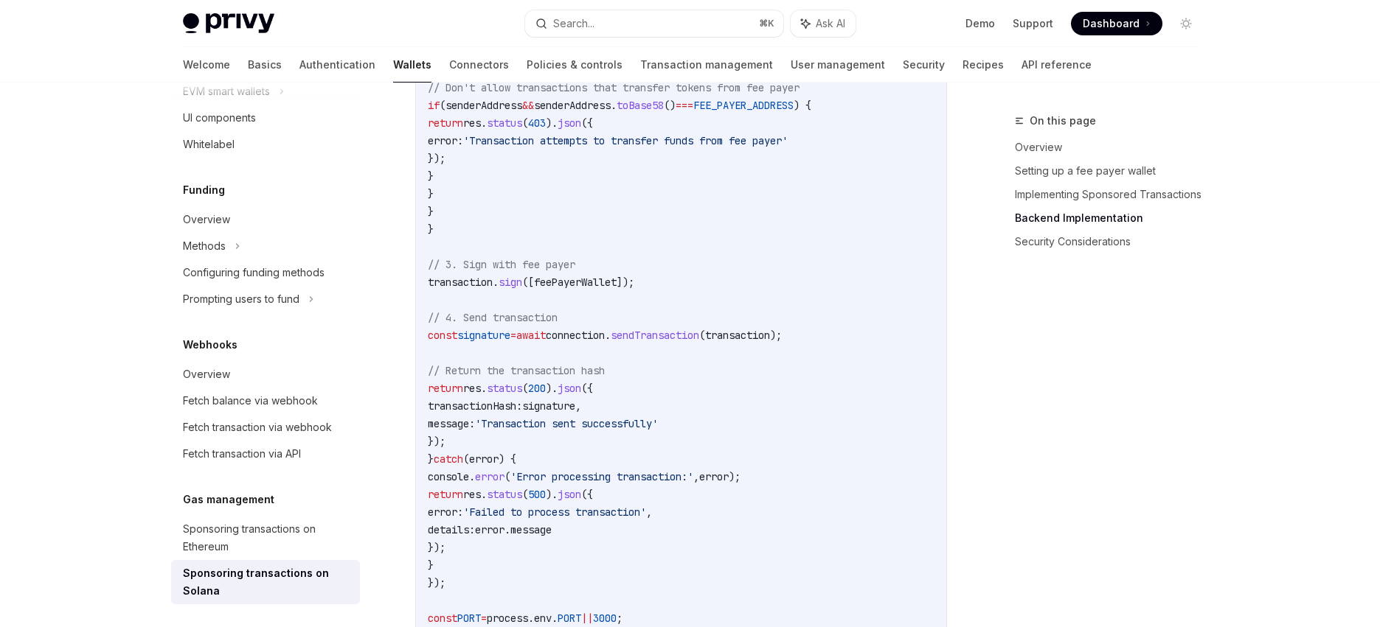
click at [699, 335] on span "sendTransaction" at bounding box center [655, 335] width 88 height 13
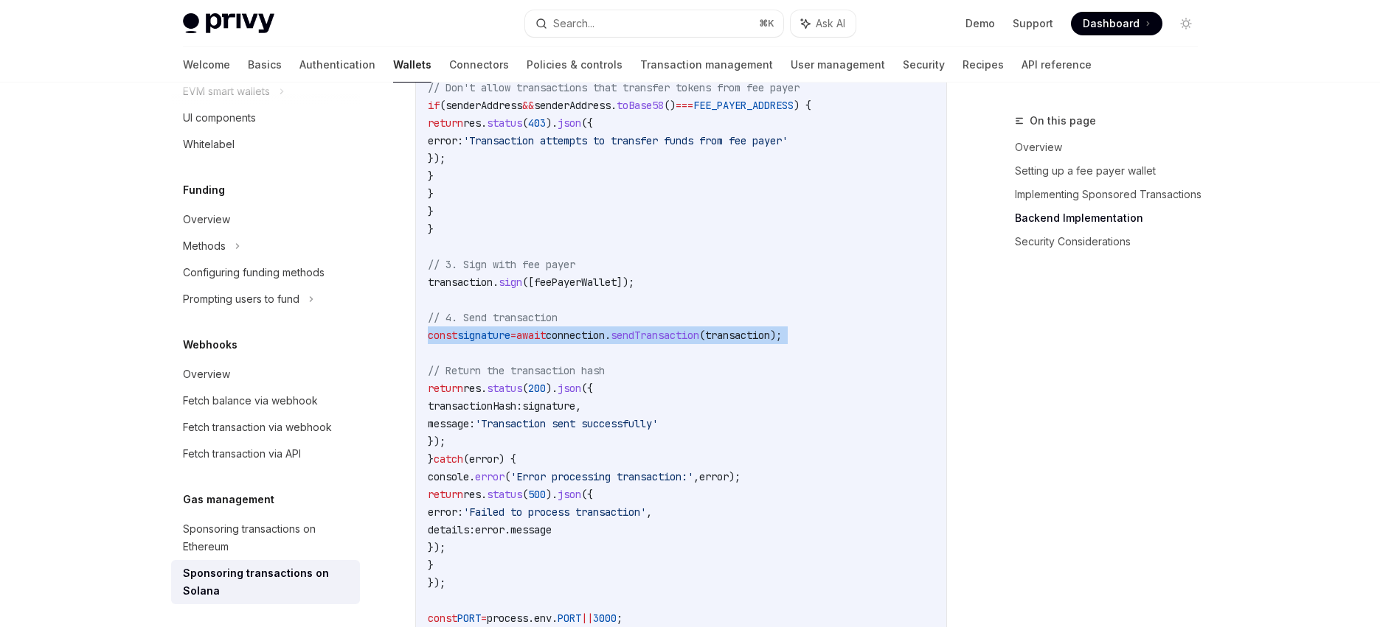
click at [699, 335] on span "sendTransaction" at bounding box center [655, 335] width 88 height 13
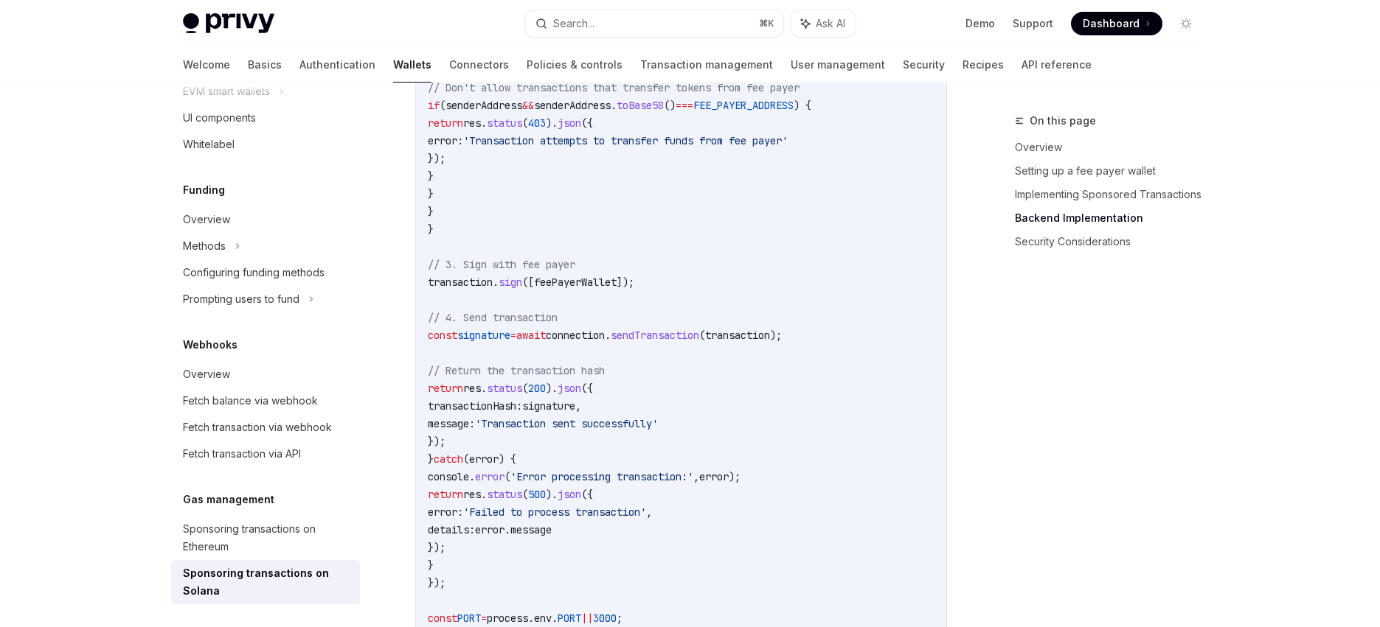
click at [571, 377] on span "// Return the transaction hash" at bounding box center [516, 370] width 177 height 13
drag, startPoint x: 450, startPoint y: 361, endPoint x: 498, endPoint y: 435, distance: 87.9
click at [571, 424] on span "'Transaction sent successfully'" at bounding box center [566, 423] width 183 height 13
click at [571, 423] on span "'Transaction sent successfully'" at bounding box center [566, 423] width 183 height 13
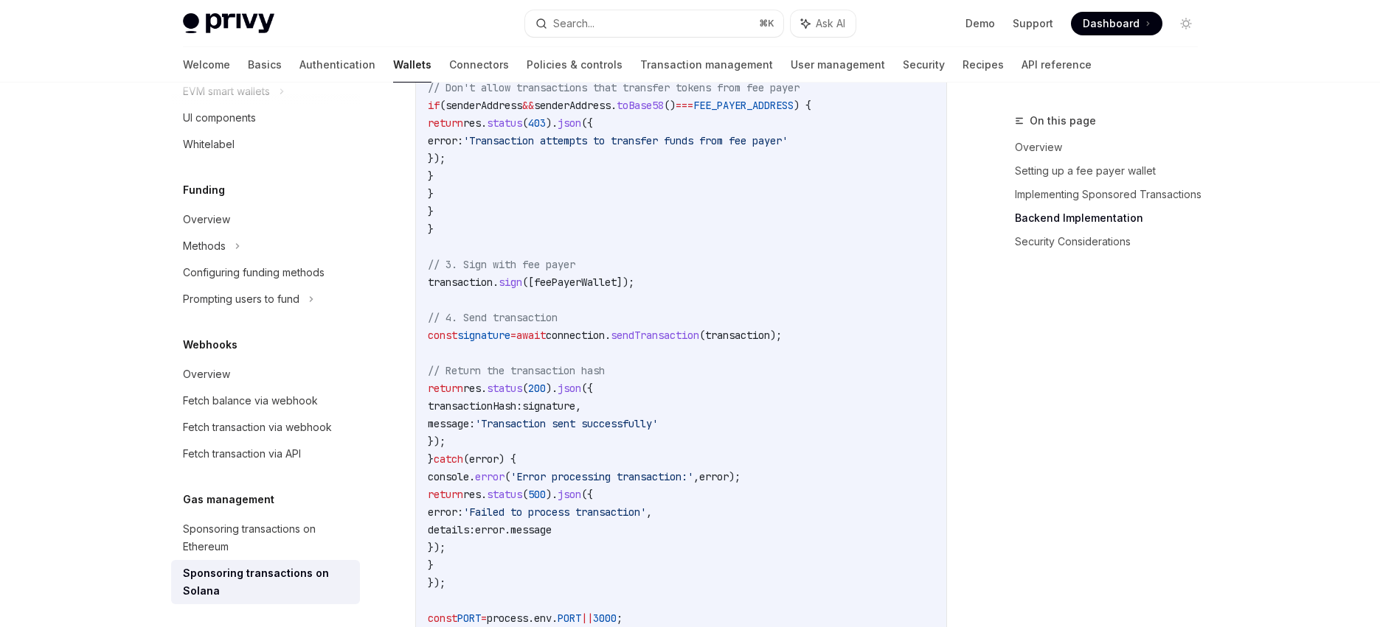
click at [611, 423] on span "'Transaction sent successfully'" at bounding box center [566, 423] width 183 height 13
click at [652, 428] on span "'Transaction sent successfully'" at bounding box center [566, 423] width 183 height 13
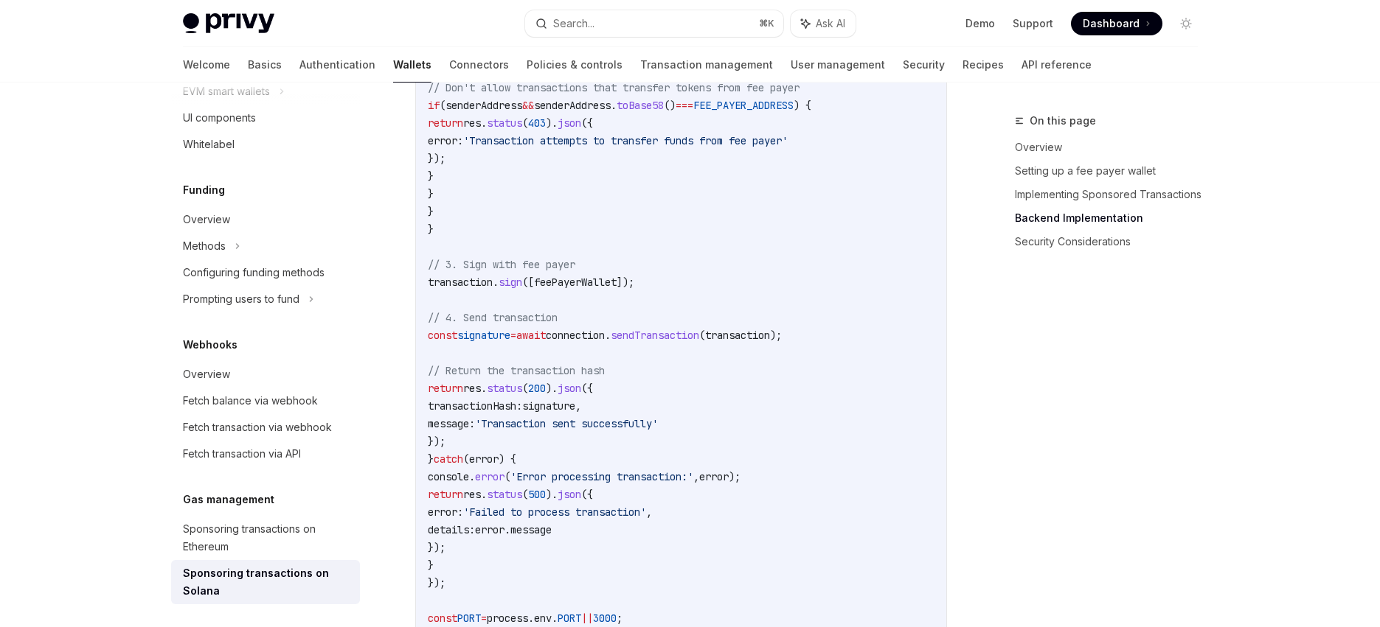
click at [579, 427] on span "'Transaction sent successfully'" at bounding box center [566, 423] width 183 height 13
drag, startPoint x: 452, startPoint y: 367, endPoint x: 498, endPoint y: 442, distance: 88.4
click at [454, 370] on span "// Return the transaction hash" at bounding box center [516, 370] width 177 height 13
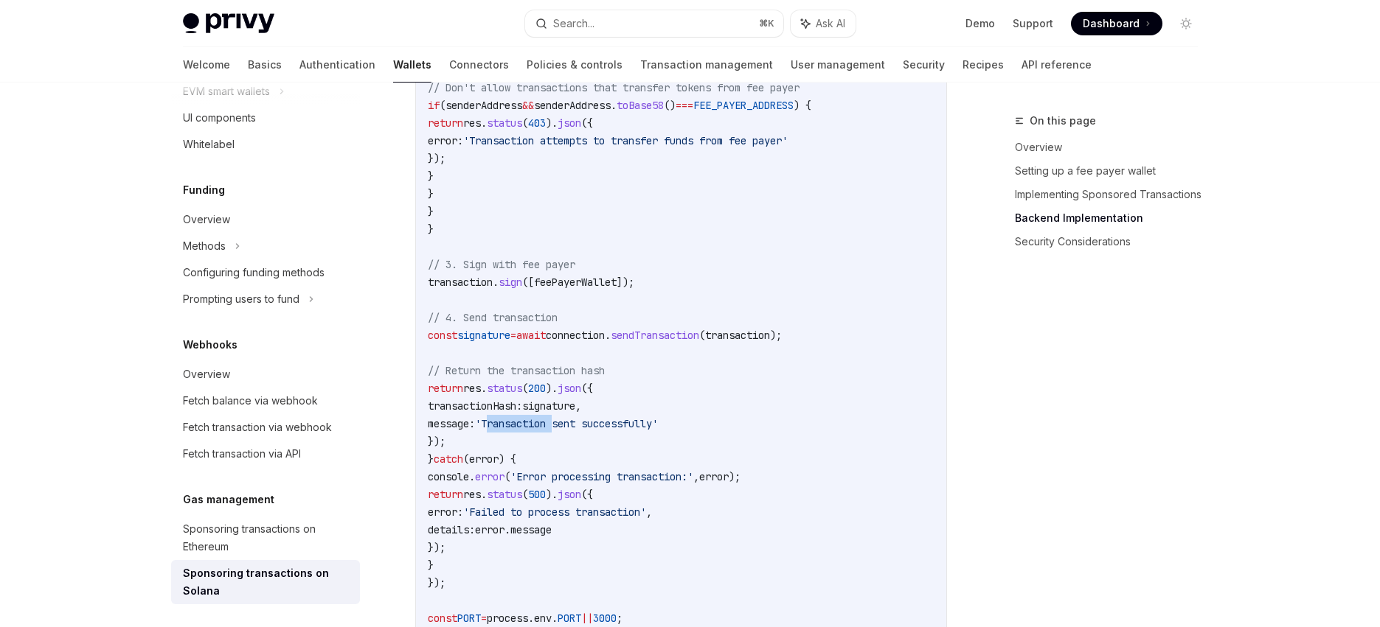
drag, startPoint x: 456, startPoint y: 367, endPoint x: 484, endPoint y: 425, distance: 63.7
drag, startPoint x: 453, startPoint y: 367, endPoint x: 484, endPoint y: 439, distance: 78.9
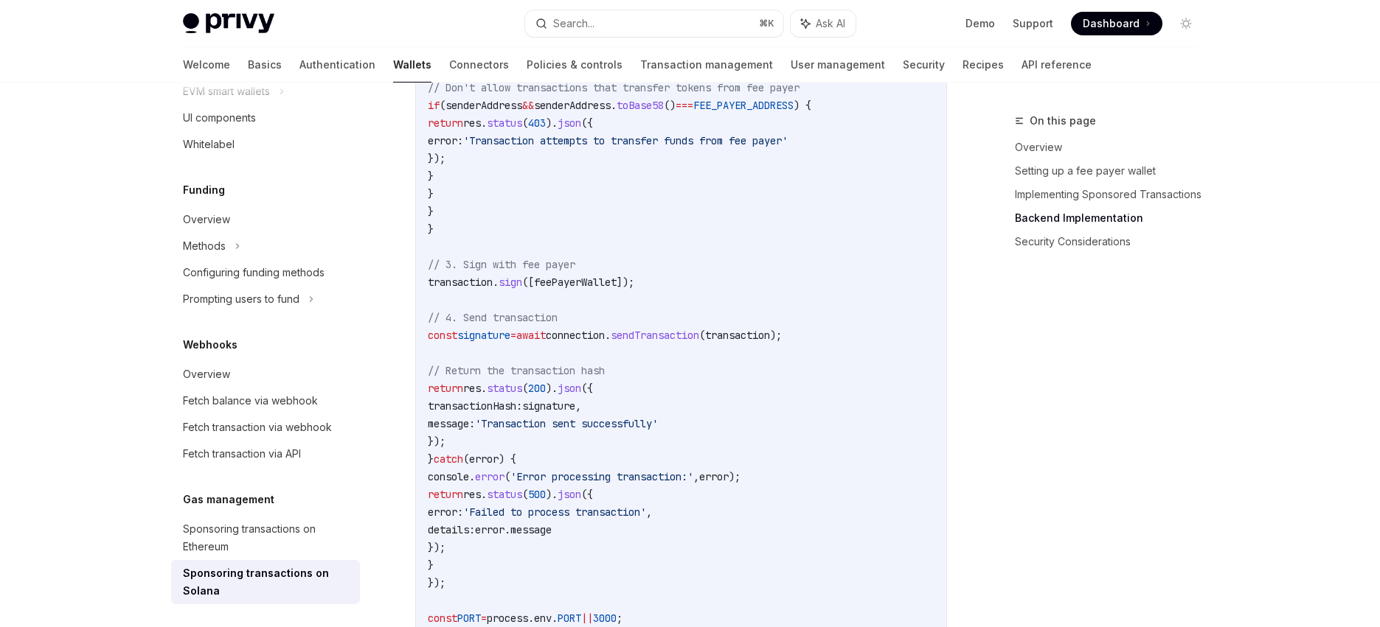
click at [555, 421] on span "'Transaction sent successfully'" at bounding box center [566, 423] width 183 height 13
click at [555, 422] on span "'Transaction sent successfully'" at bounding box center [566, 423] width 183 height 13
click at [632, 424] on span "'Transaction sent successfully'" at bounding box center [566, 423] width 183 height 13
click at [633, 424] on span "'Transaction sent successfully'" at bounding box center [566, 423] width 183 height 13
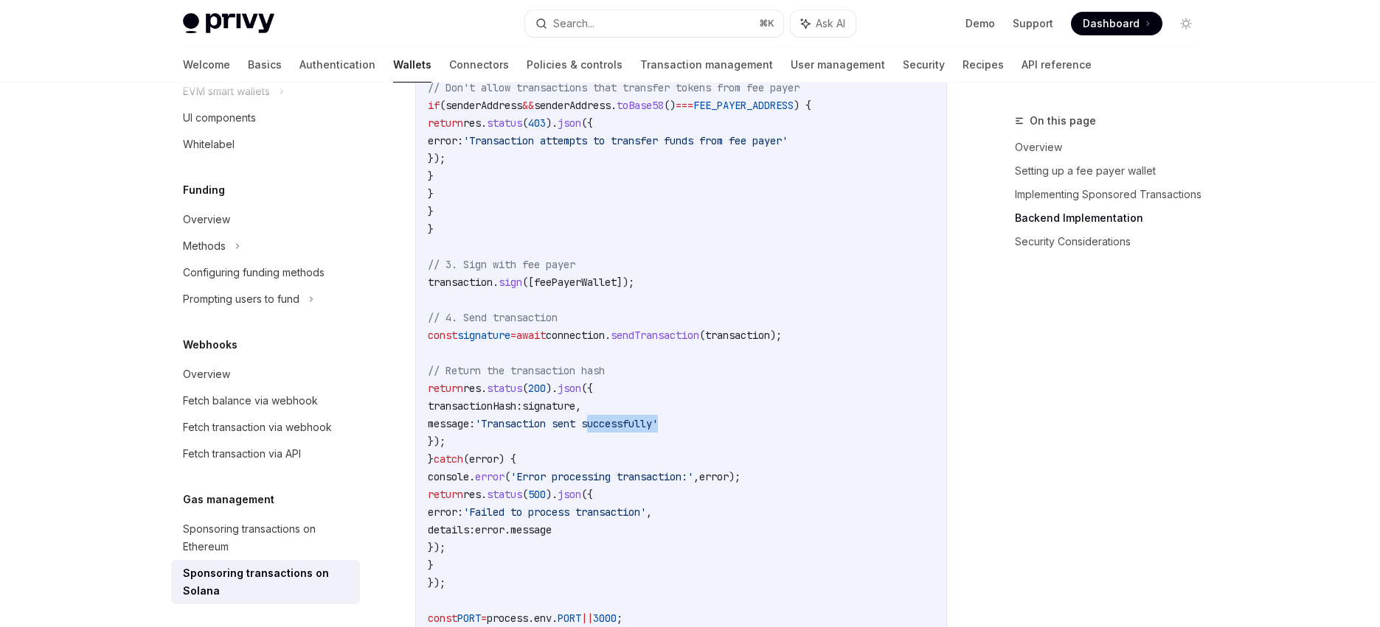
click at [658, 423] on span "'Transaction sent successfully'" at bounding box center [566, 423] width 183 height 13
drag, startPoint x: 456, startPoint y: 482, endPoint x: 563, endPoint y: 552, distance: 127.8
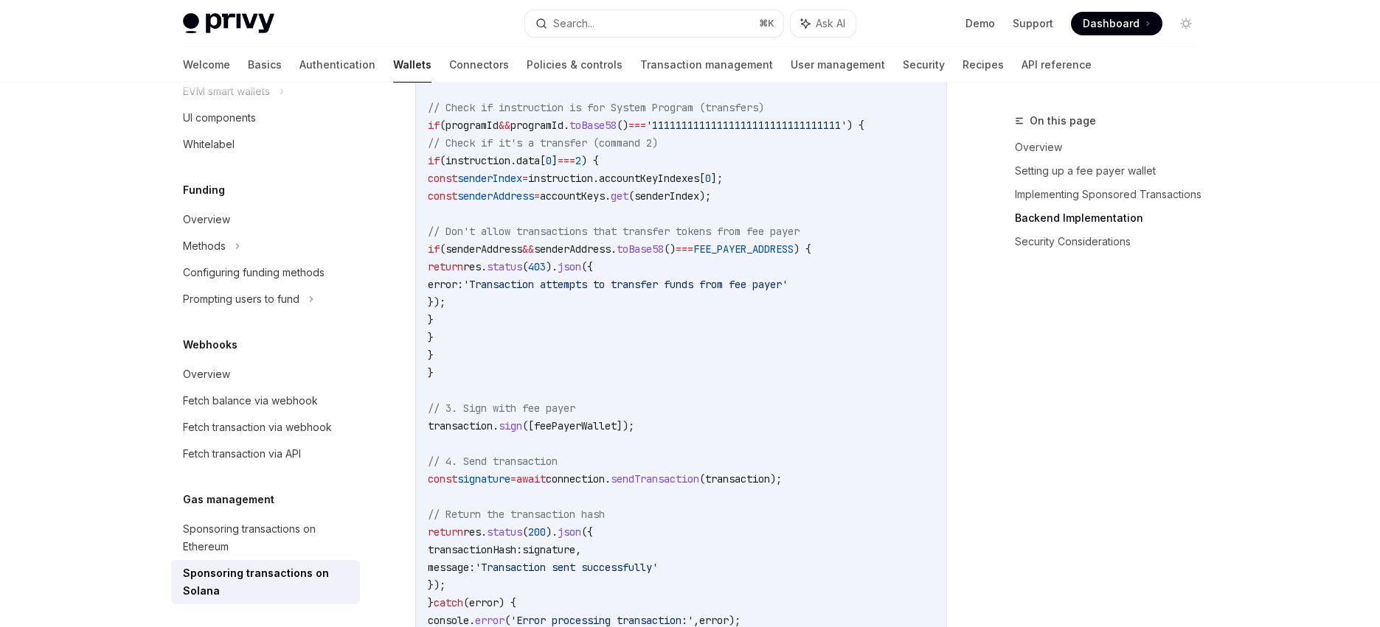
scroll to position [3414, 0]
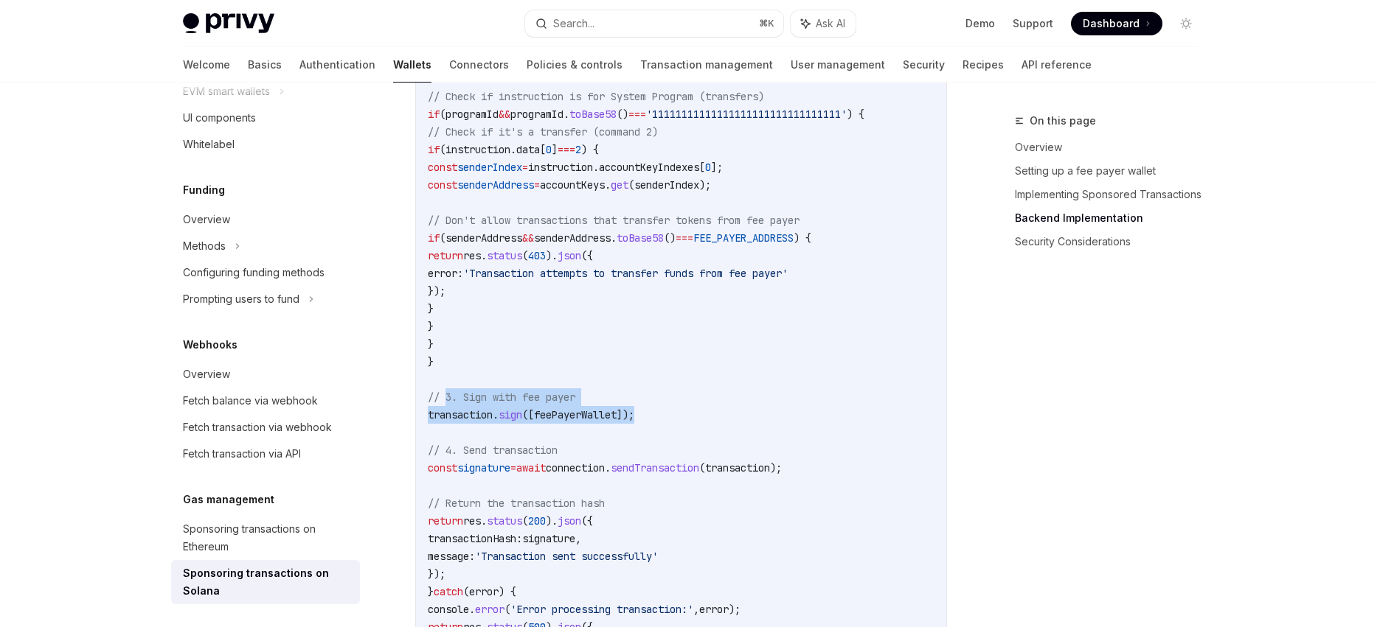
drag, startPoint x: 465, startPoint y: 389, endPoint x: 722, endPoint y: 414, distance: 258.5
click at [722, 414] on code "// Backend implementation (Node.js with Express) import express from 'express' …" at bounding box center [720, 17] width 584 height 1593
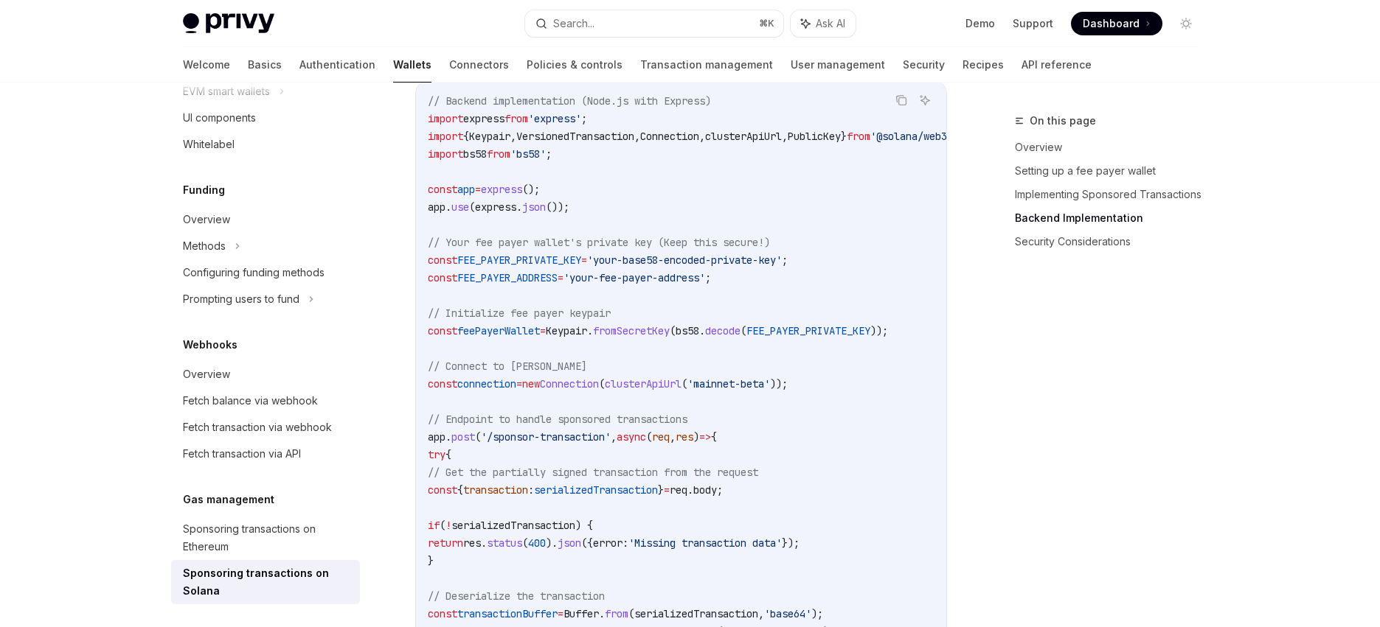
scroll to position [2413, 0]
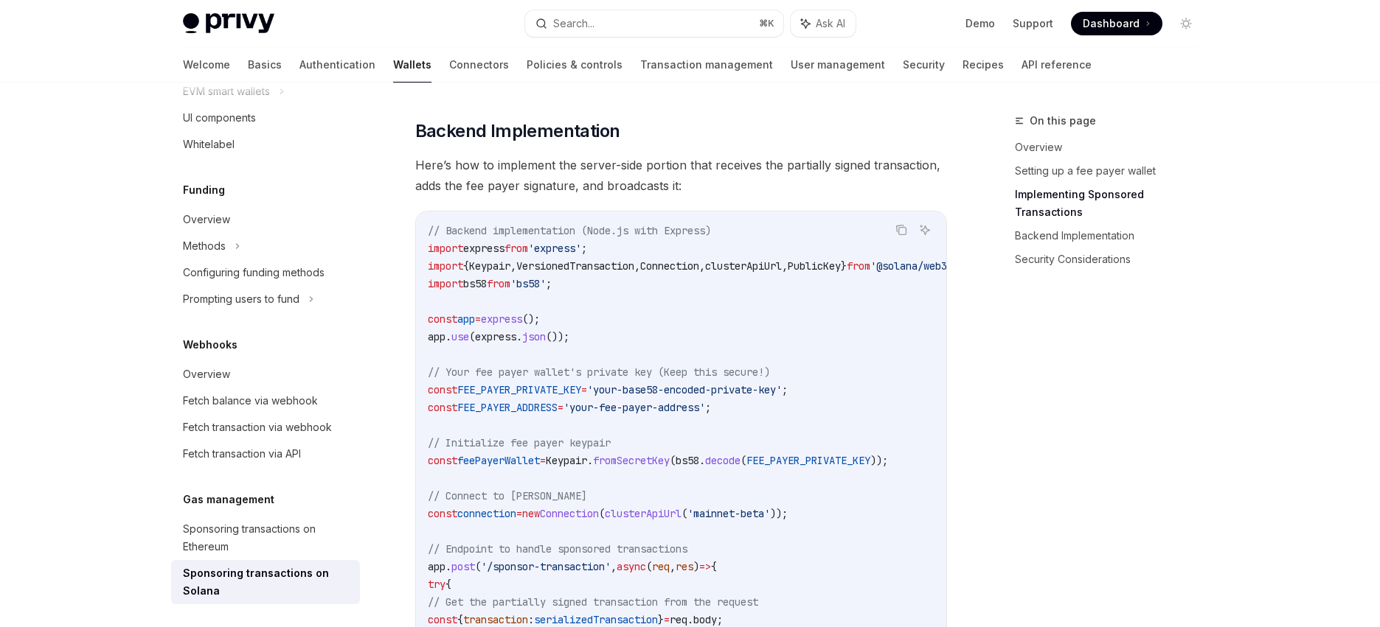
click at [533, 384] on span "FEE_PAYER_PRIVATE_KEY" at bounding box center [519, 389] width 124 height 13
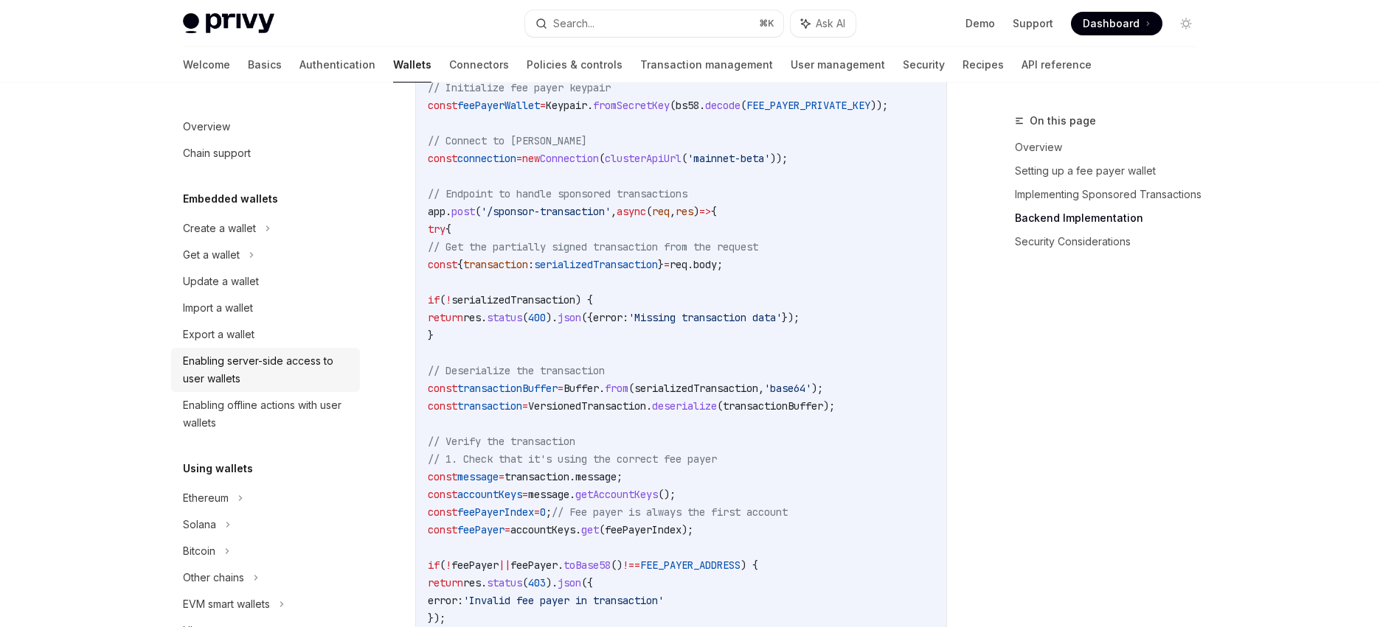
scroll to position [128, 0]
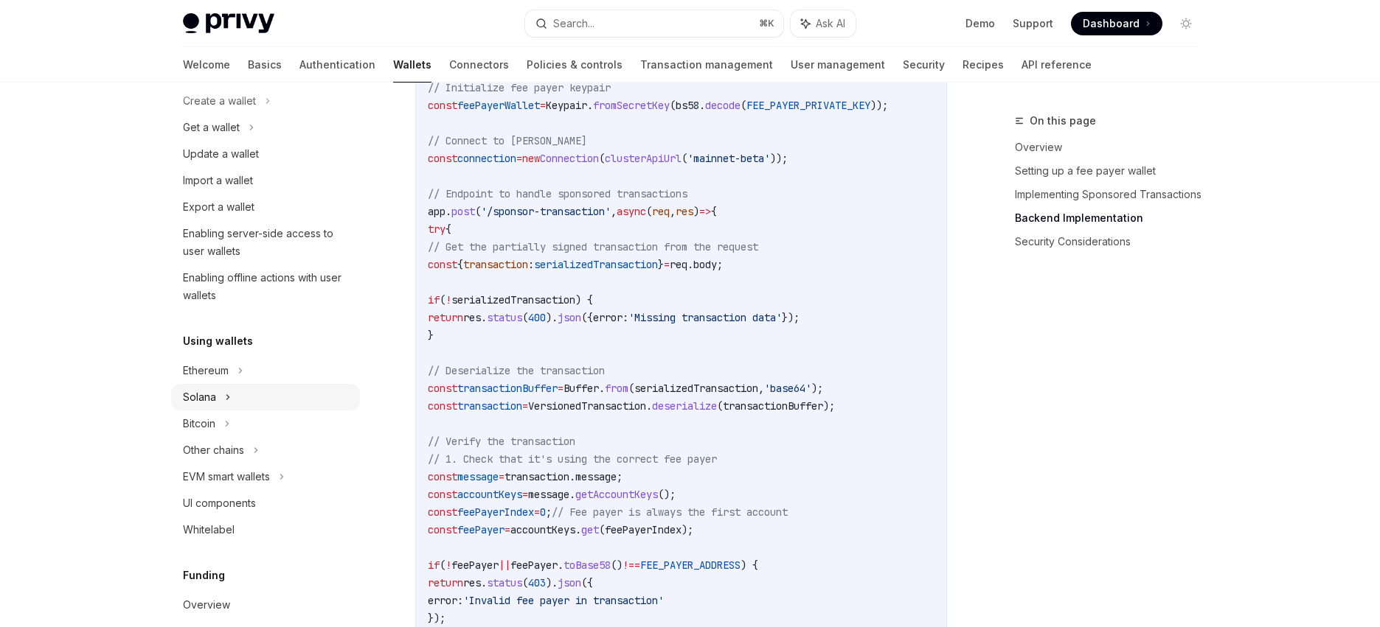
click at [248, 136] on icon at bounding box center [251, 128] width 6 height 18
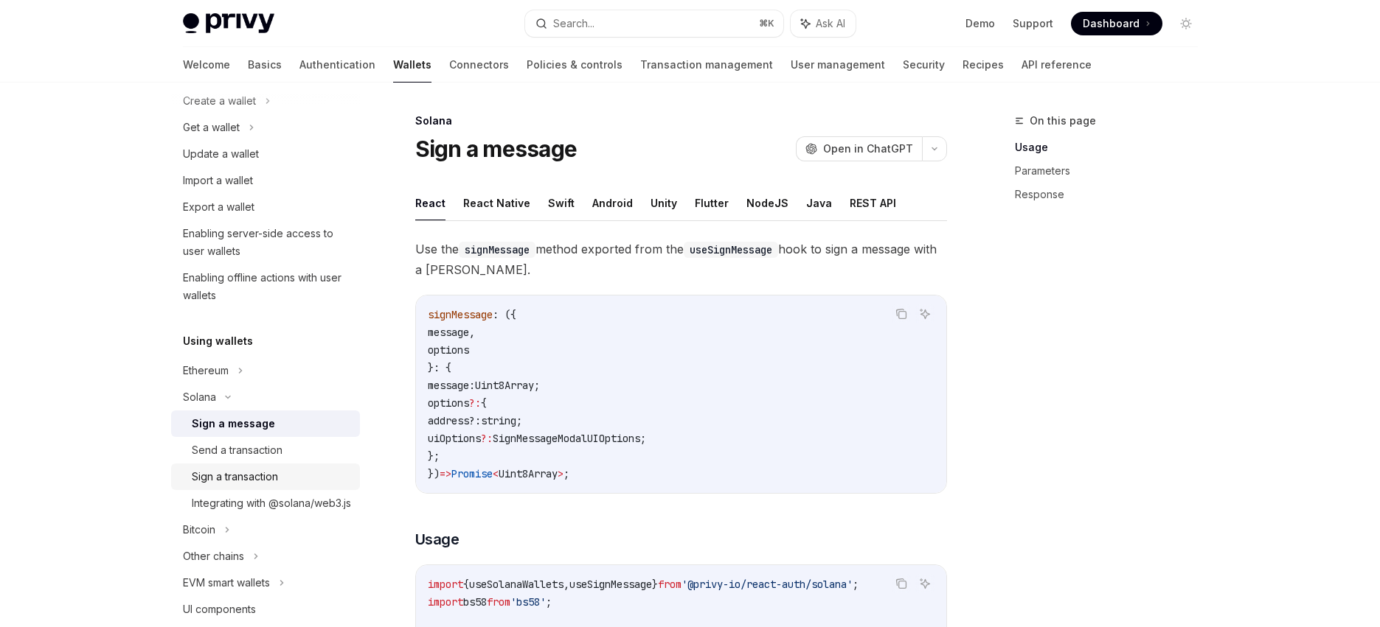
click at [277, 472] on div "Sign a transaction" at bounding box center [235, 477] width 86 height 18
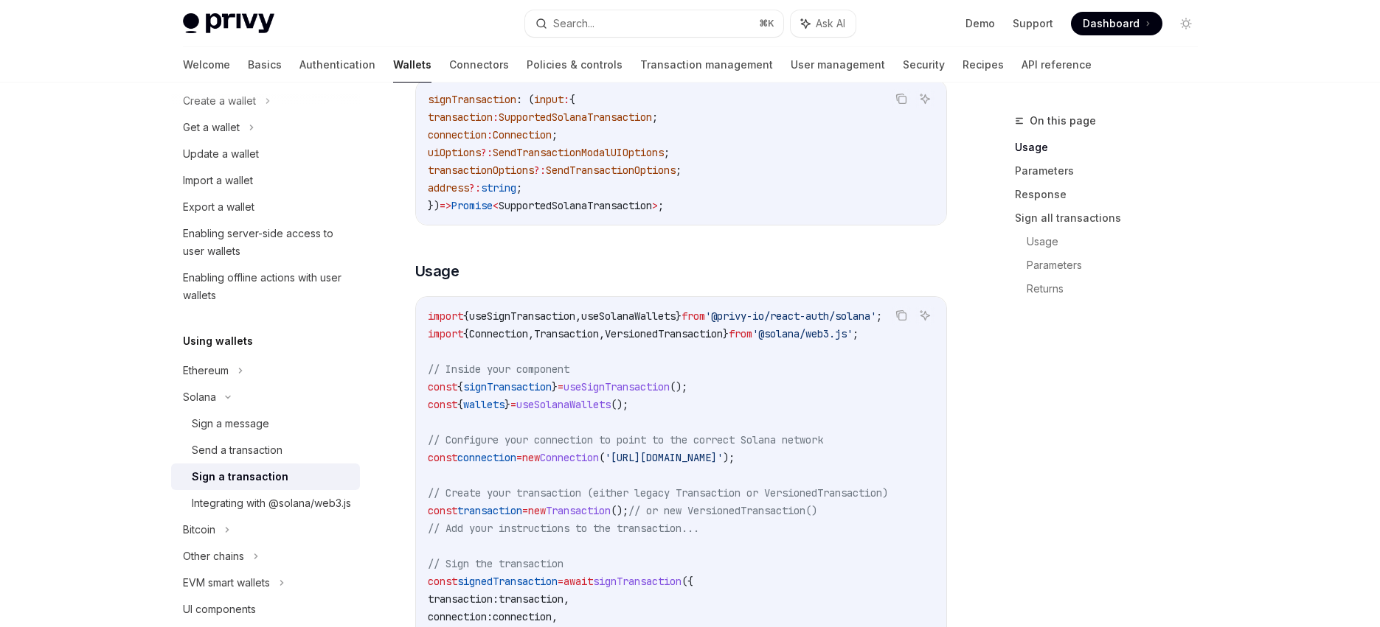
scroll to position [558, 0]
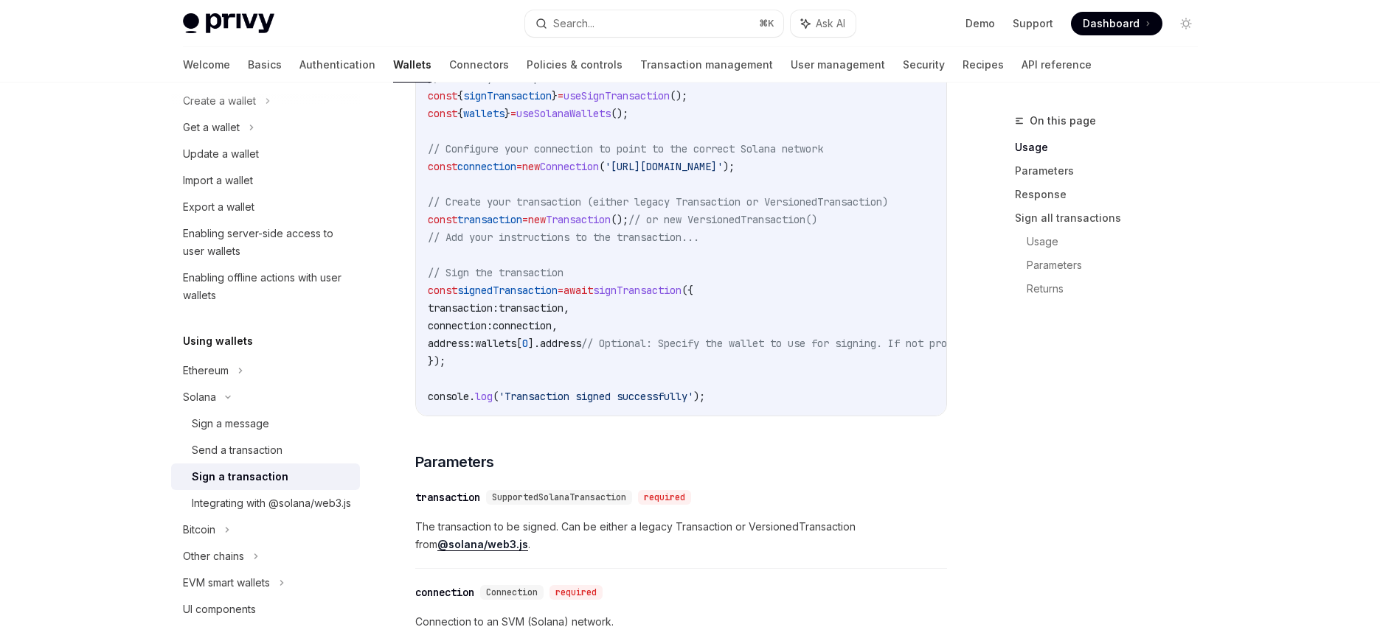
click at [593, 291] on span "await" at bounding box center [577, 290] width 29 height 13
click at [593, 291] on span "await" at bounding box center [577, 287] width 29 height 13
click at [664, 288] on span "signTransaction" at bounding box center [637, 287] width 88 height 13
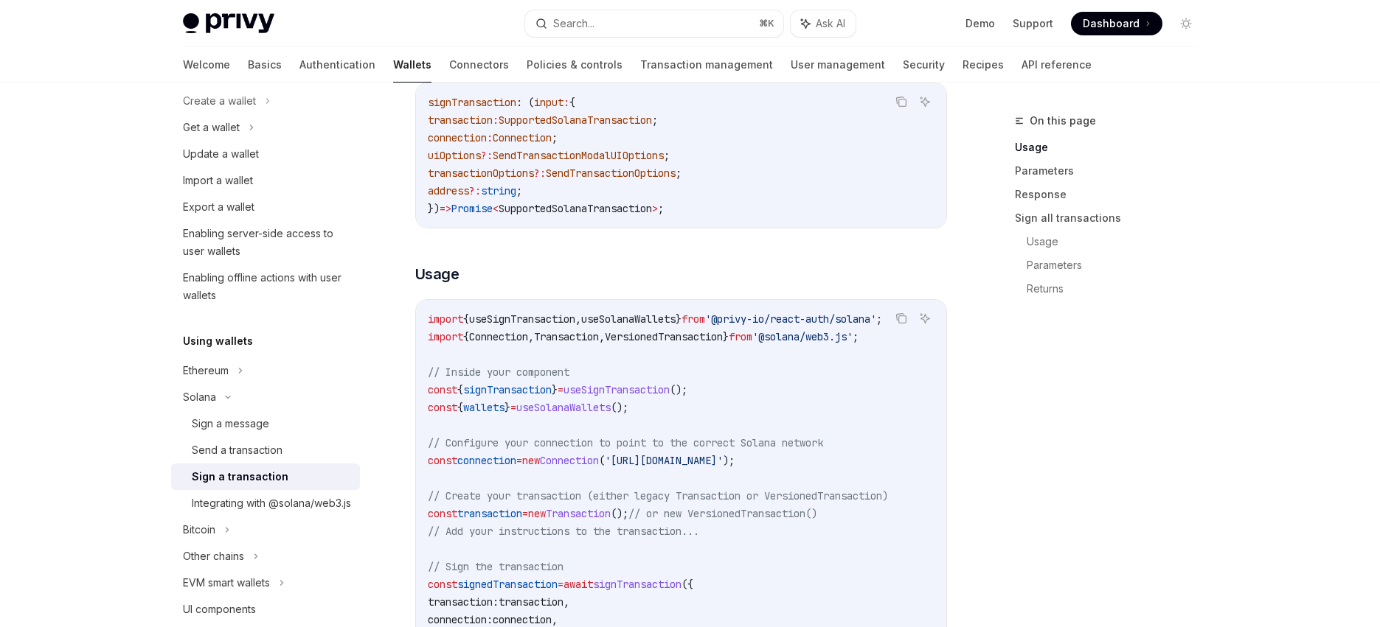
scroll to position [0, 0]
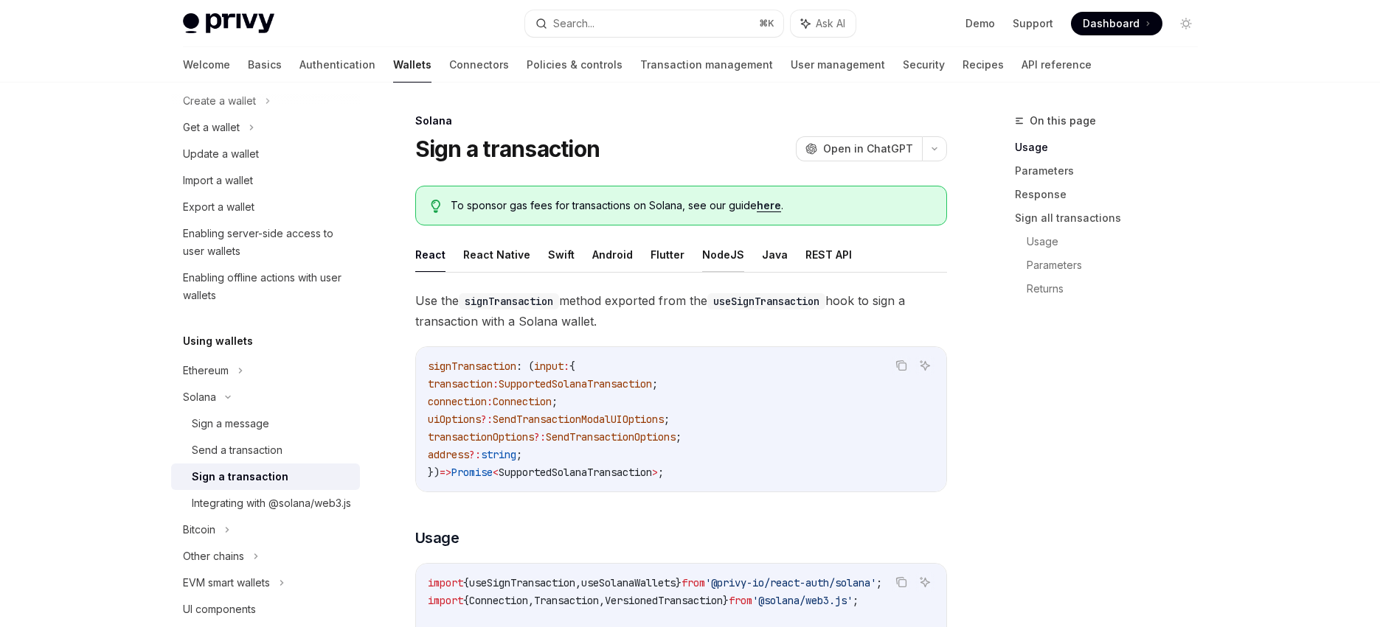
click at [702, 254] on button "NodeJS" at bounding box center [723, 254] width 42 height 35
type textarea "*"
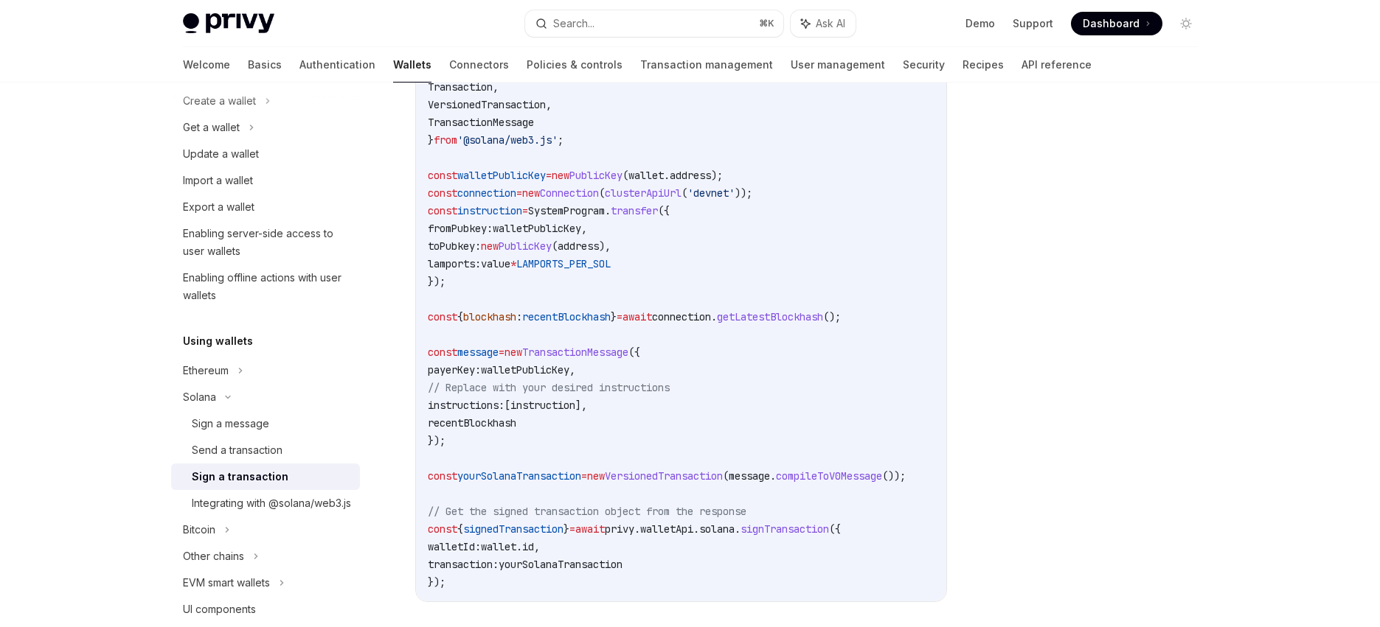
scroll to position [785, 0]
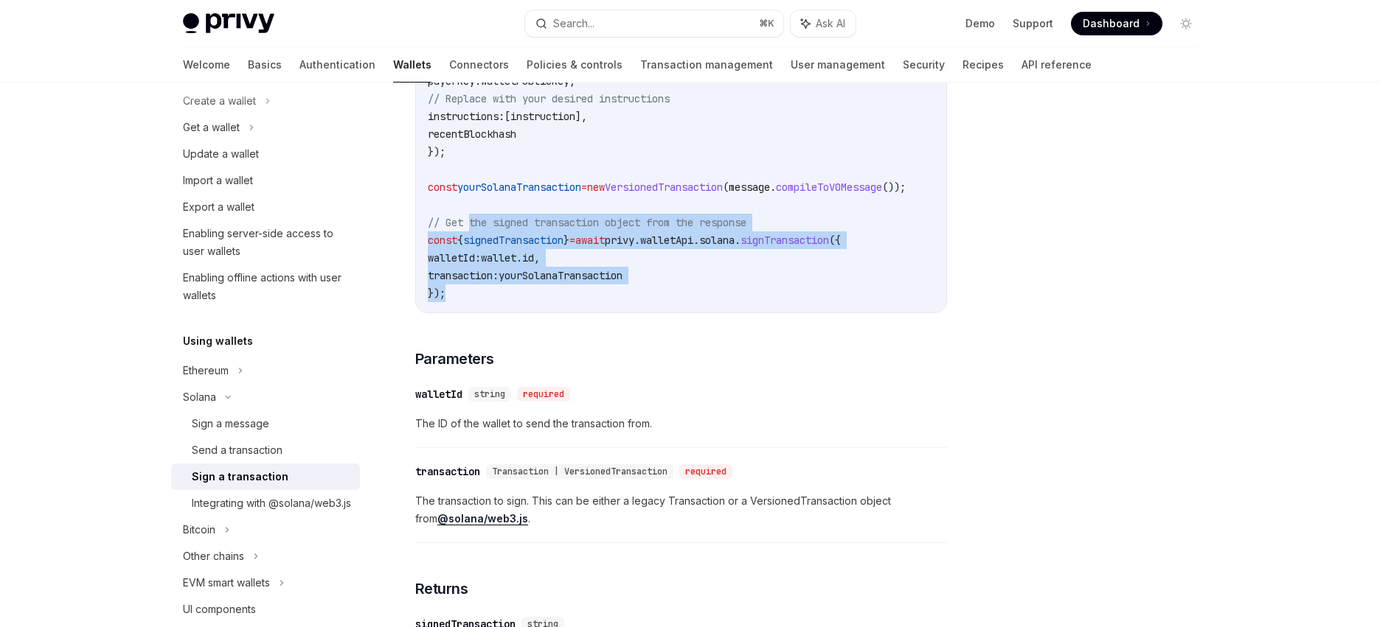
drag, startPoint x: 510, startPoint y: 235, endPoint x: 700, endPoint y: 310, distance: 205.0
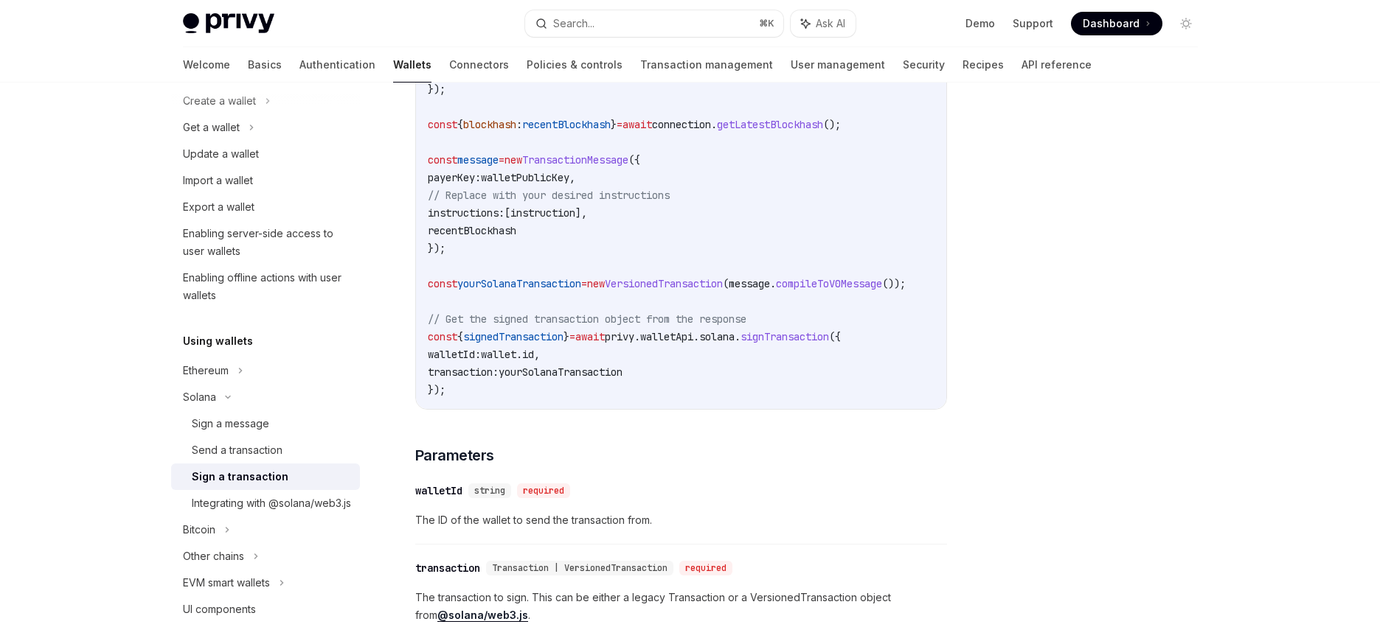
scroll to position [0, 0]
drag, startPoint x: 866, startPoint y: 204, endPoint x: 844, endPoint y: 162, distance: 47.2
click at [866, 204] on code "import { clusterApiUrl , Connection , LAMPORTS_PER_SOL , PublicKey , SystemProg…" at bounding box center [684, 89] width 513 height 619
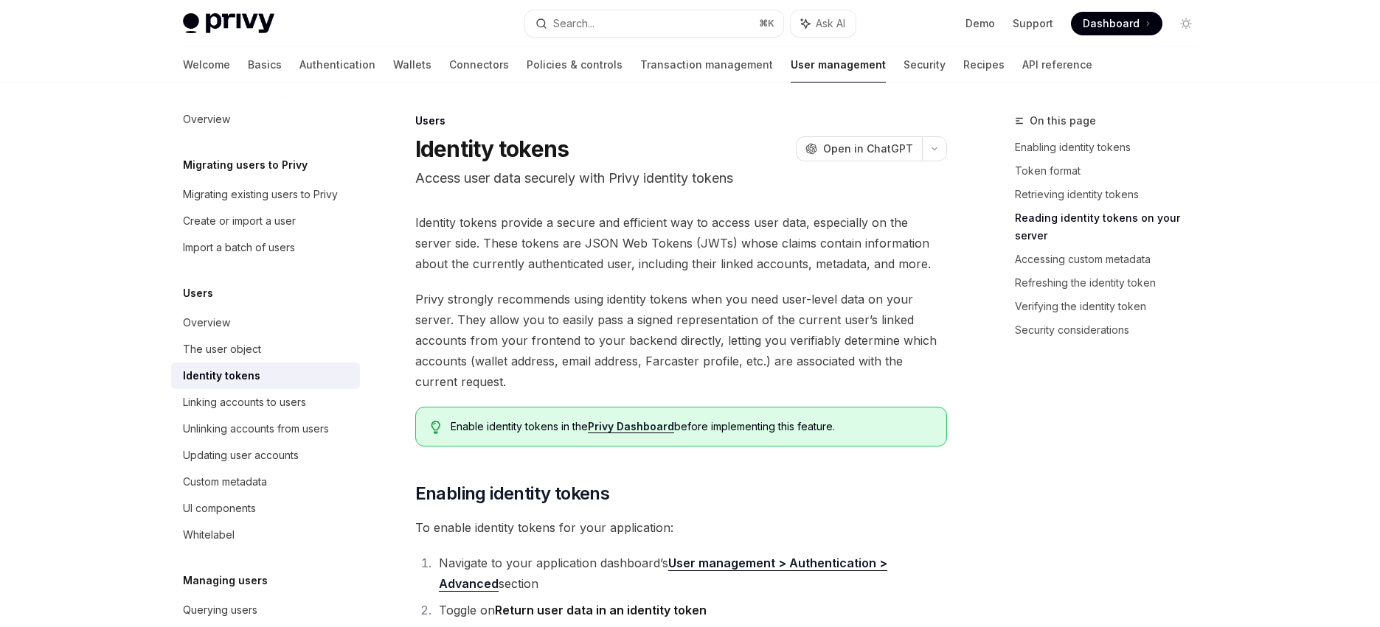
scroll to position [2005, 0]
click at [639, 224] on span "Identity tokens provide a secure and efficient way to access user data, especia…" at bounding box center [681, 243] width 532 height 62
click at [617, 240] on span "Identity tokens provide a secure and efficient way to access user data, especia…" at bounding box center [681, 243] width 532 height 62
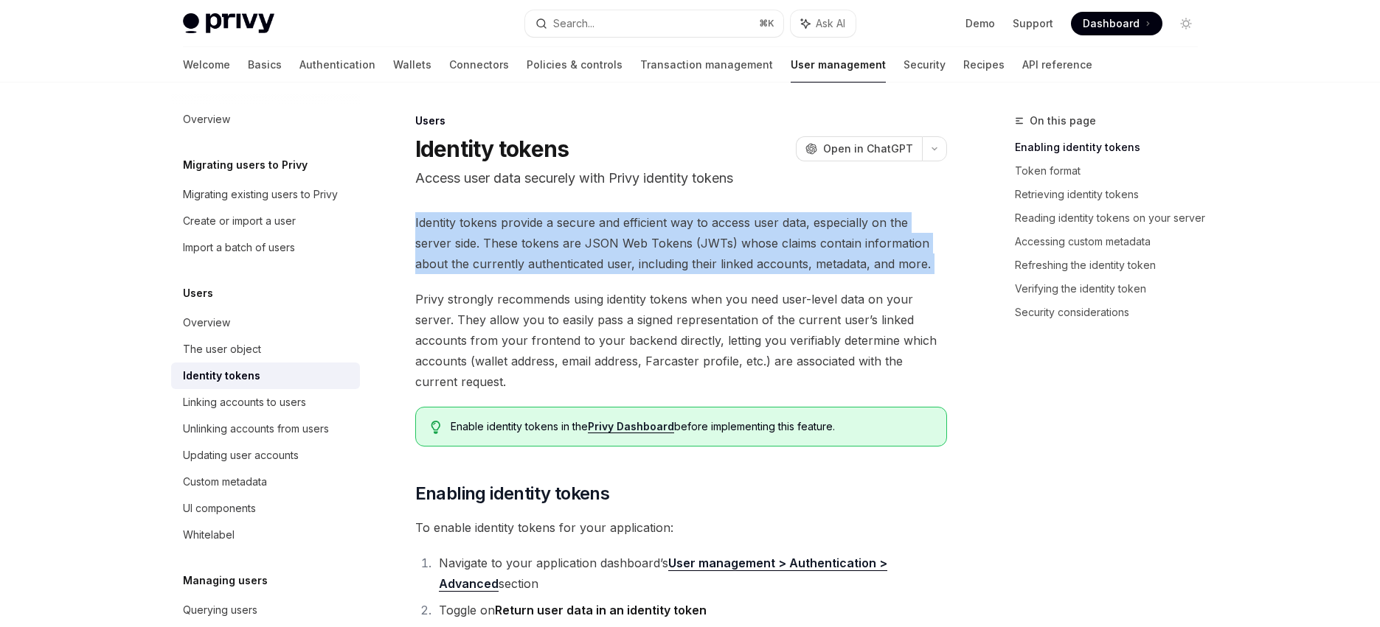
click at [617, 240] on span "Identity tokens provide a secure and efficient way to access user data, especia…" at bounding box center [681, 243] width 532 height 62
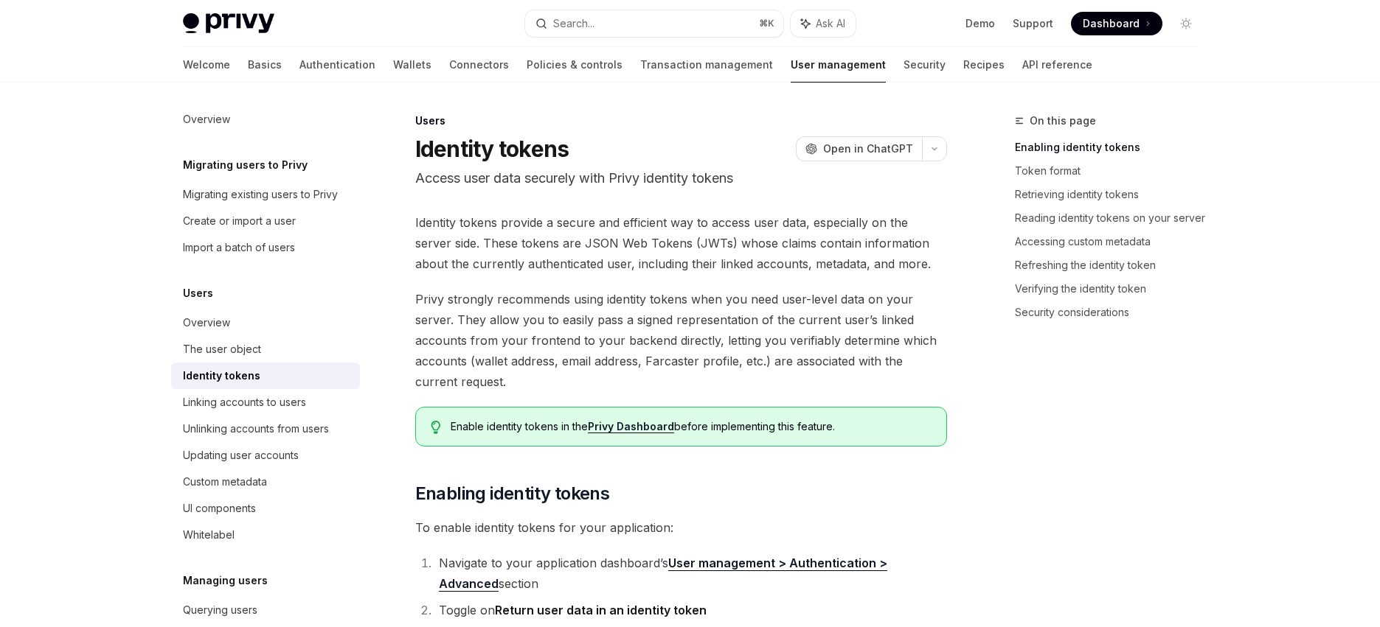
click at [671, 297] on span "Privy strongly recommends using identity tokens when you need user-level data o…" at bounding box center [681, 340] width 532 height 103
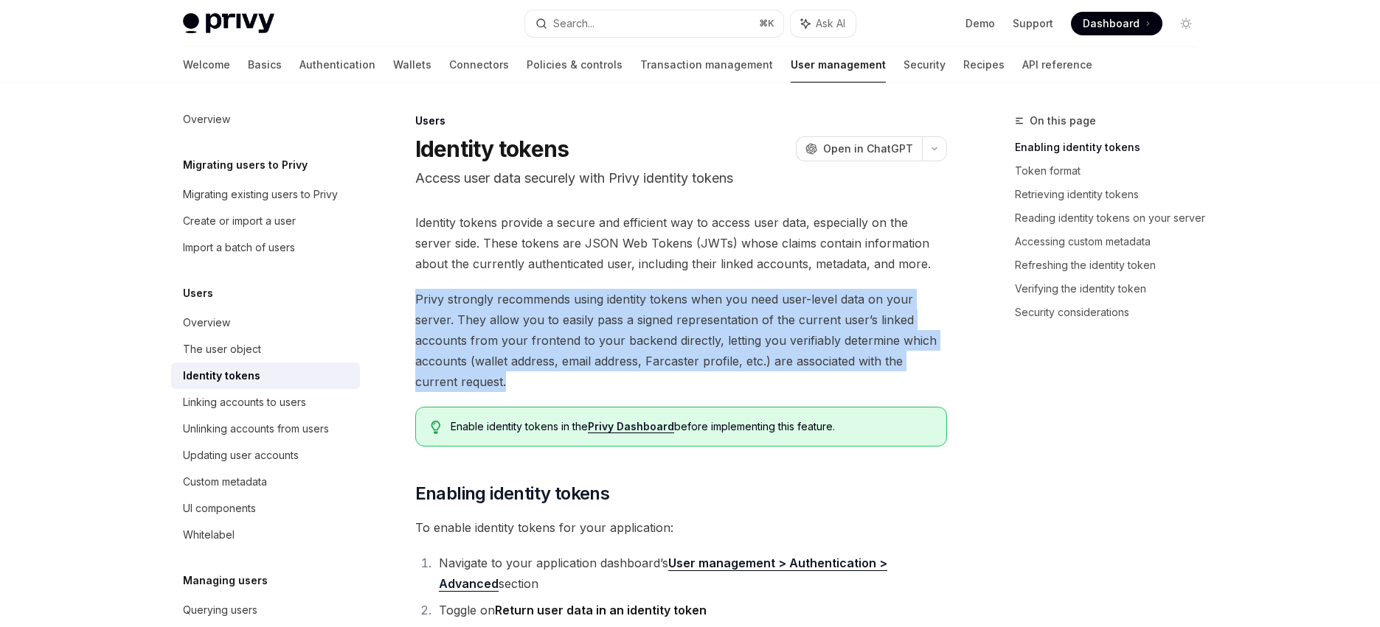
drag, startPoint x: 416, startPoint y: 299, endPoint x: 518, endPoint y: 386, distance: 134.9
click at [471, 380] on span "Privy strongly recommends using identity tokens when you need user-level data o…" at bounding box center [681, 340] width 532 height 103
click at [586, 338] on span "Privy strongly recommends using identity tokens when you need user-level data o…" at bounding box center [681, 340] width 532 height 103
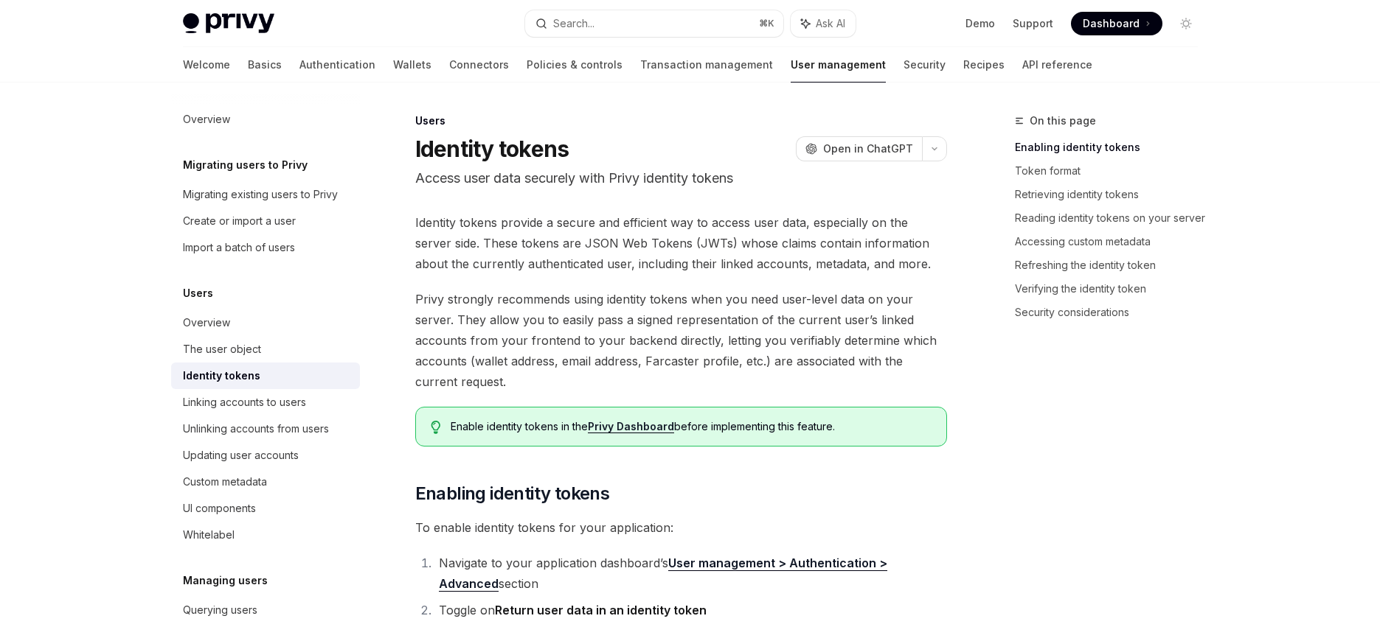
click at [587, 321] on span "Privy strongly recommends using identity tokens when you need user-level data o…" at bounding box center [681, 340] width 532 height 103
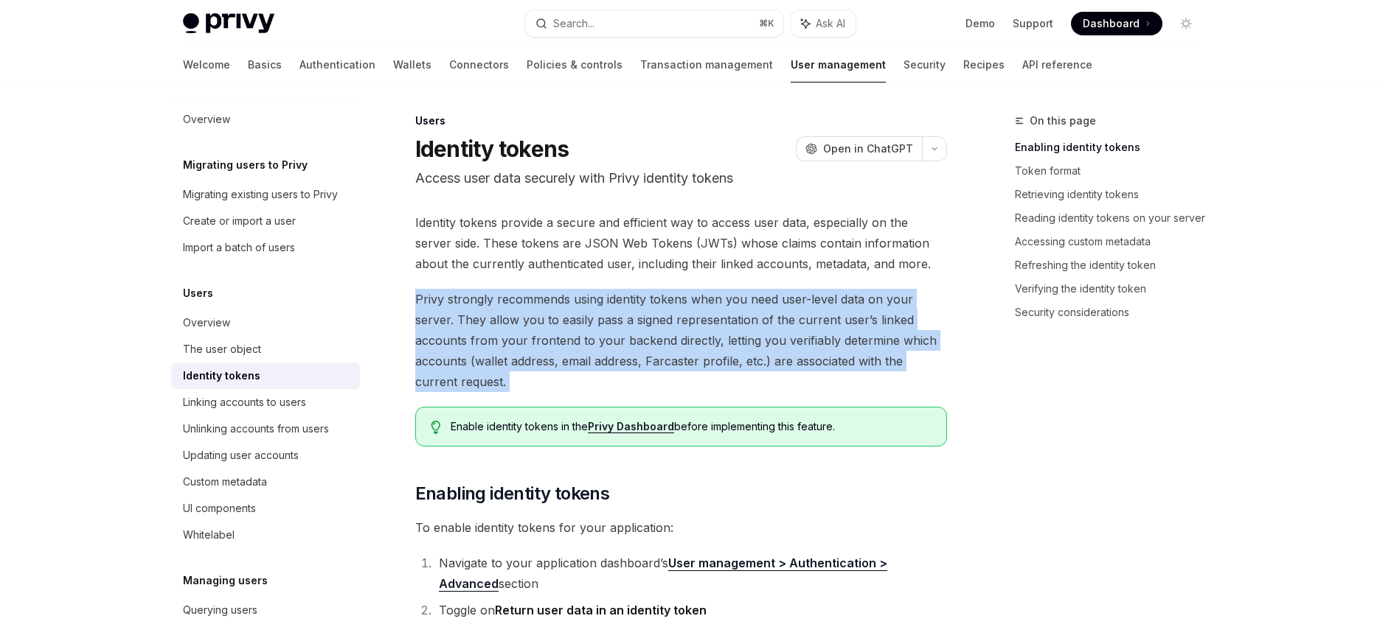
click at [587, 321] on span "Privy strongly recommends using identity tokens when you need user-level data o…" at bounding box center [681, 340] width 532 height 103
click at [686, 325] on span "Privy strongly recommends using identity tokens when you need user-level data o…" at bounding box center [681, 340] width 532 height 103
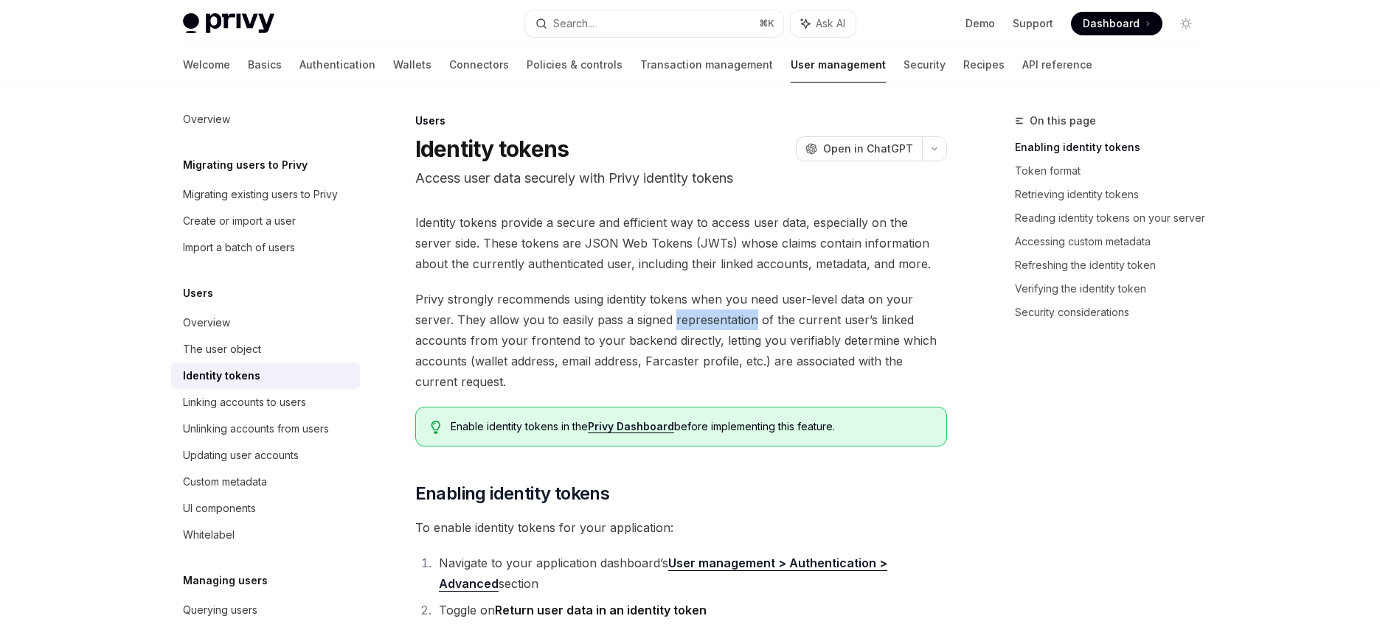
click at [686, 325] on span "Privy strongly recommends using identity tokens when you need user-level data o…" at bounding box center [681, 340] width 532 height 103
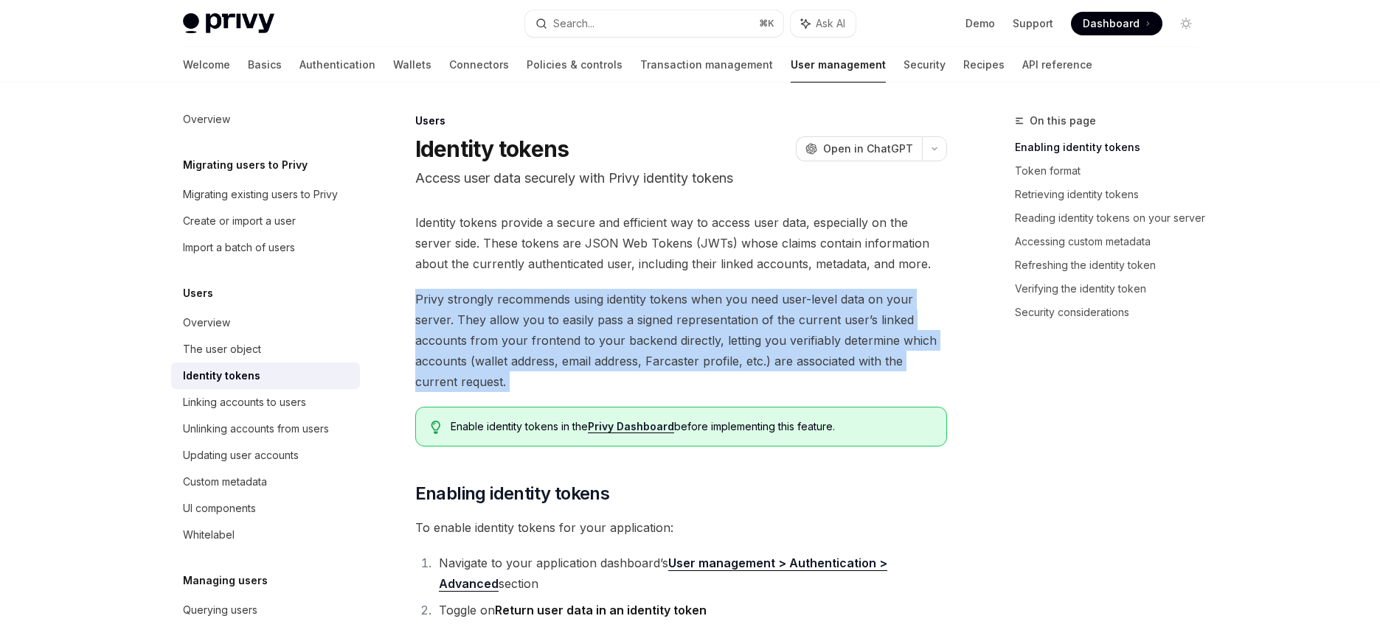
click at [686, 325] on span "Privy strongly recommends using identity tokens when you need user-level data o…" at bounding box center [681, 340] width 532 height 103
click at [755, 347] on span "Privy strongly recommends using identity tokens when you need user-level data o…" at bounding box center [681, 340] width 532 height 103
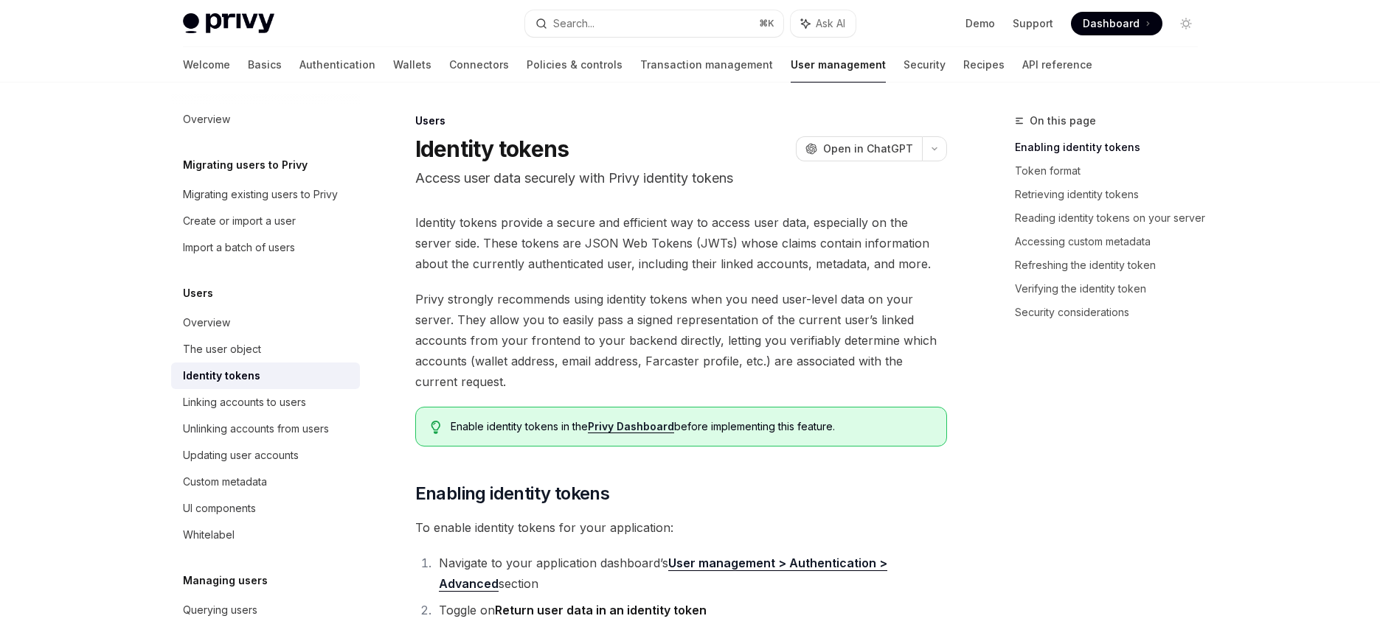
click at [664, 346] on span "Privy strongly recommends using identity tokens when you need user-level data o…" at bounding box center [681, 340] width 532 height 103
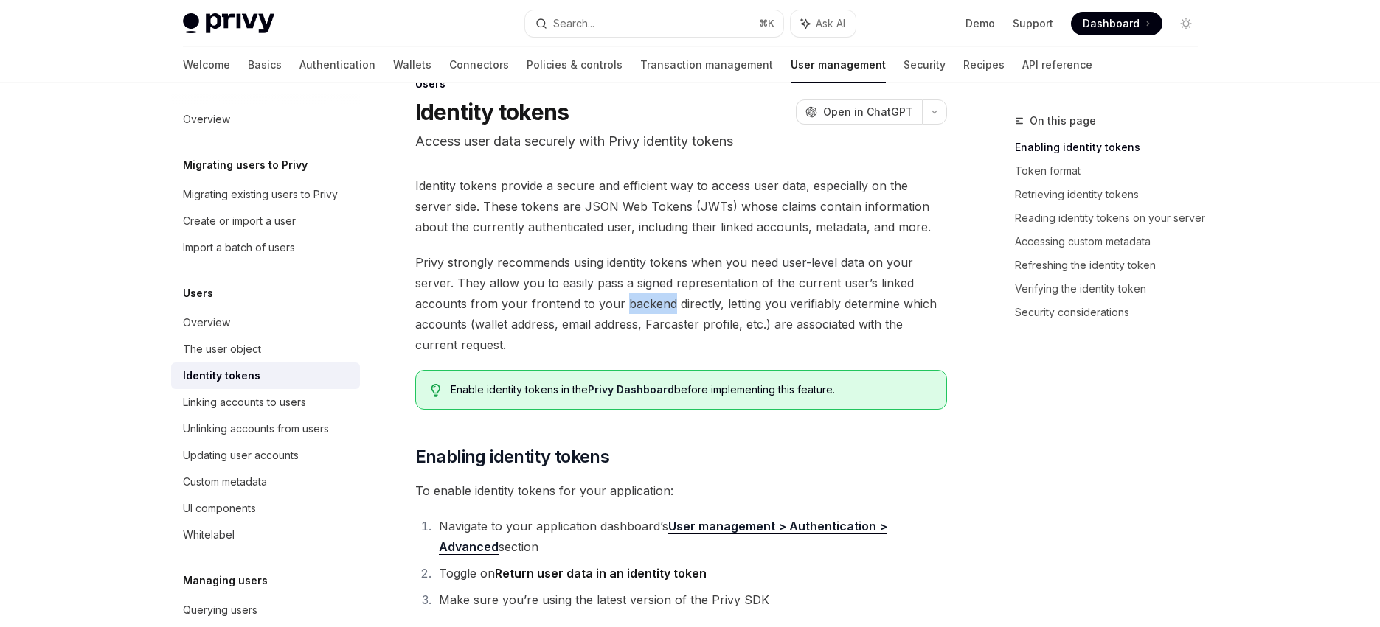
scroll to position [114, 0]
